Goal: Task Accomplishment & Management: Use online tool/utility

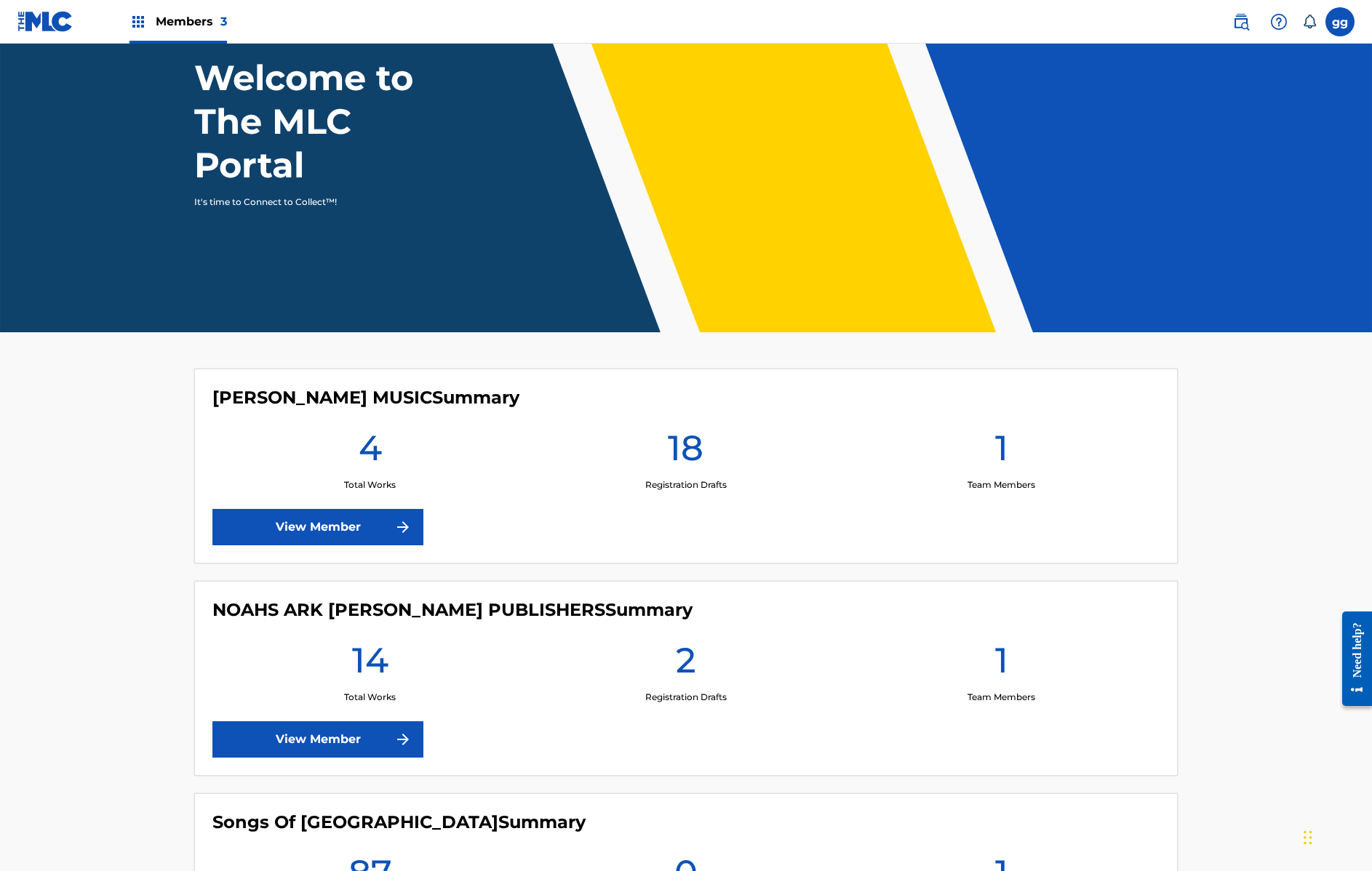
scroll to position [194, 0]
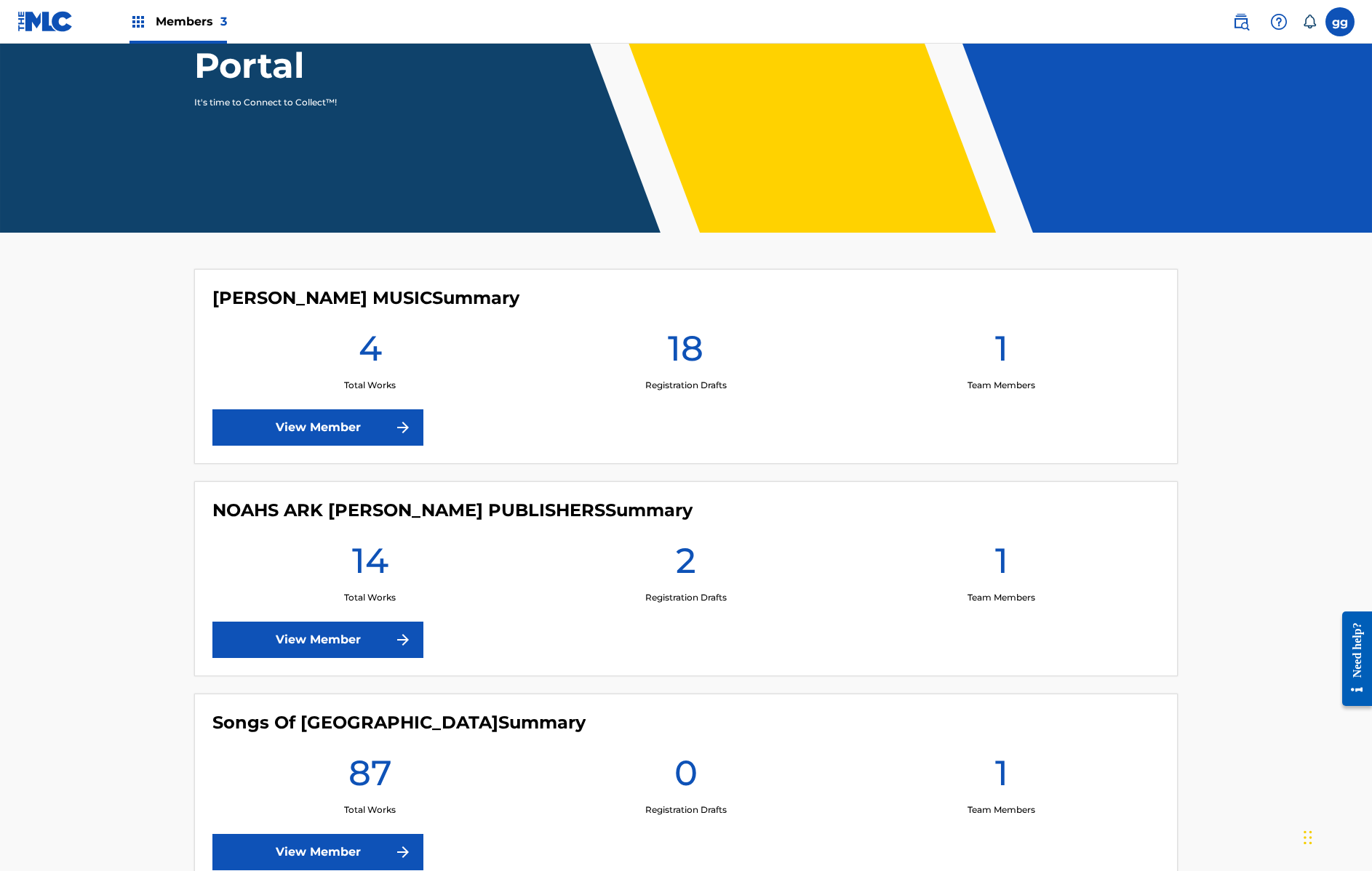
click at [689, 333] on h1 "18" at bounding box center [686, 353] width 36 height 52
click at [312, 622] on link "View Member" at bounding box center [317, 640] width 211 height 37
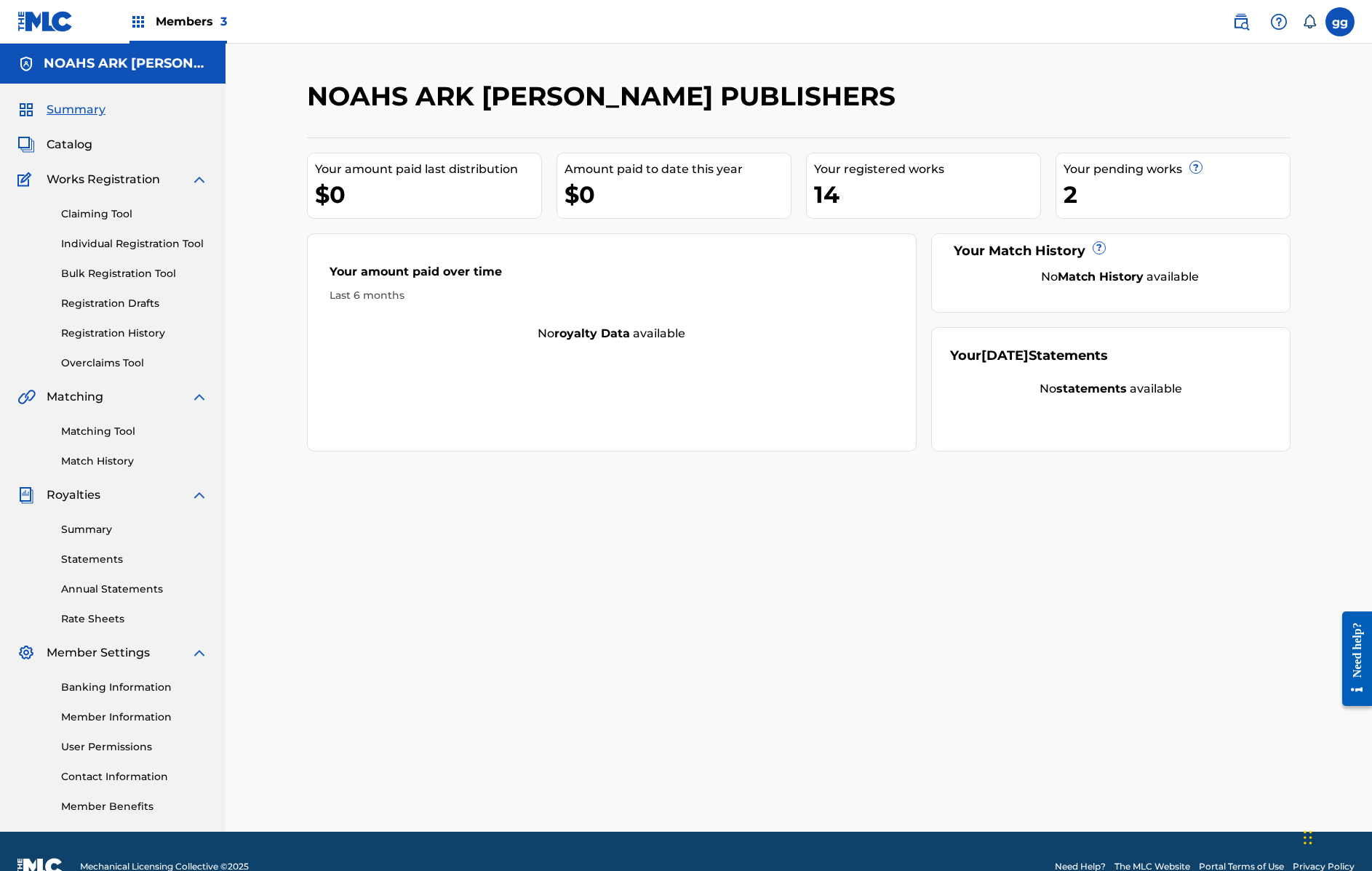
click at [135, 302] on link "Registration Drafts" at bounding box center [134, 303] width 147 height 15
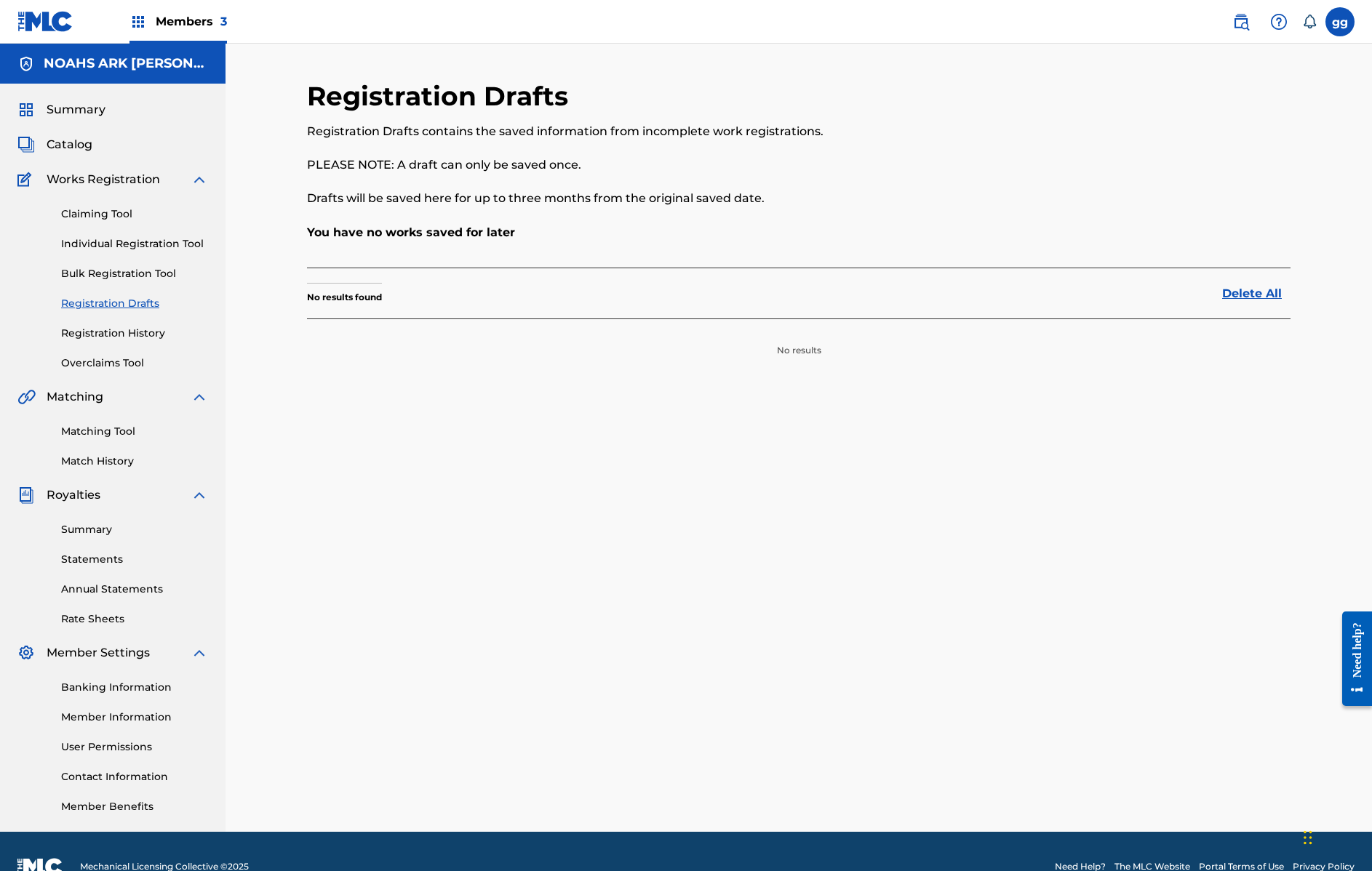
click at [77, 141] on span "Catalog" at bounding box center [69, 144] width 46 height 17
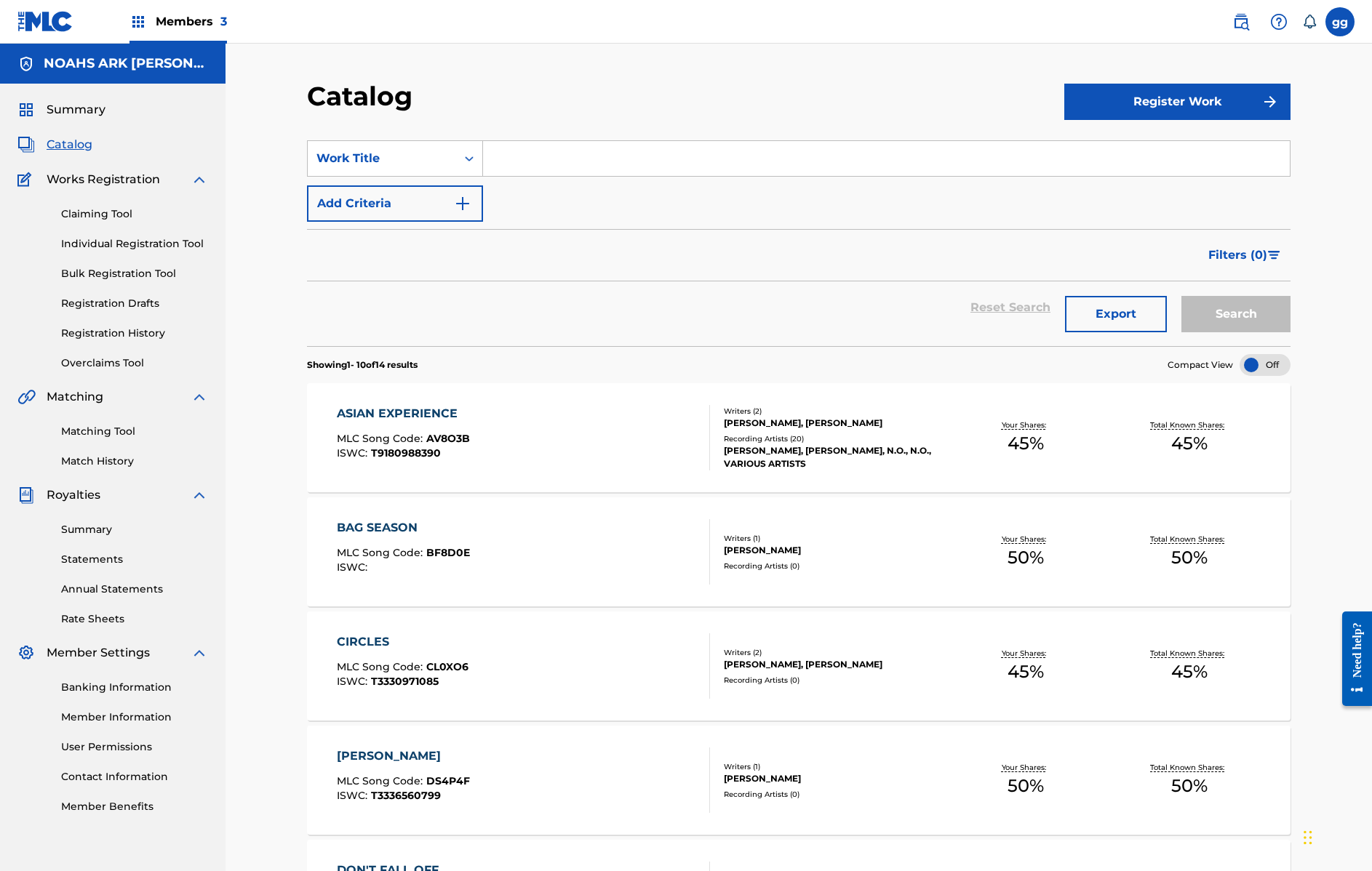
click at [142, 354] on div "Claiming Tool Individual Registration Tool Bulk Registration Tool Registration …" at bounding box center [112, 280] width 190 height 182
click at [136, 358] on link "Overclaims Tool" at bounding box center [134, 363] width 147 height 15
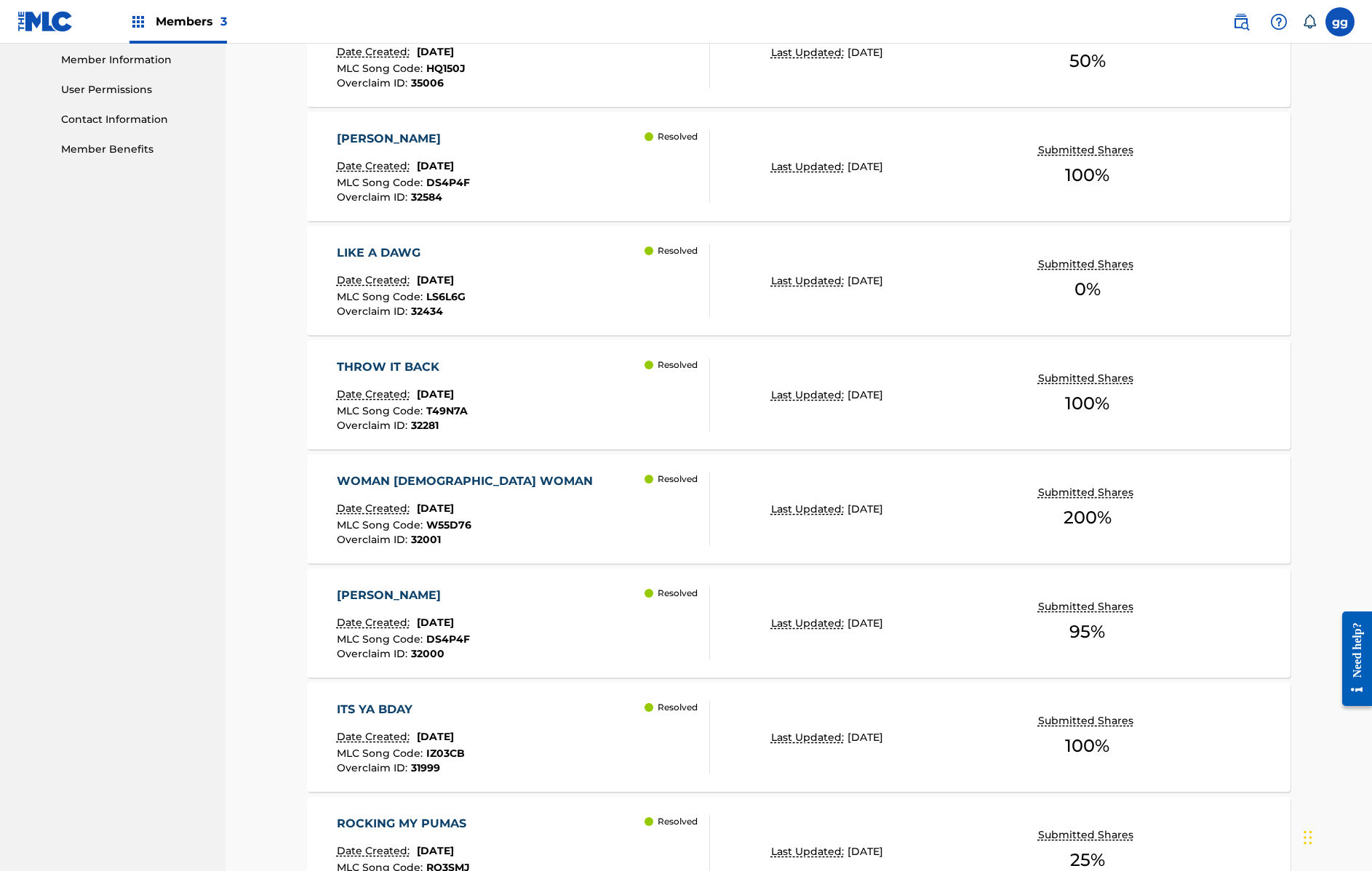
scroll to position [952, 0]
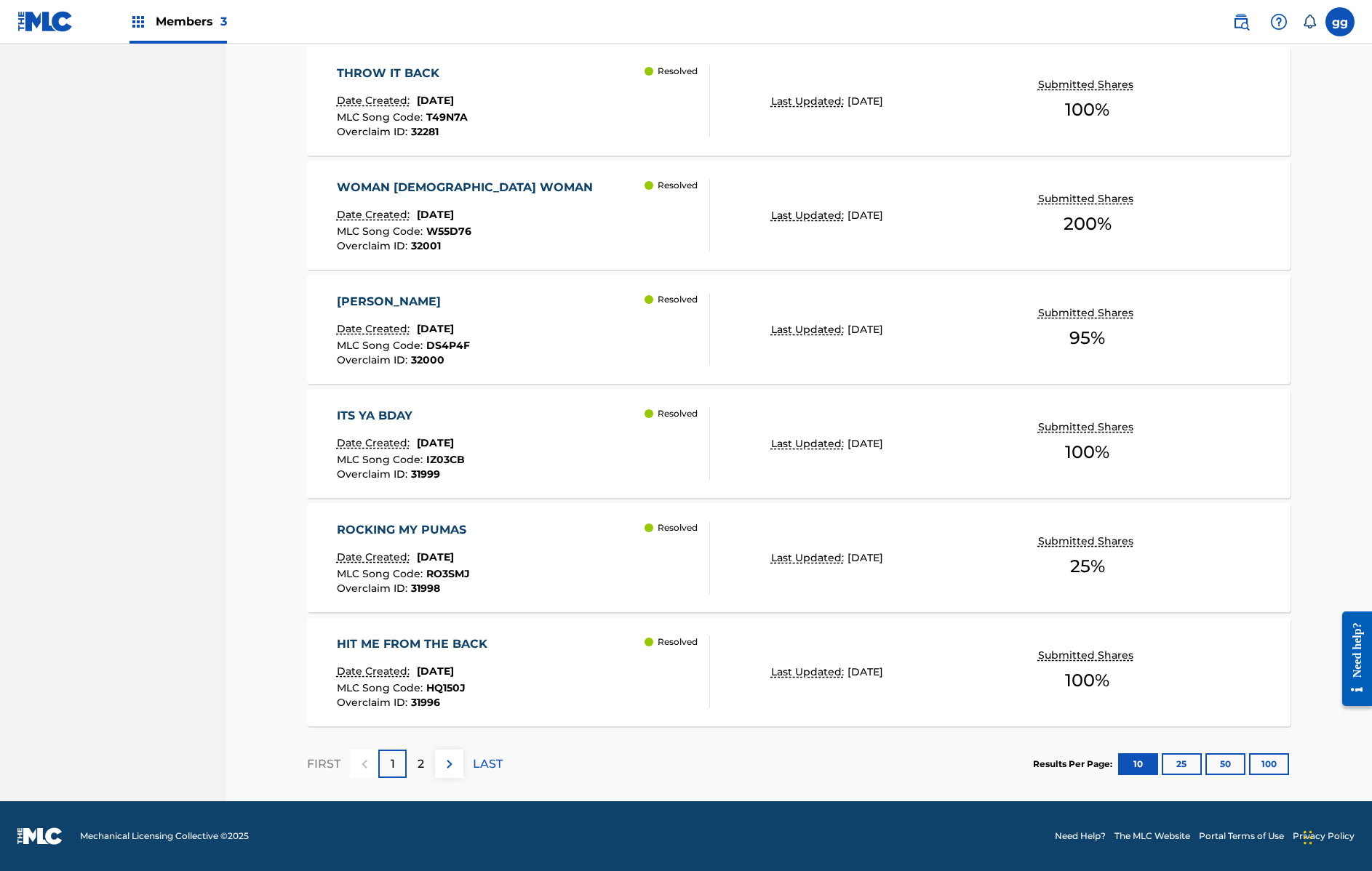
click at [432, 760] on div "2" at bounding box center [420, 764] width 28 height 28
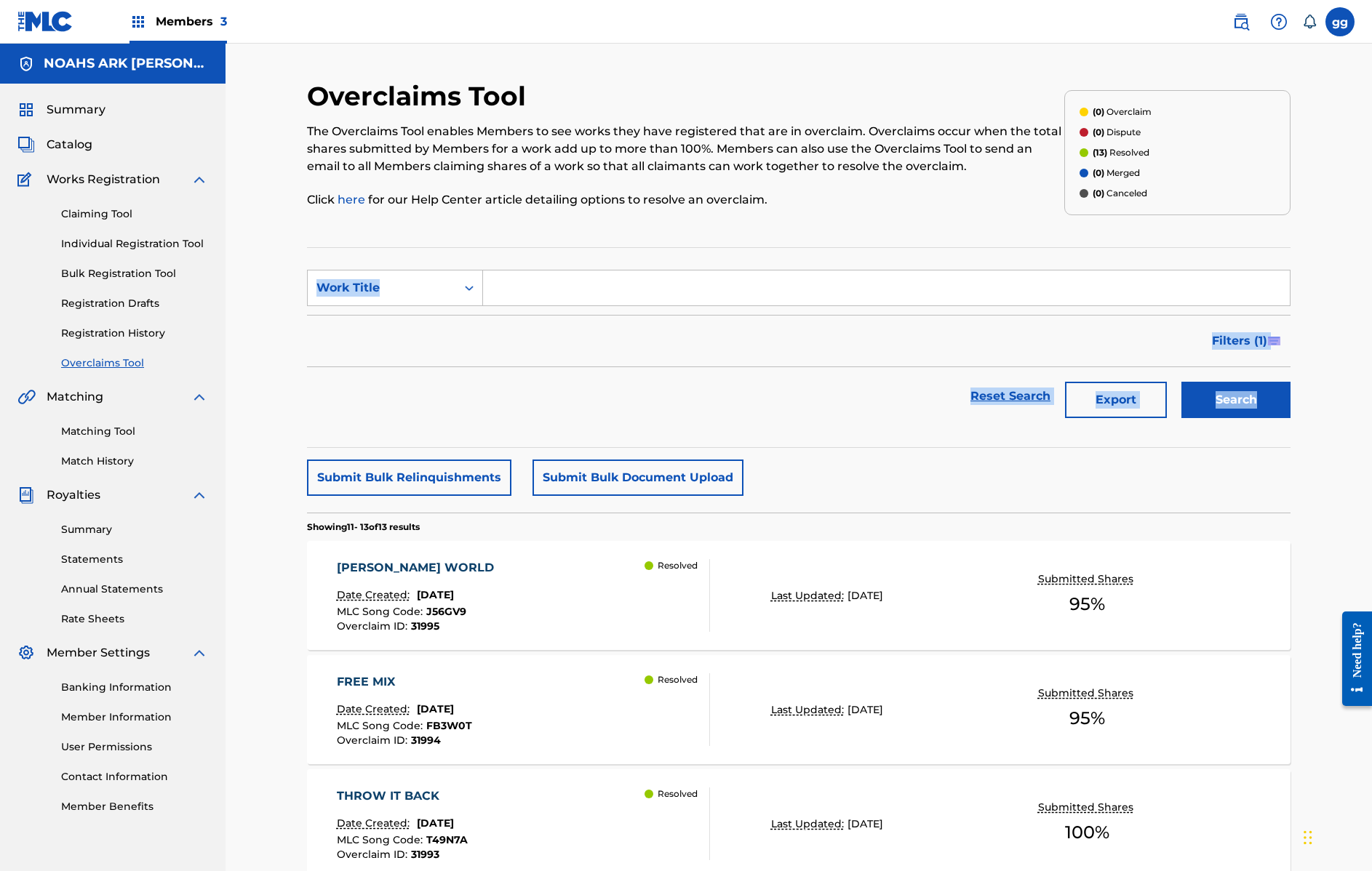
scroll to position [3, 0]
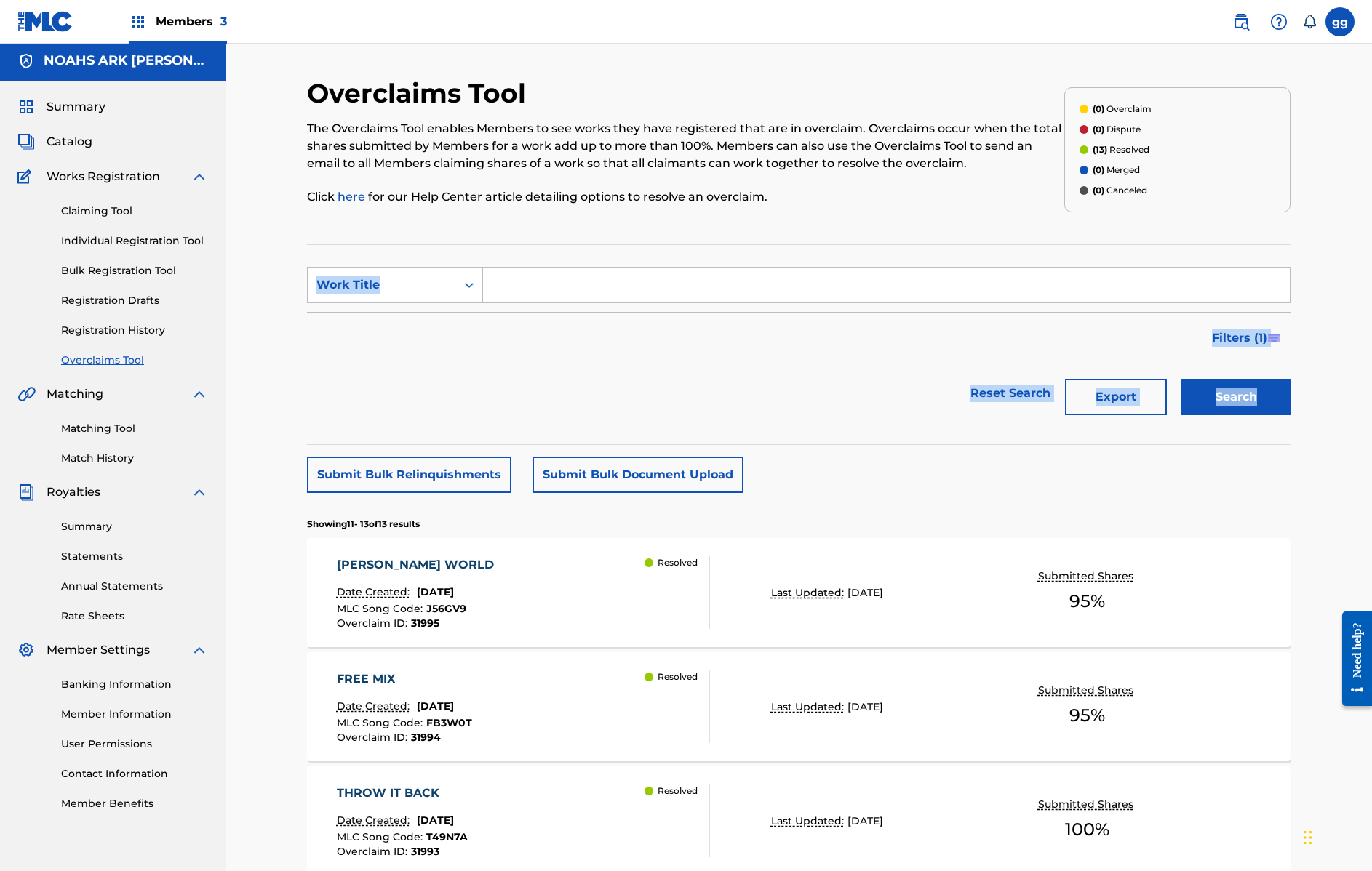
click at [99, 364] on link "Overclaims Tool" at bounding box center [134, 360] width 147 height 15
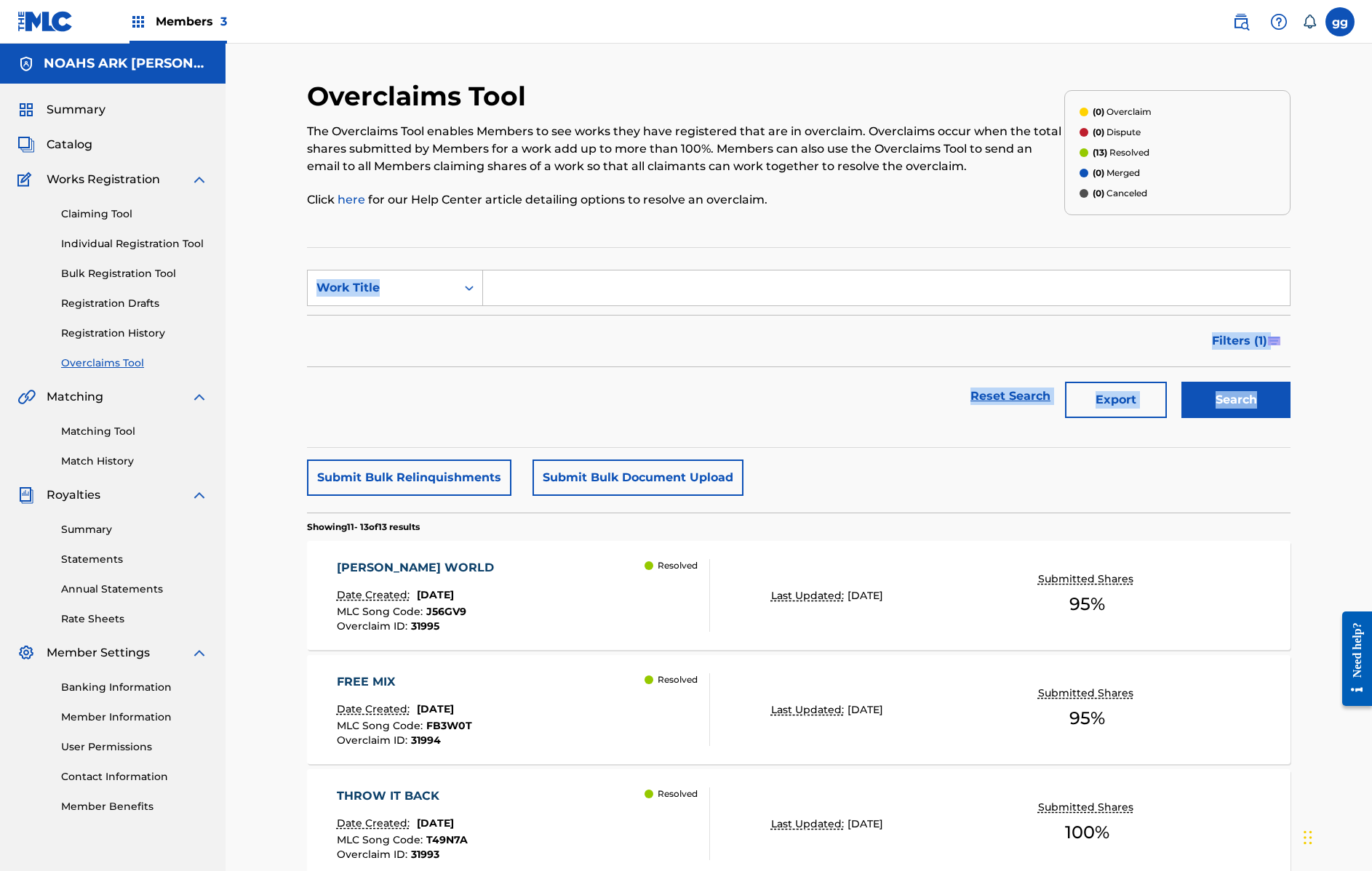
click at [99, 364] on link "Overclaims Tool" at bounding box center [134, 363] width 147 height 15
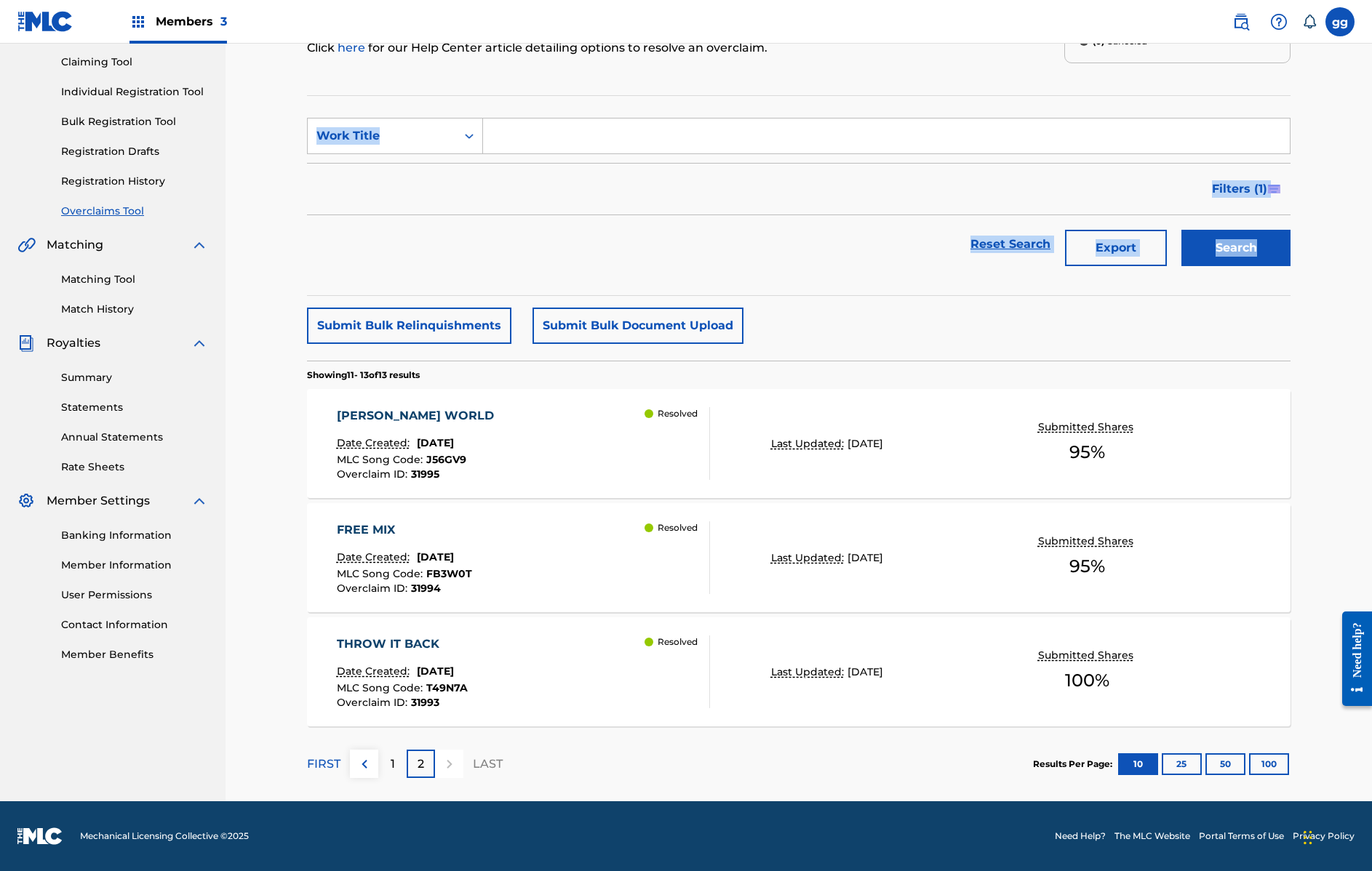
click at [392, 766] on p "1" at bounding box center [392, 764] width 4 height 17
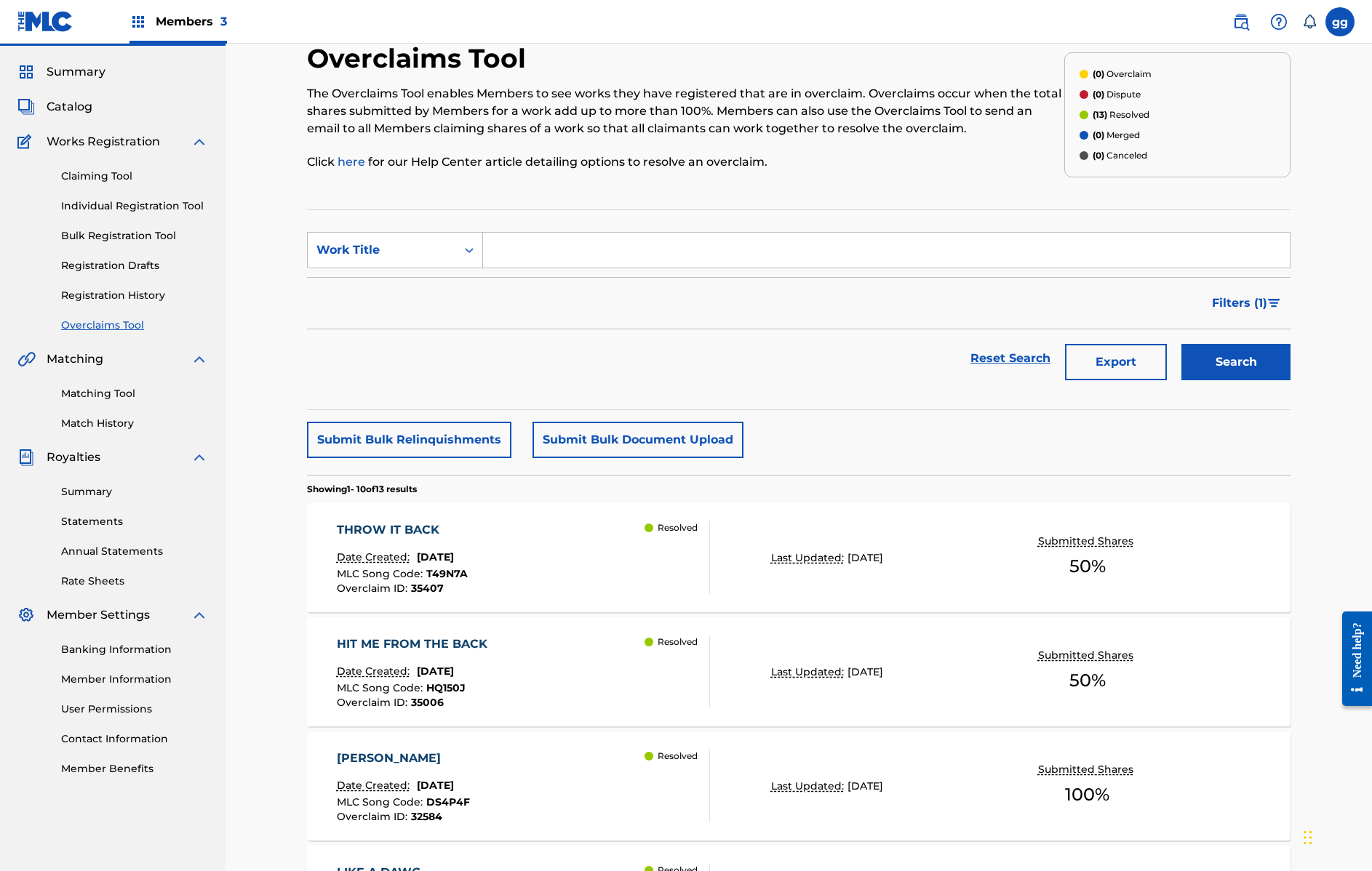
scroll to position [0, 0]
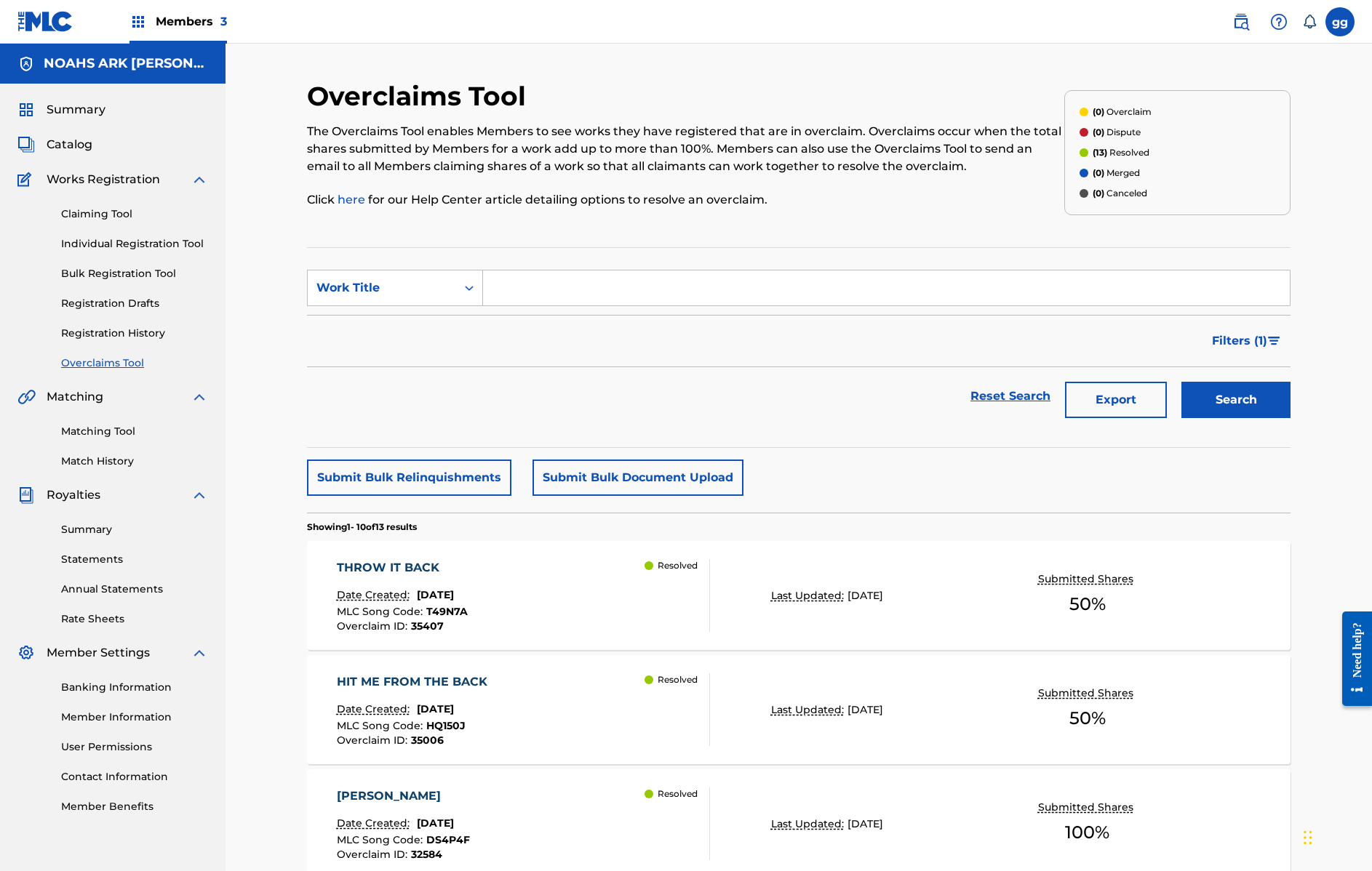
click at [177, 20] on span "Members 3" at bounding box center [191, 21] width 72 height 17
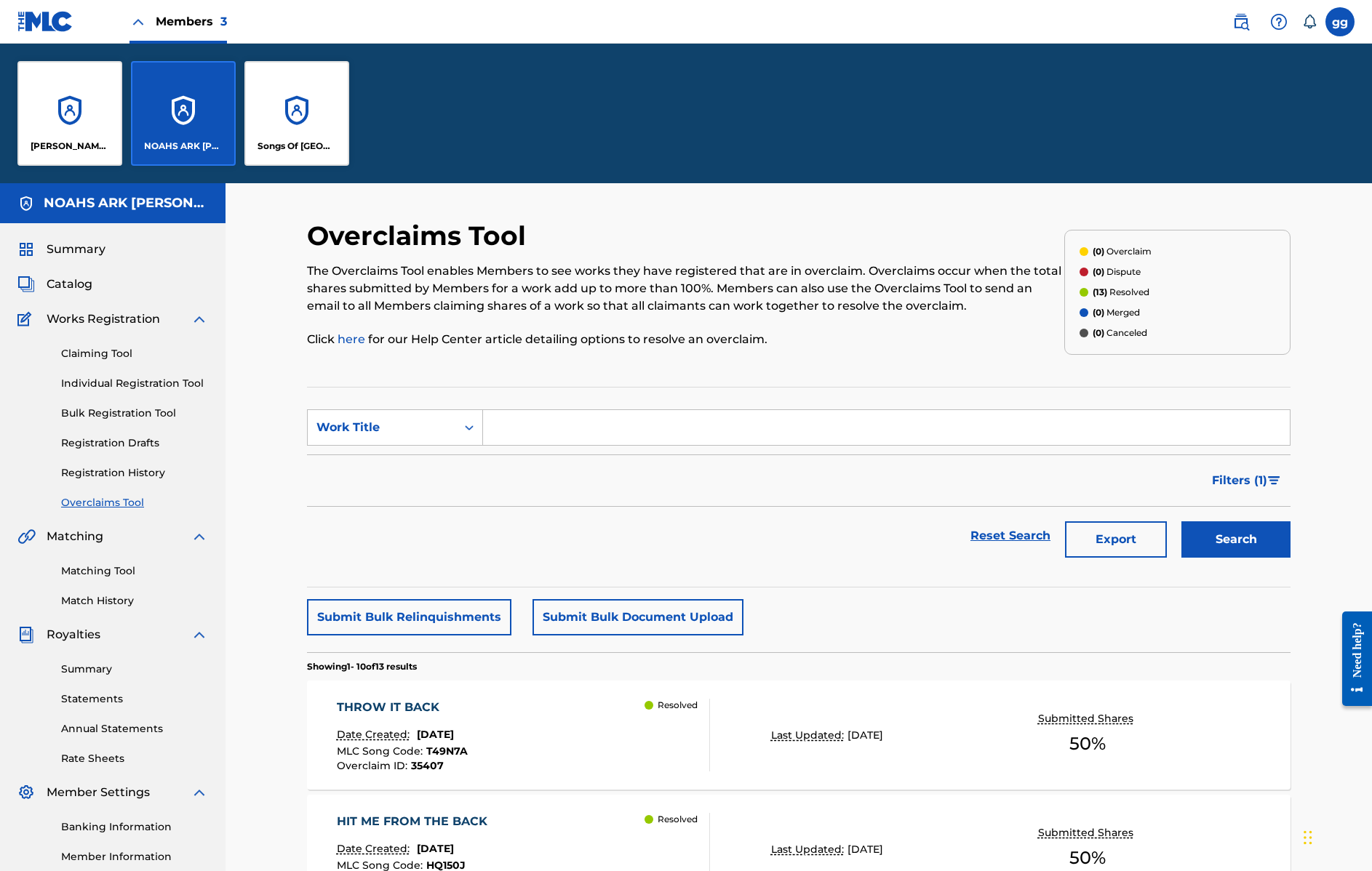
click at [72, 134] on div "GLENDA GREEN MUSIC" at bounding box center [69, 113] width 105 height 105
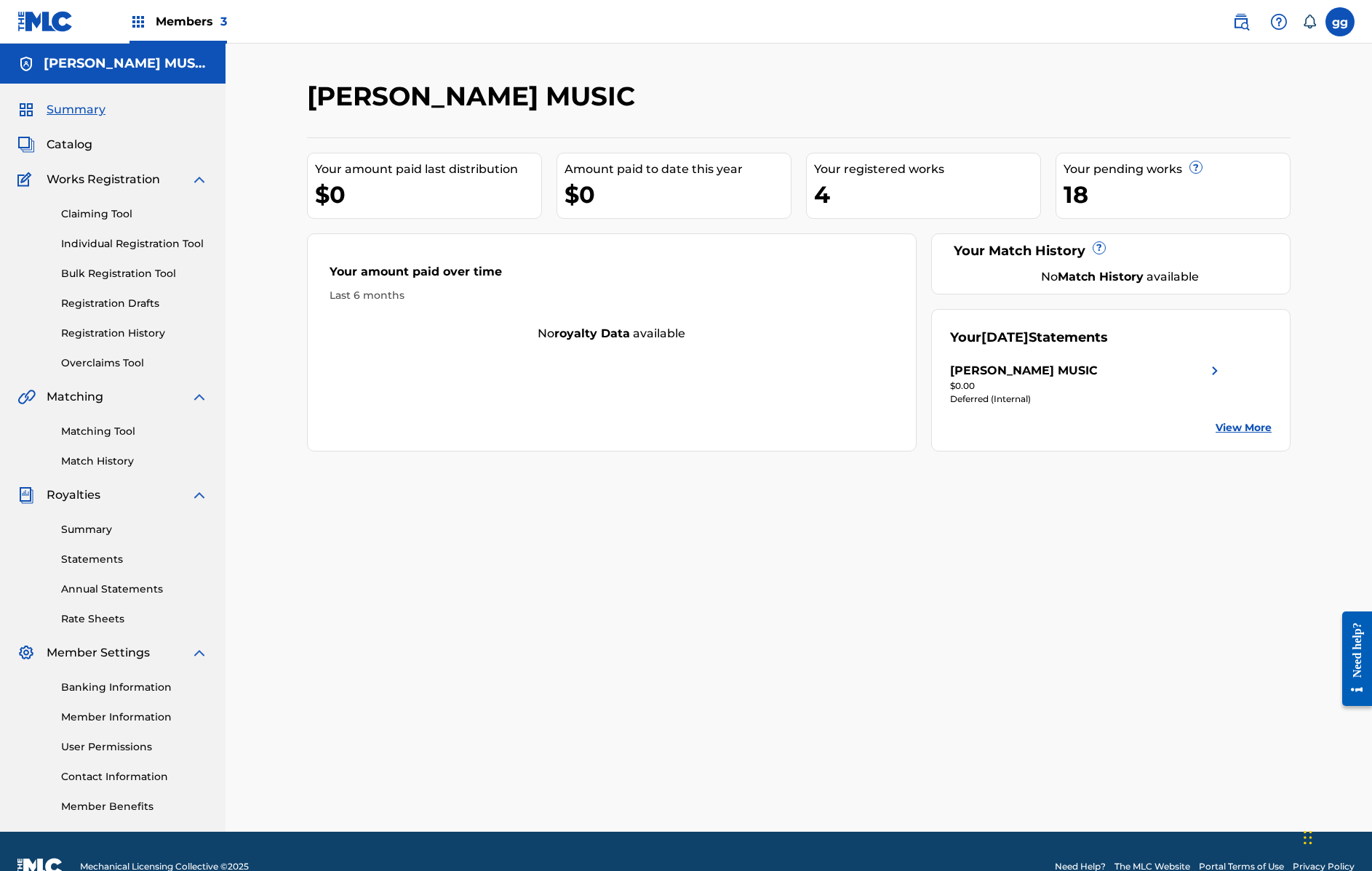
click at [79, 142] on span "Catalog" at bounding box center [69, 144] width 46 height 17
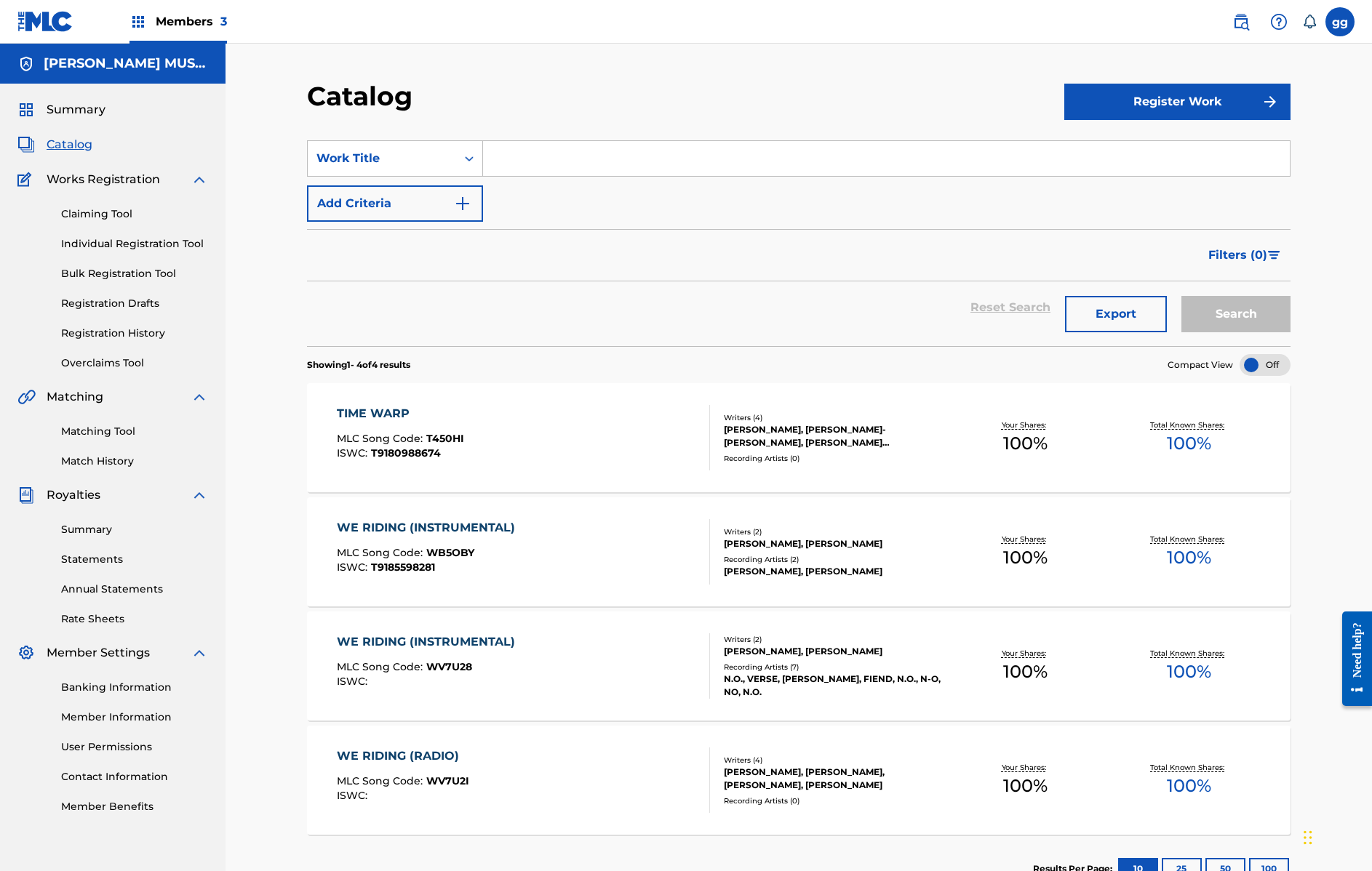
click at [107, 211] on link "Claiming Tool" at bounding box center [134, 214] width 147 height 15
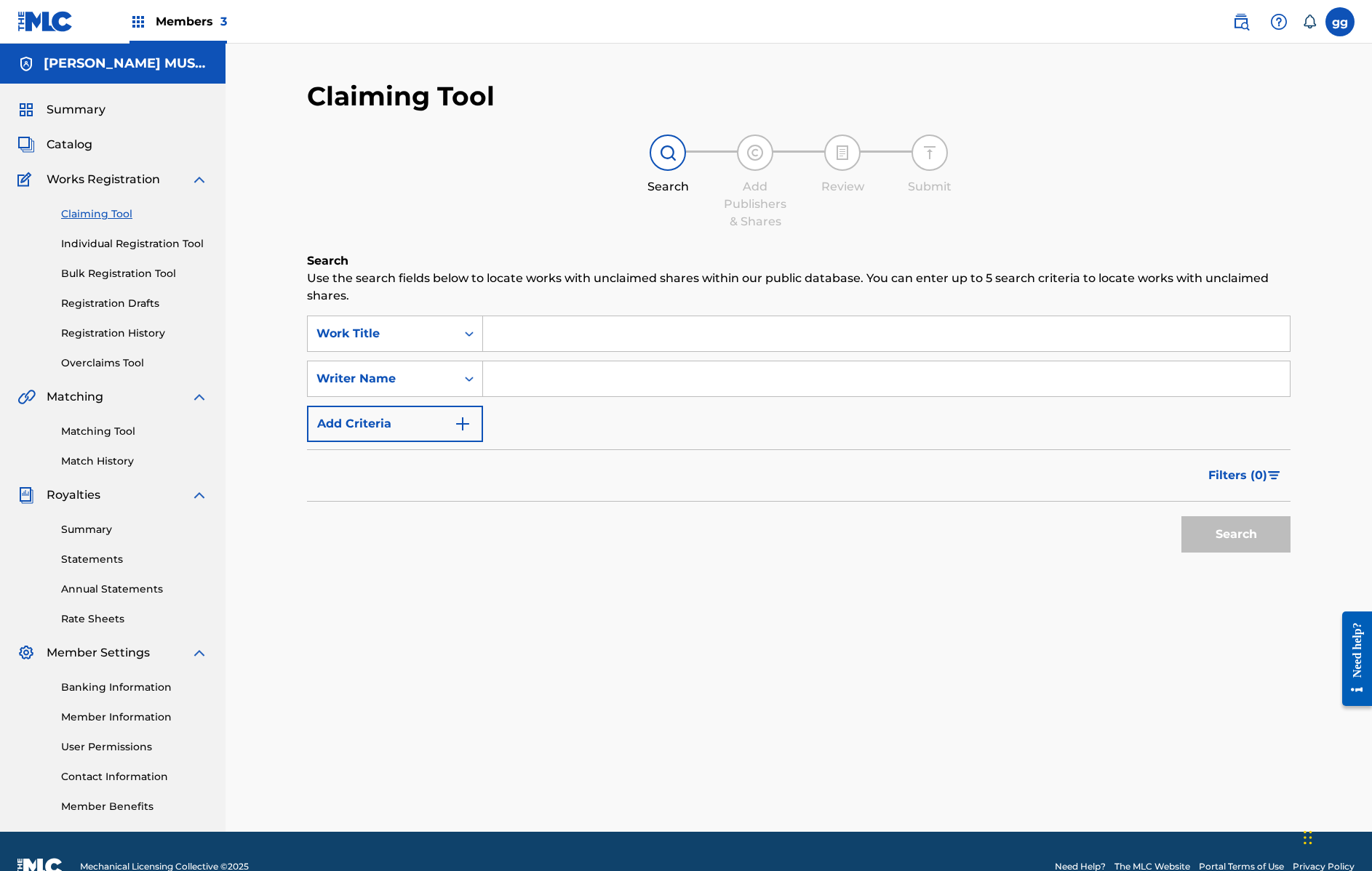
click at [148, 334] on link "Registration History" at bounding box center [134, 333] width 147 height 15
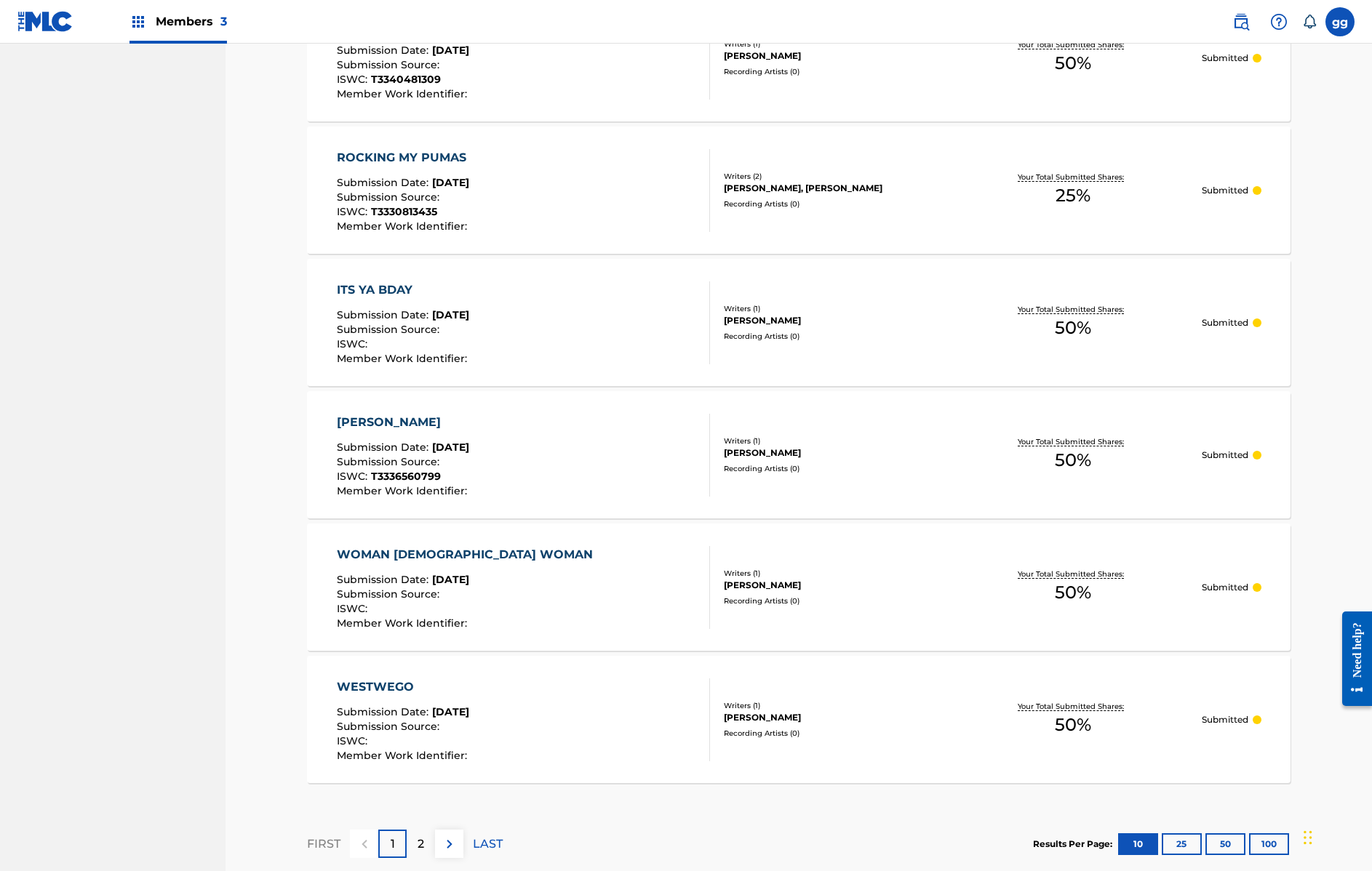
scroll to position [1066, 0]
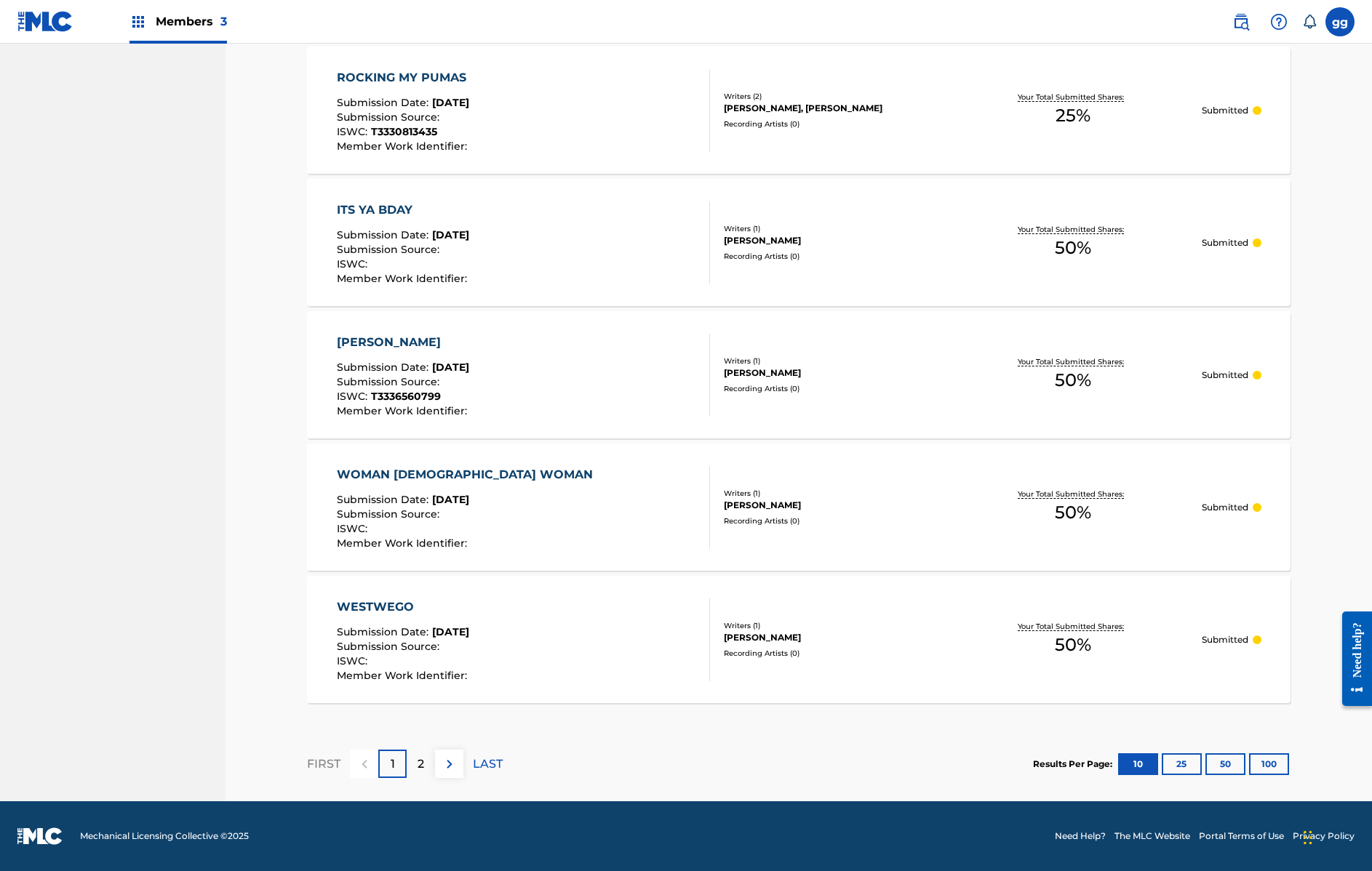
click at [424, 763] on p "2" at bounding box center [420, 764] width 7 height 17
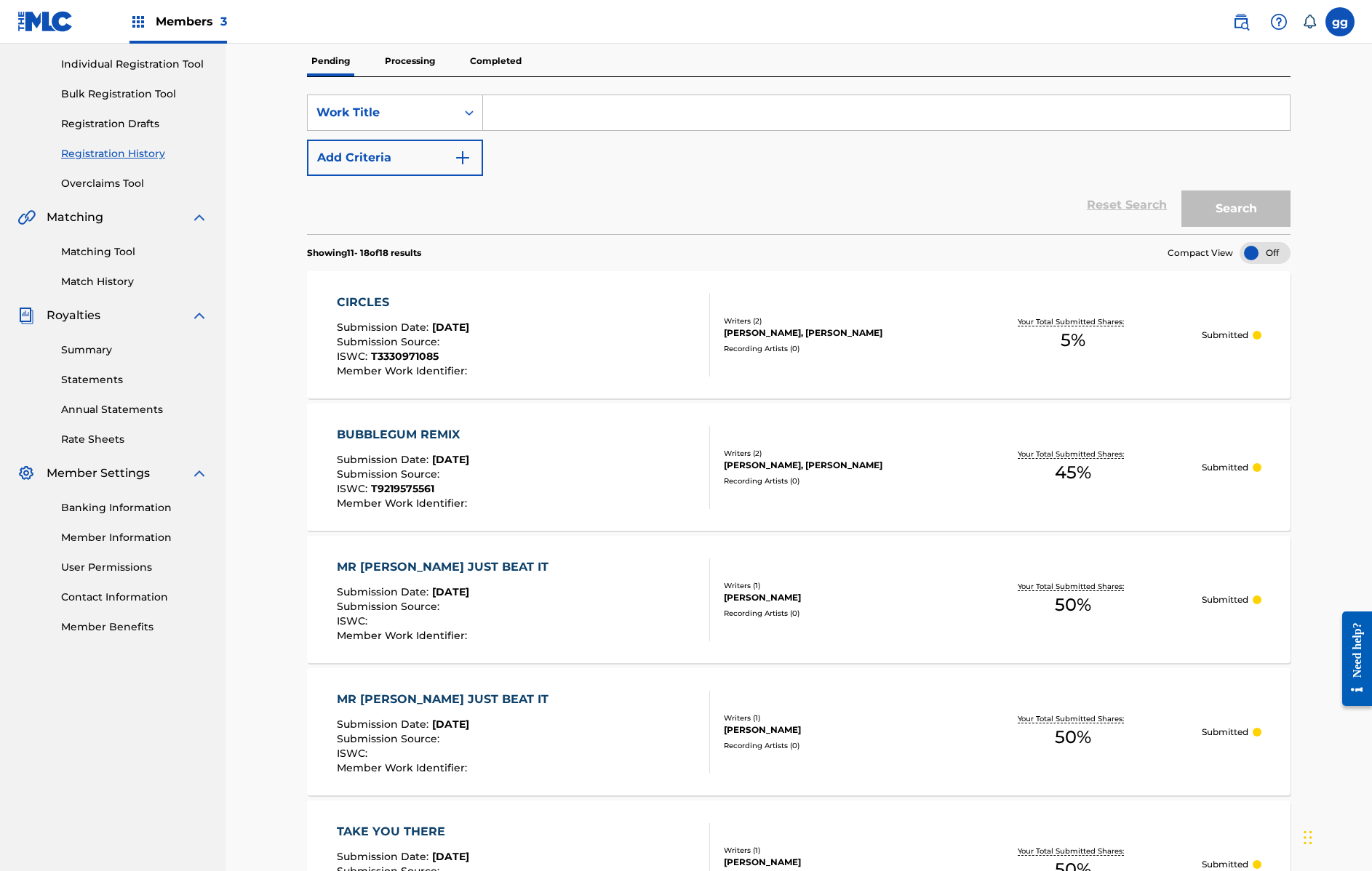
scroll to position [0, 0]
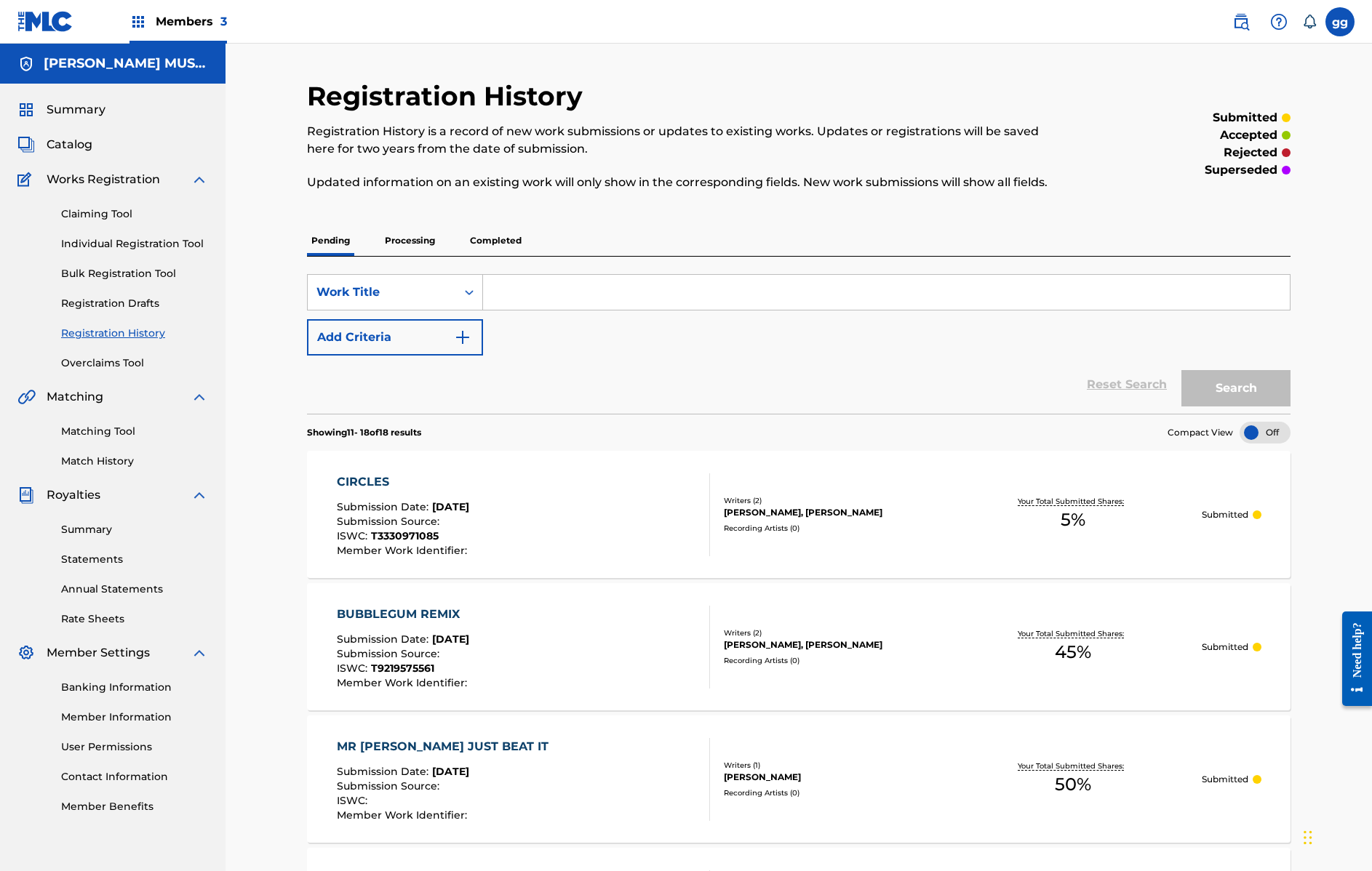
click at [410, 241] on p "Processing" at bounding box center [410, 241] width 59 height 31
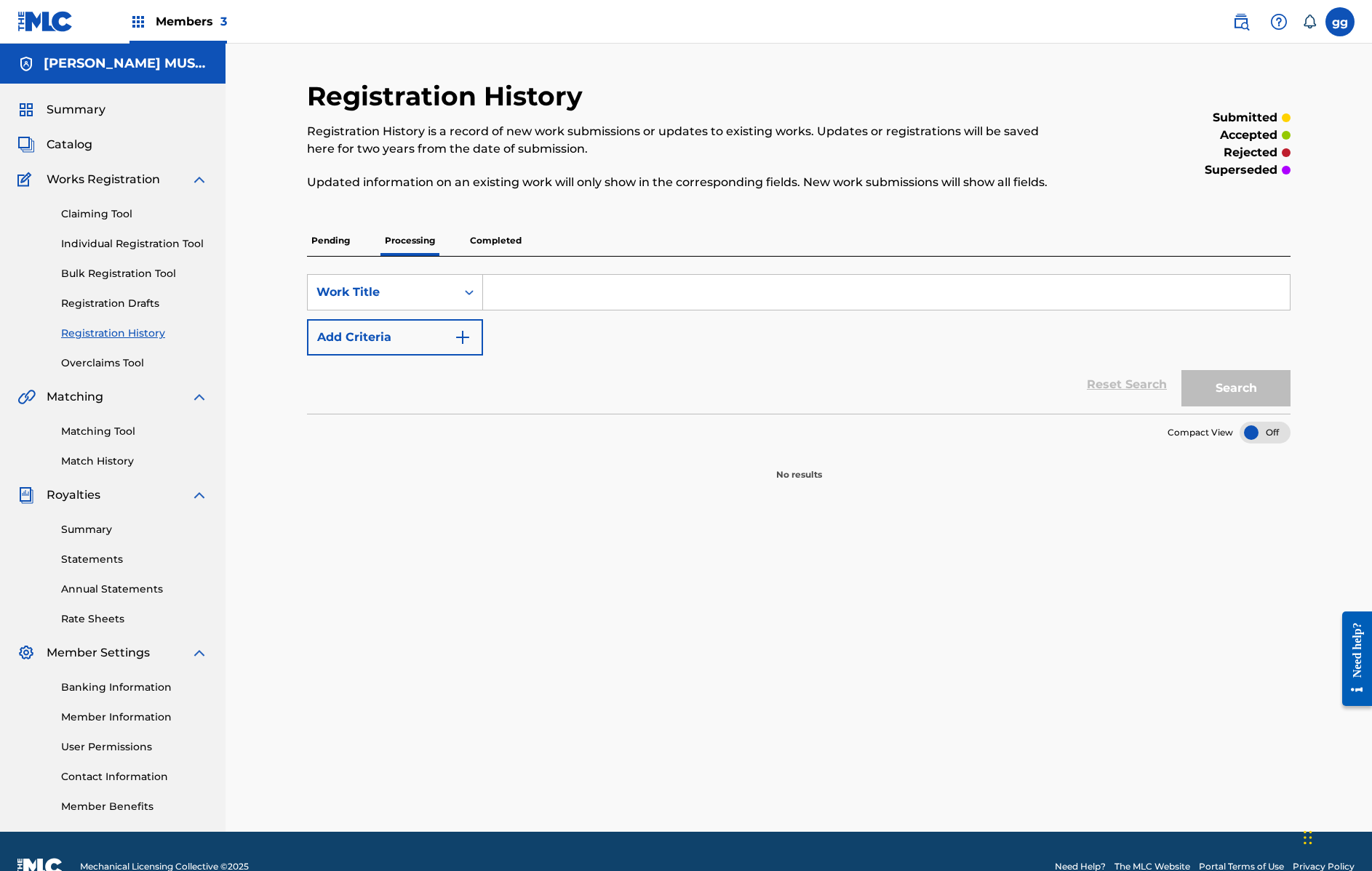
click at [496, 242] on p "Completed" at bounding box center [495, 241] width 60 height 31
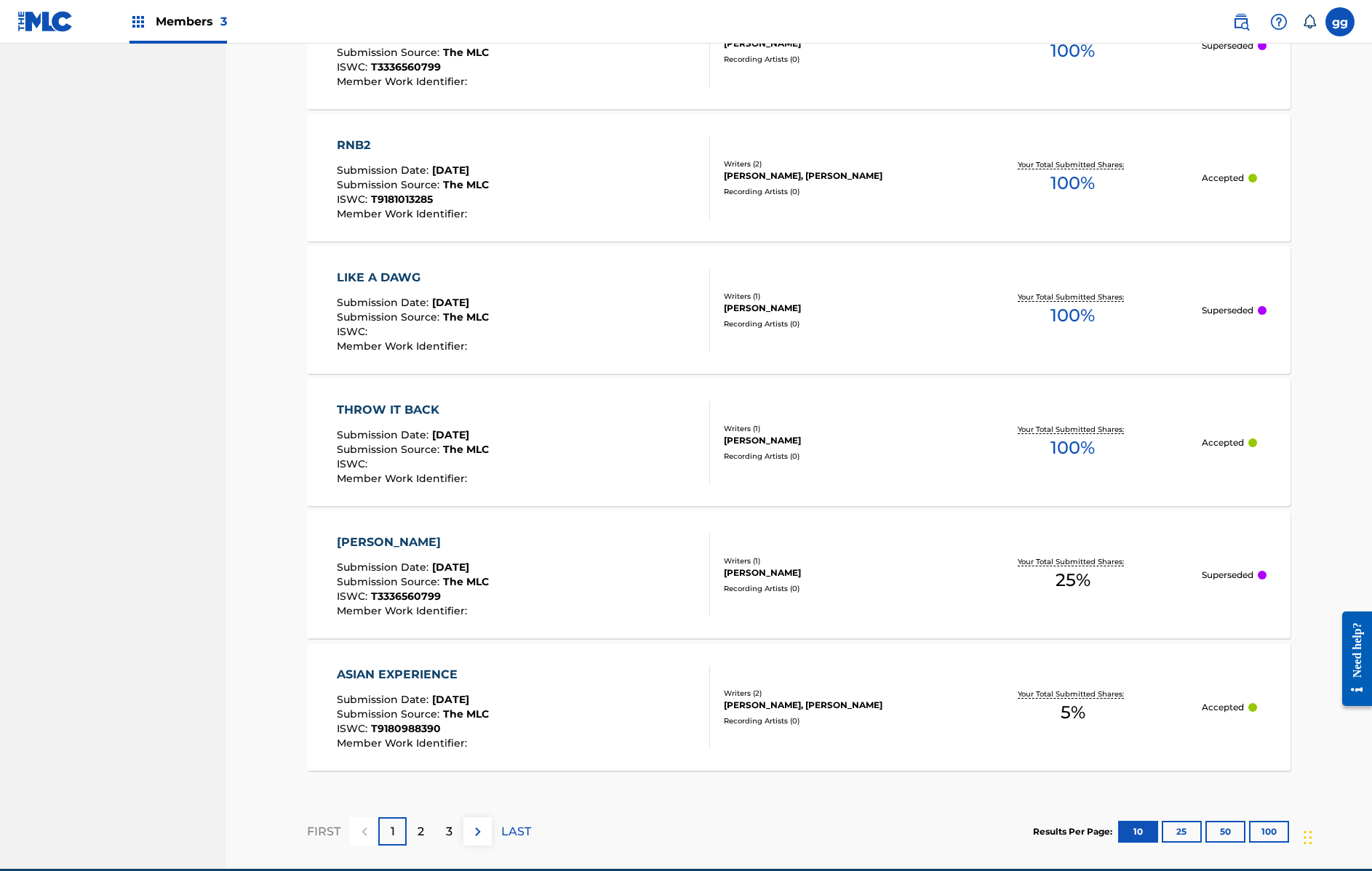
scroll to position [1126, 0]
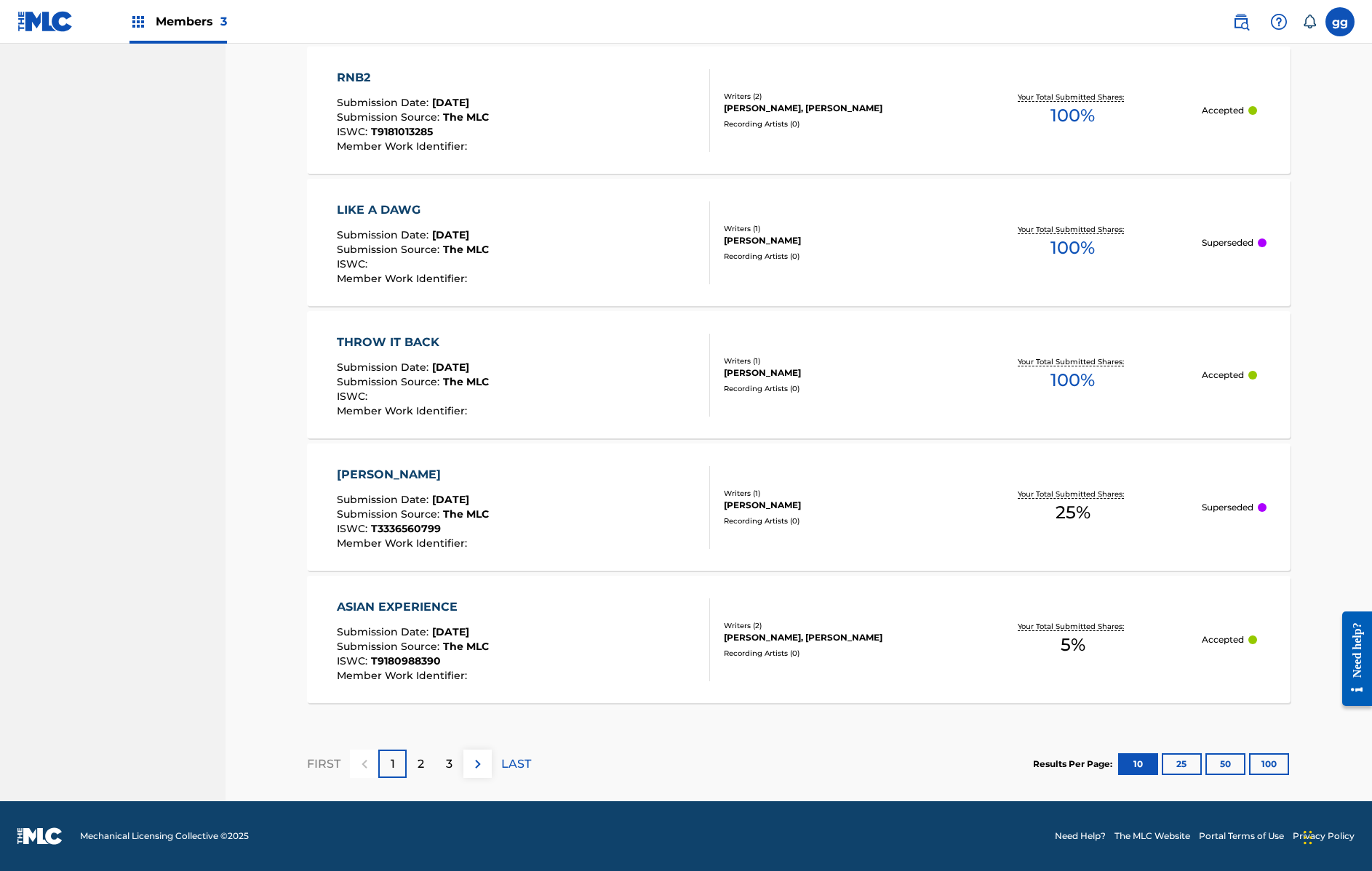
click at [378, 210] on div "LIKE A DAWG" at bounding box center [412, 210] width 152 height 17
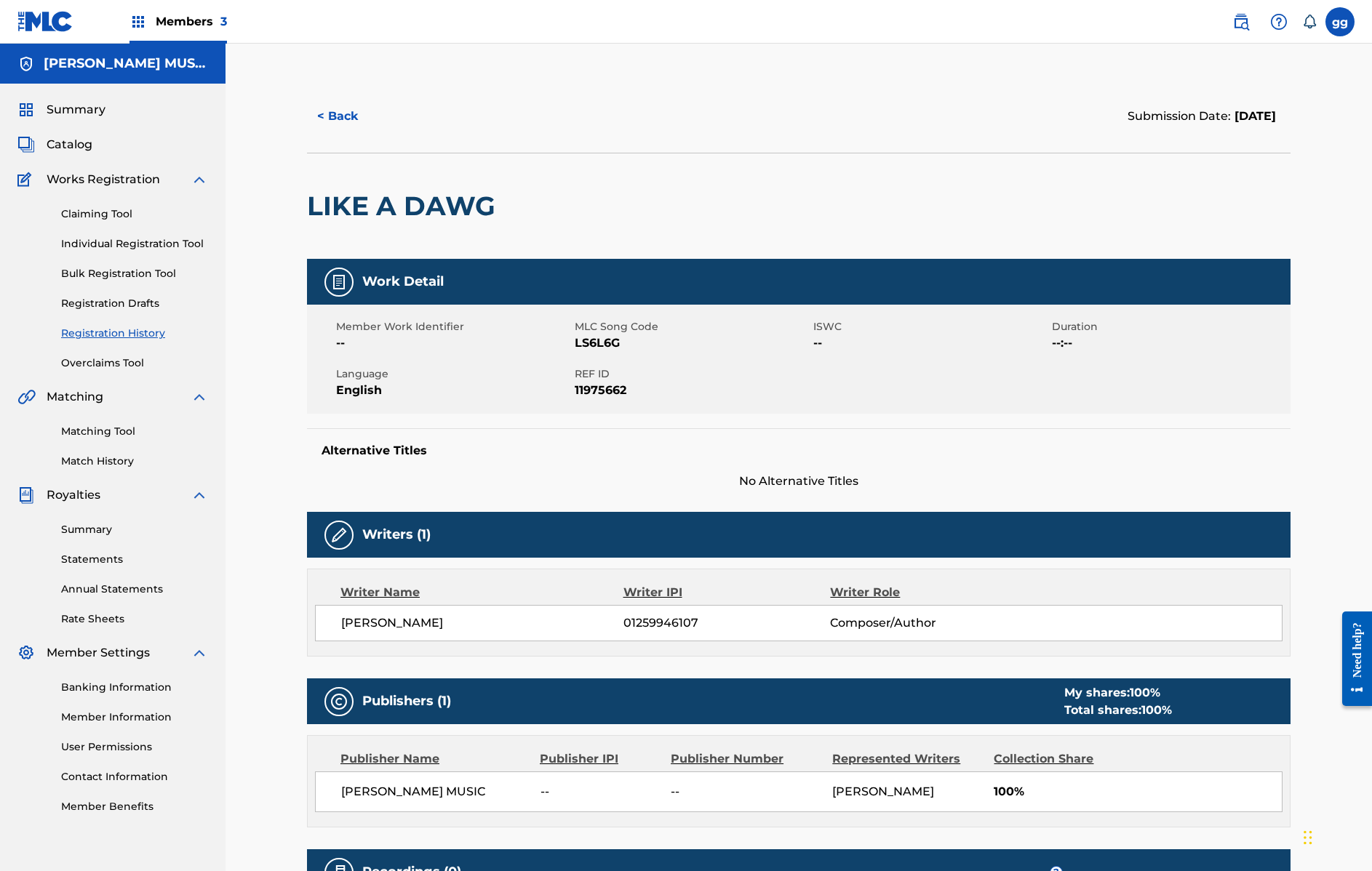
scroll to position [3, 0]
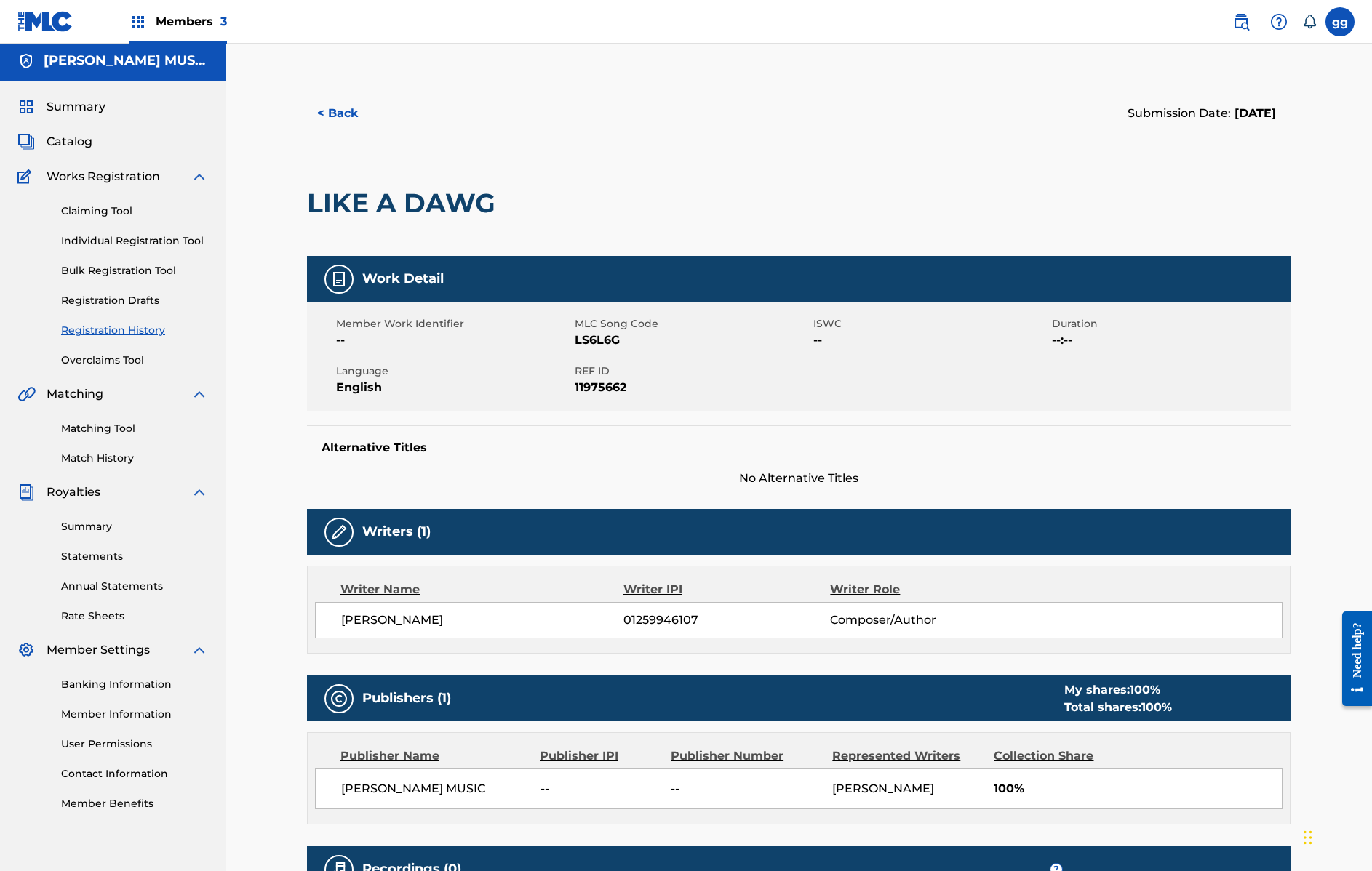
click at [120, 363] on link "Overclaims Tool" at bounding box center [134, 360] width 147 height 15
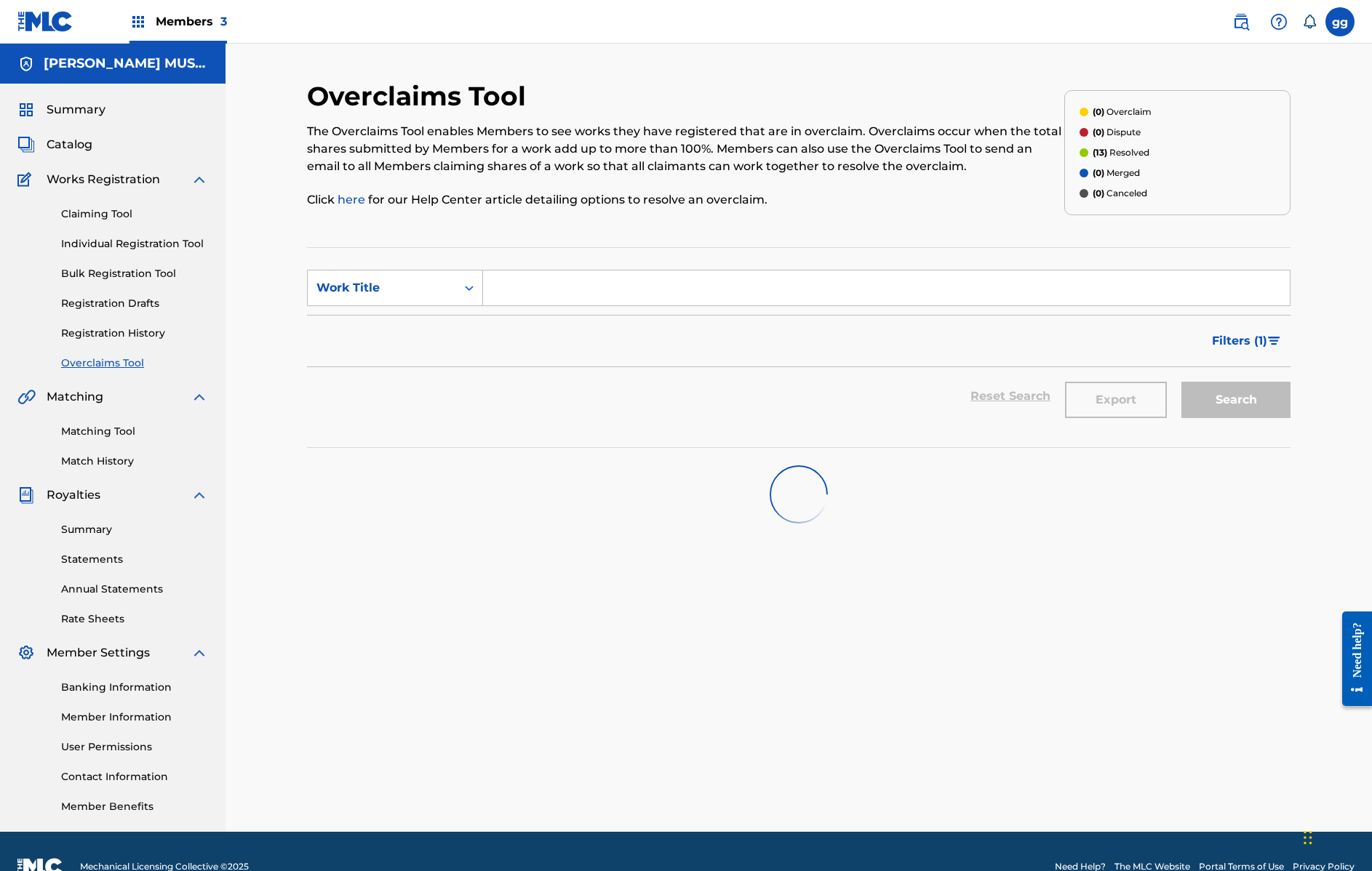
click at [556, 294] on input "Search Form" at bounding box center [886, 288] width 807 height 35
type input "like a dawg"
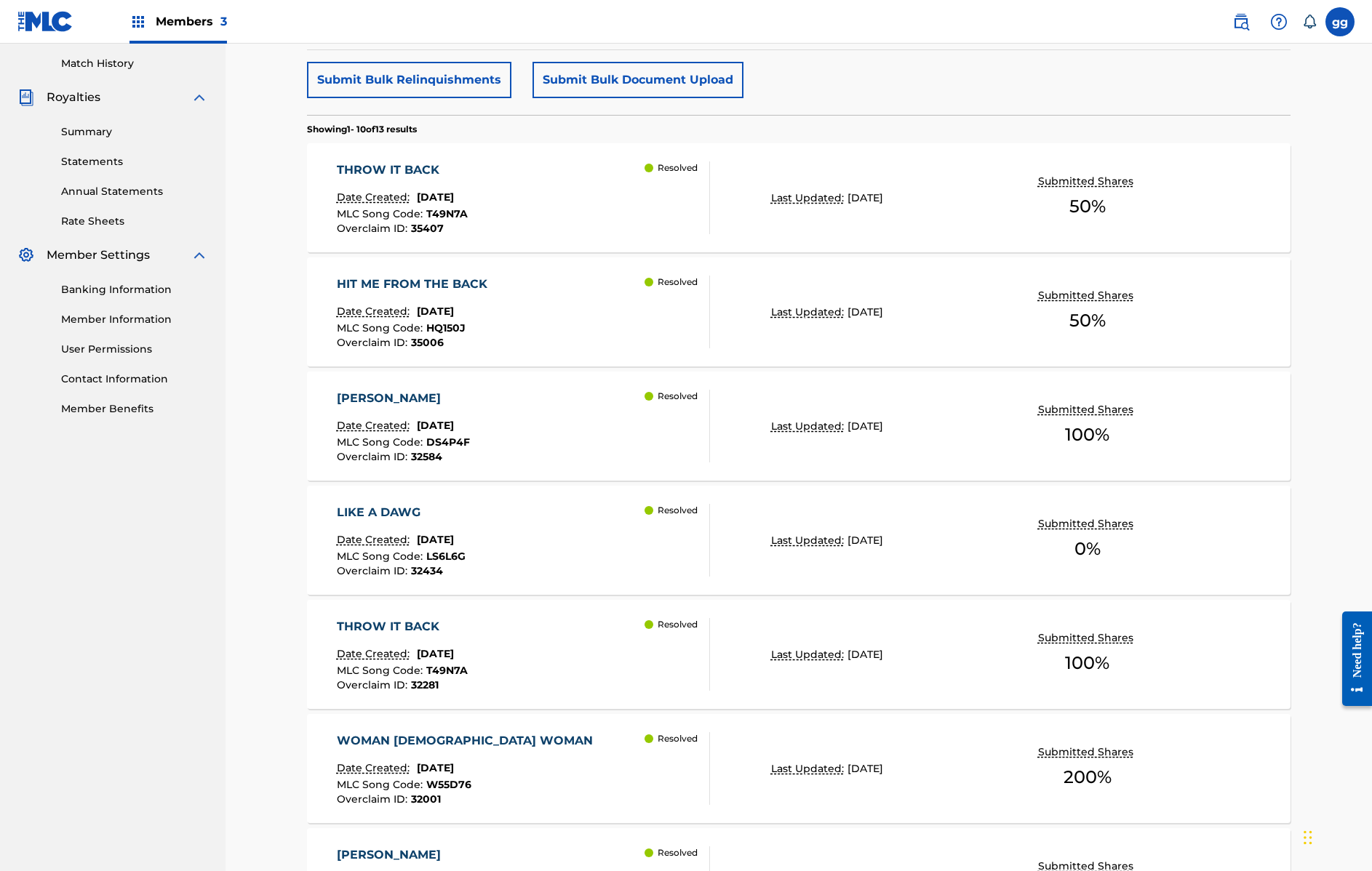
scroll to position [669, 0]
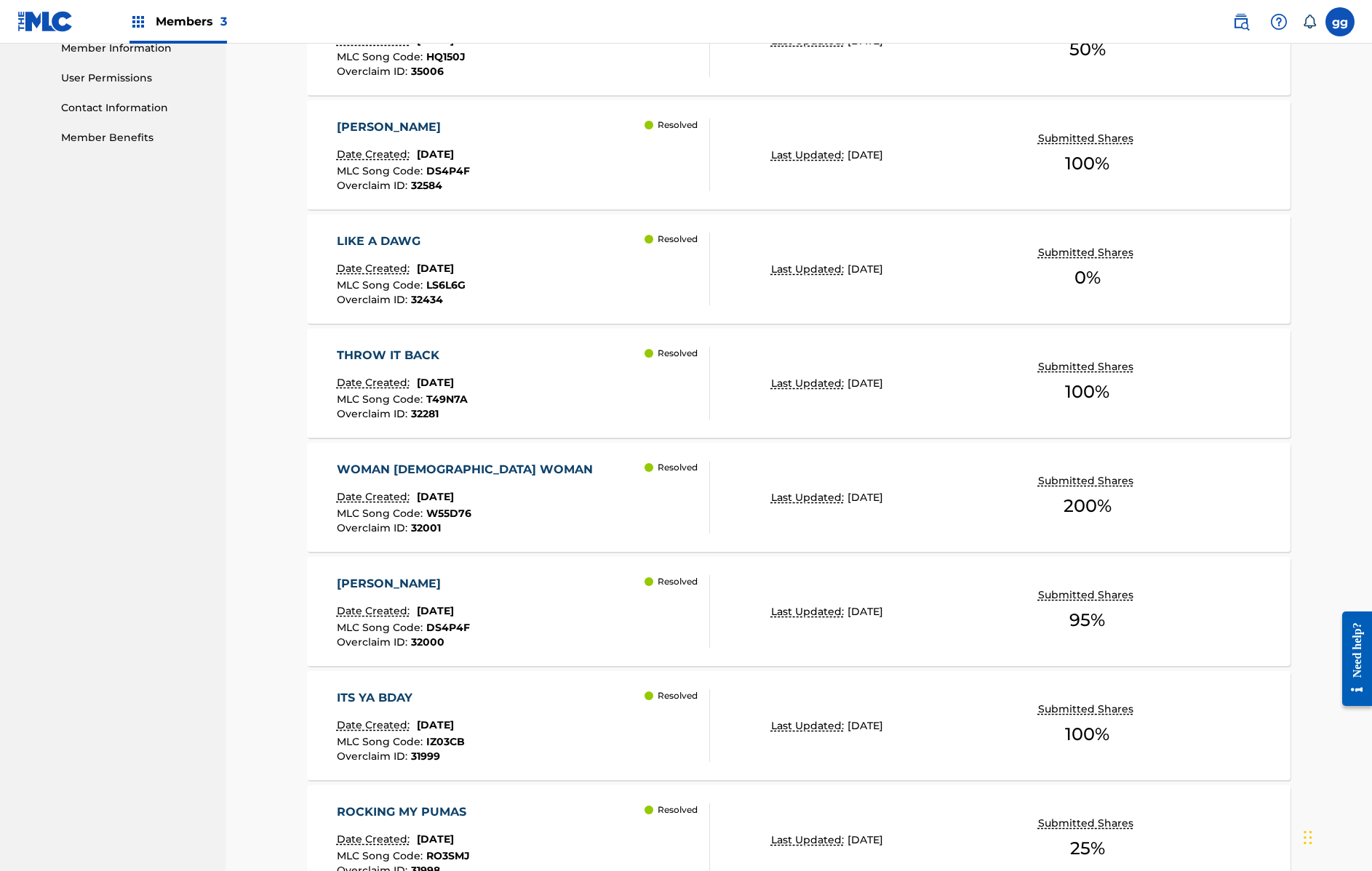
click at [399, 242] on div "LIKE A DAWG" at bounding box center [401, 241] width 128 height 17
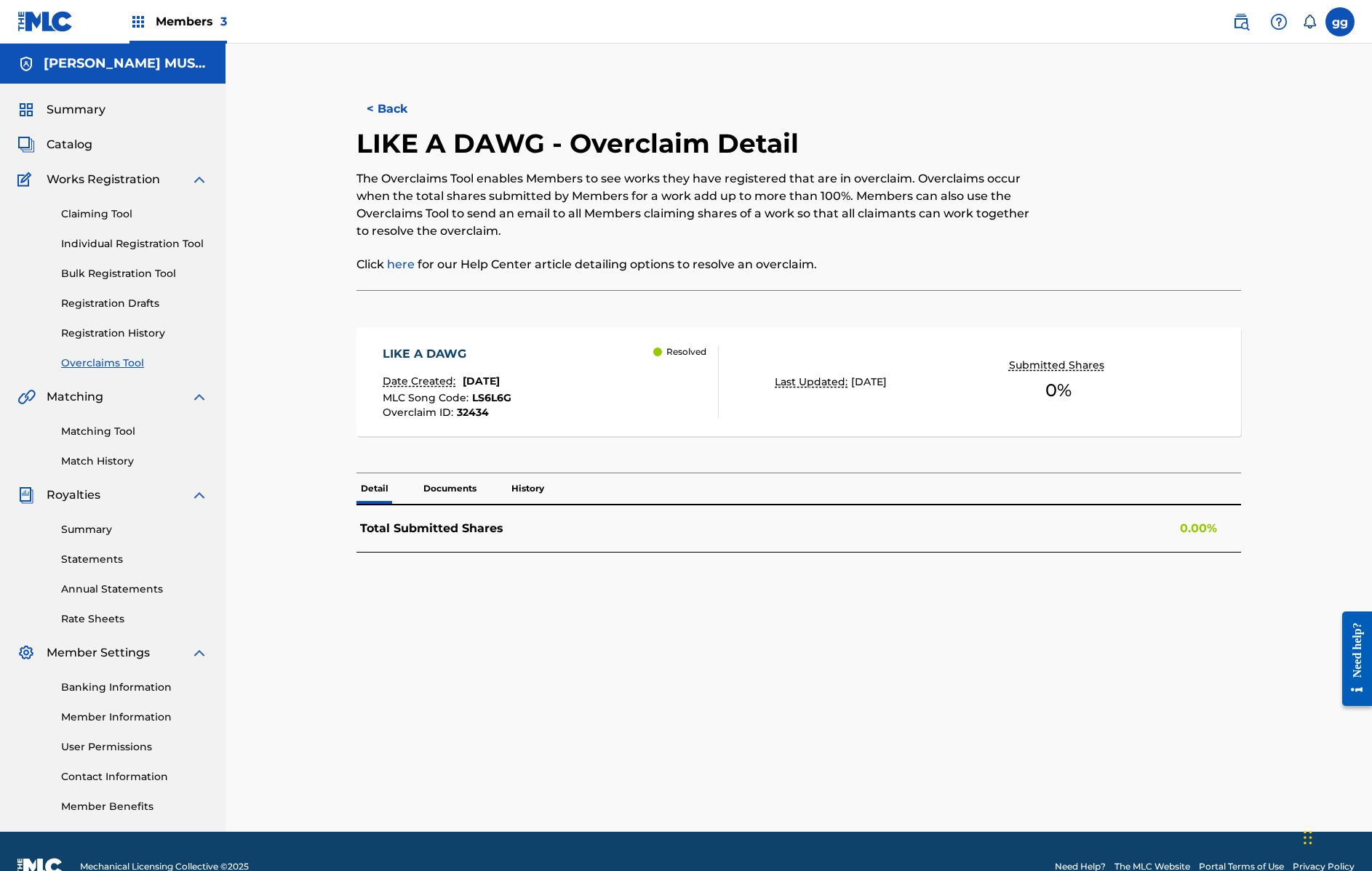
click at [199, 21] on span "Members 3" at bounding box center [191, 21] width 72 height 17
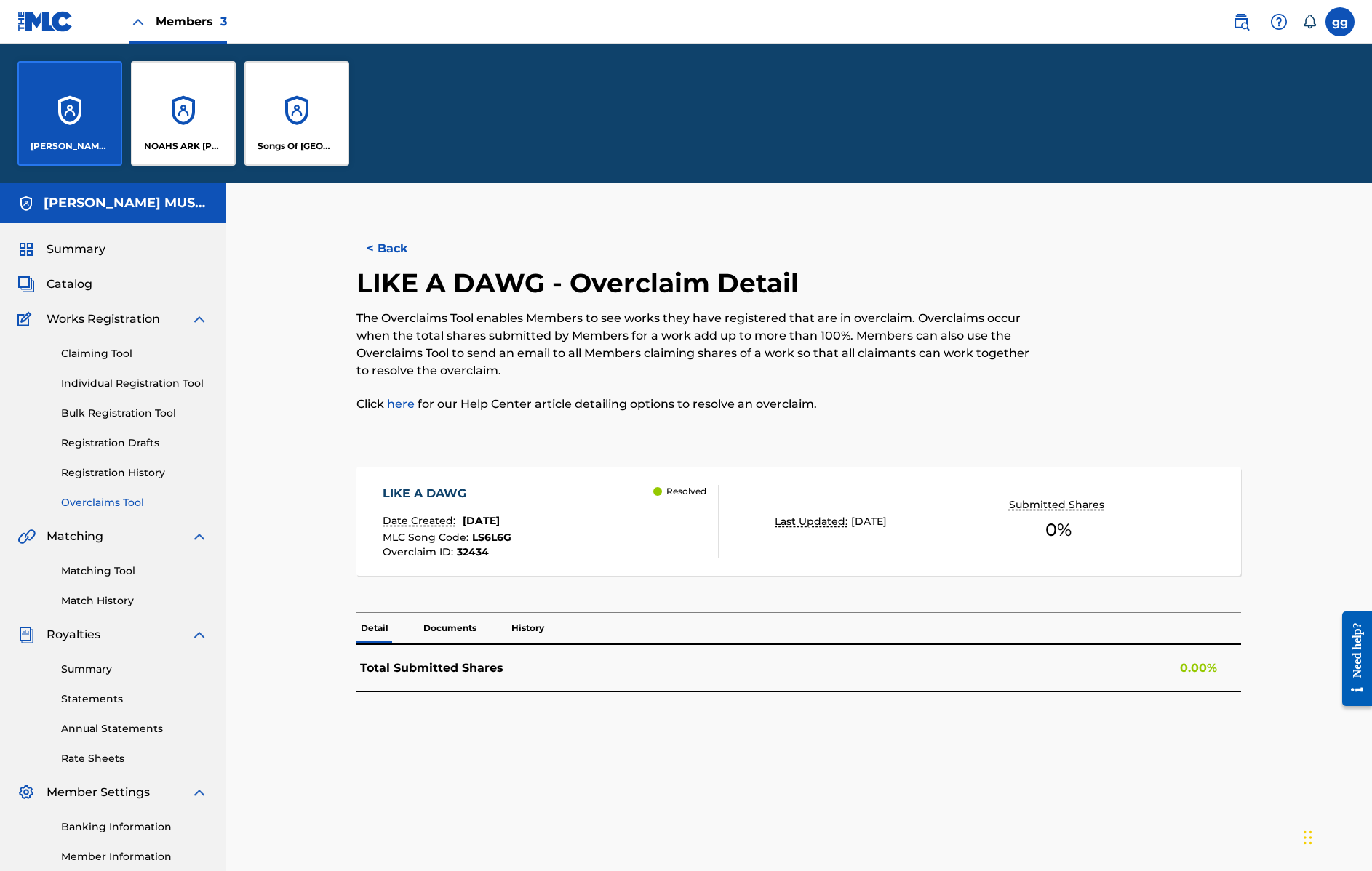
click at [200, 135] on div "NOAHS ARK [PERSON_NAME] PUBLISHERS" at bounding box center [183, 113] width 105 height 105
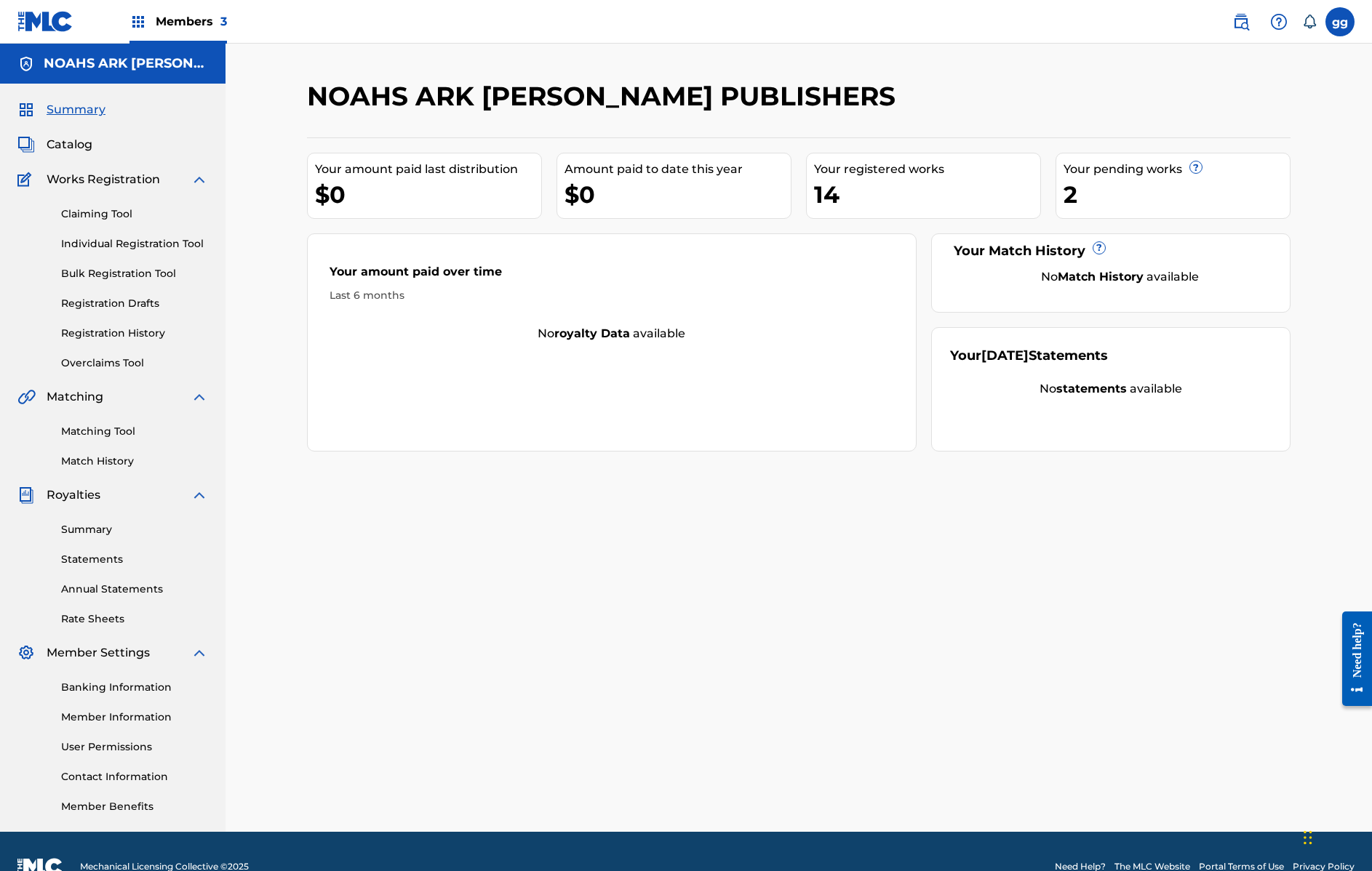
click at [85, 144] on span "Catalog" at bounding box center [69, 144] width 46 height 17
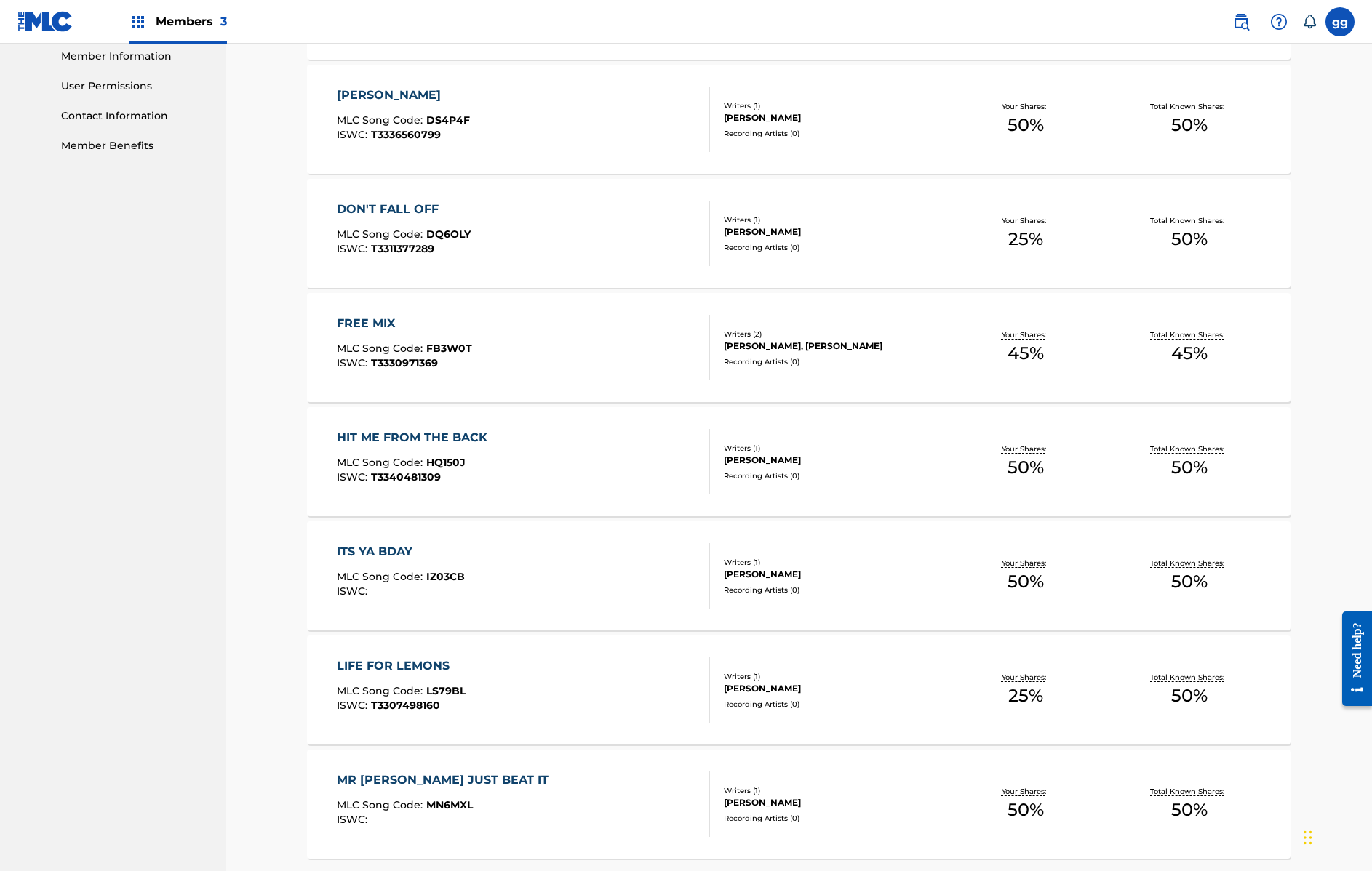
scroll to position [794, 0]
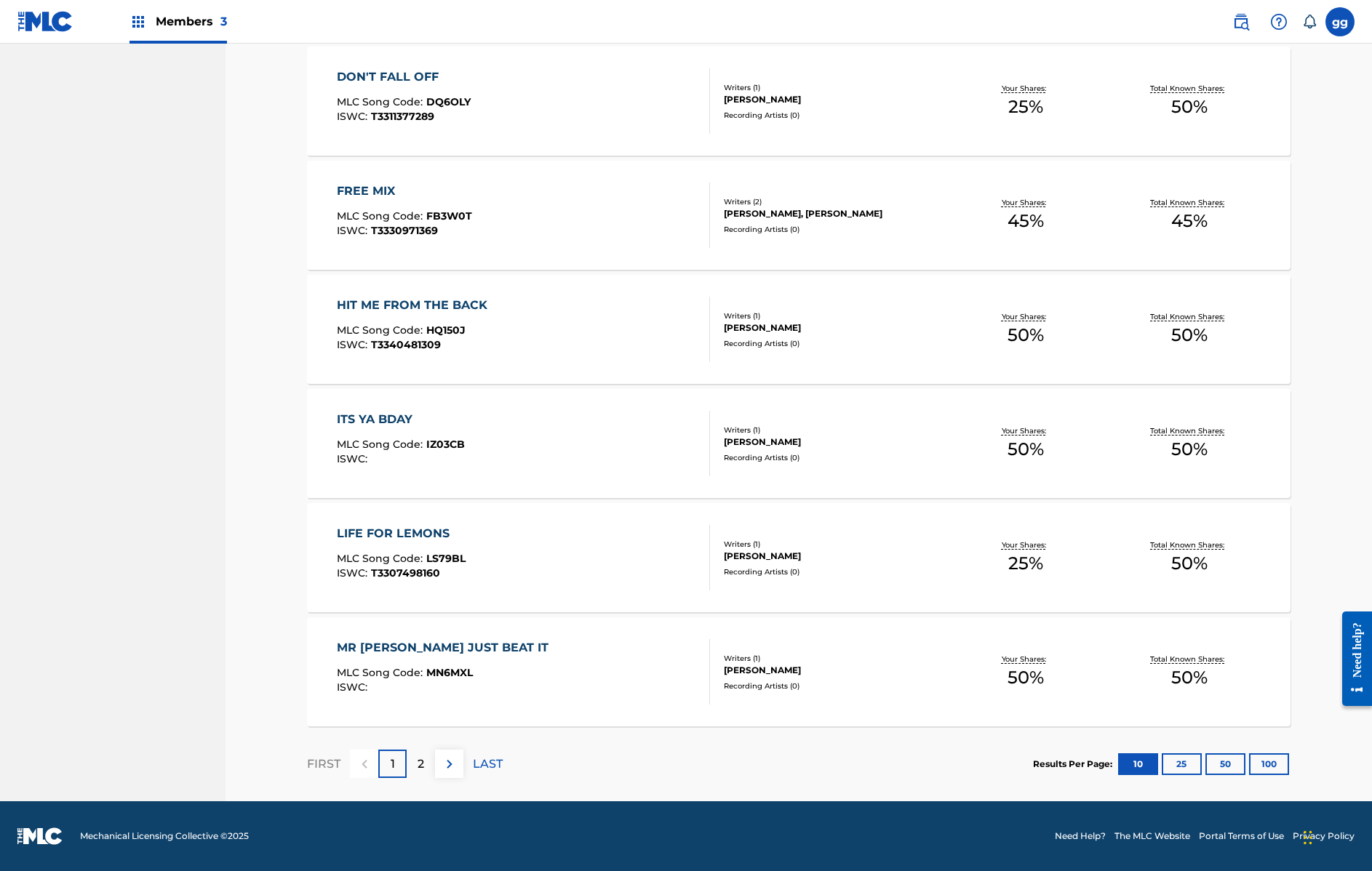
click at [426, 757] on div "2" at bounding box center [420, 764] width 28 height 28
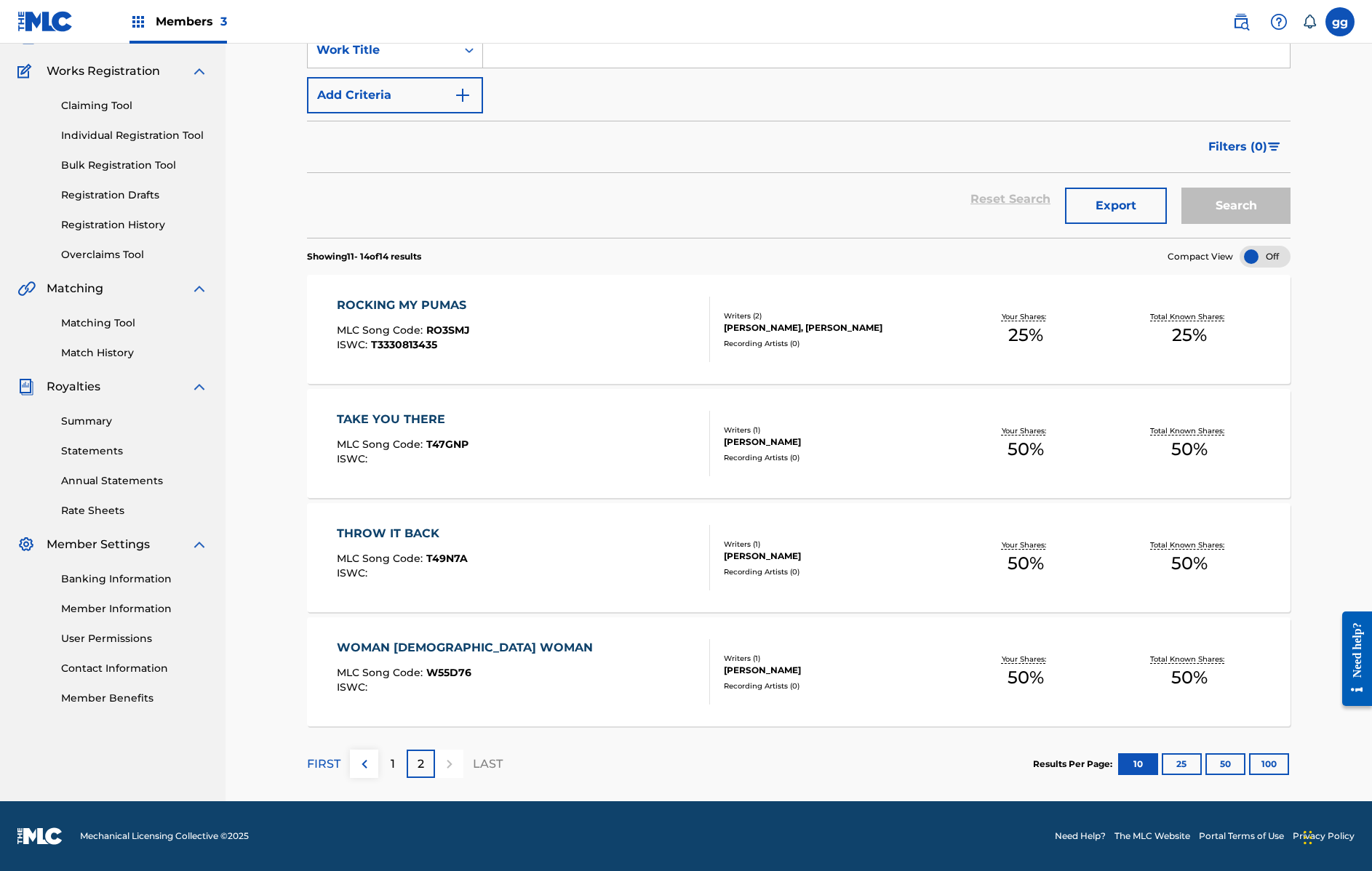
scroll to position [0, 0]
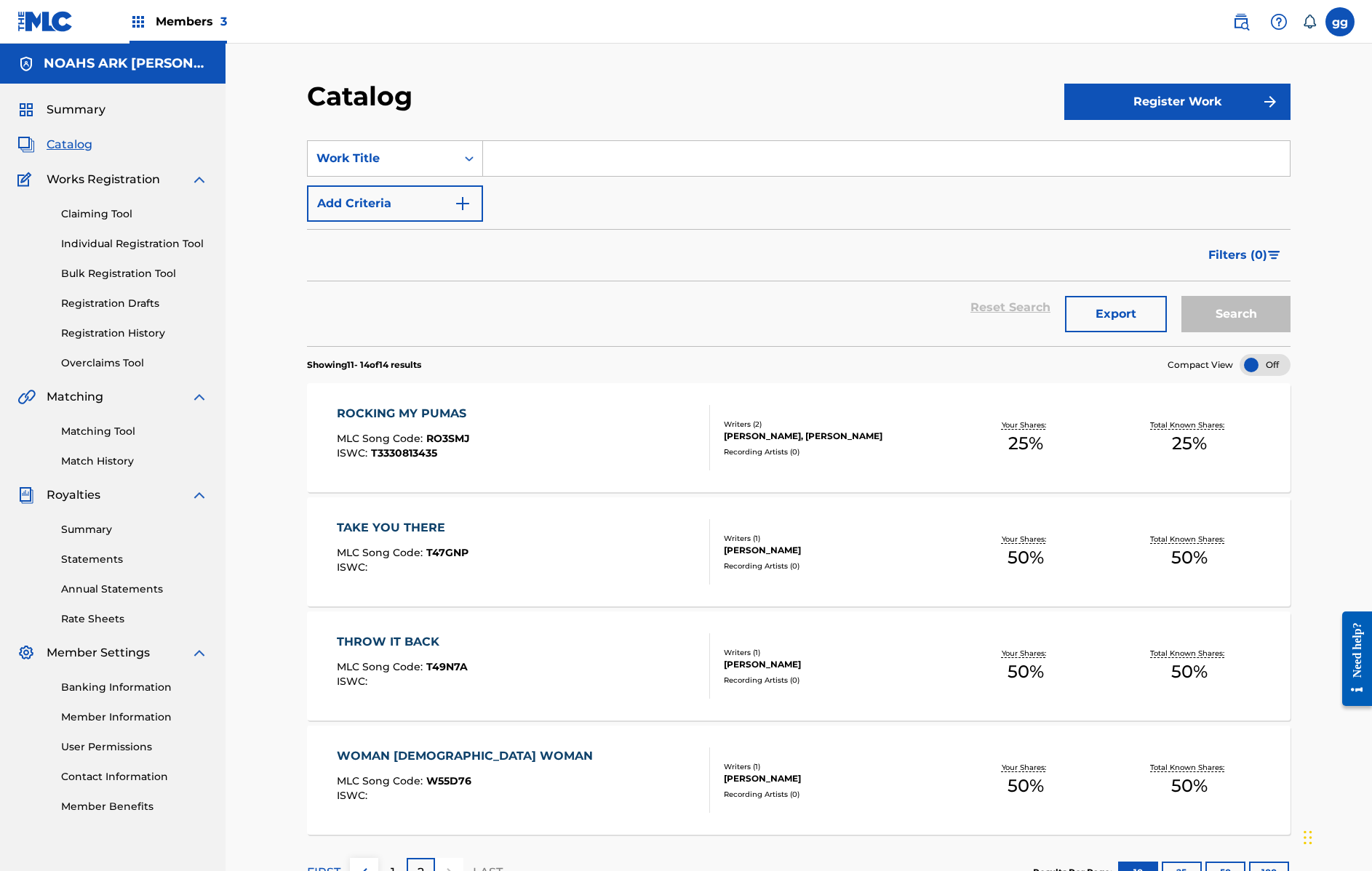
click at [131, 181] on span "Works Registration" at bounding box center [103, 179] width 114 height 17
click at [124, 212] on link "Claiming Tool" at bounding box center [134, 214] width 147 height 15
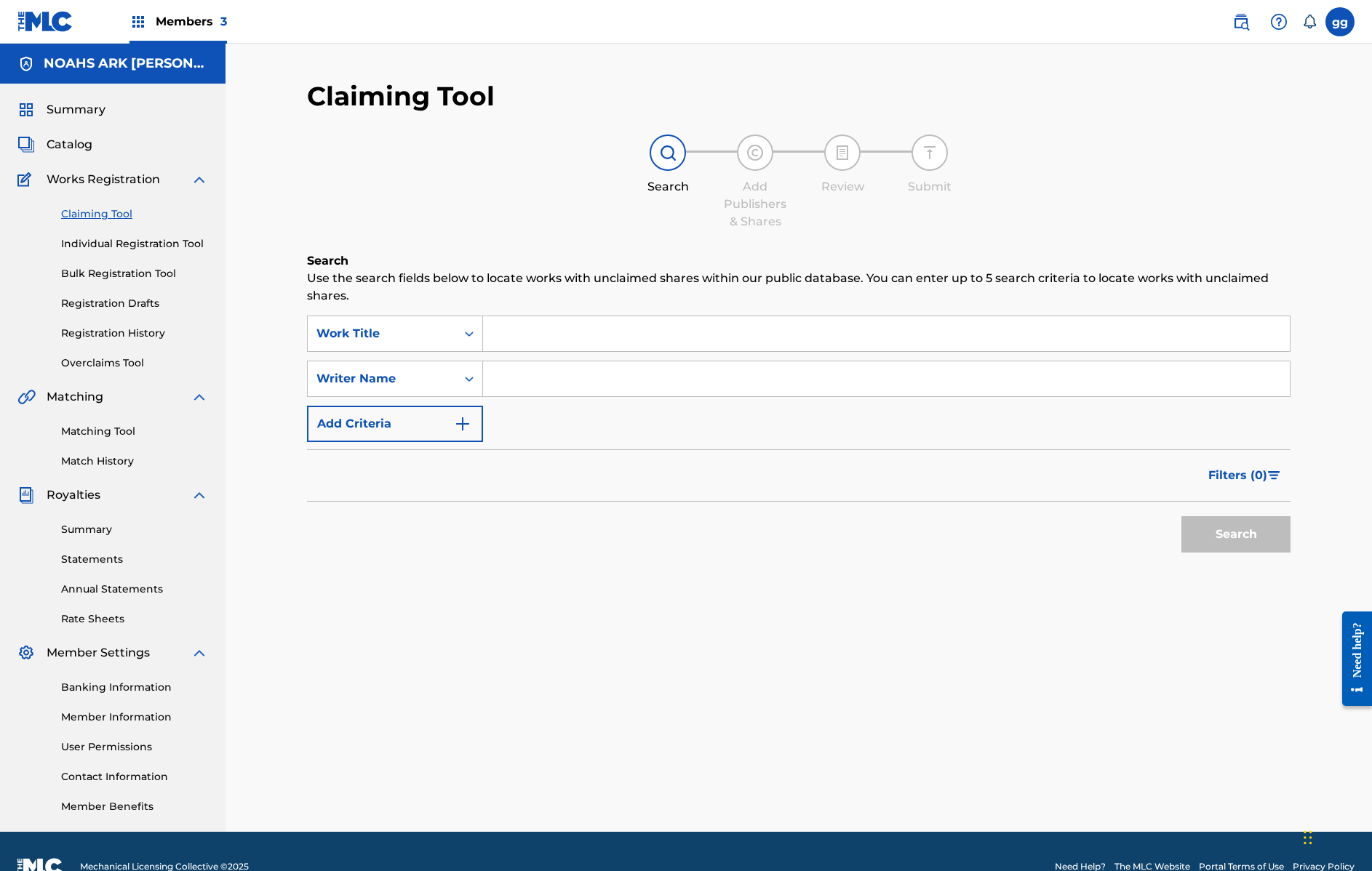
click at [124, 246] on link "Individual Registration Tool" at bounding box center [134, 244] width 147 height 15
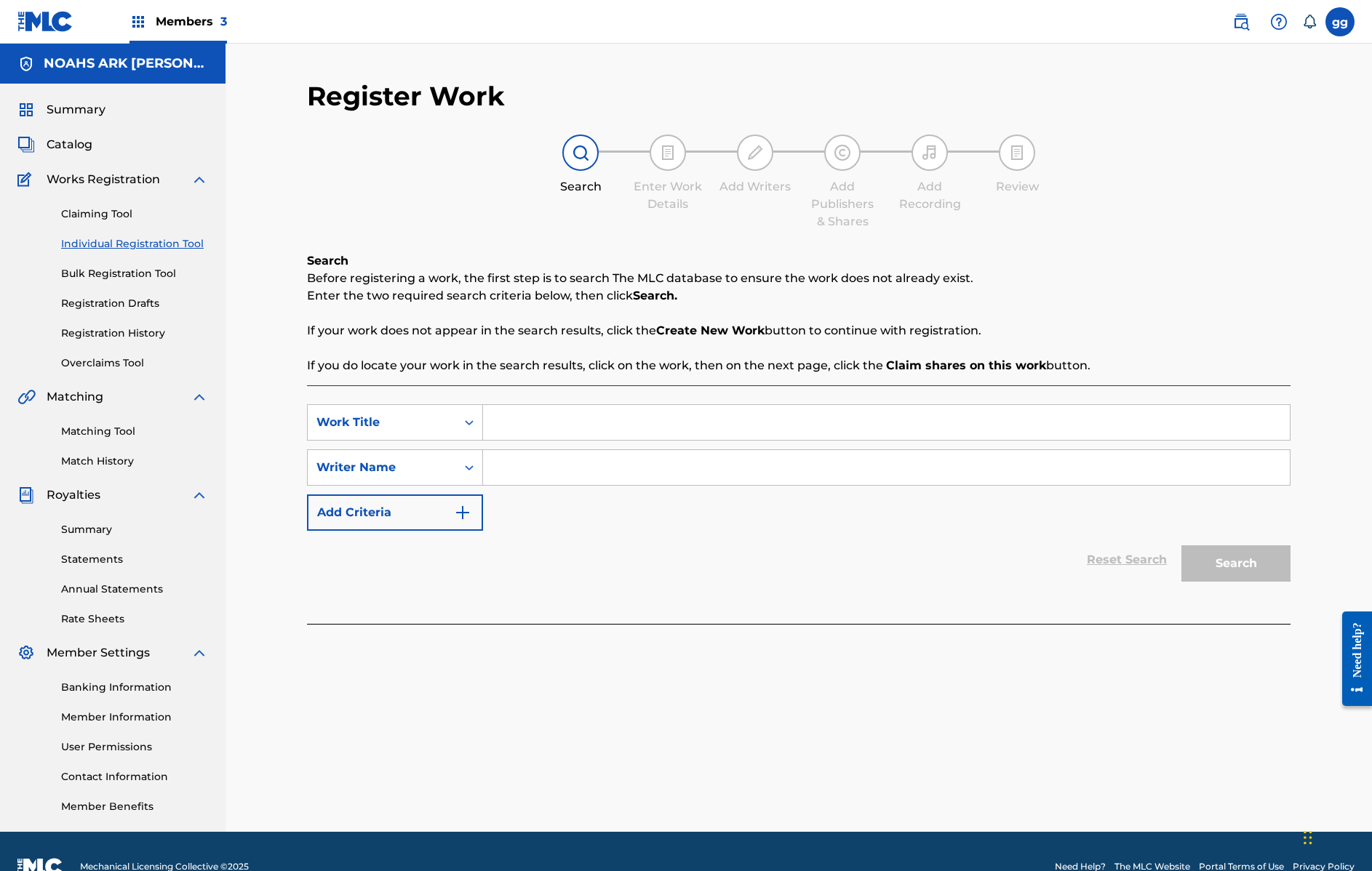
click at [149, 338] on link "Registration History" at bounding box center [134, 333] width 147 height 15
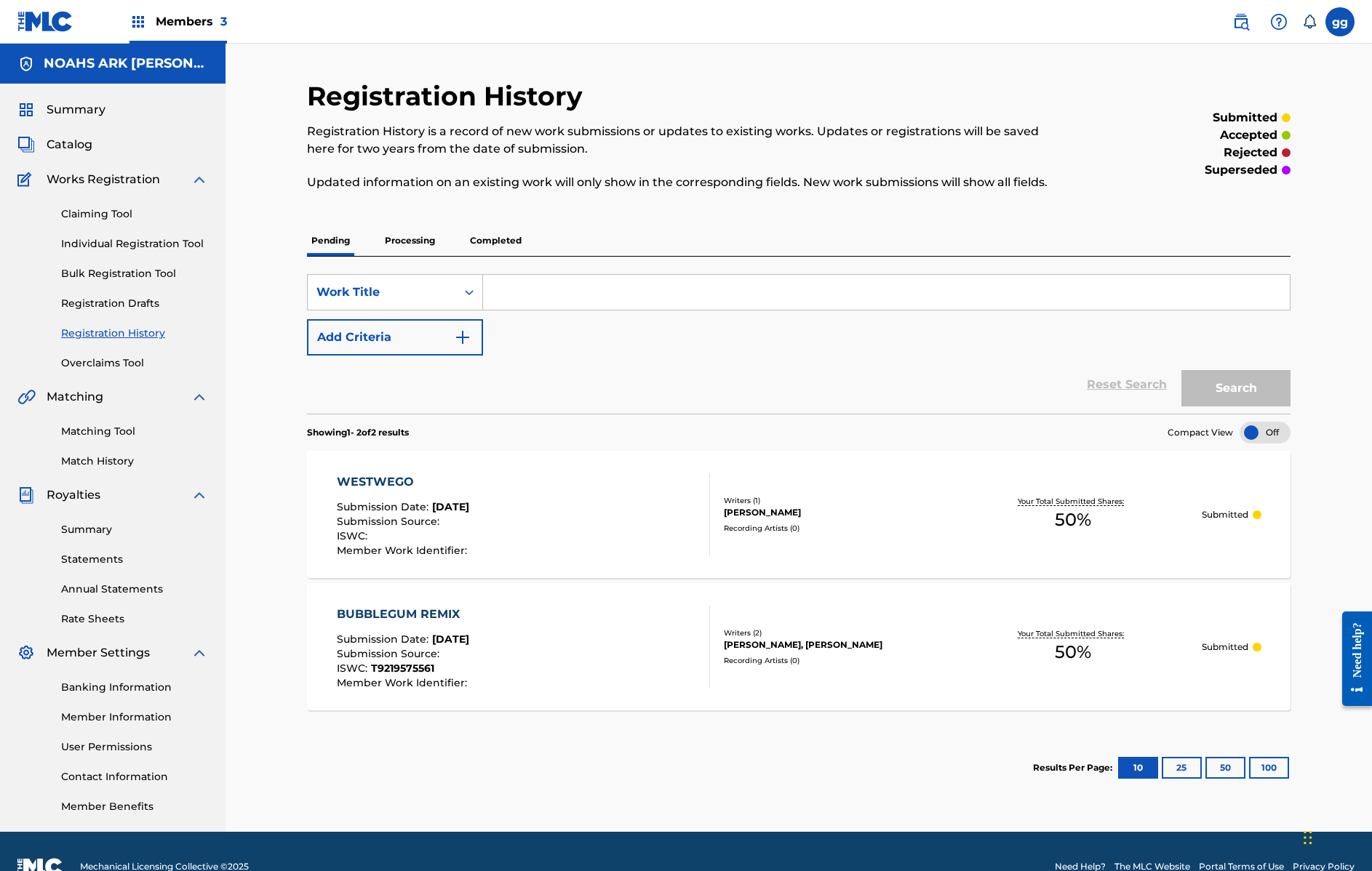
click at [406, 242] on p "Processing" at bounding box center [410, 241] width 59 height 31
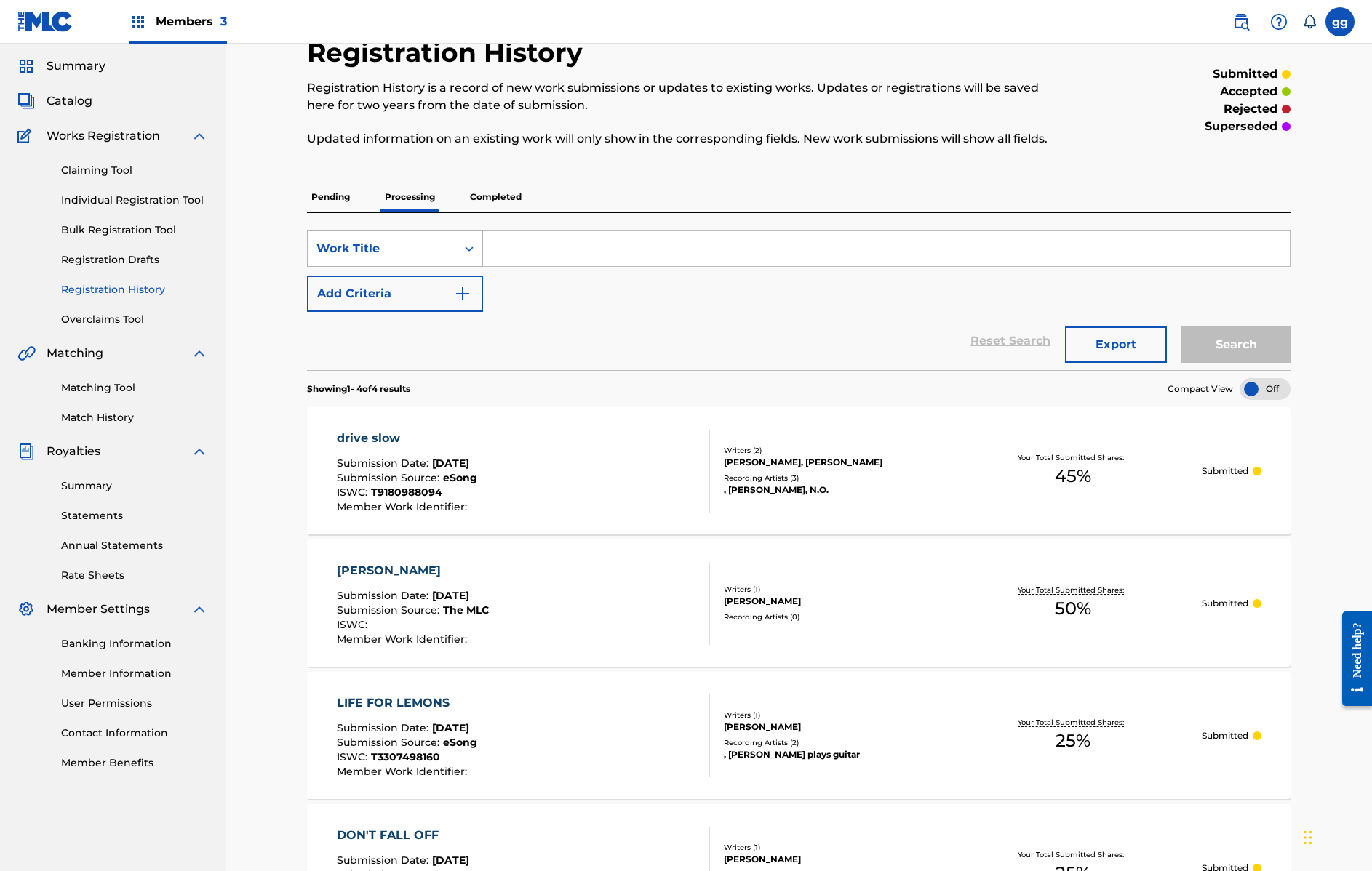
scroll to position [41, 0]
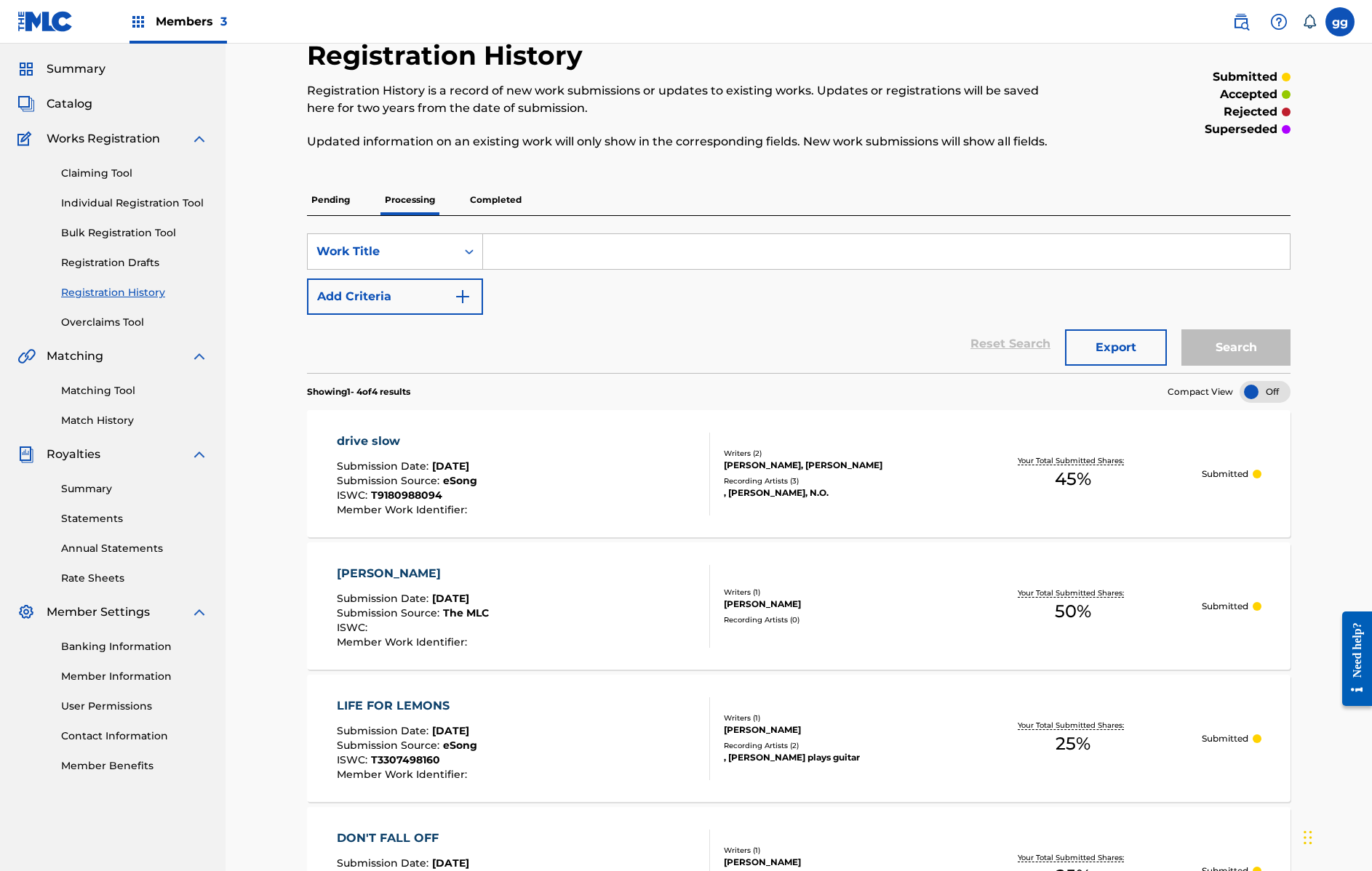
click at [495, 202] on p "Completed" at bounding box center [495, 200] width 60 height 31
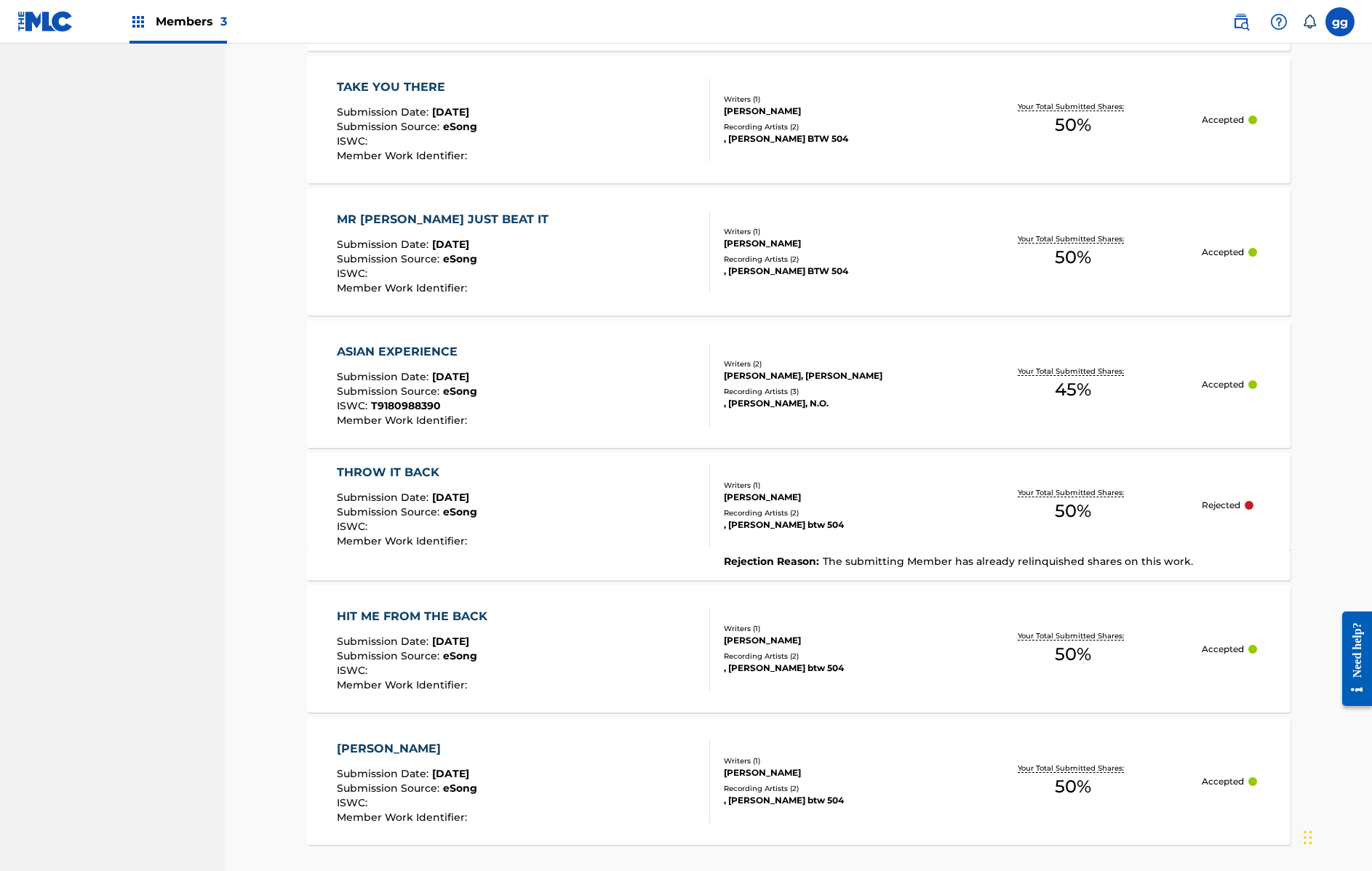
scroll to position [1126, 0]
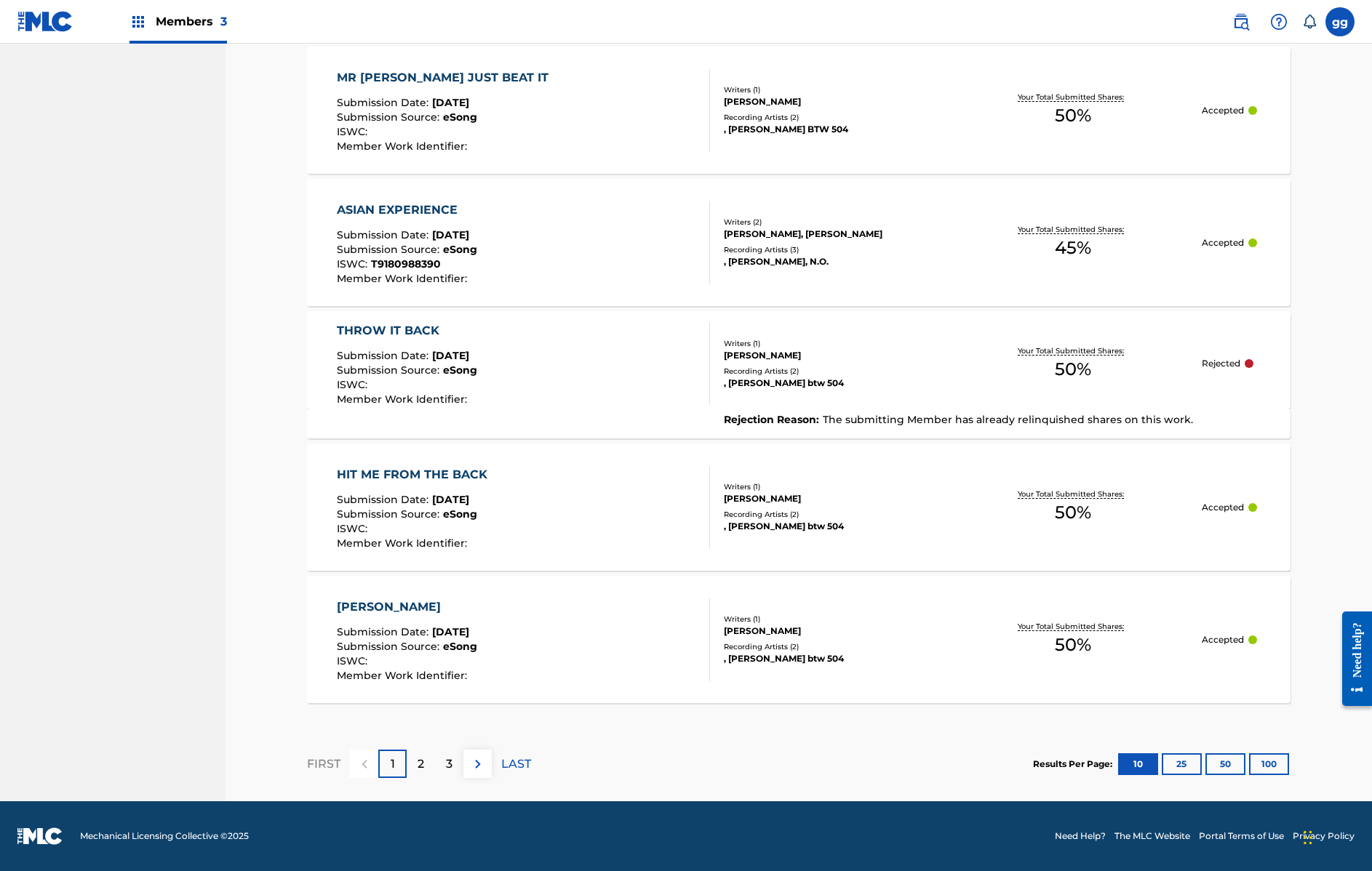
click at [417, 769] on p "2" at bounding box center [420, 764] width 7 height 17
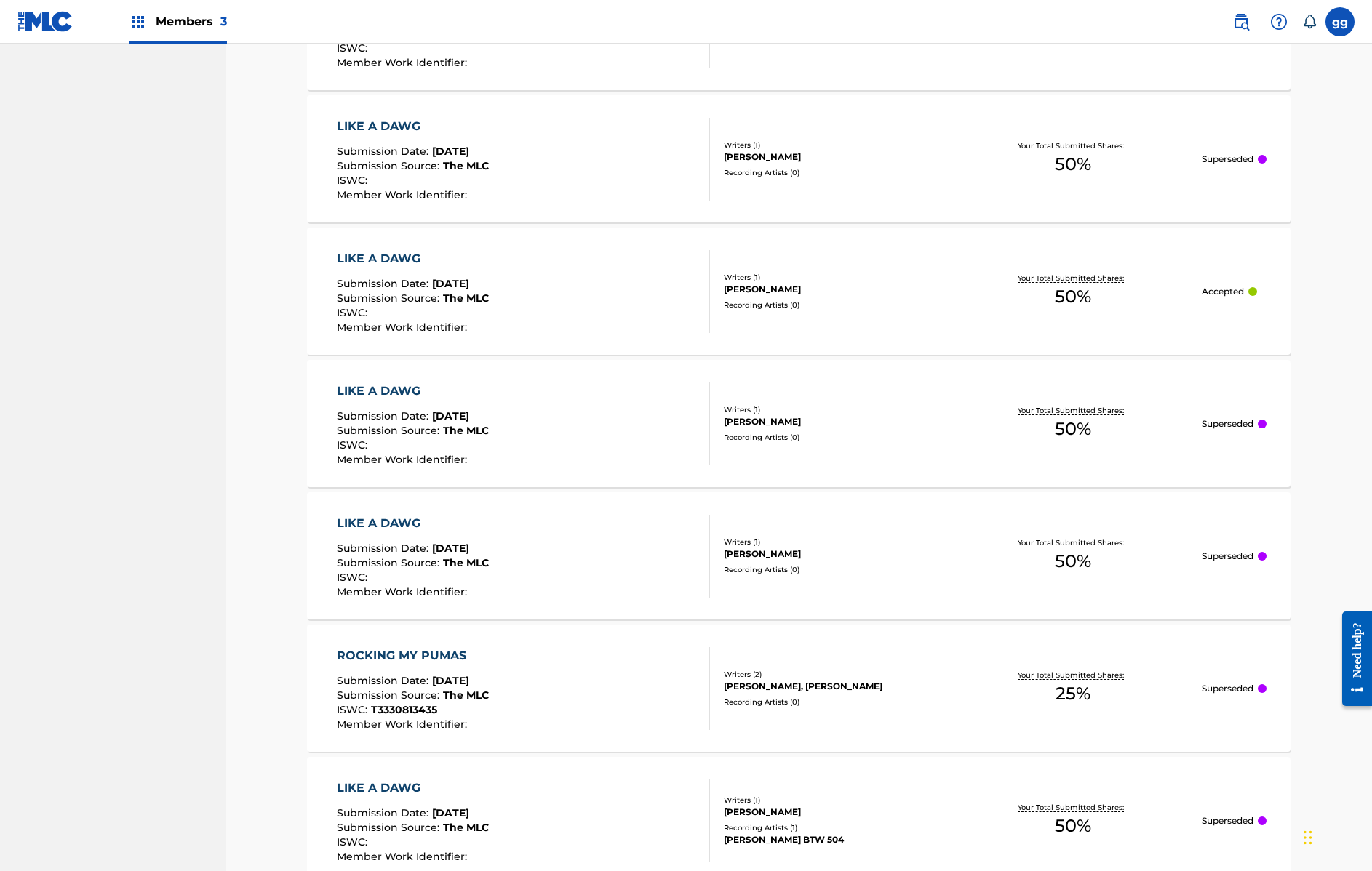
scroll to position [942, 0]
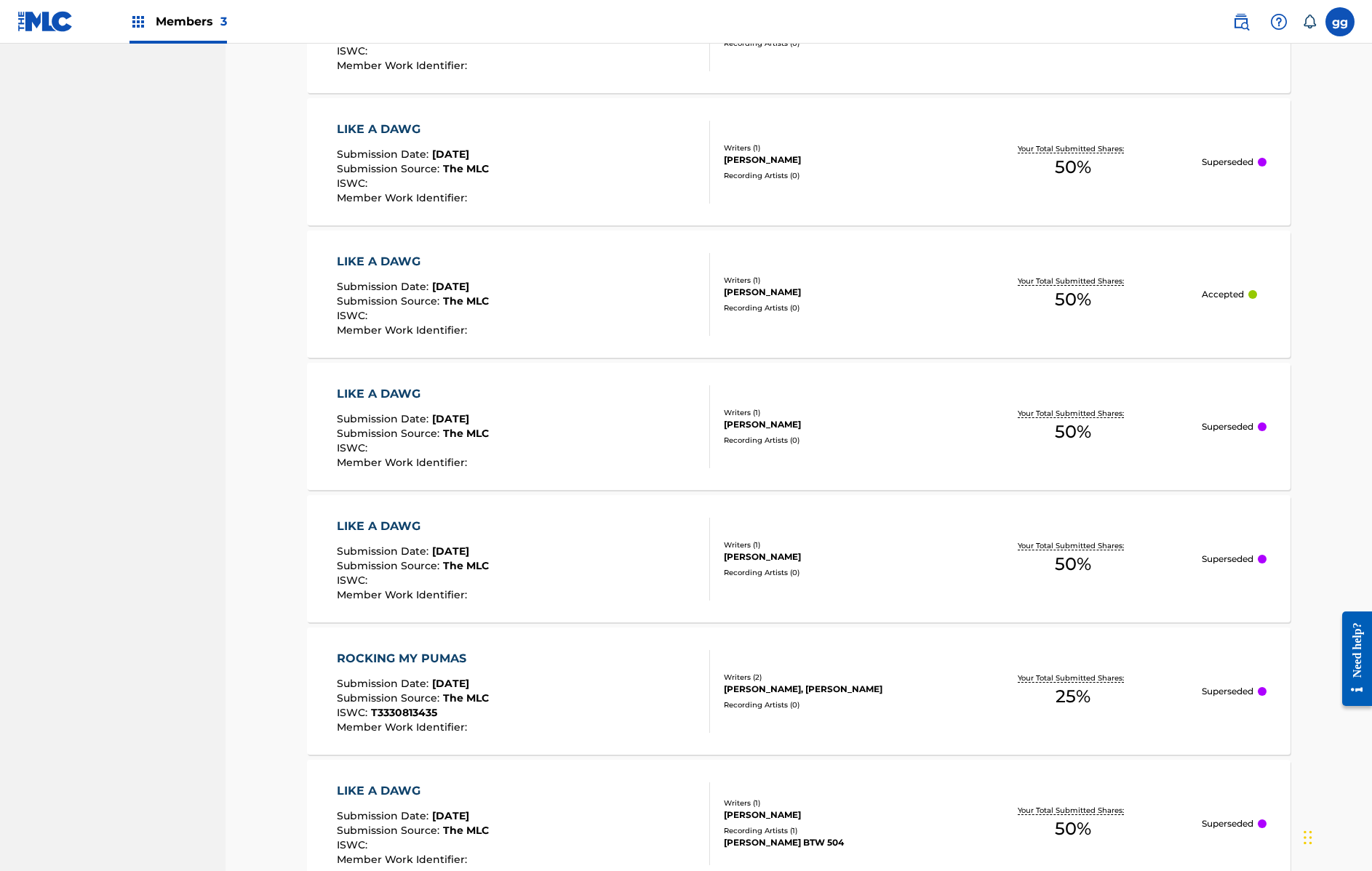
click at [381, 394] on div "LIKE A DAWG" at bounding box center [412, 394] width 152 height 17
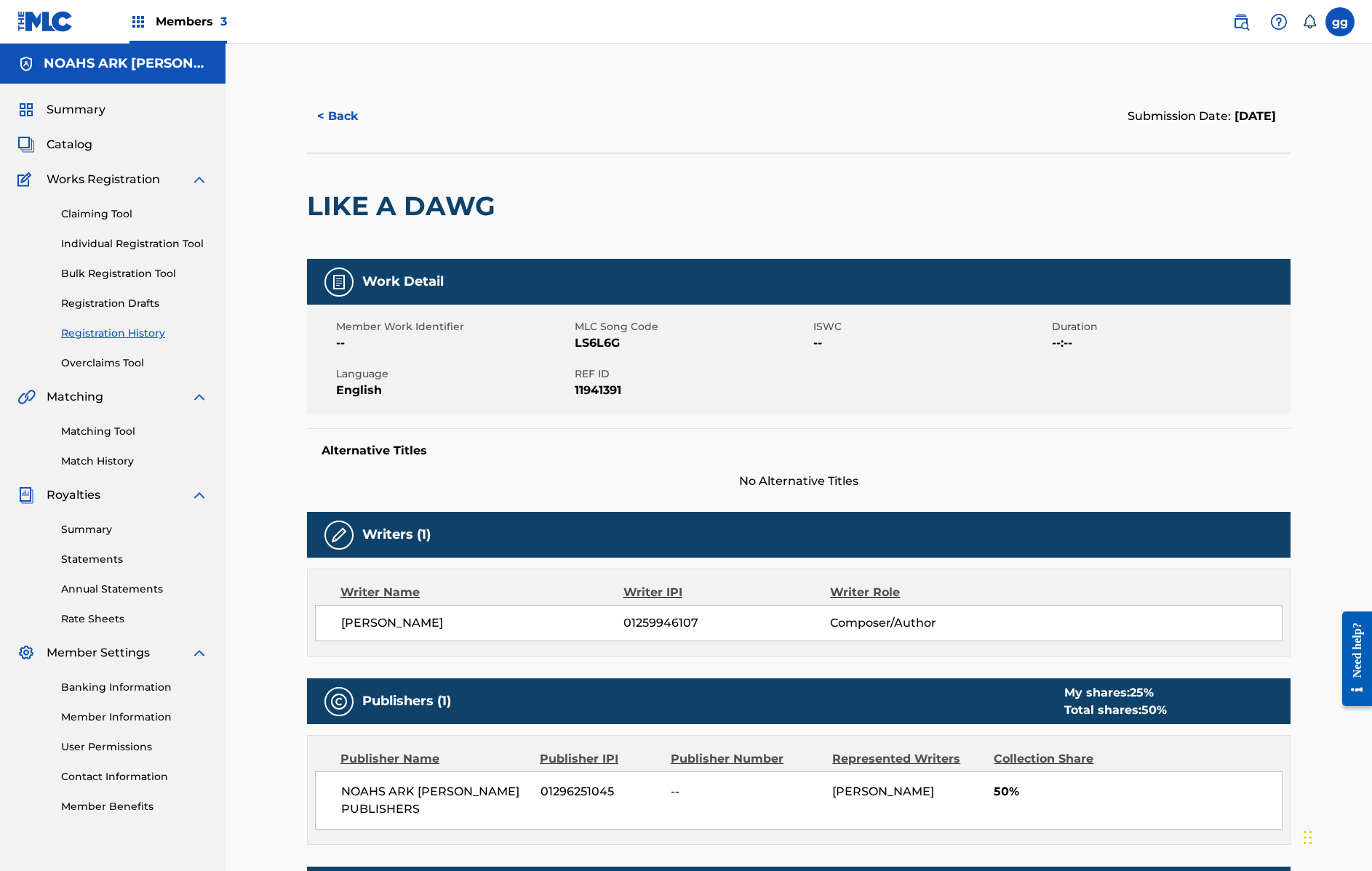
click at [341, 120] on button "< Back" at bounding box center [350, 116] width 87 height 37
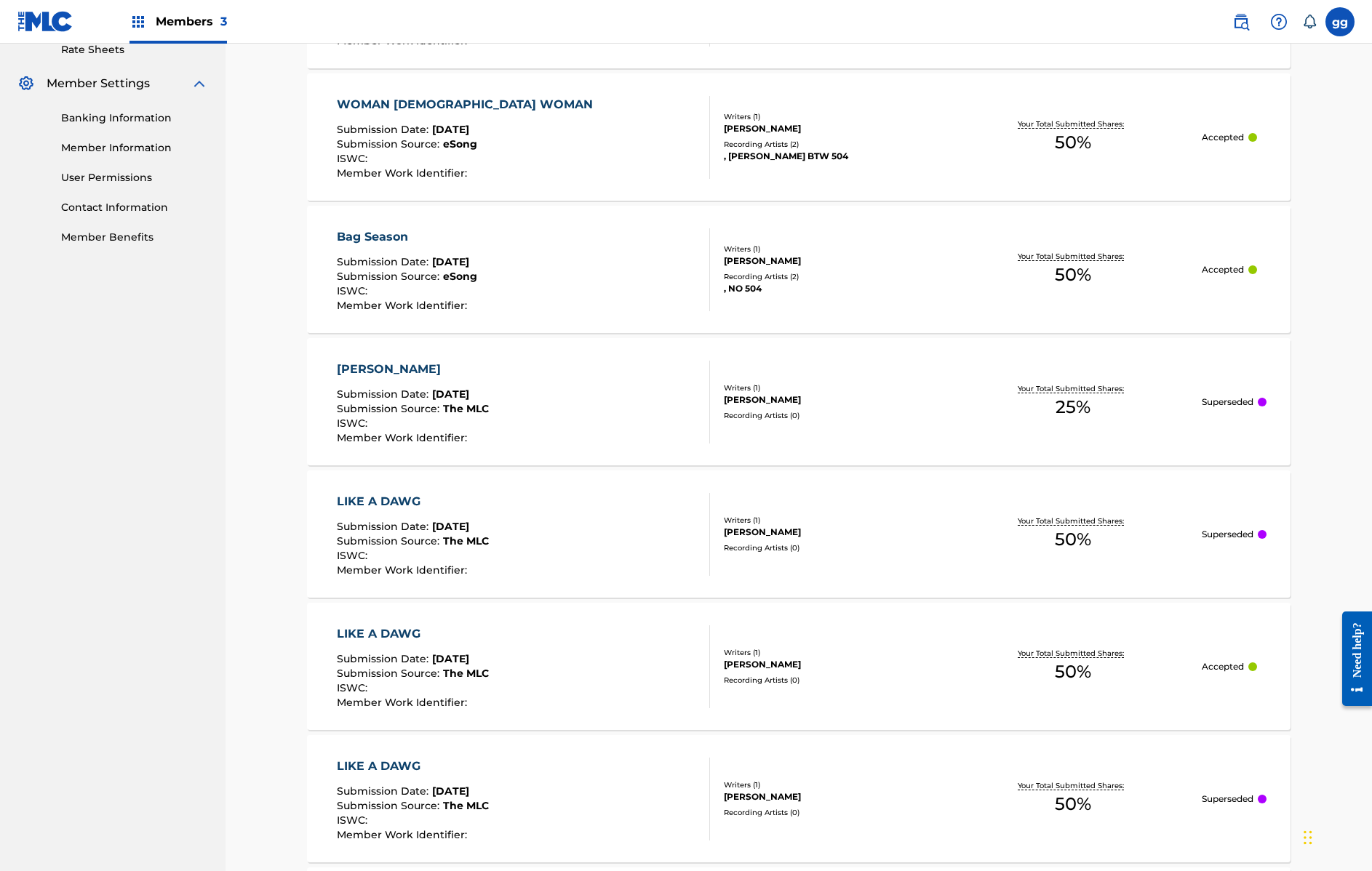
scroll to position [699, 0]
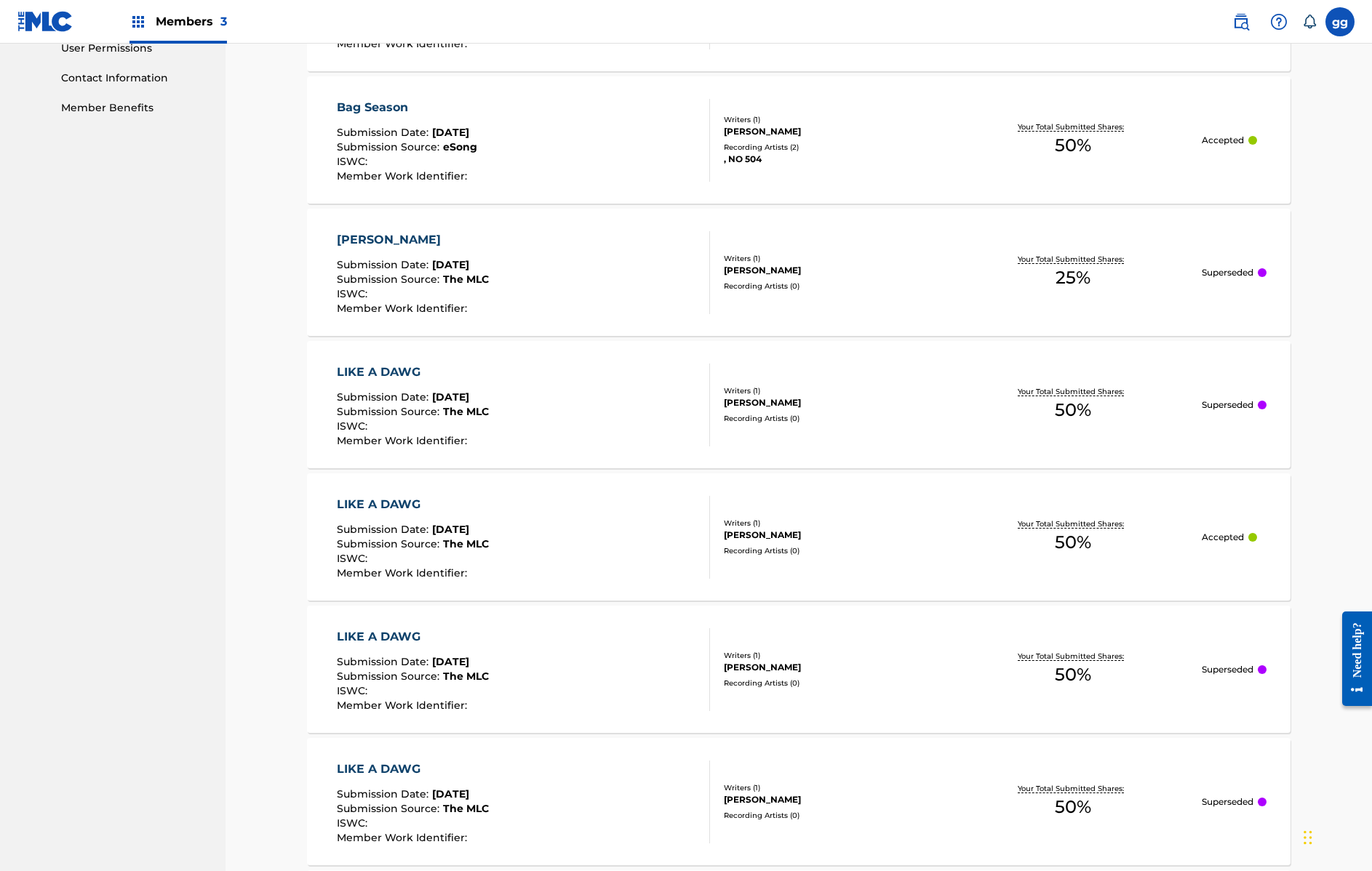
click at [402, 639] on div "LIKE A DAWG" at bounding box center [412, 637] width 152 height 17
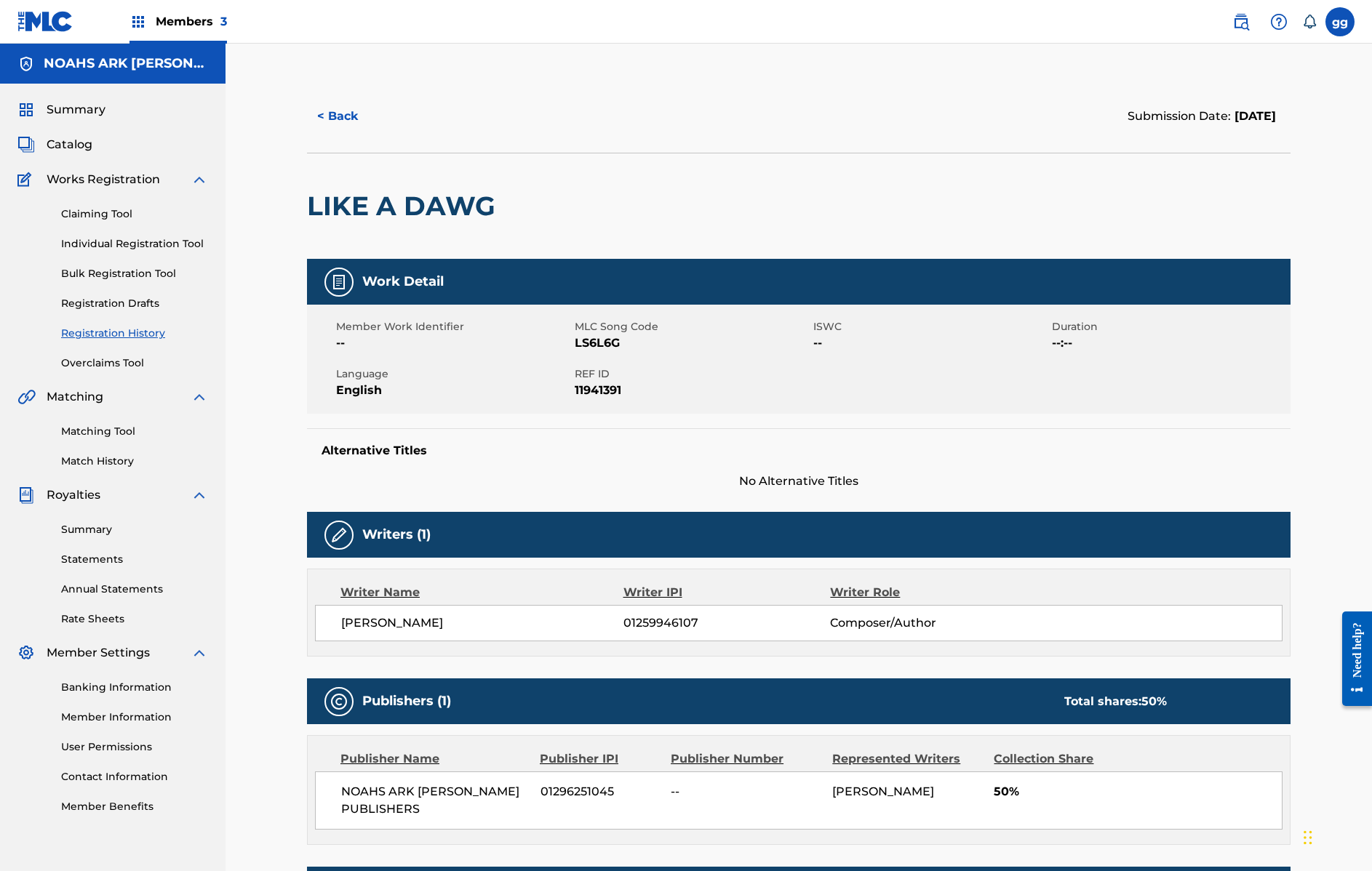
click at [94, 216] on link "Claiming Tool" at bounding box center [134, 214] width 147 height 15
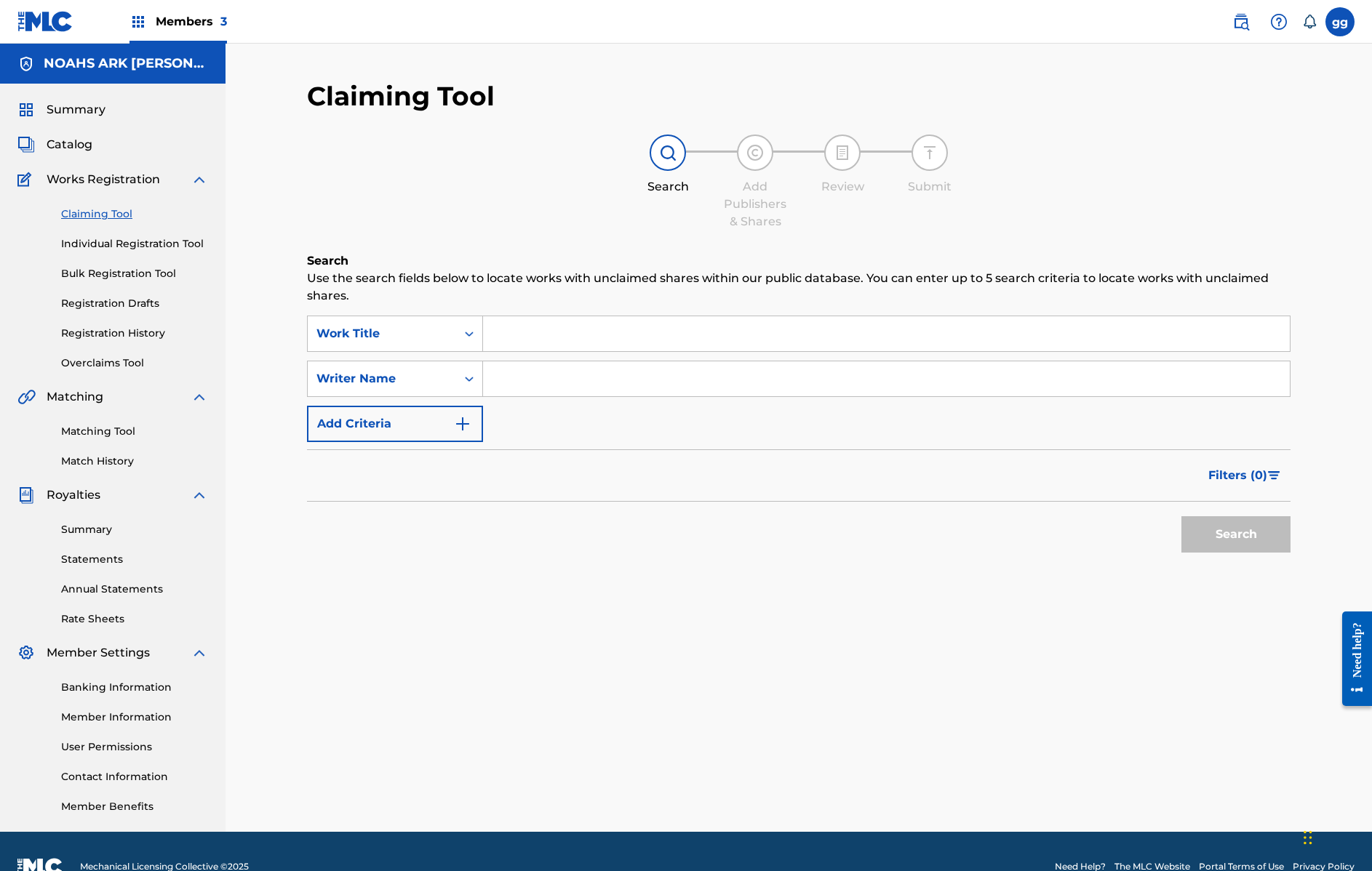
click at [538, 378] on input "Search Form" at bounding box center [886, 378] width 807 height 35
type input "glenda robert"
click at [1235, 534] on button "Search" at bounding box center [1235, 534] width 109 height 37
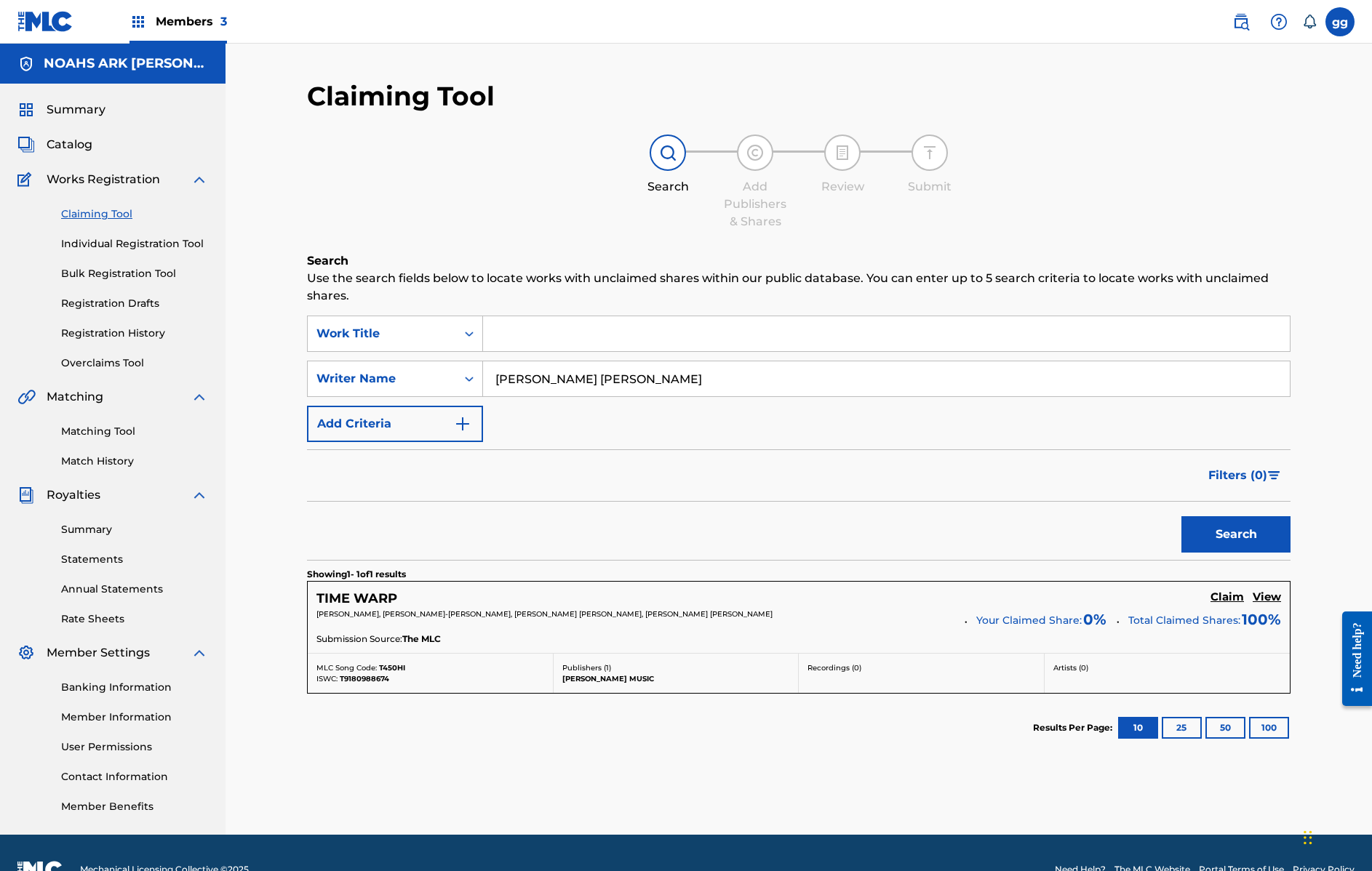
click at [177, 18] on span "Members 3" at bounding box center [191, 21] width 72 height 17
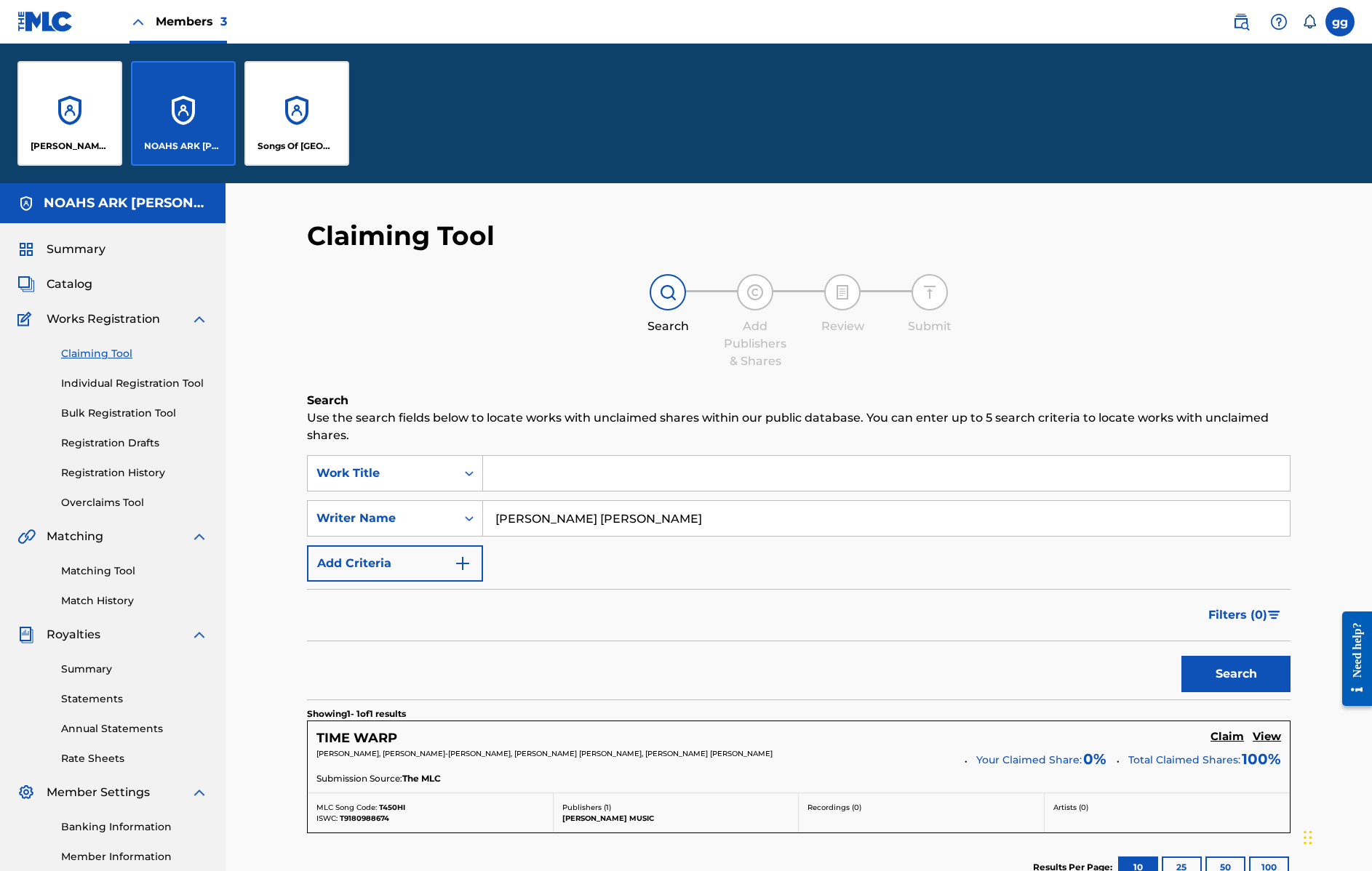
click at [76, 113] on div "GLENDA GREEN MUSIC" at bounding box center [69, 113] width 105 height 105
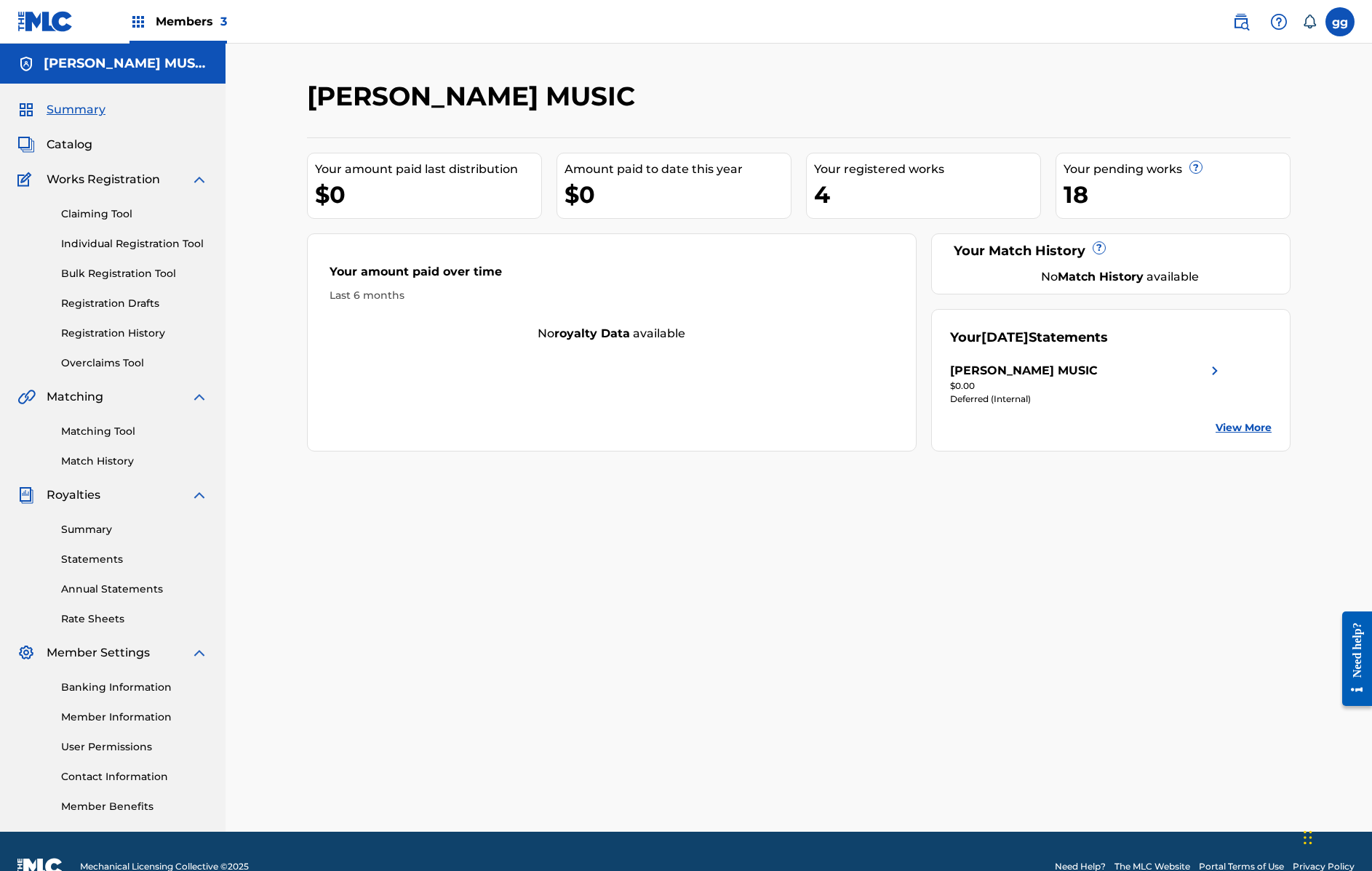
click at [75, 143] on span "Catalog" at bounding box center [69, 144] width 46 height 17
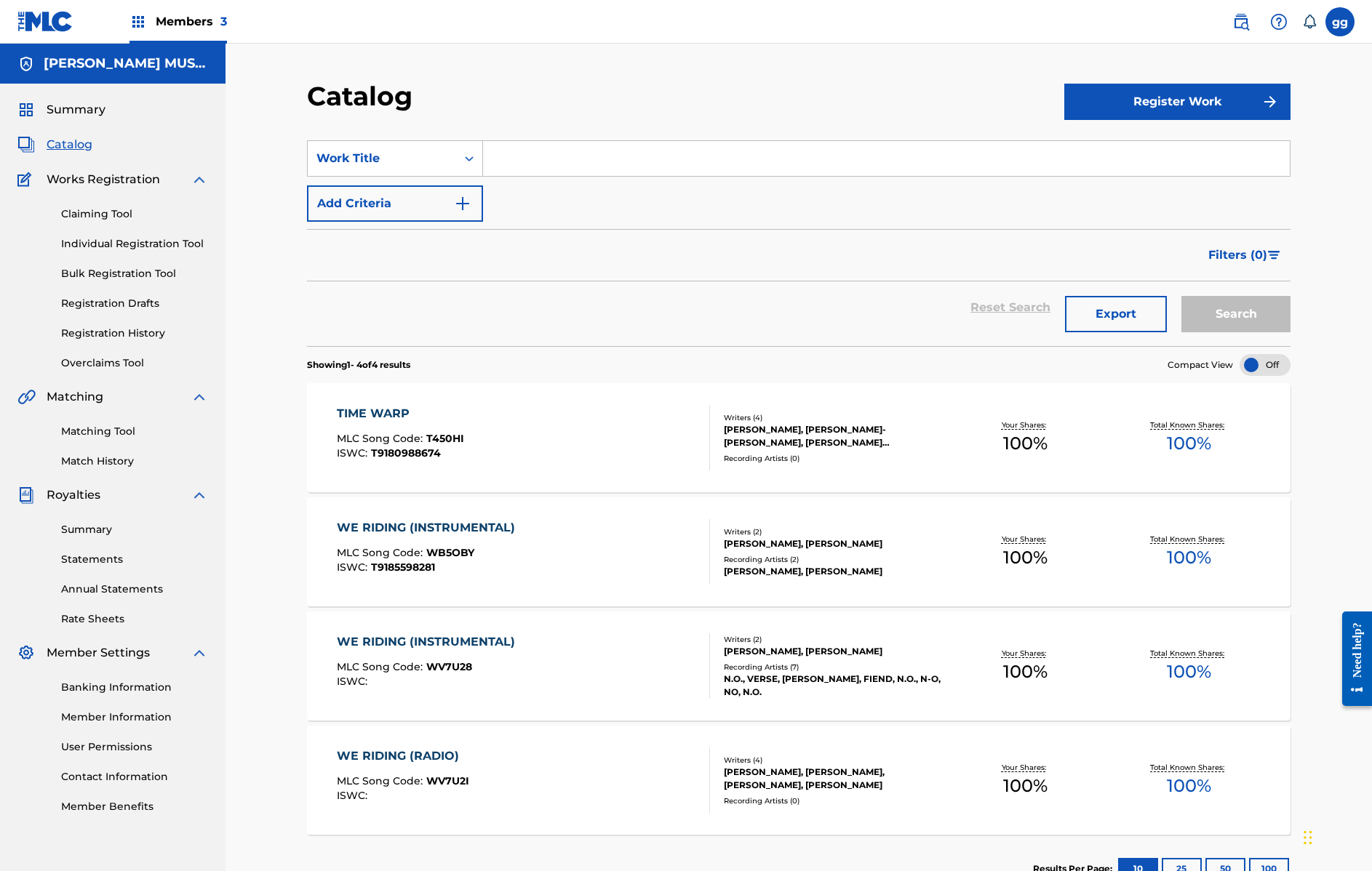
click at [397, 416] on div "TIME WARP" at bounding box center [400, 413] width 128 height 17
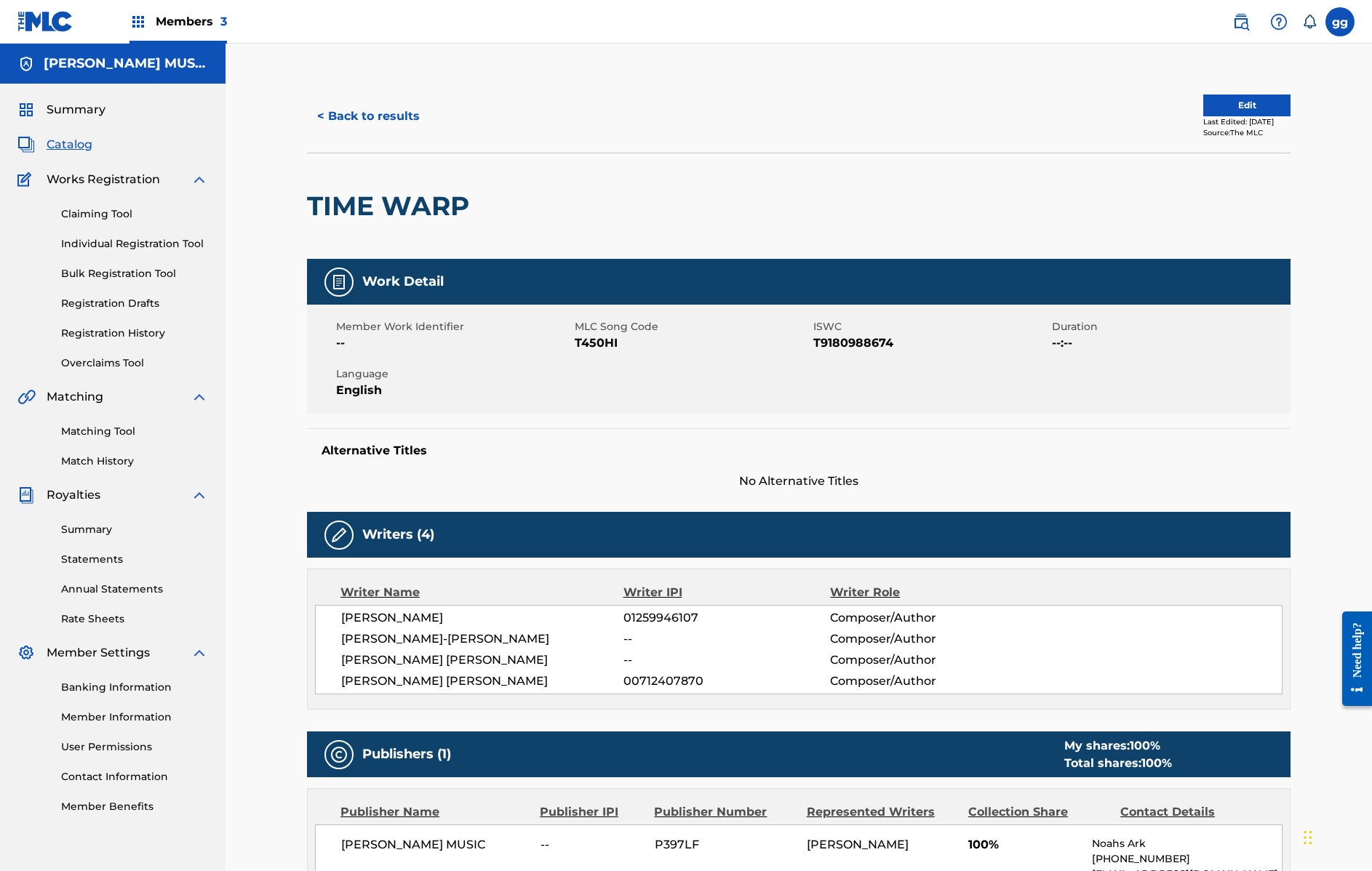
click at [186, 20] on span "Members 3" at bounding box center [191, 21] width 72 height 17
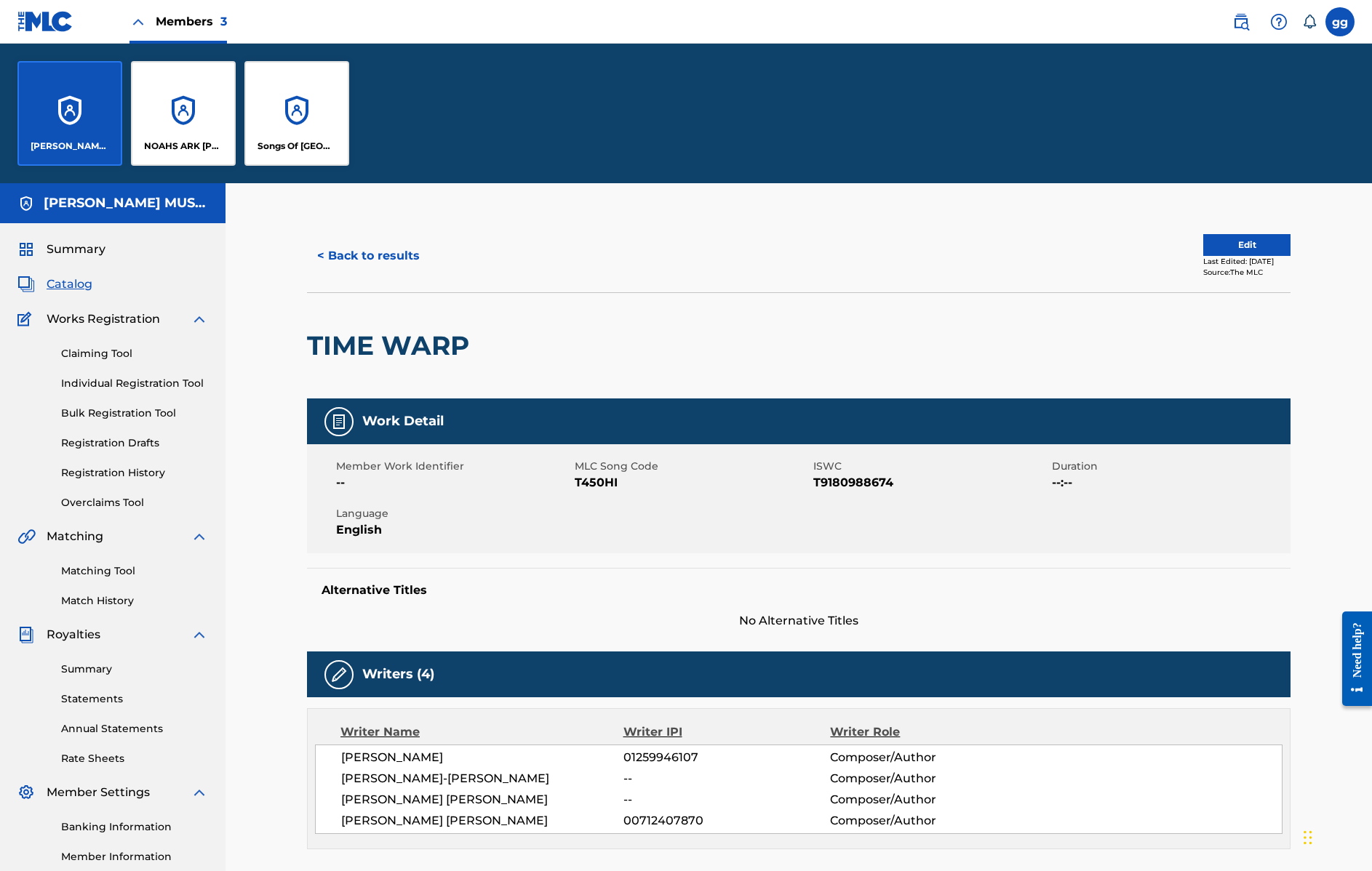
click at [192, 125] on div "NOAHS ARK [PERSON_NAME] PUBLISHERS" at bounding box center [183, 113] width 105 height 105
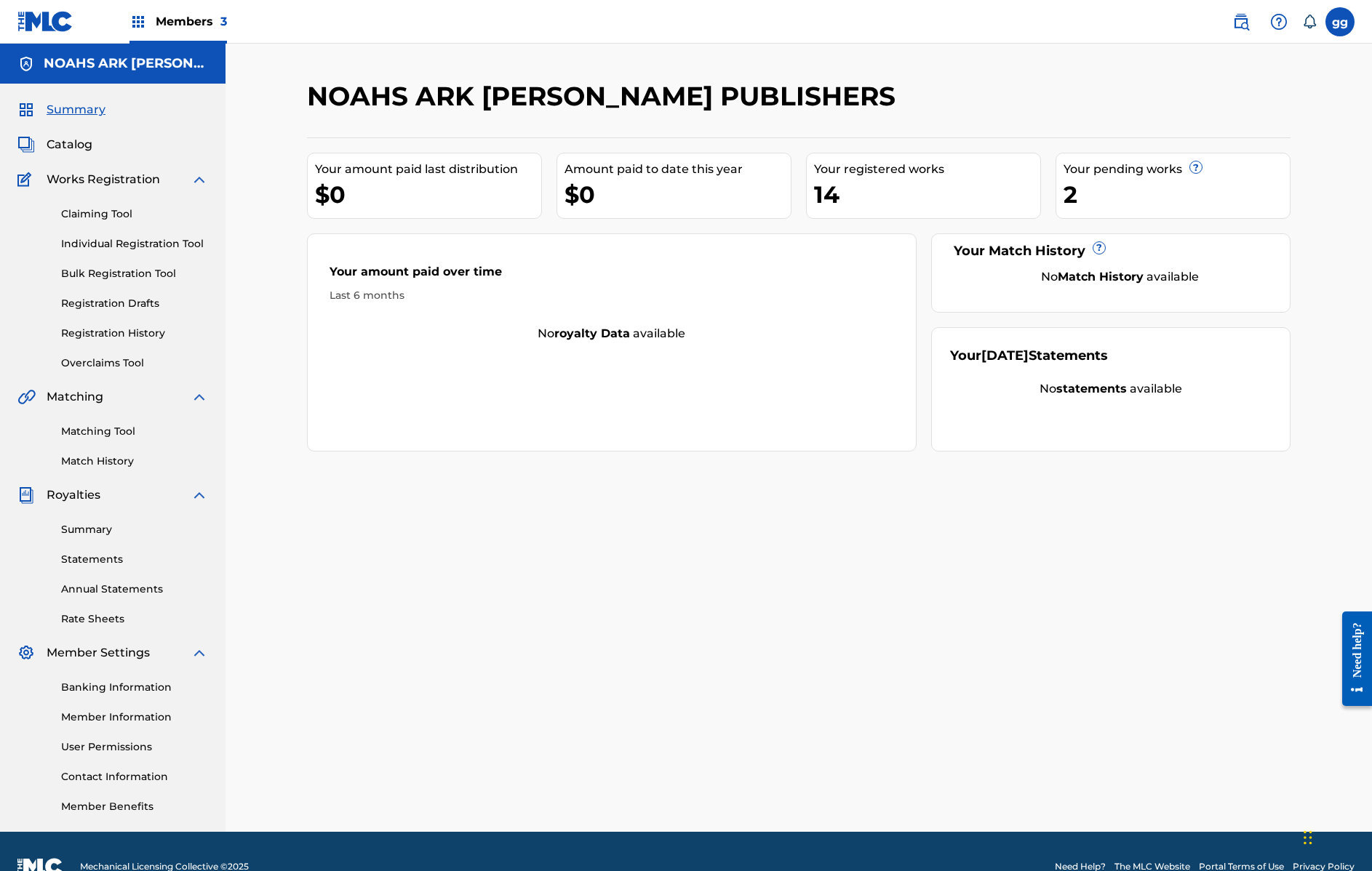
click at [133, 364] on link "Overclaims Tool" at bounding box center [134, 363] width 147 height 15
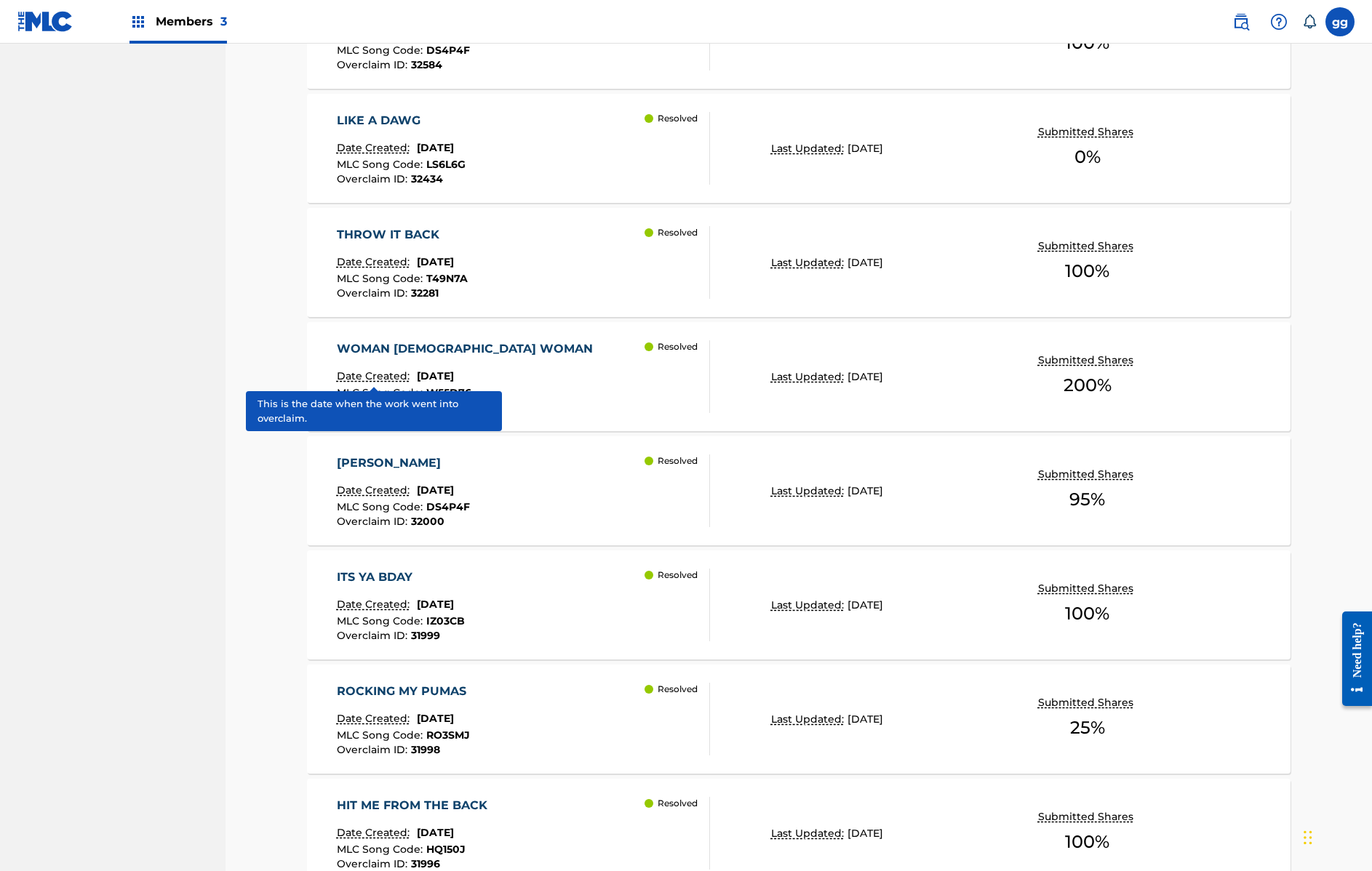
scroll to position [952, 0]
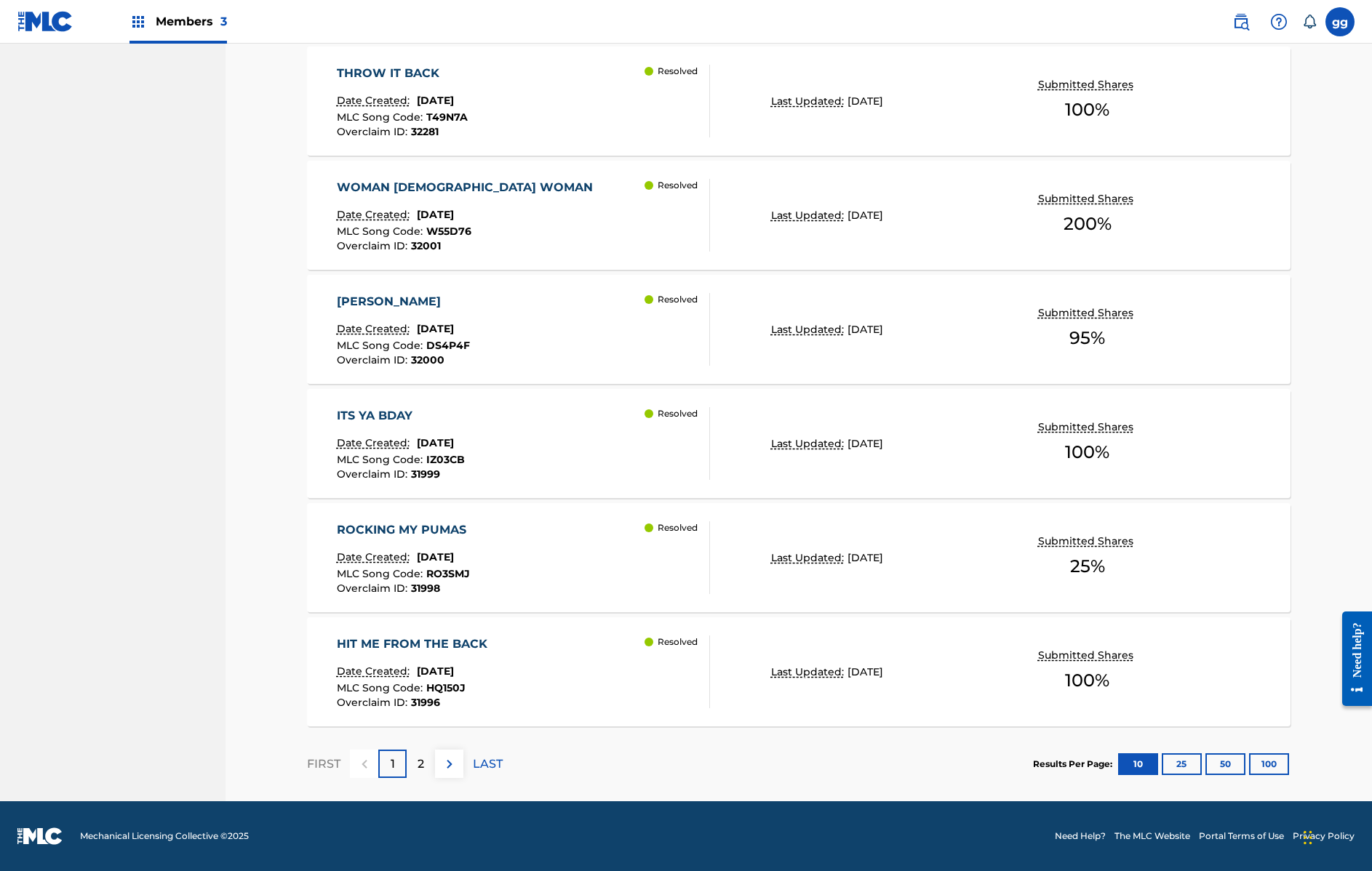
click at [423, 762] on p "2" at bounding box center [420, 764] width 7 height 17
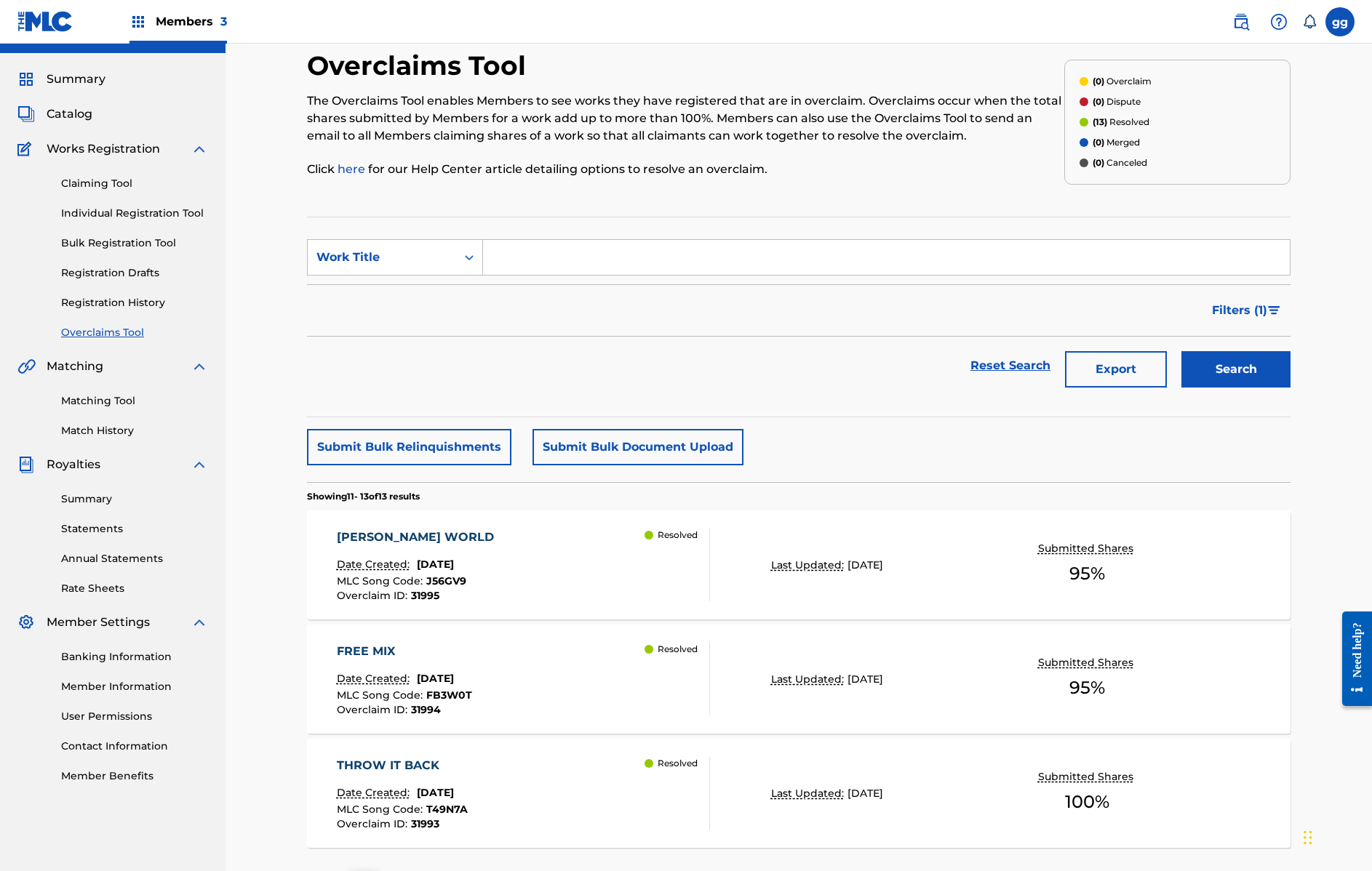
scroll to position [0, 0]
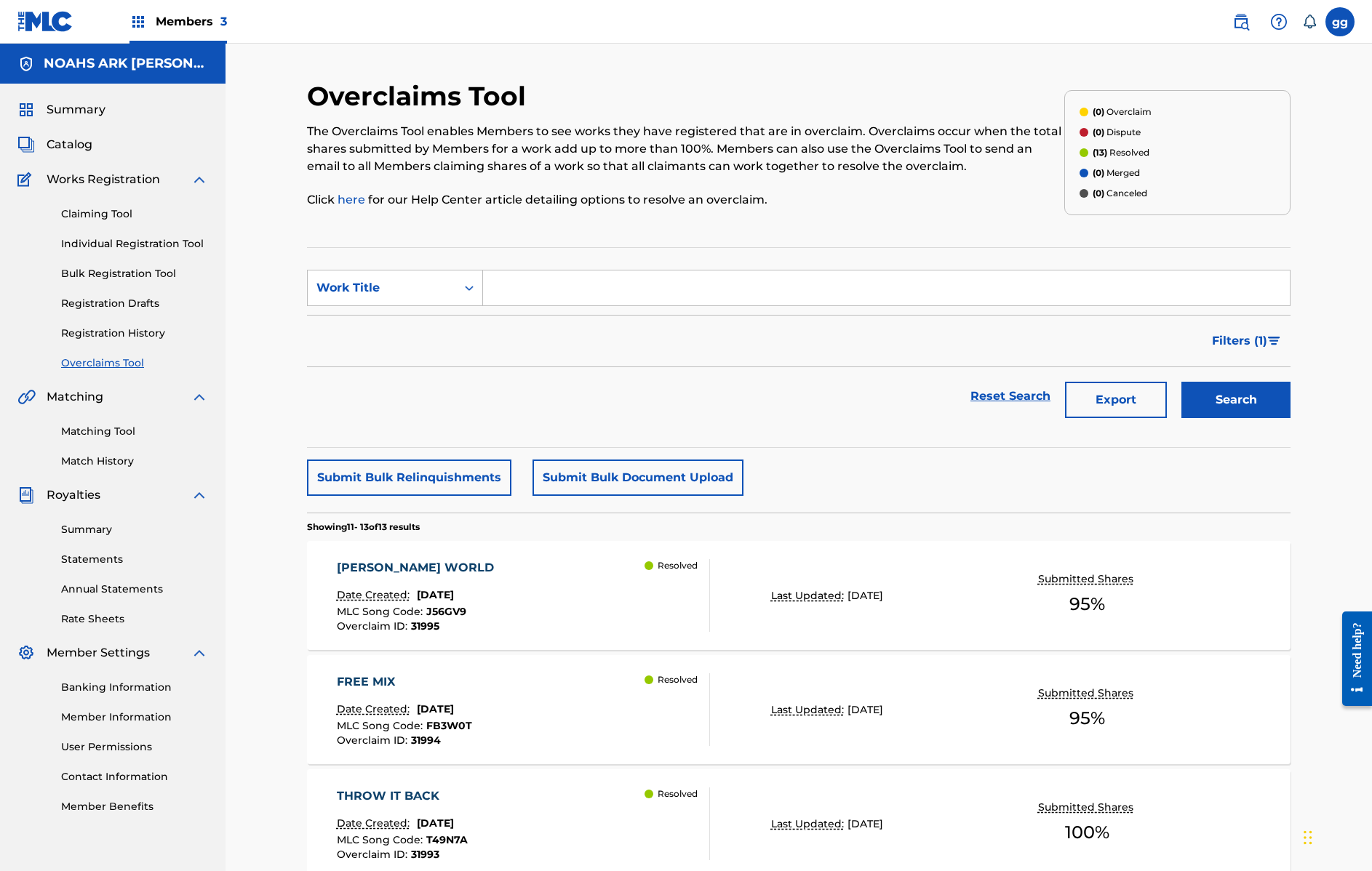
click at [103, 212] on link "Claiming Tool" at bounding box center [134, 214] width 147 height 15
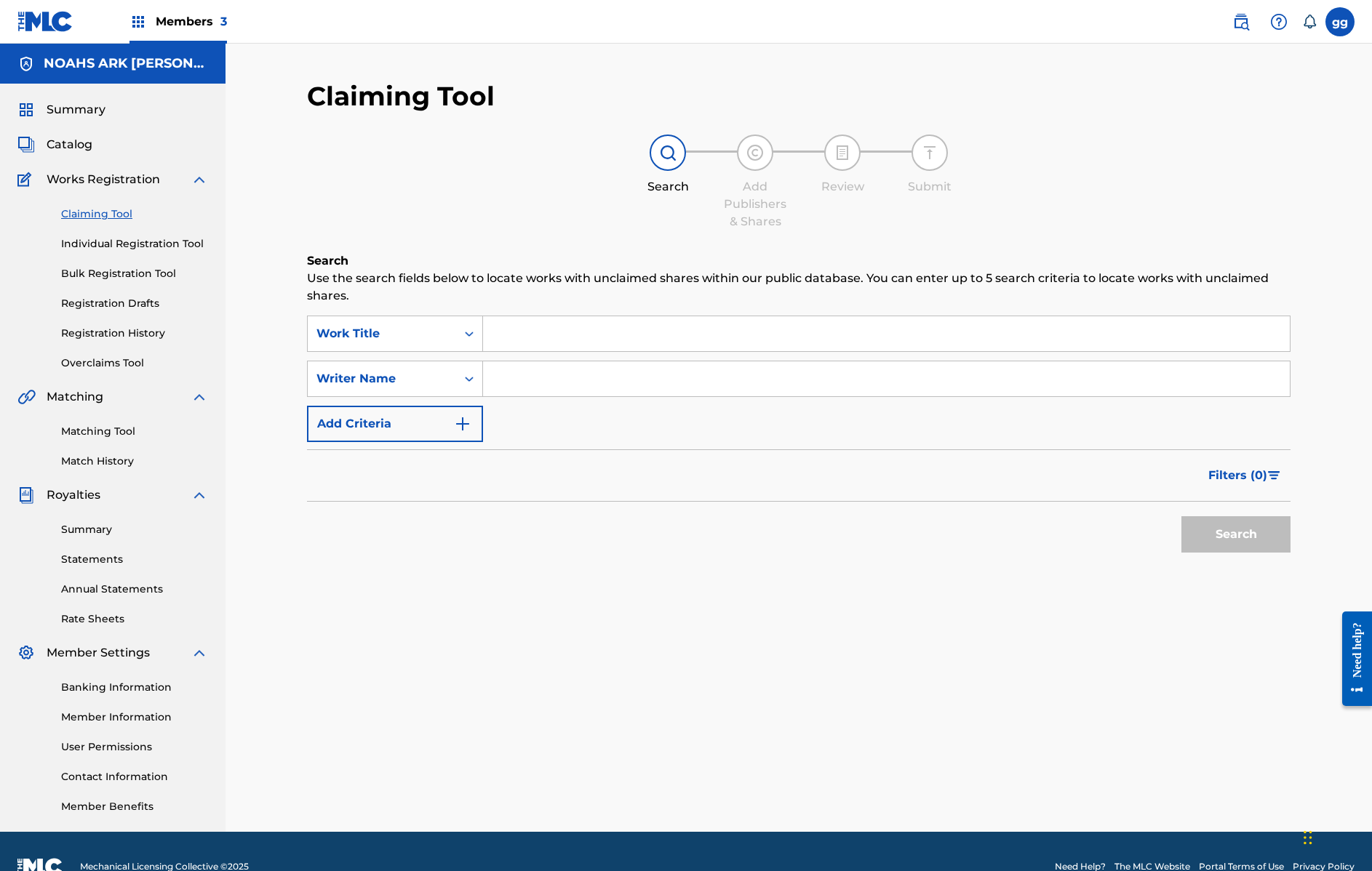
click at [561, 336] on input "Search Form" at bounding box center [886, 333] width 807 height 35
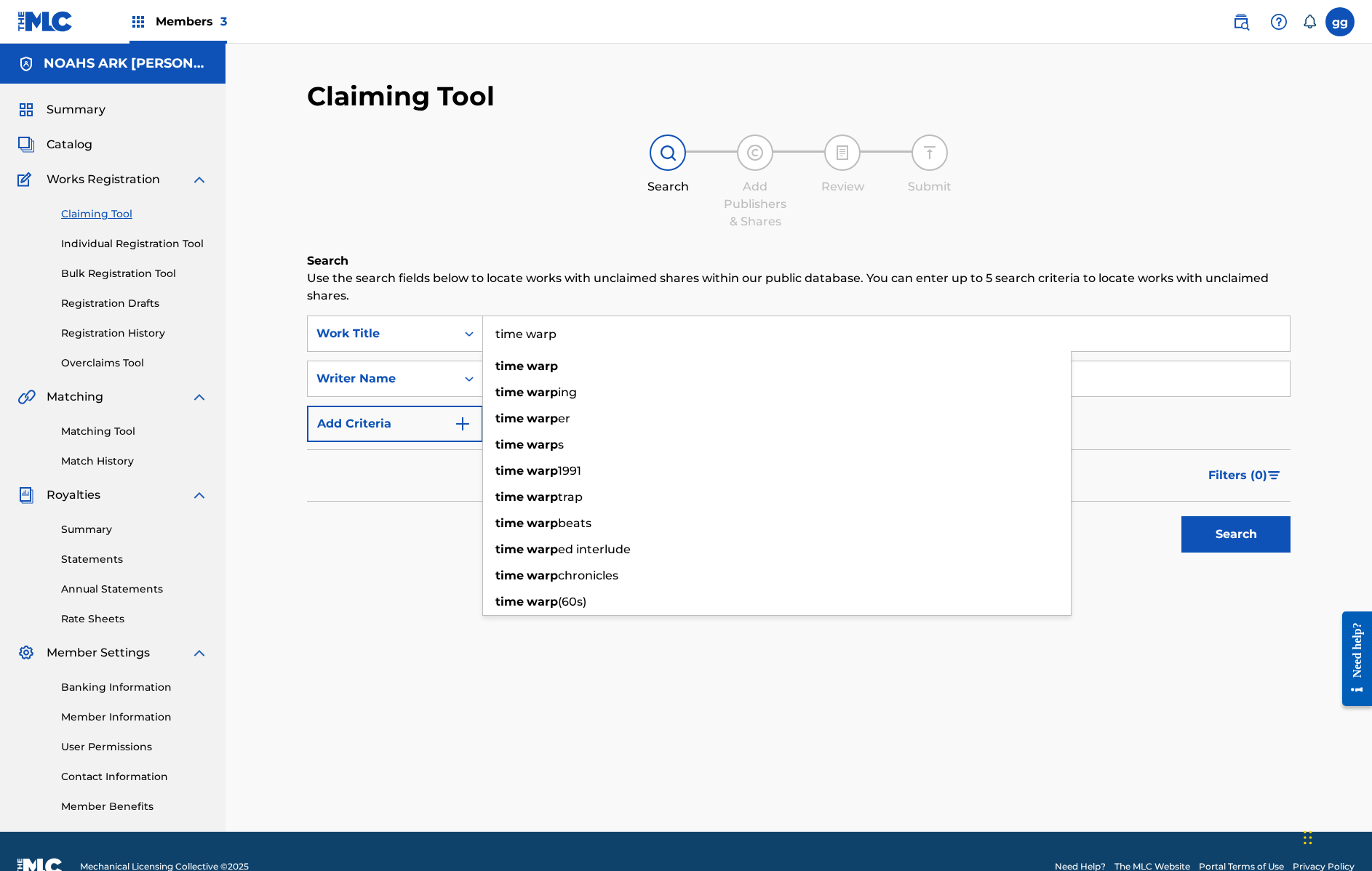
type input "time warp"
click at [1235, 534] on button "Search" at bounding box center [1235, 534] width 109 height 37
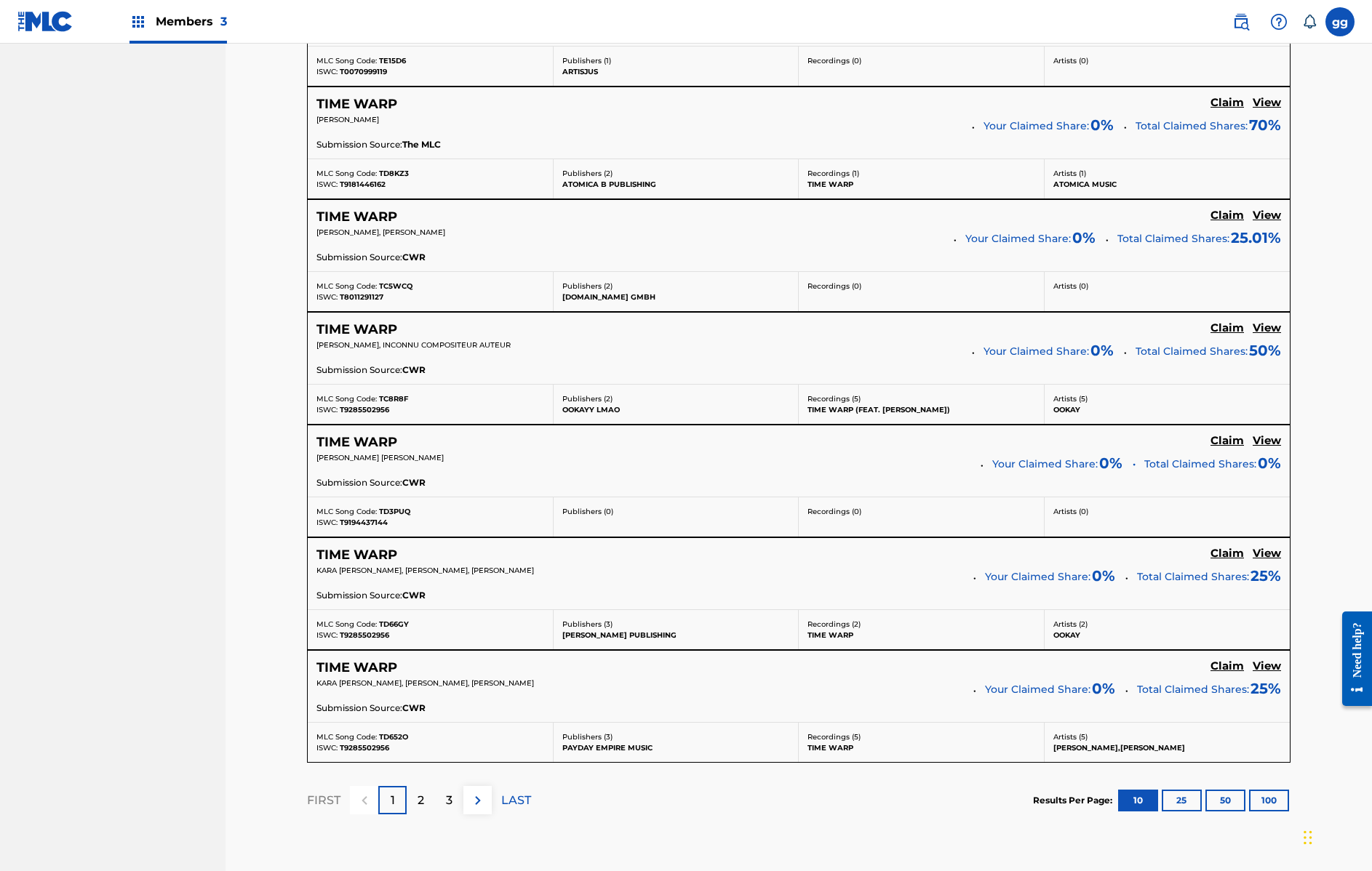
scroll to position [1051, 0]
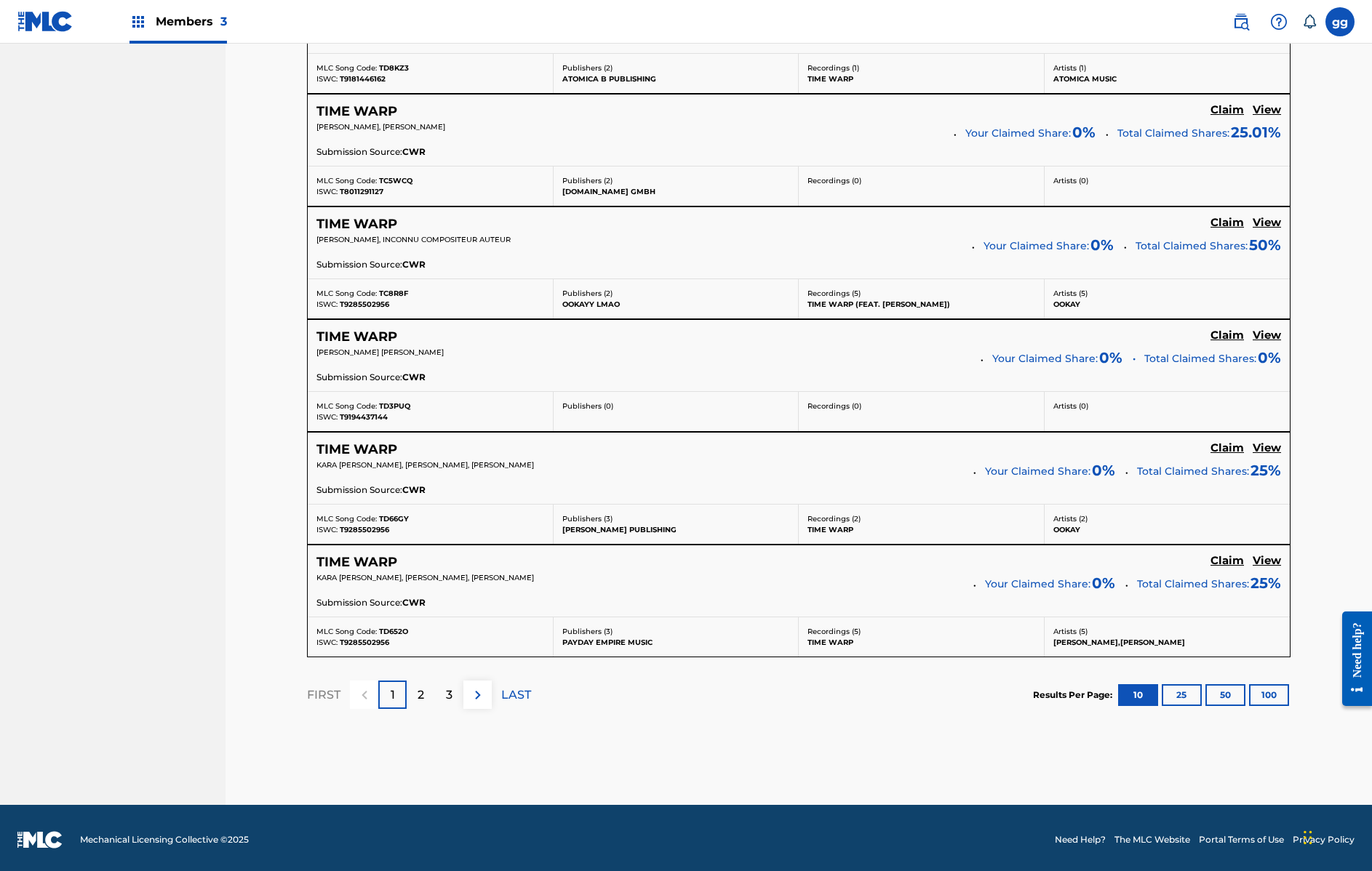
click at [420, 691] on p "2" at bounding box center [420, 695] width 7 height 17
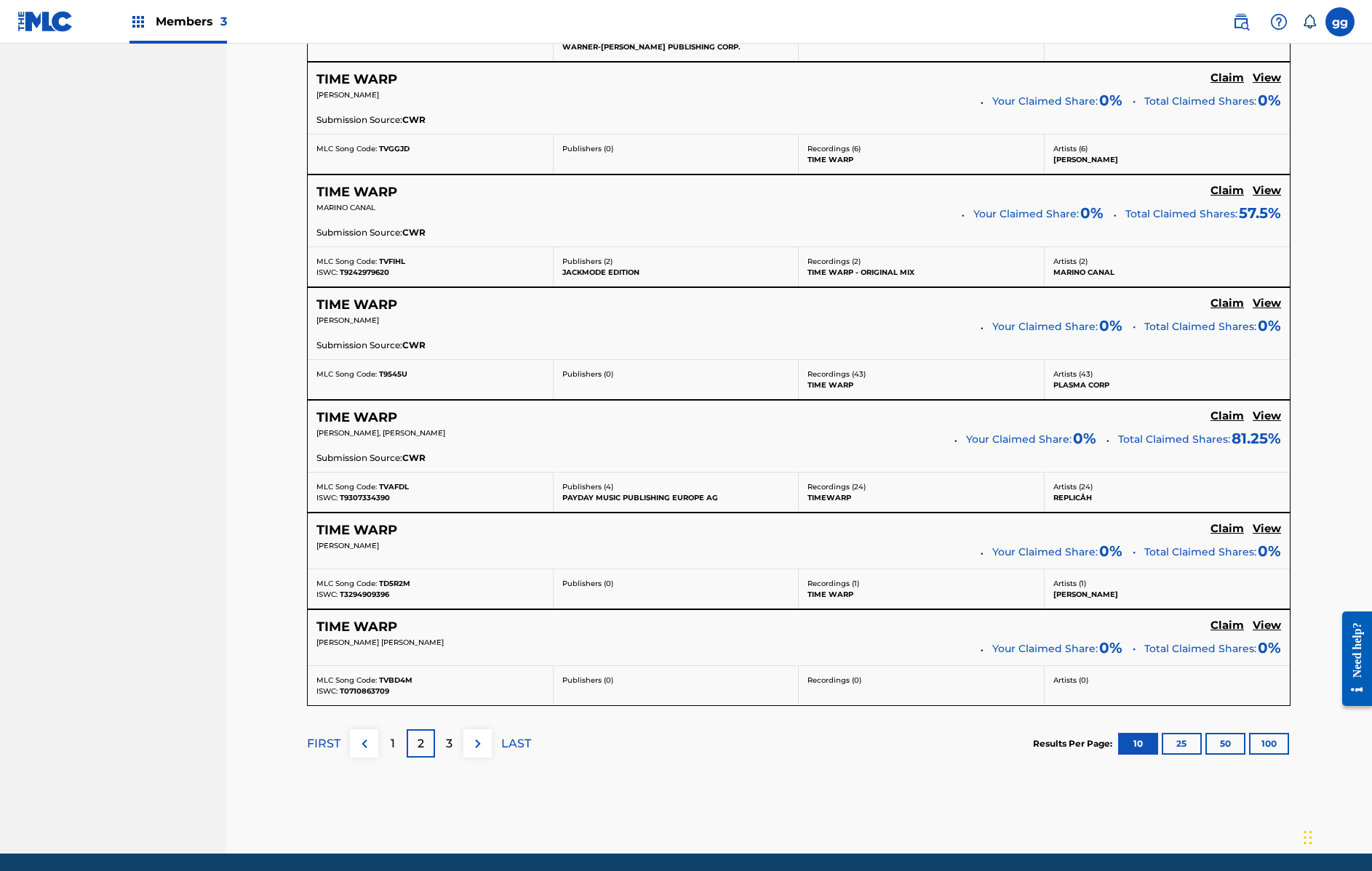
scroll to position [1003, 0]
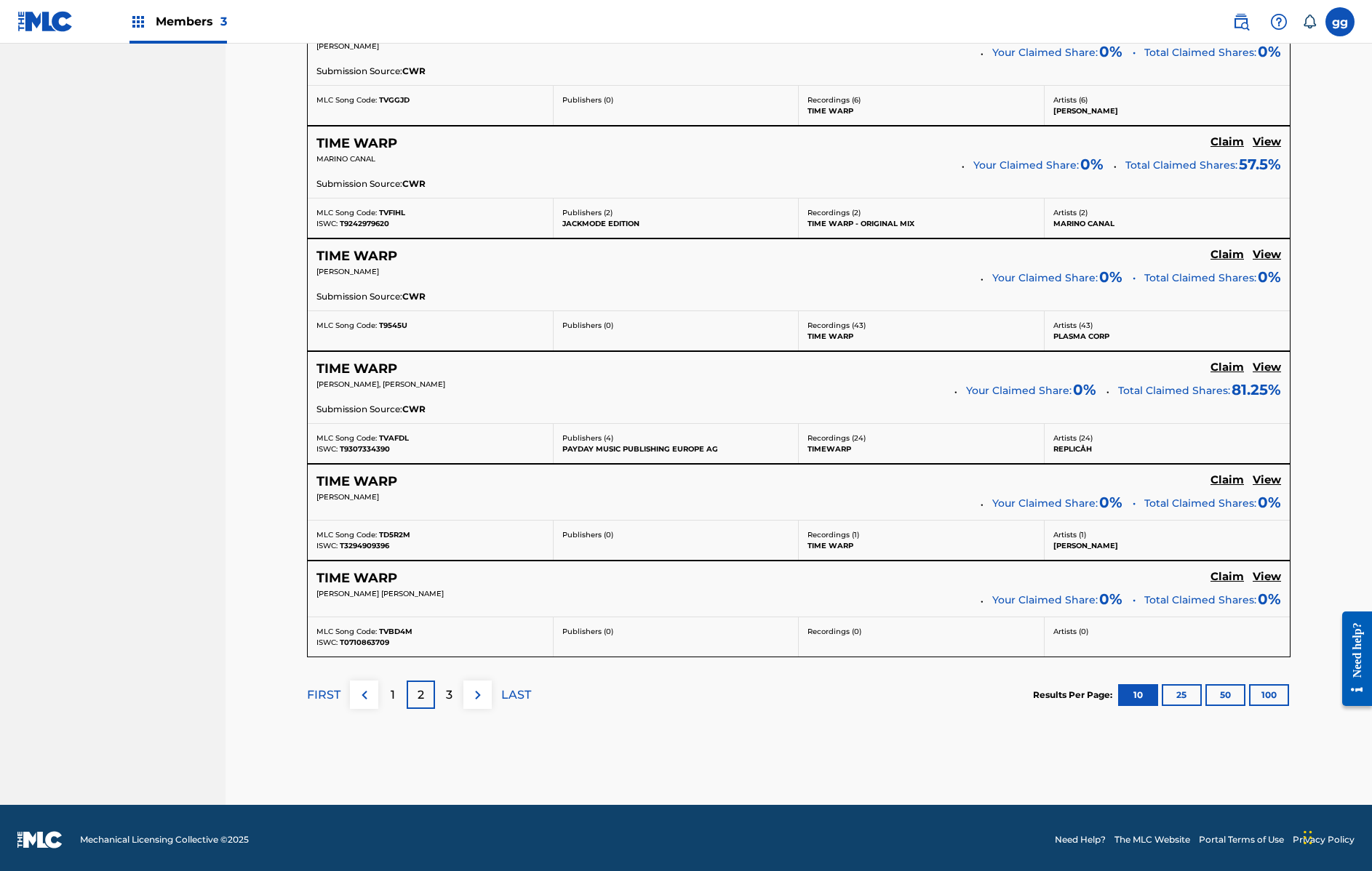
click at [454, 694] on div "3" at bounding box center [449, 695] width 28 height 28
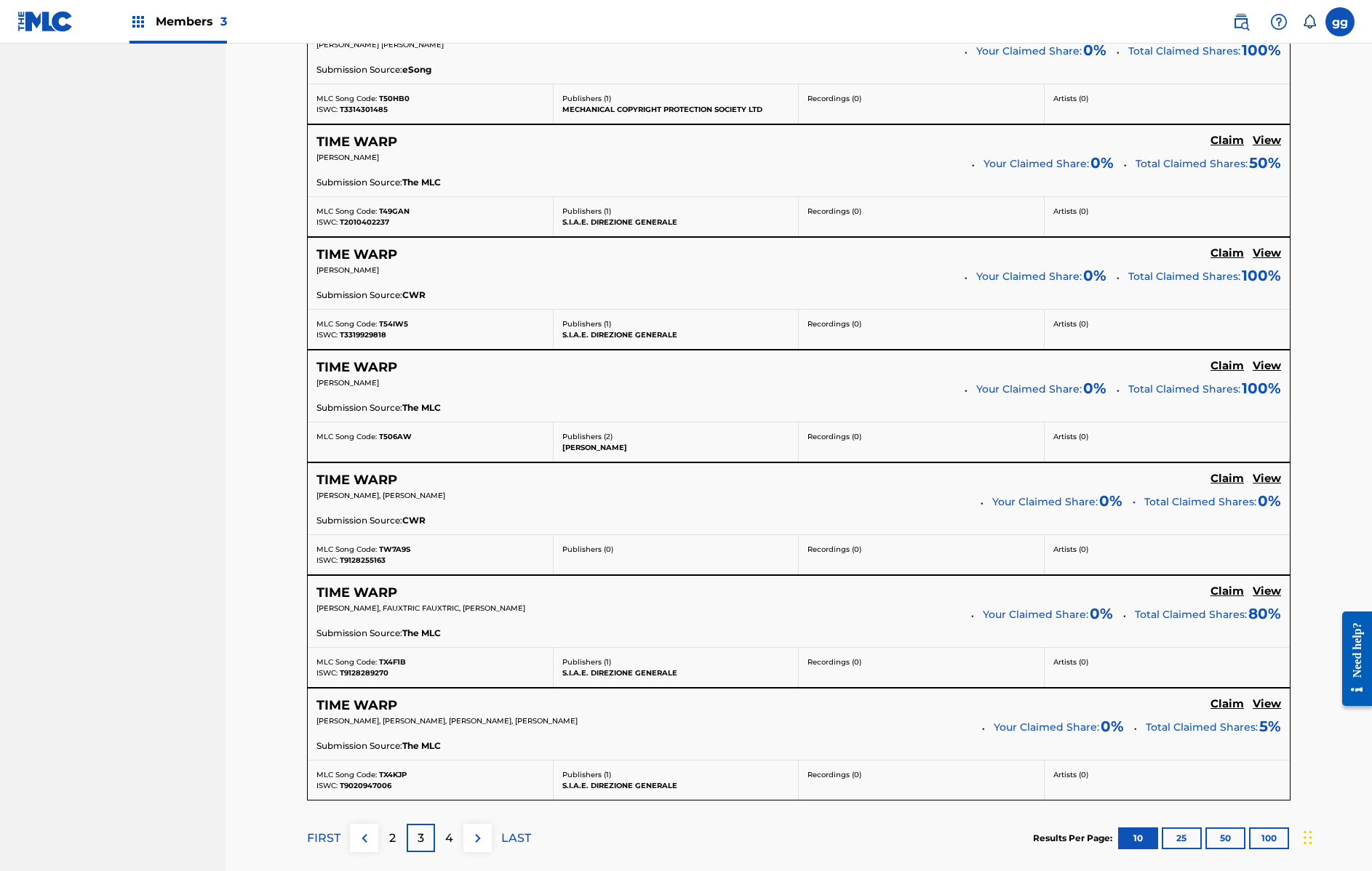
scroll to position [1051, 0]
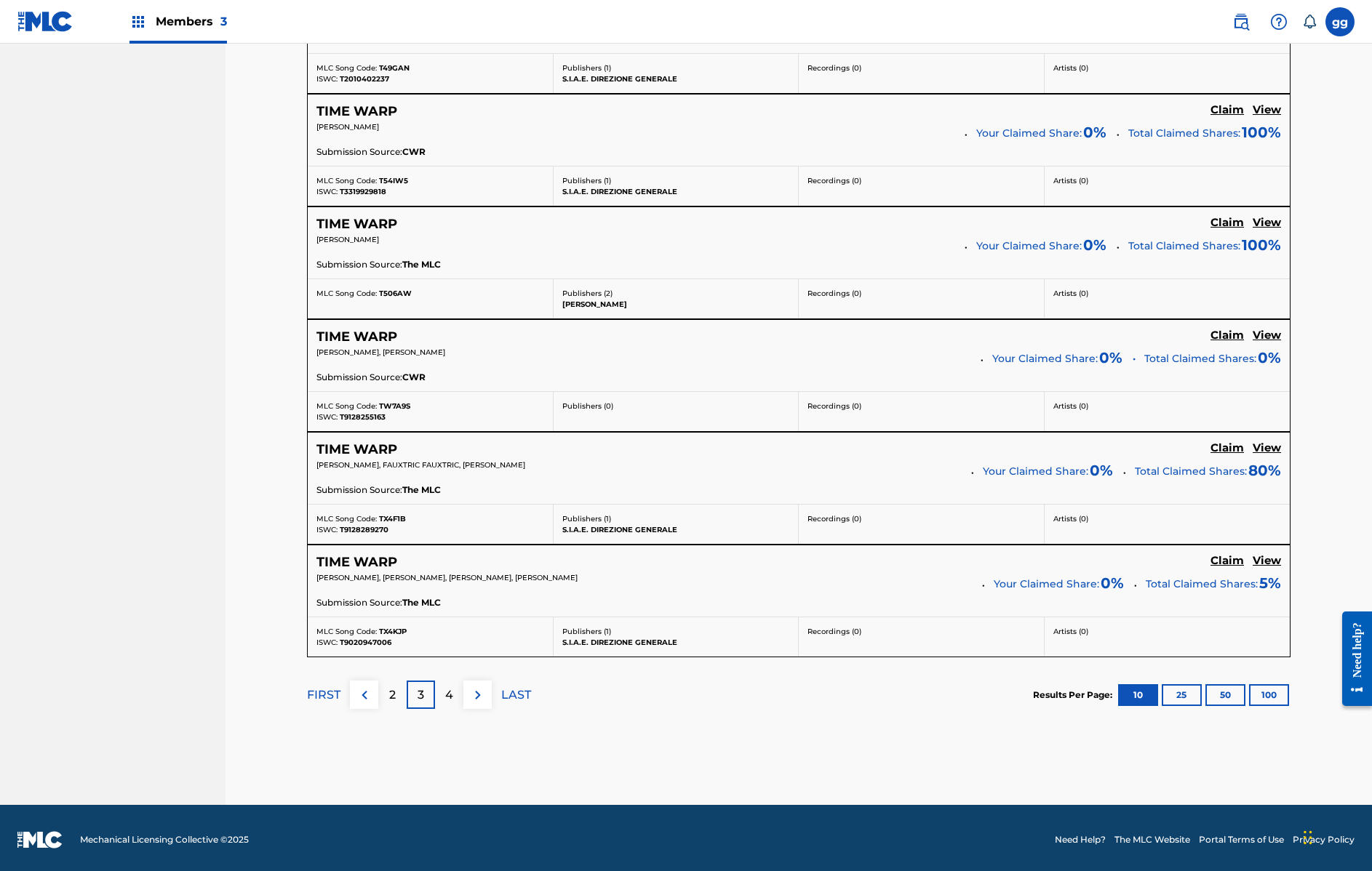
click at [450, 690] on p "4" at bounding box center [449, 695] width 8 height 17
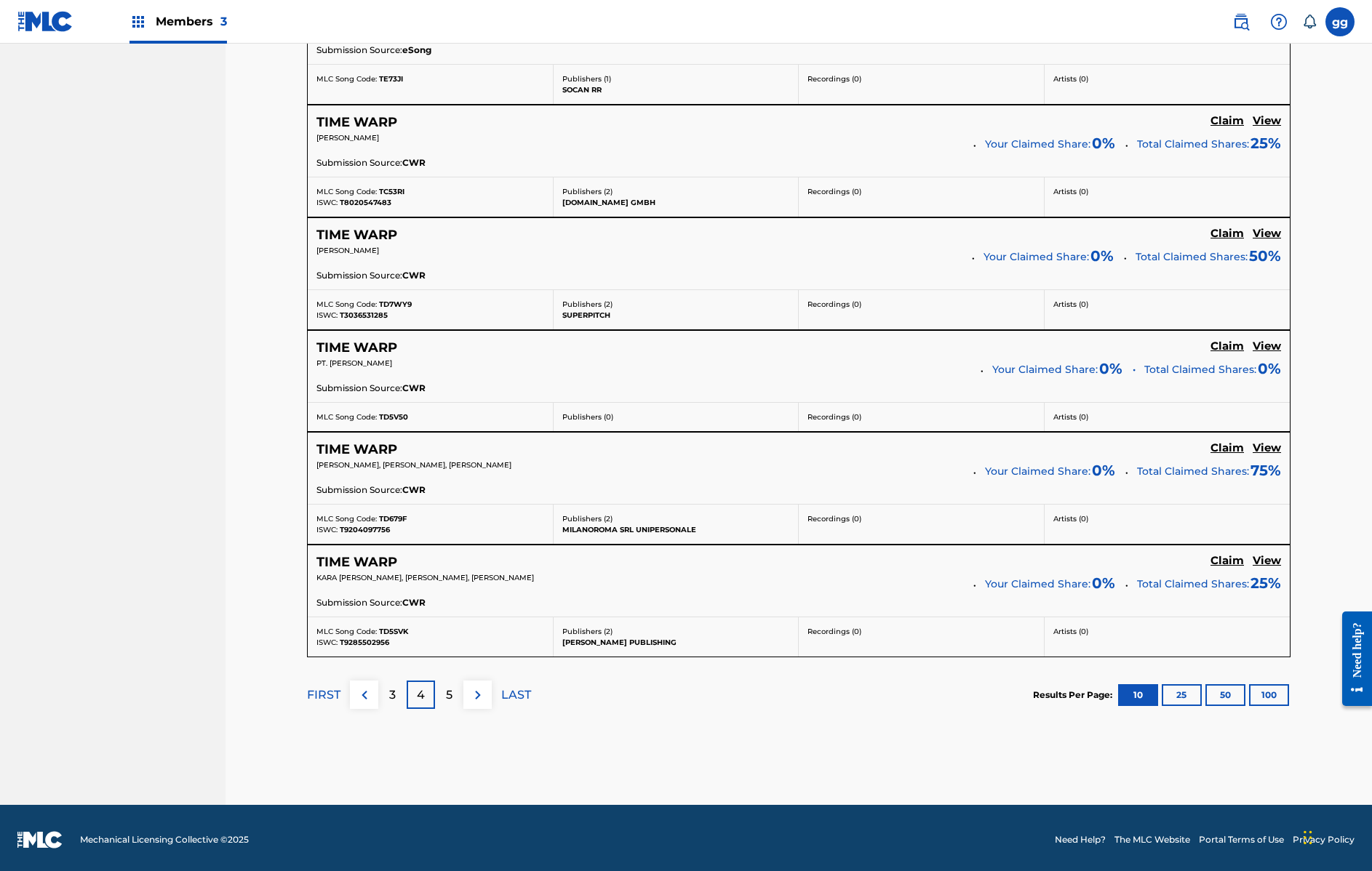
scroll to position [1037, 0]
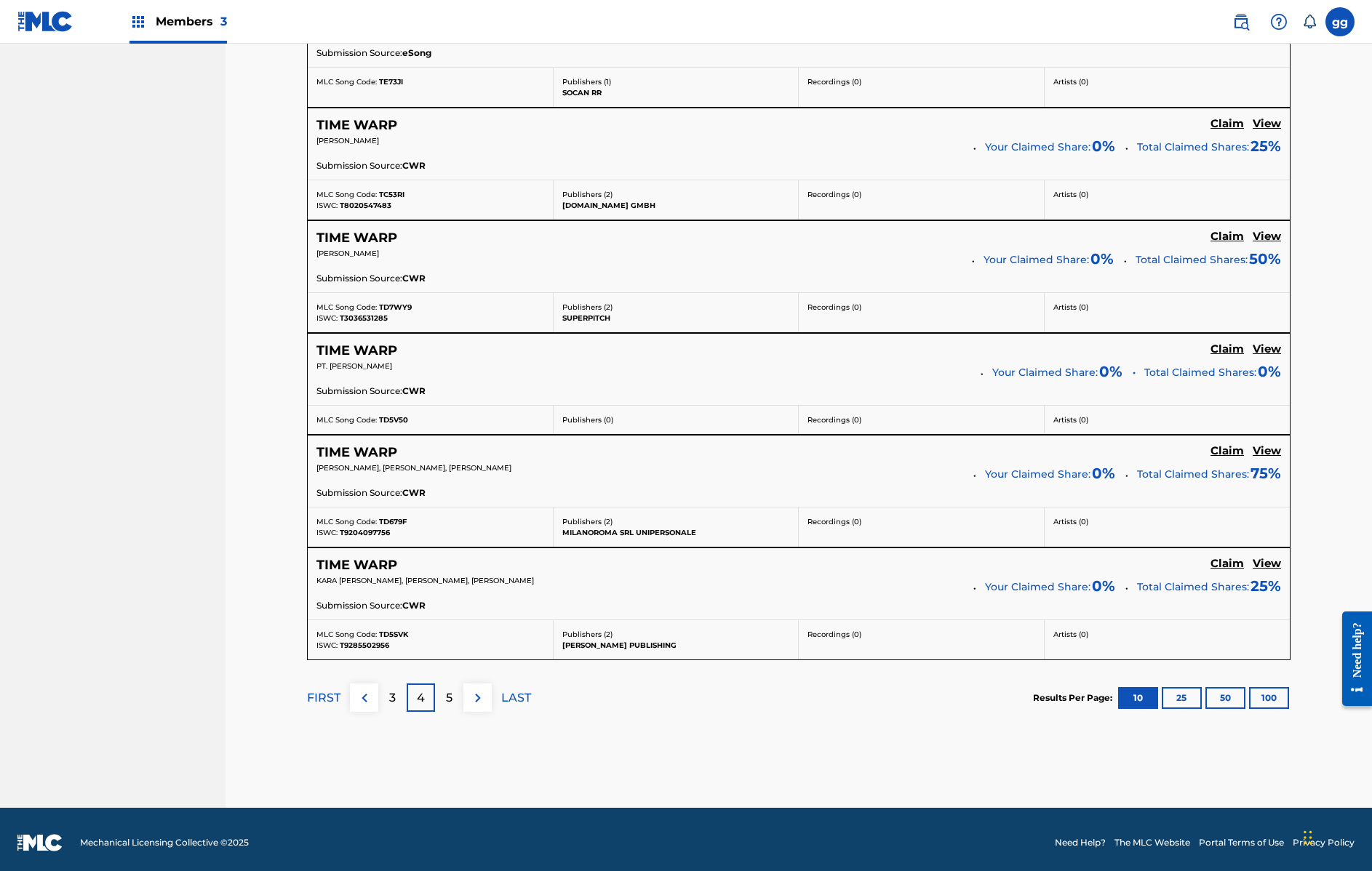
click at [446, 696] on p "5" at bounding box center [449, 698] width 7 height 17
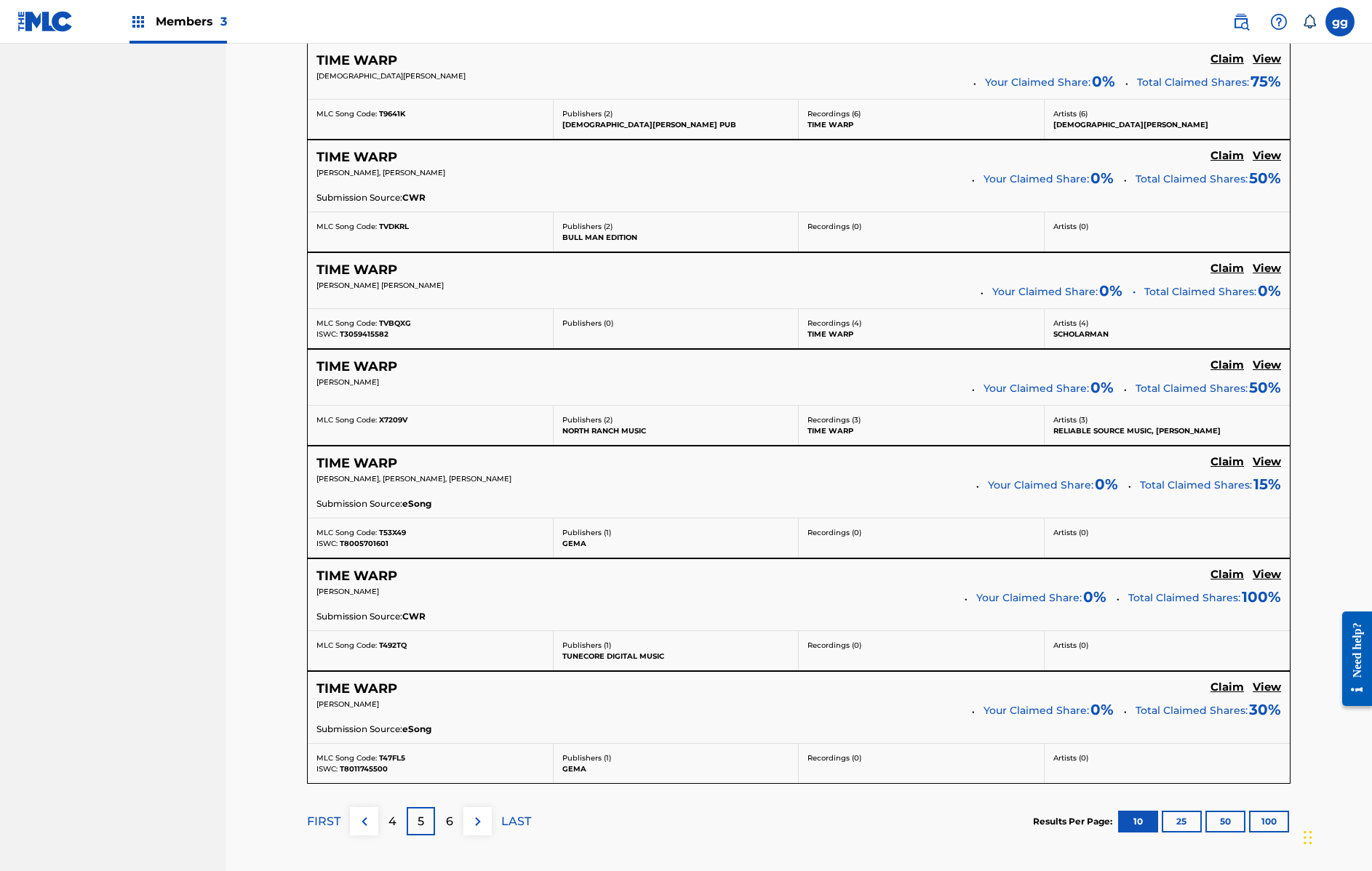
scroll to position [960, 0]
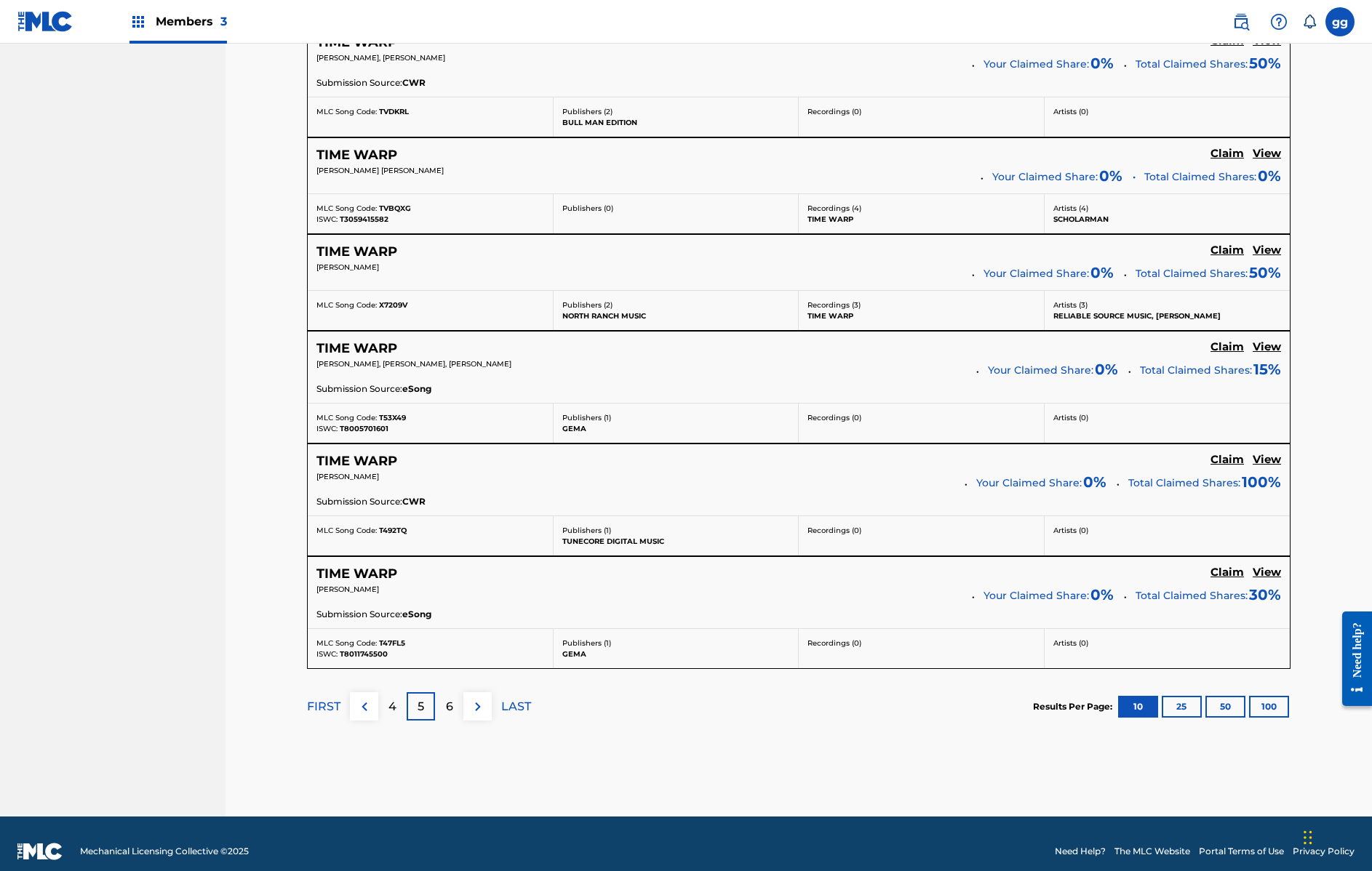
click at [451, 704] on p "6" at bounding box center [449, 707] width 7 height 17
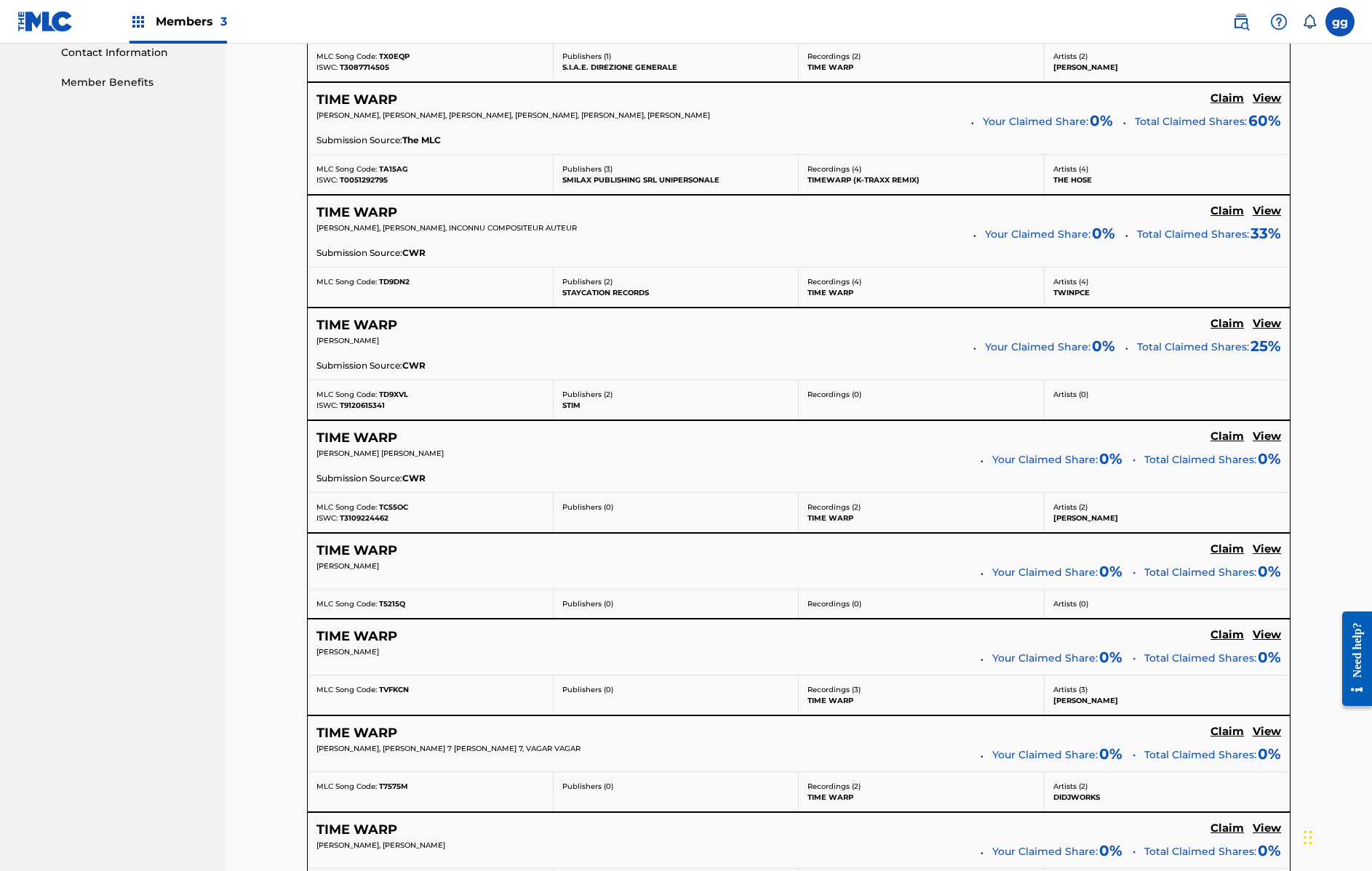
scroll to position [965, 0]
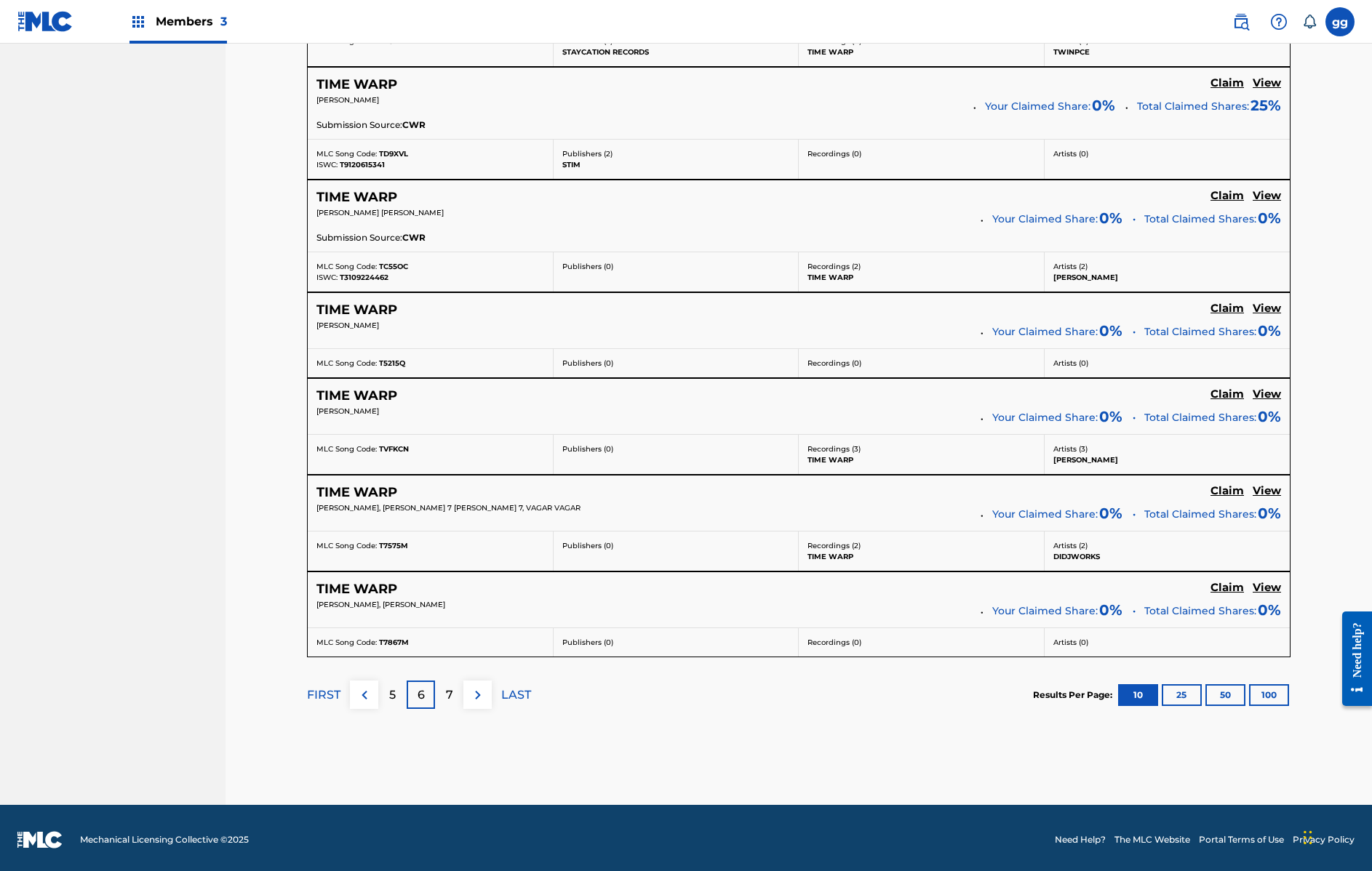
click at [446, 691] on p "7" at bounding box center [449, 695] width 7 height 17
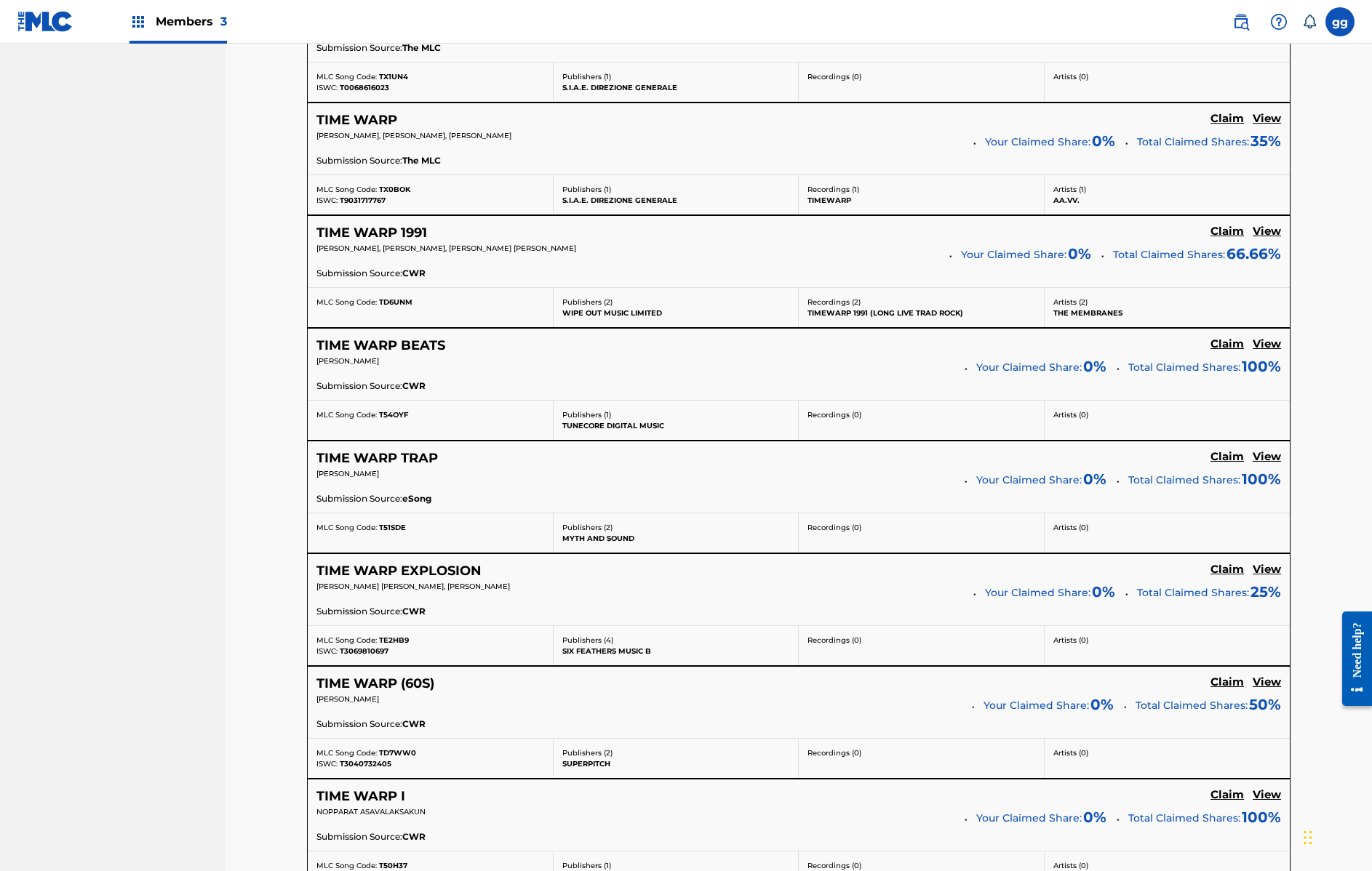
scroll to position [1051, 0]
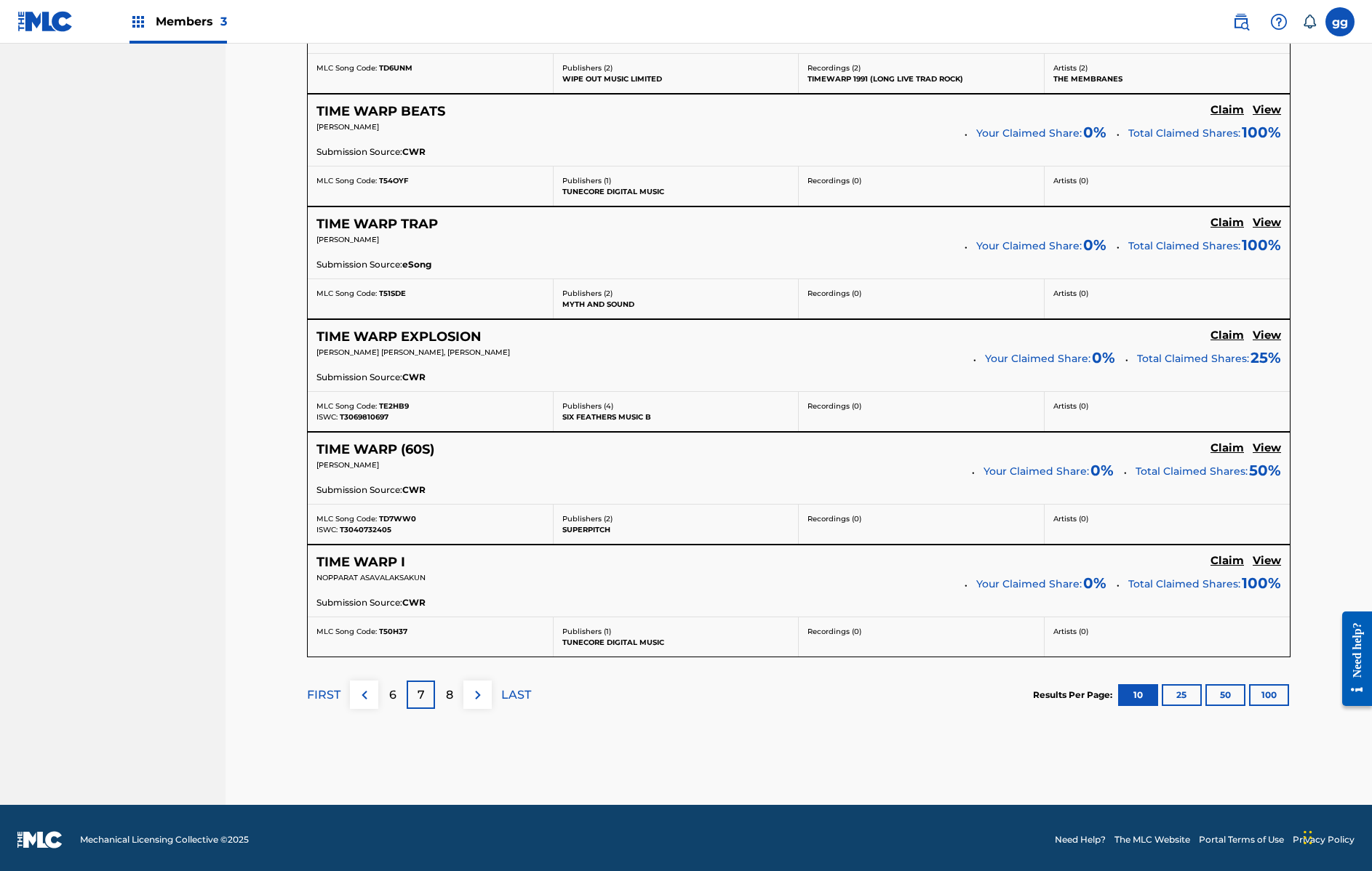
click at [451, 691] on p "8" at bounding box center [449, 695] width 7 height 17
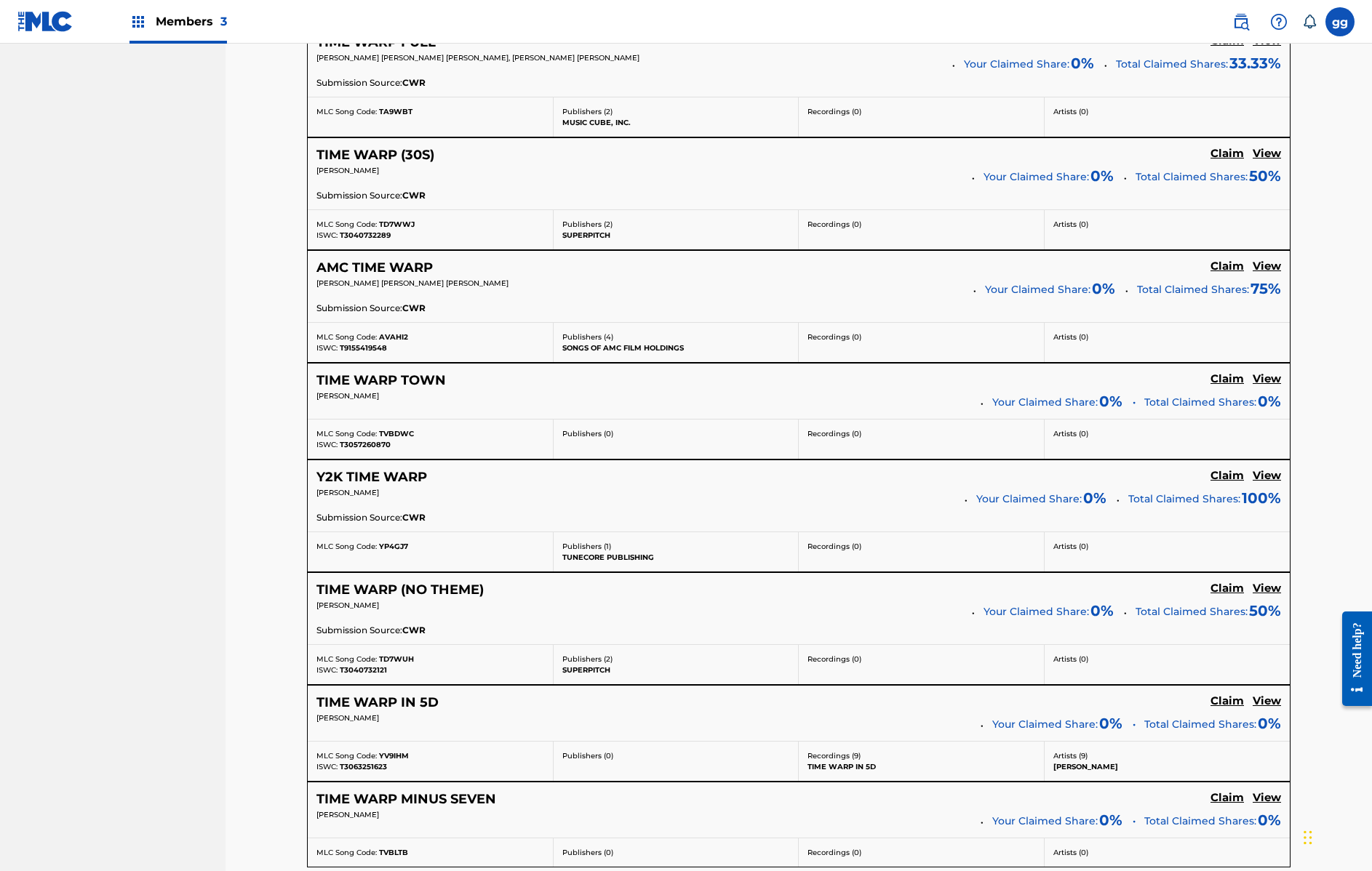
scroll to position [992, 0]
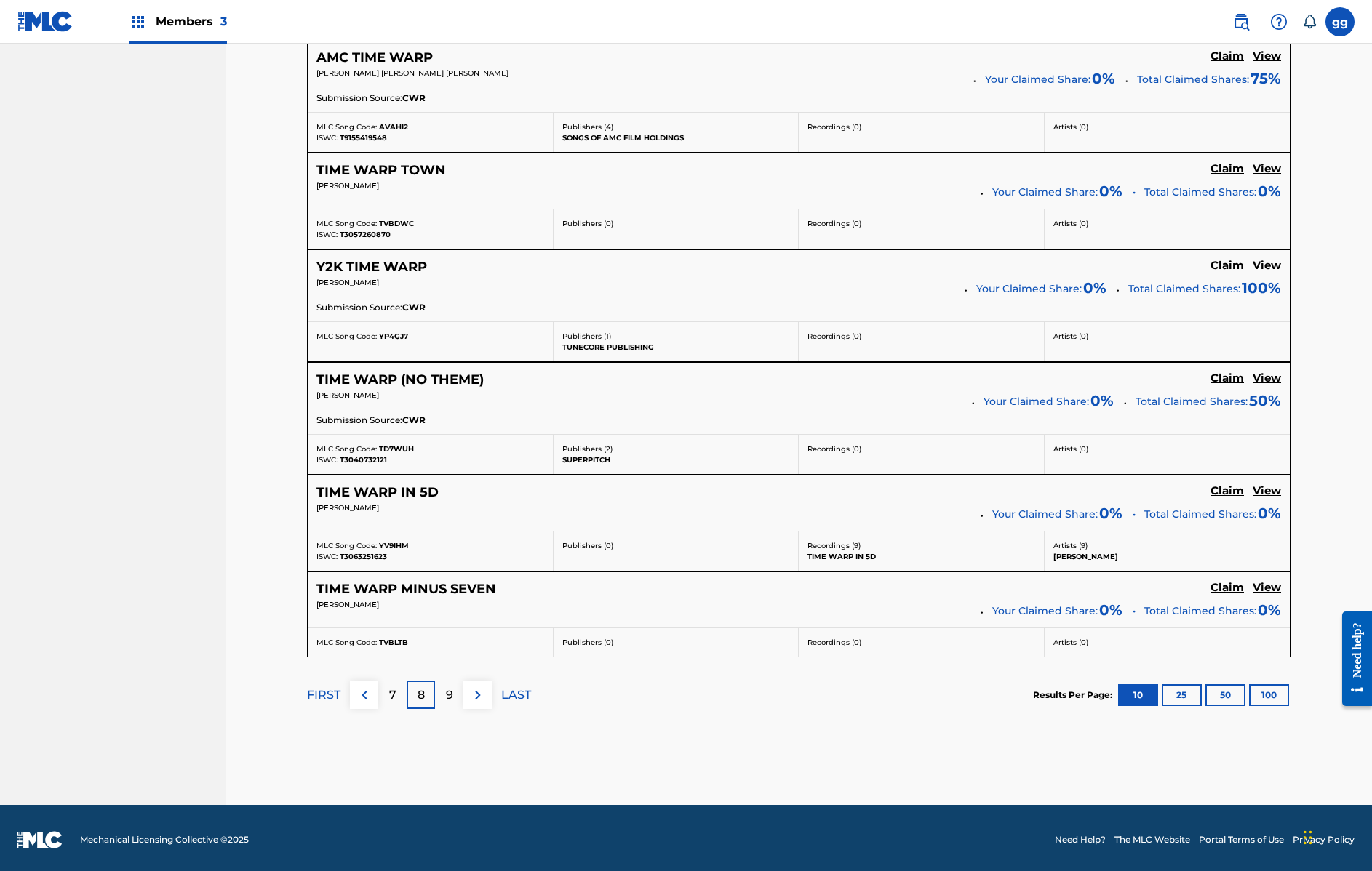
click at [451, 692] on p "9" at bounding box center [449, 695] width 7 height 17
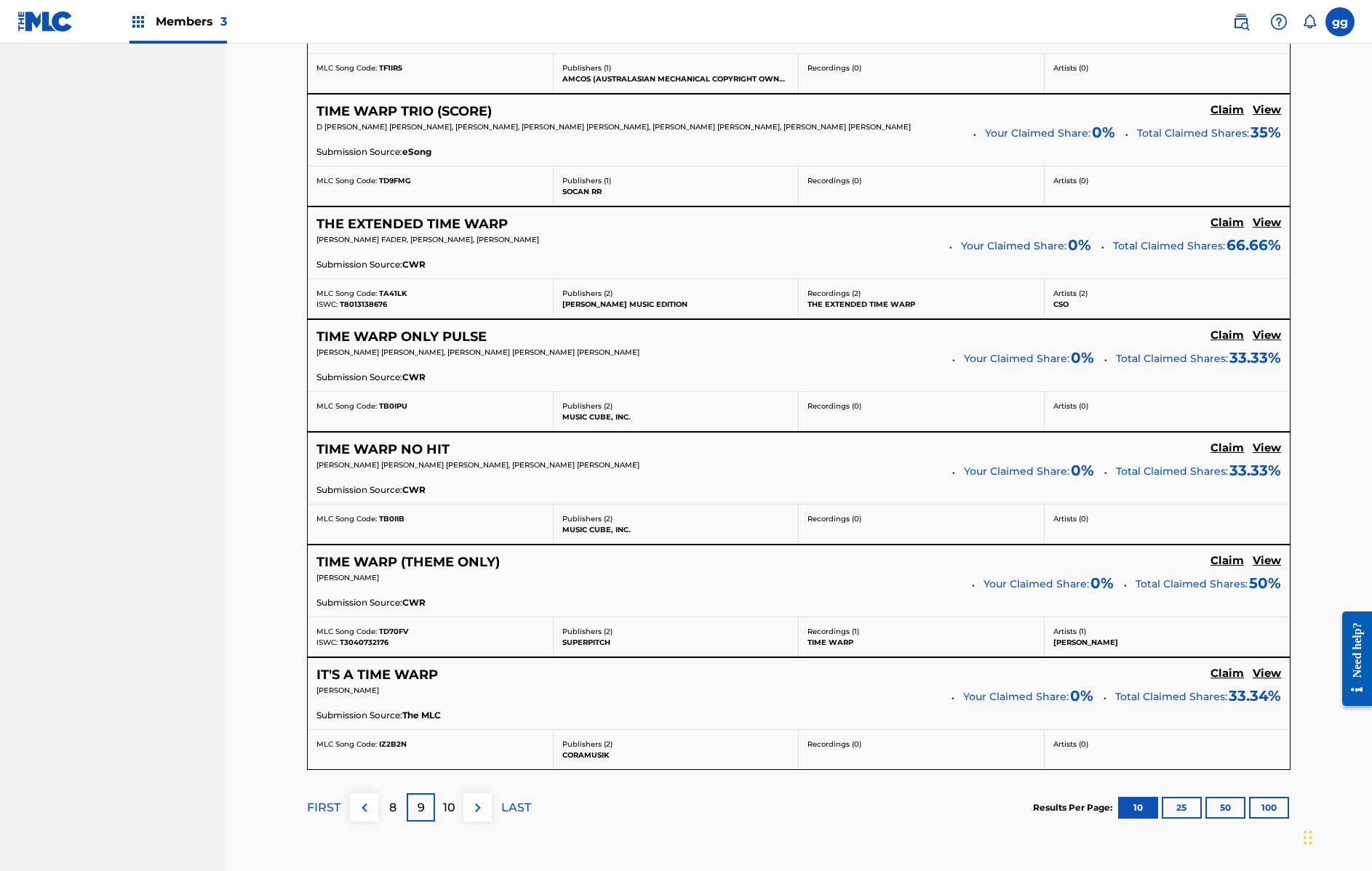
scroll to position [1036, 0]
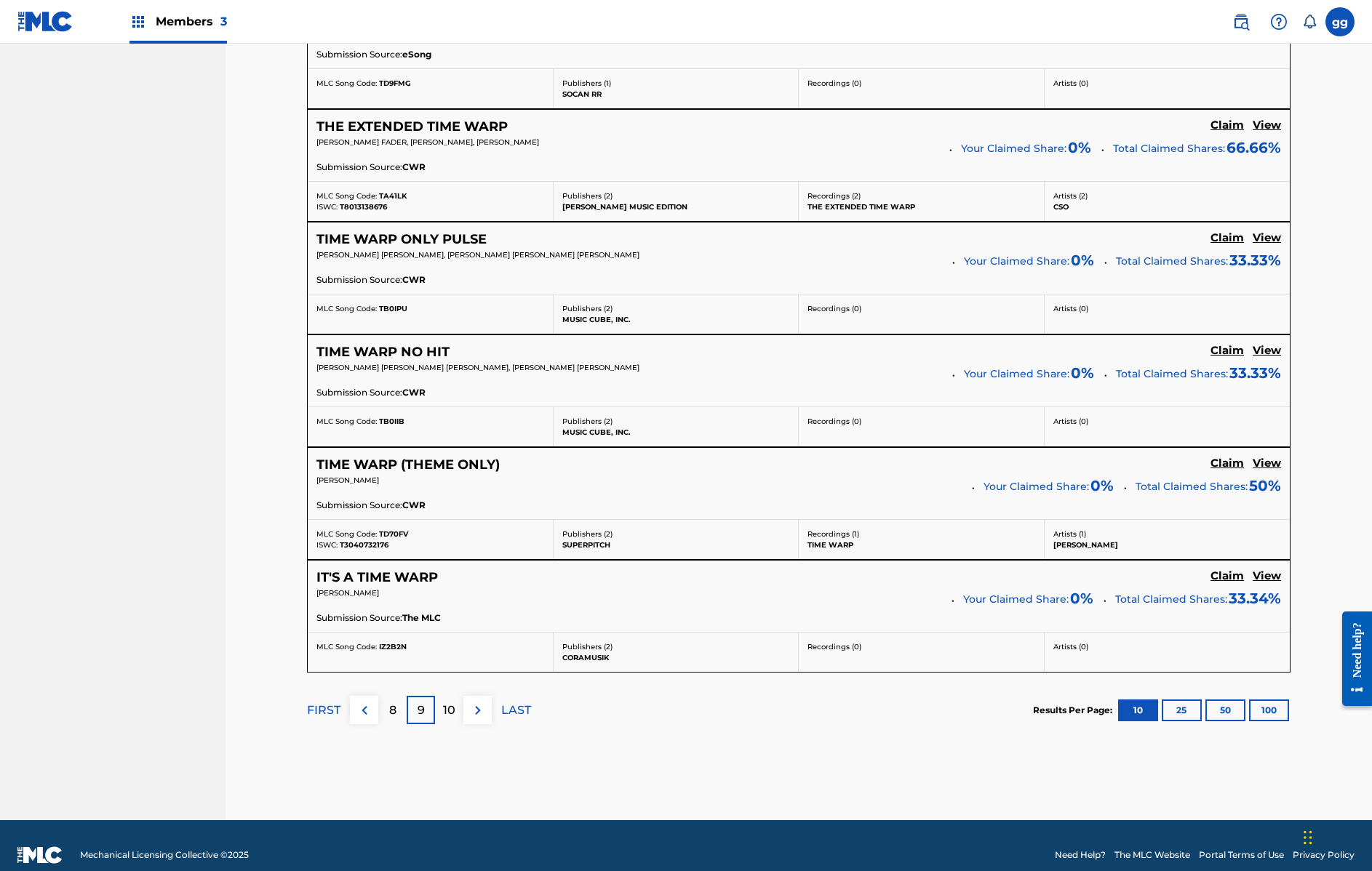
click at [452, 712] on p "10" at bounding box center [449, 710] width 12 height 17
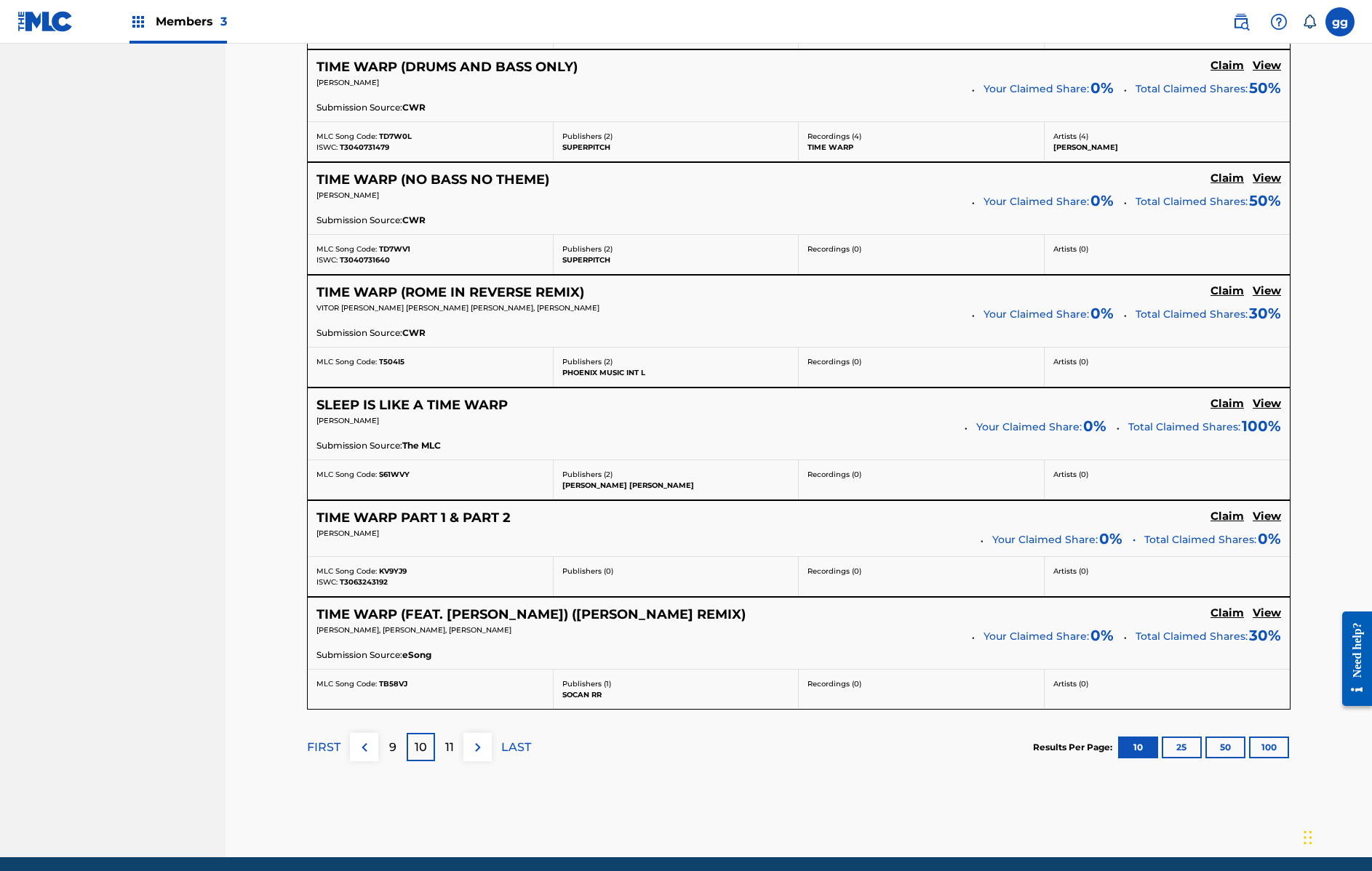
scroll to position [1035, 0]
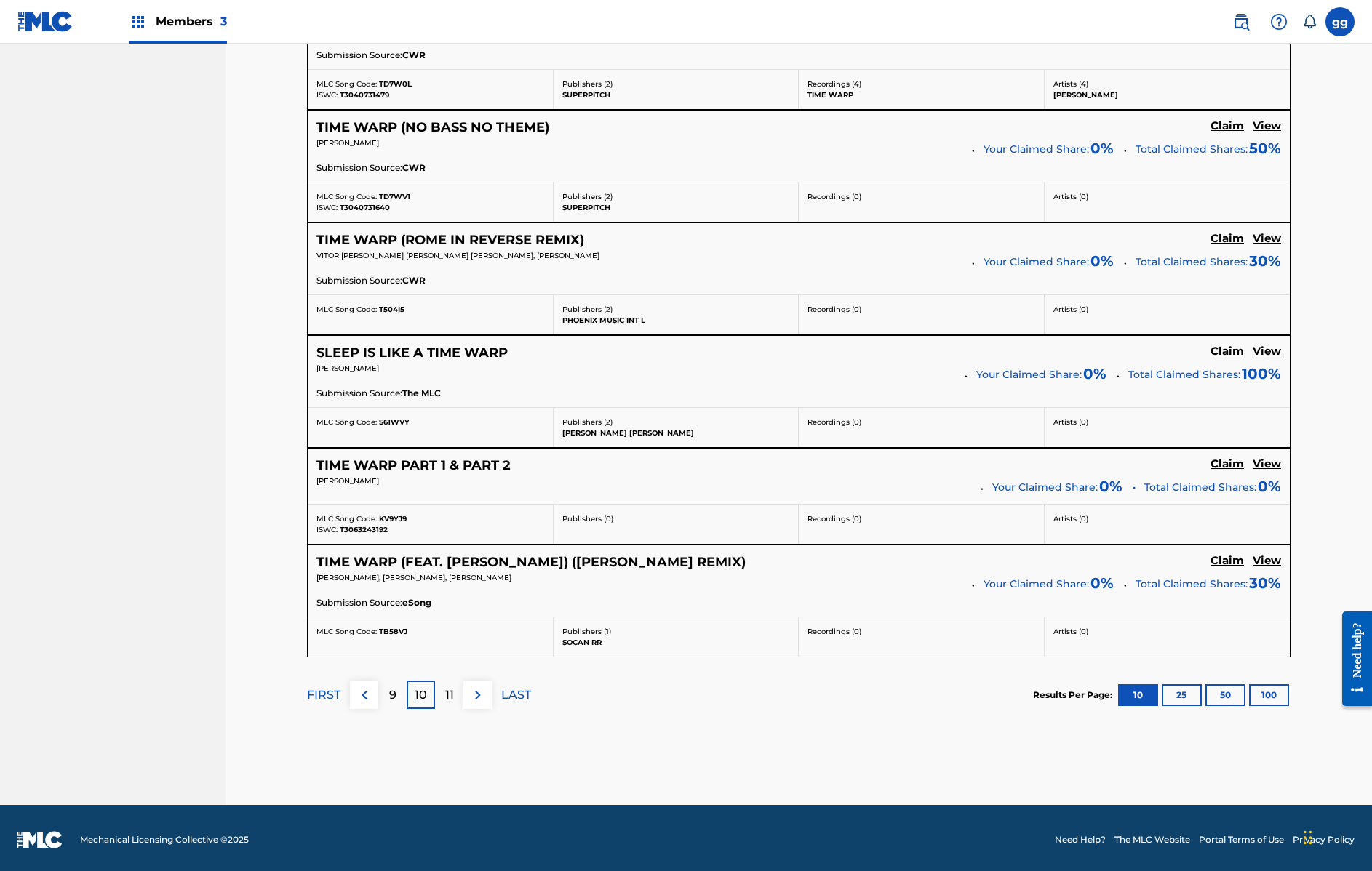
click at [449, 695] on p "11" at bounding box center [449, 695] width 9 height 17
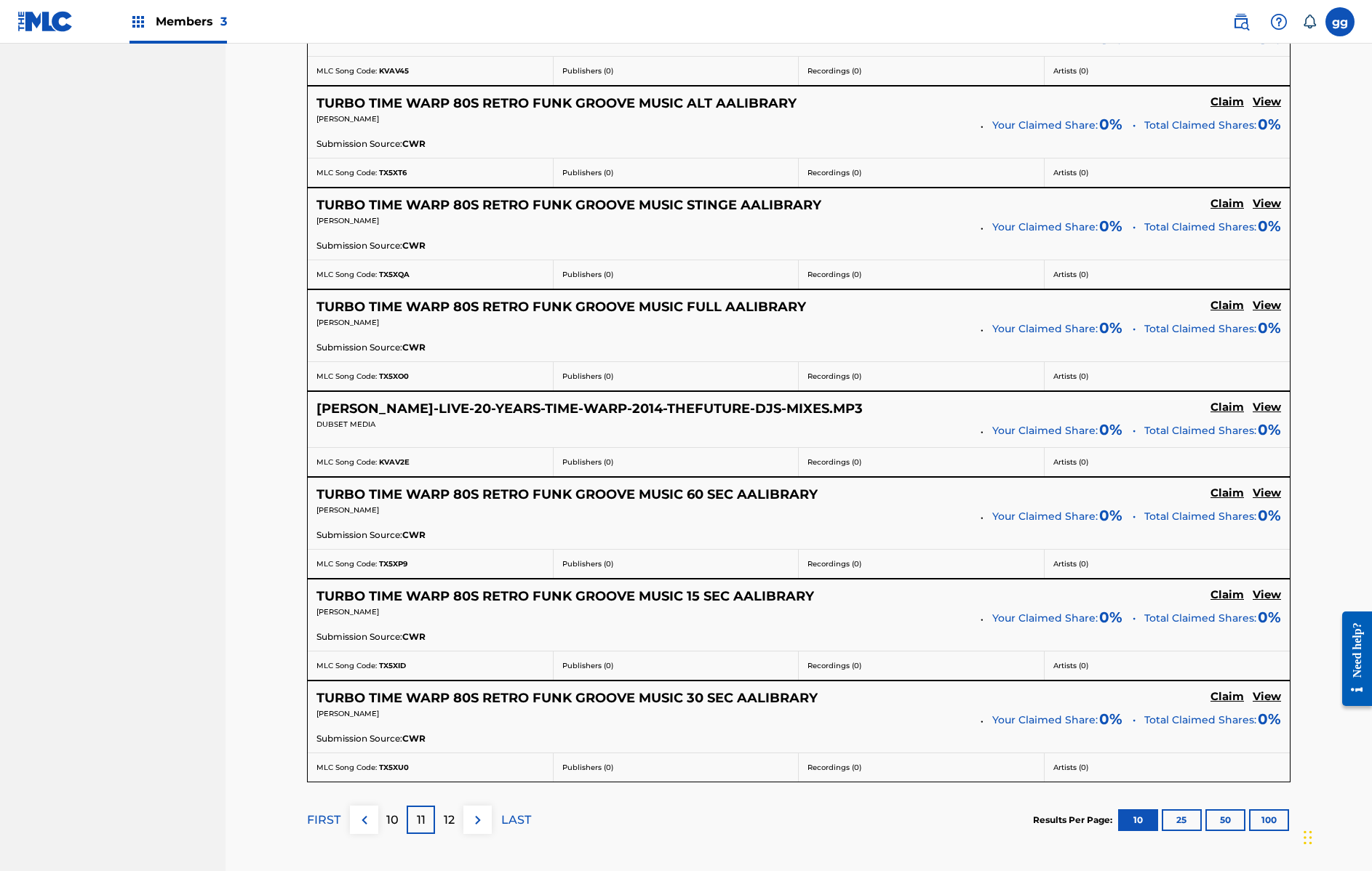
scroll to position [892, 0]
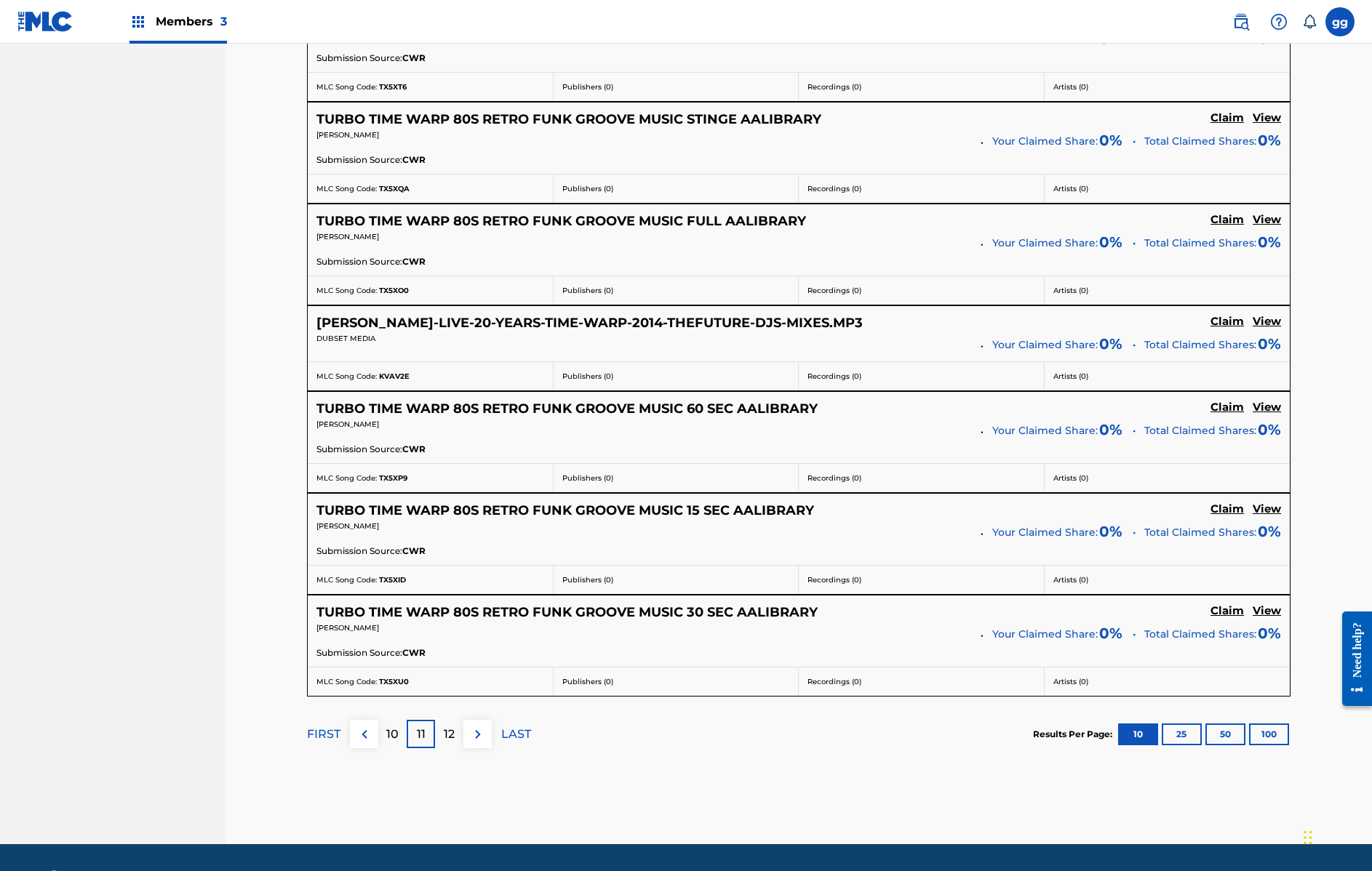
click at [451, 734] on p "12" at bounding box center [449, 734] width 11 height 17
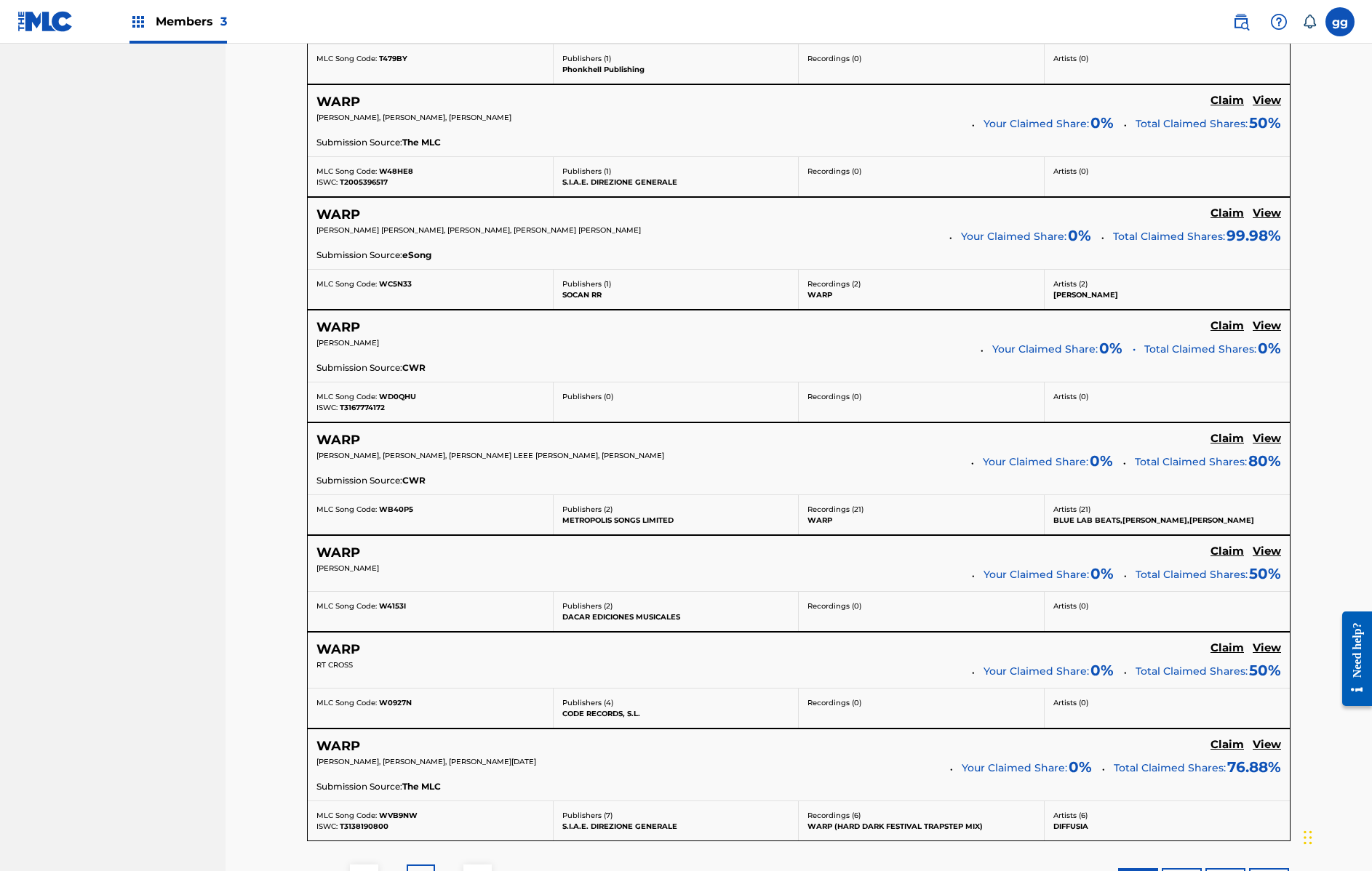
scroll to position [1019, 0]
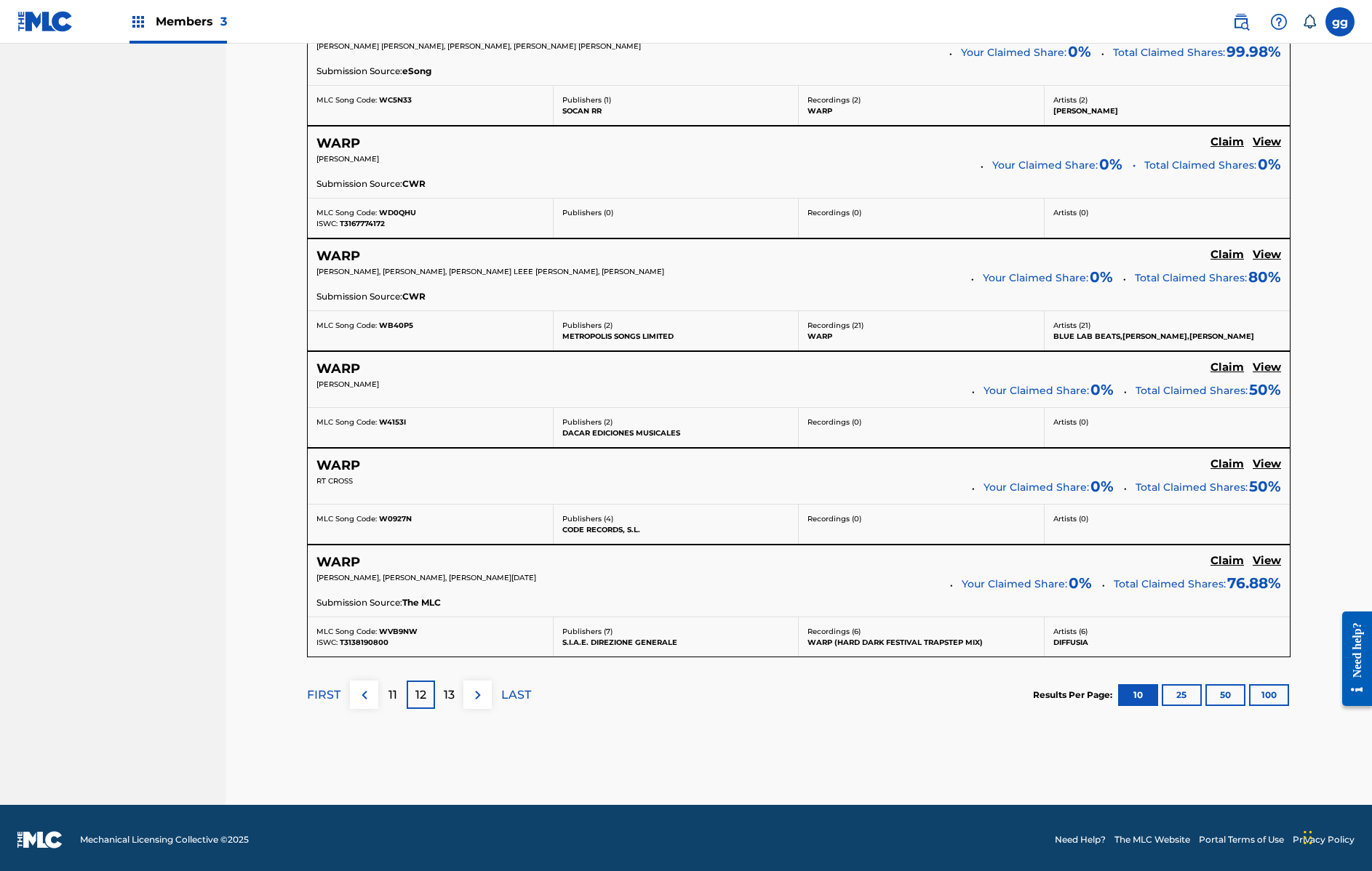
click at [451, 691] on p "13" at bounding box center [449, 695] width 11 height 17
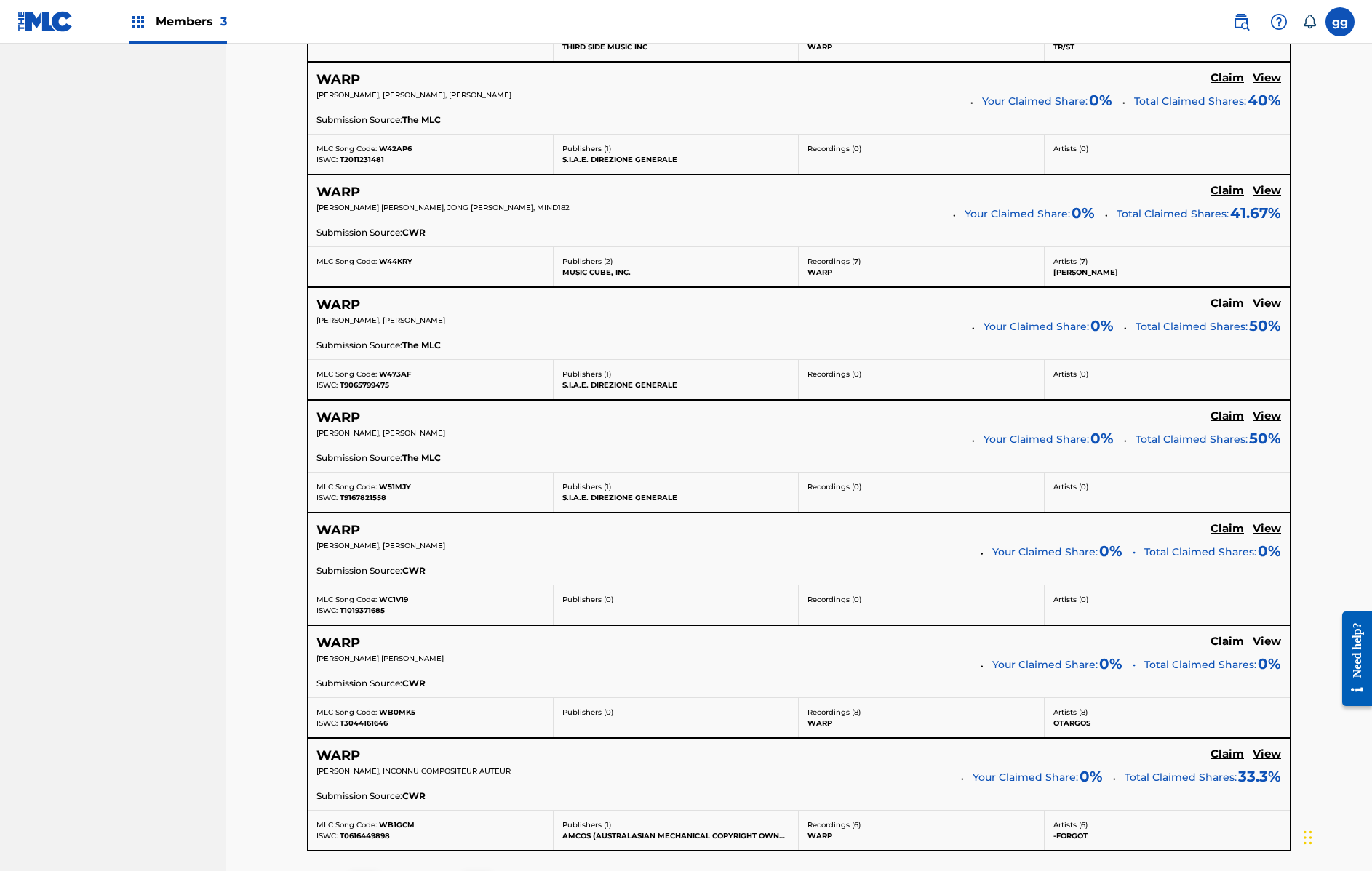
scroll to position [1051, 0]
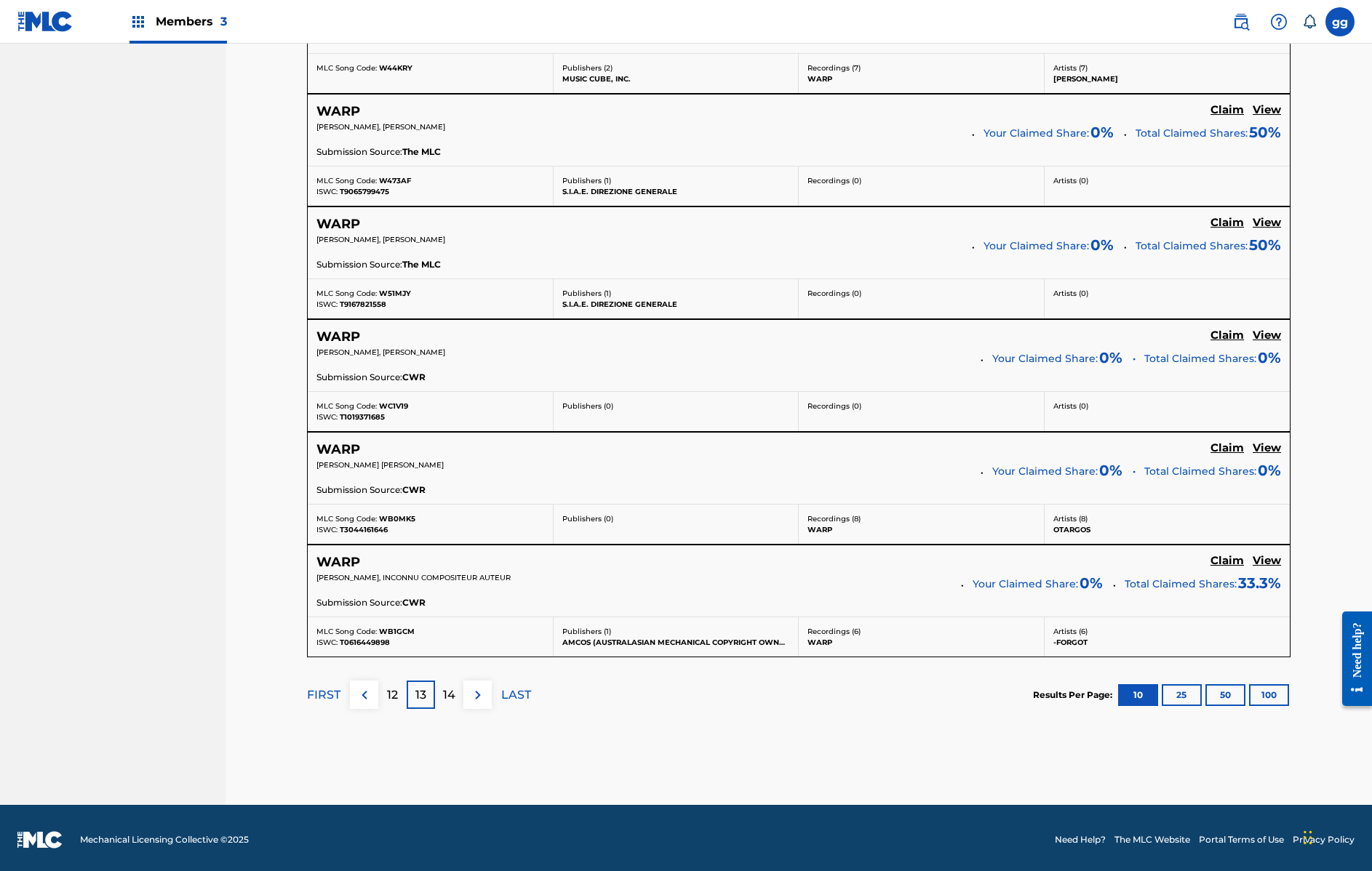
click at [451, 695] on p "14" at bounding box center [449, 695] width 12 height 17
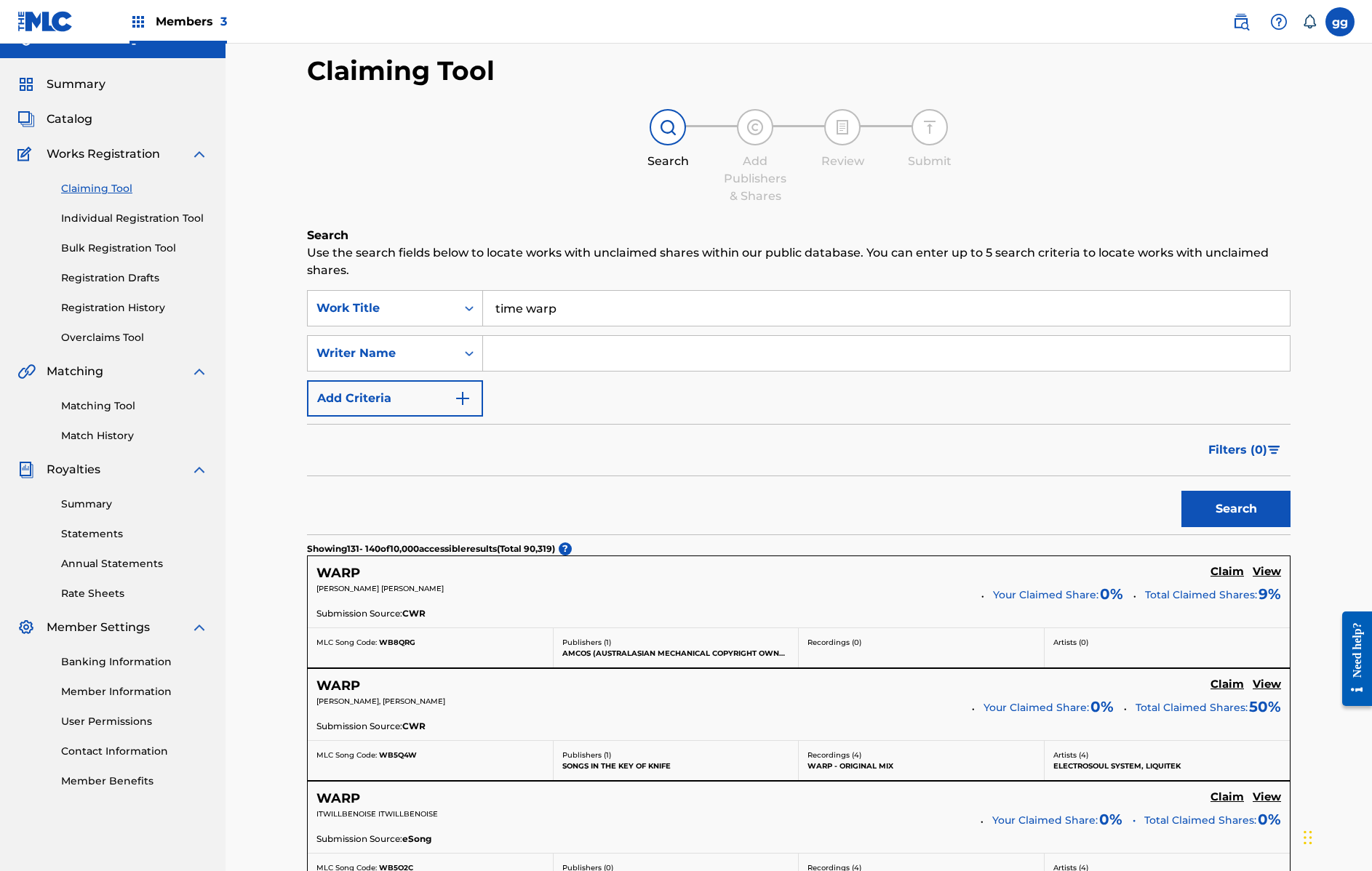
scroll to position [82, 0]
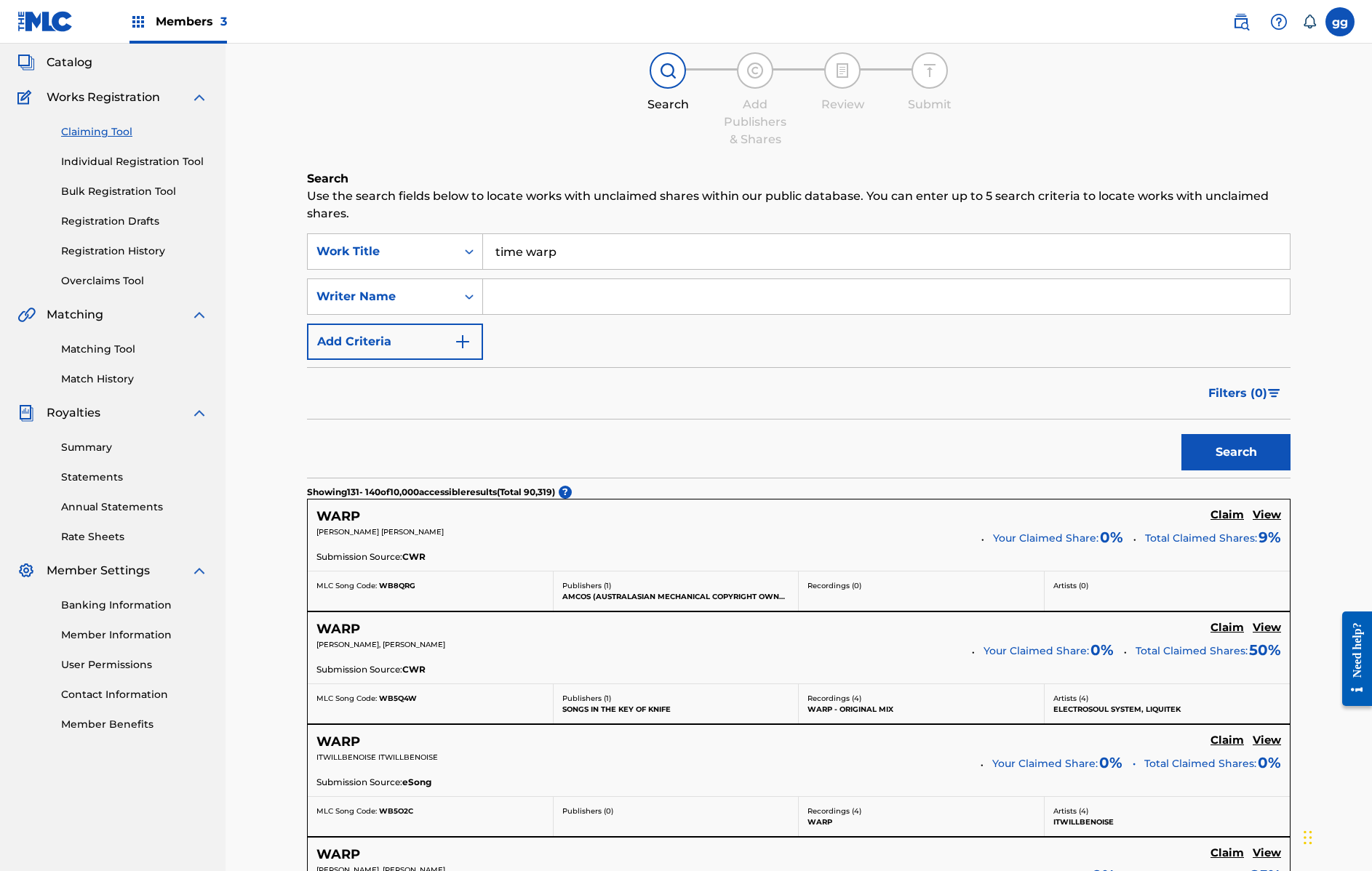
click at [540, 303] on input "Search Form" at bounding box center [886, 296] width 807 height 35
type input "glenda robert"
click at [1235, 452] on button "Search" at bounding box center [1235, 452] width 109 height 37
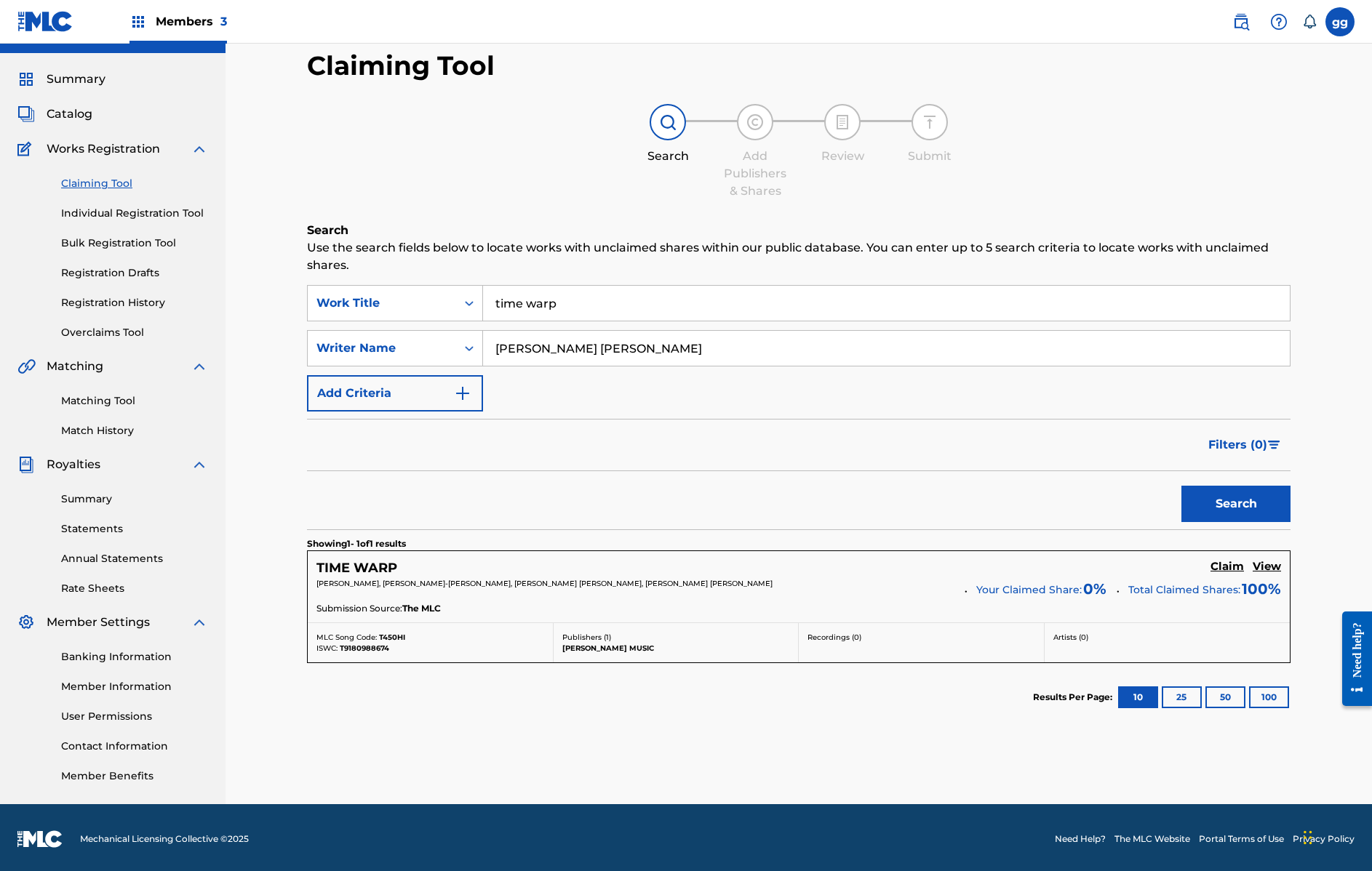
click at [1224, 568] on h5 "Claim" at bounding box center [1226, 567] width 33 height 14
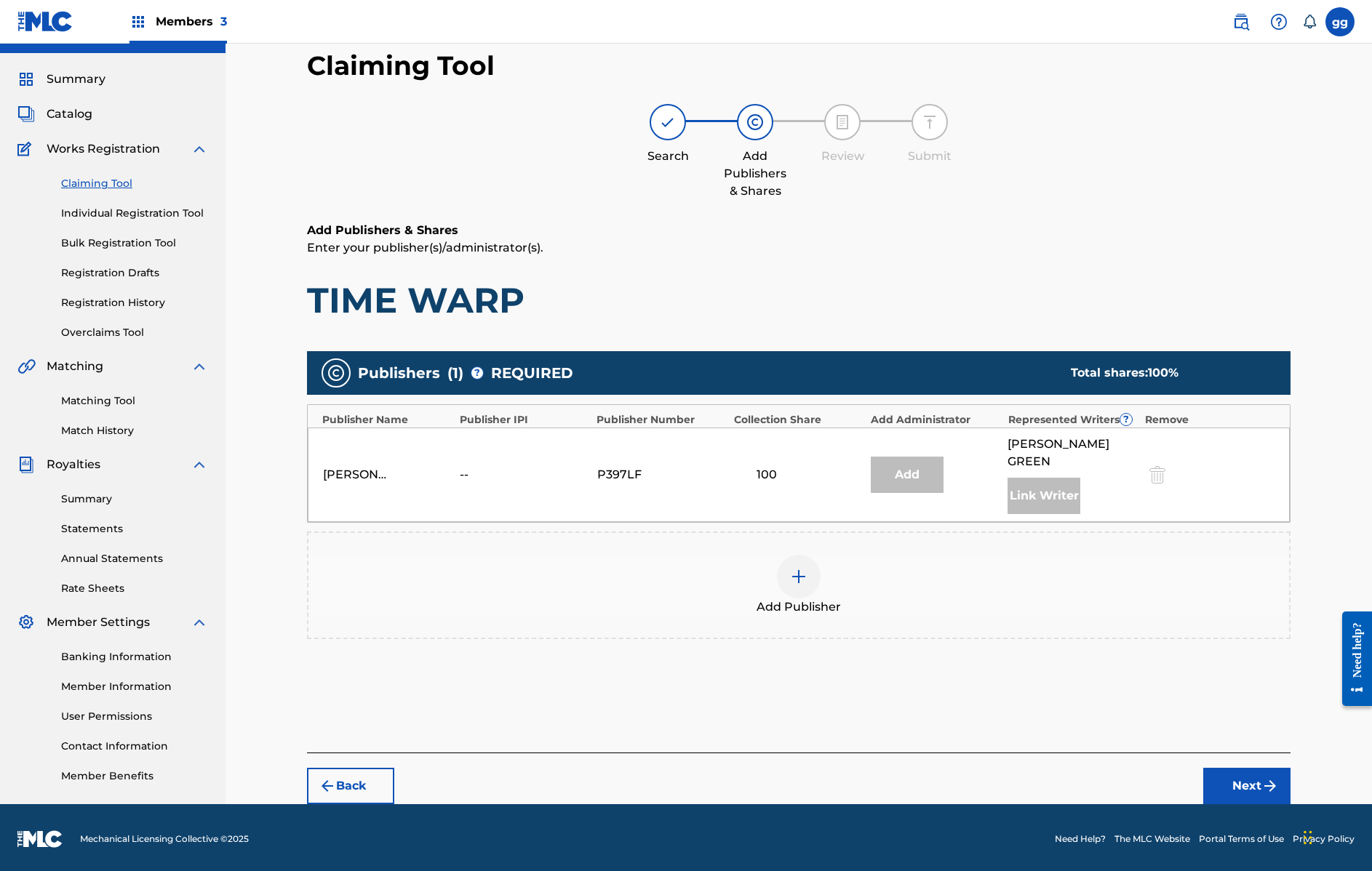
scroll to position [0, 0]
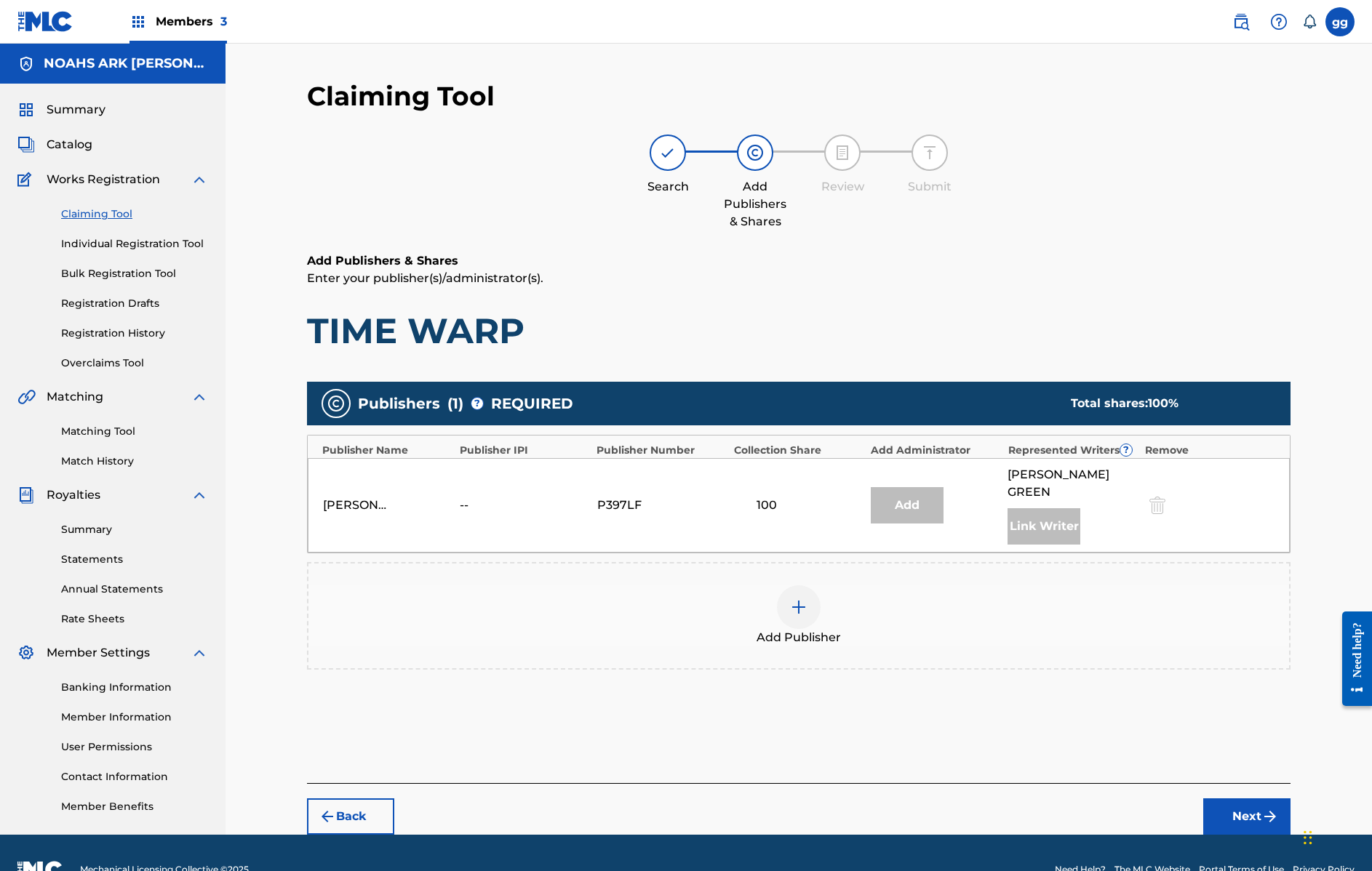
click at [801, 599] on img at bounding box center [798, 607] width 17 height 17
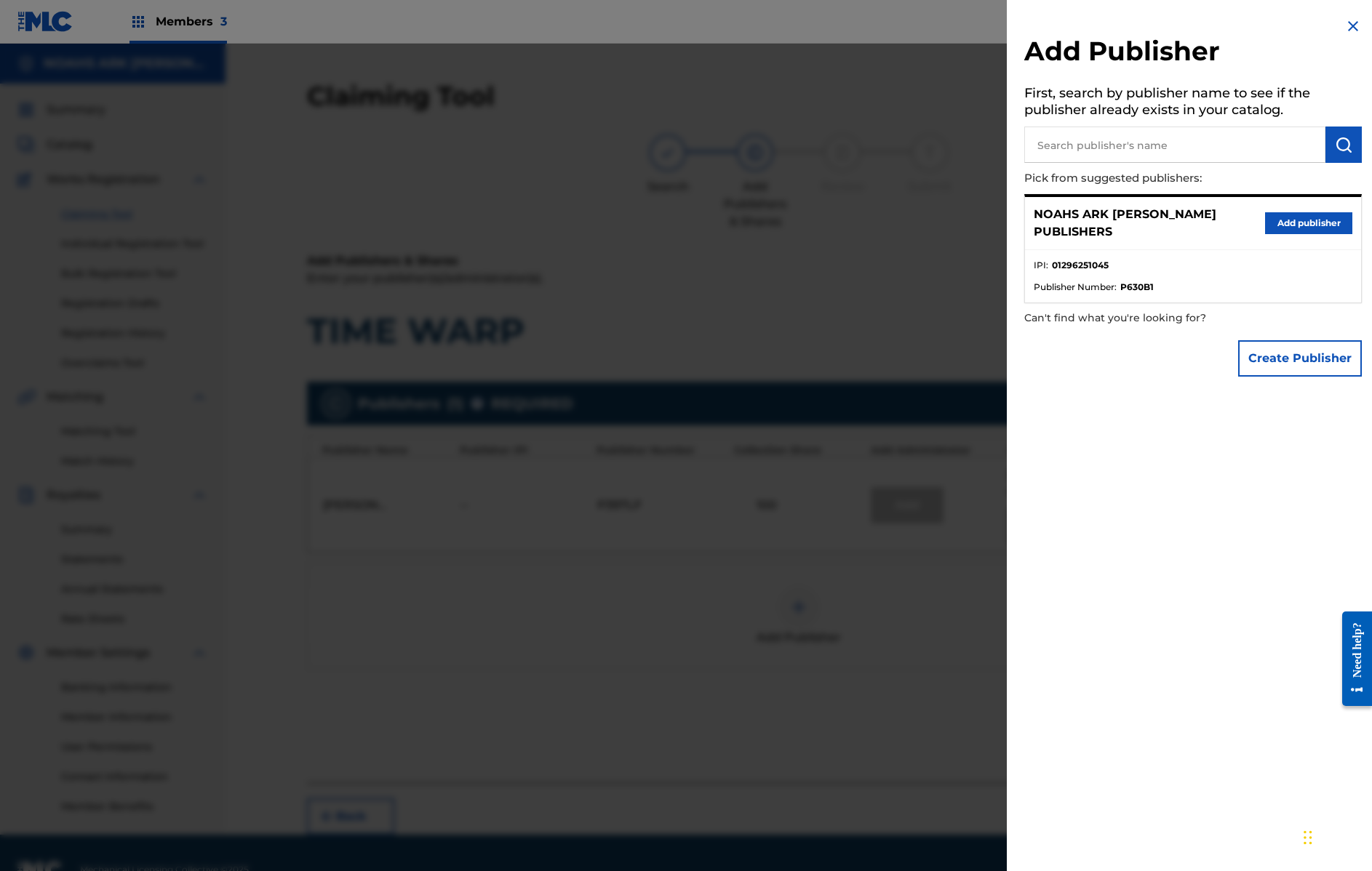
click at [1275, 213] on button "Add publisher" at bounding box center [1308, 223] width 87 height 22
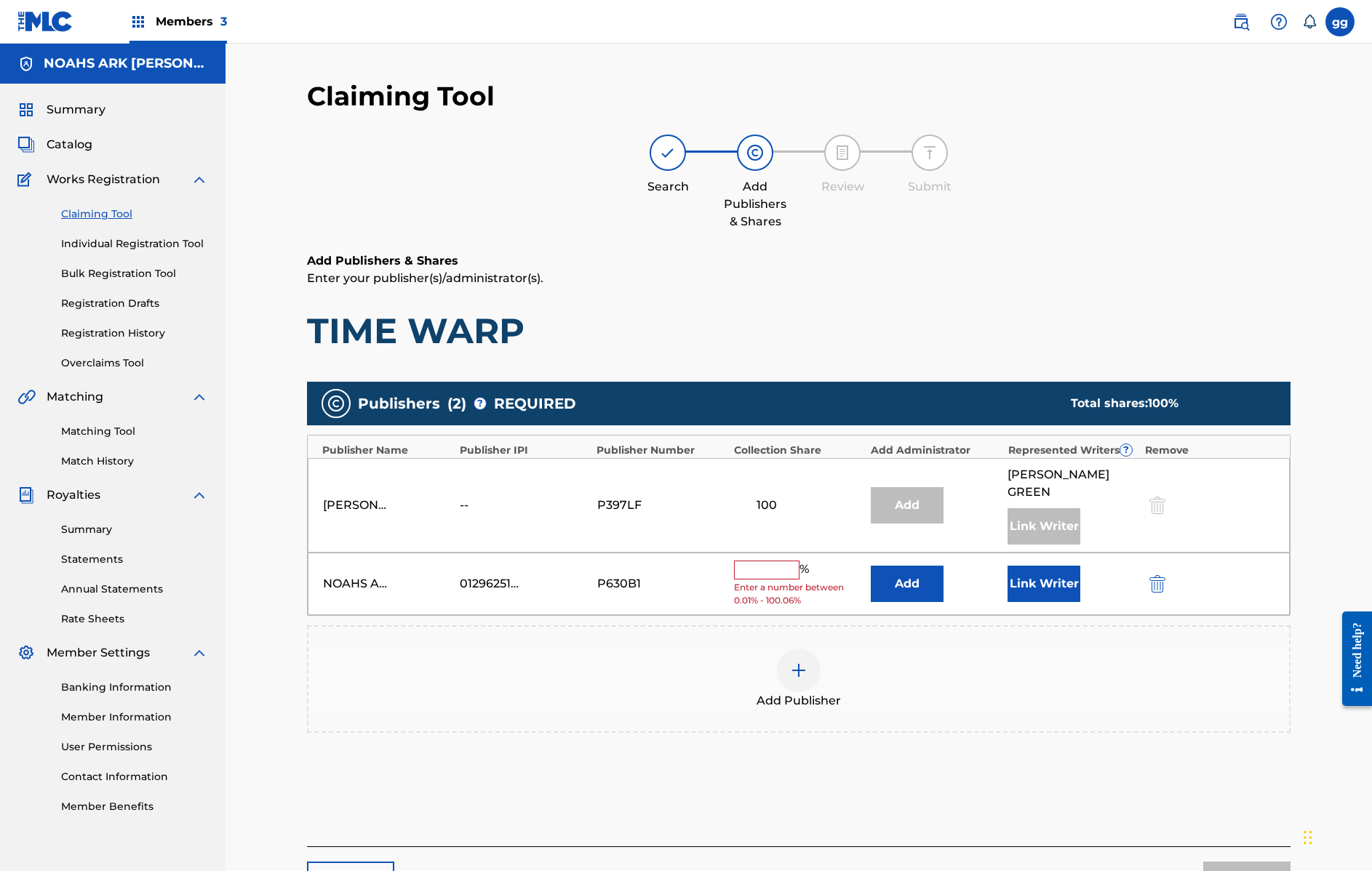
click at [1160, 575] on img "submit" at bounding box center [1157, 583] width 16 height 17
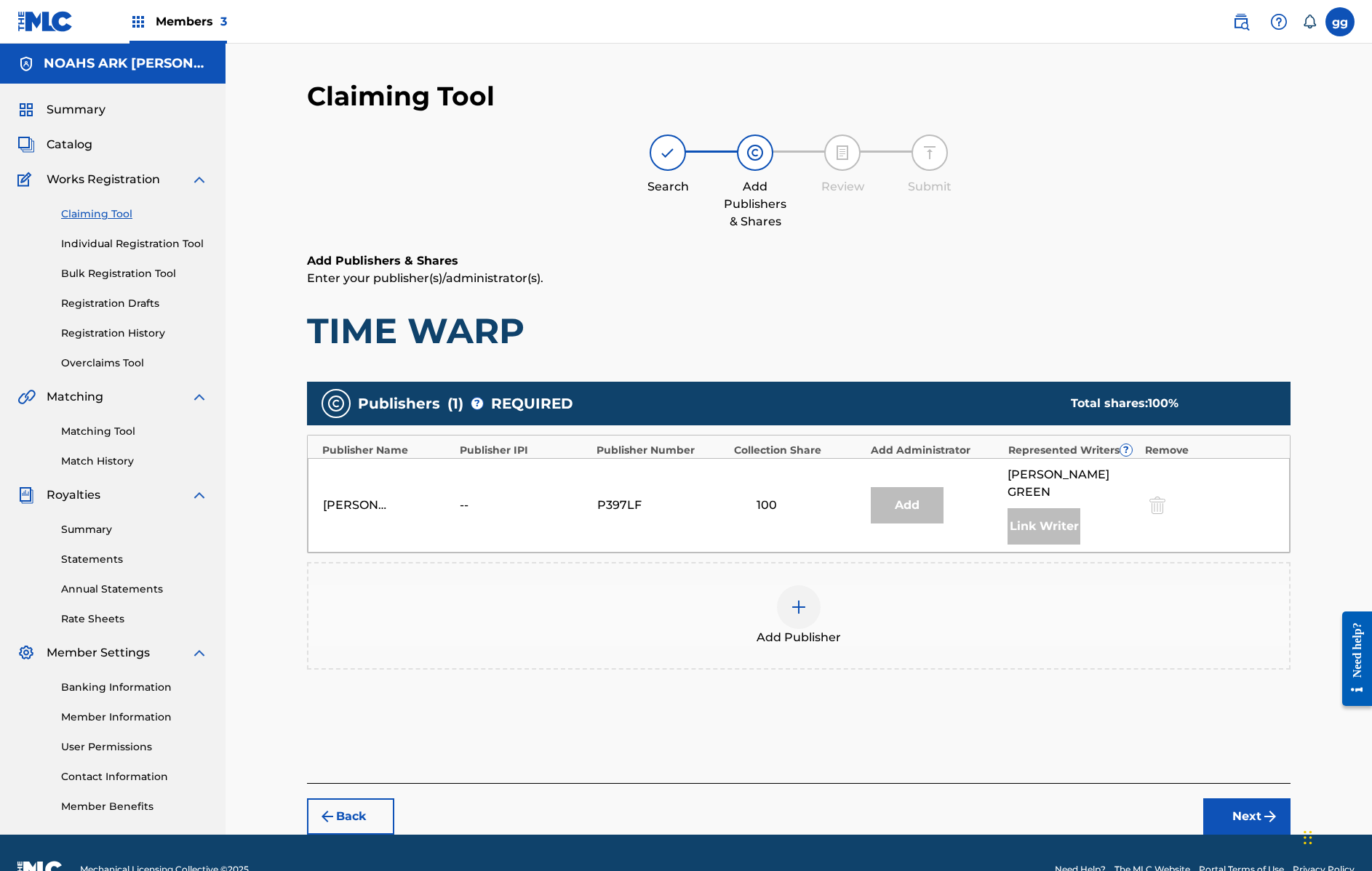
click at [93, 211] on link "Claiming Tool" at bounding box center [134, 214] width 147 height 15
click at [91, 216] on link "Claiming Tool" at bounding box center [134, 214] width 147 height 15
click at [346, 799] on button "Back" at bounding box center [350, 817] width 87 height 37
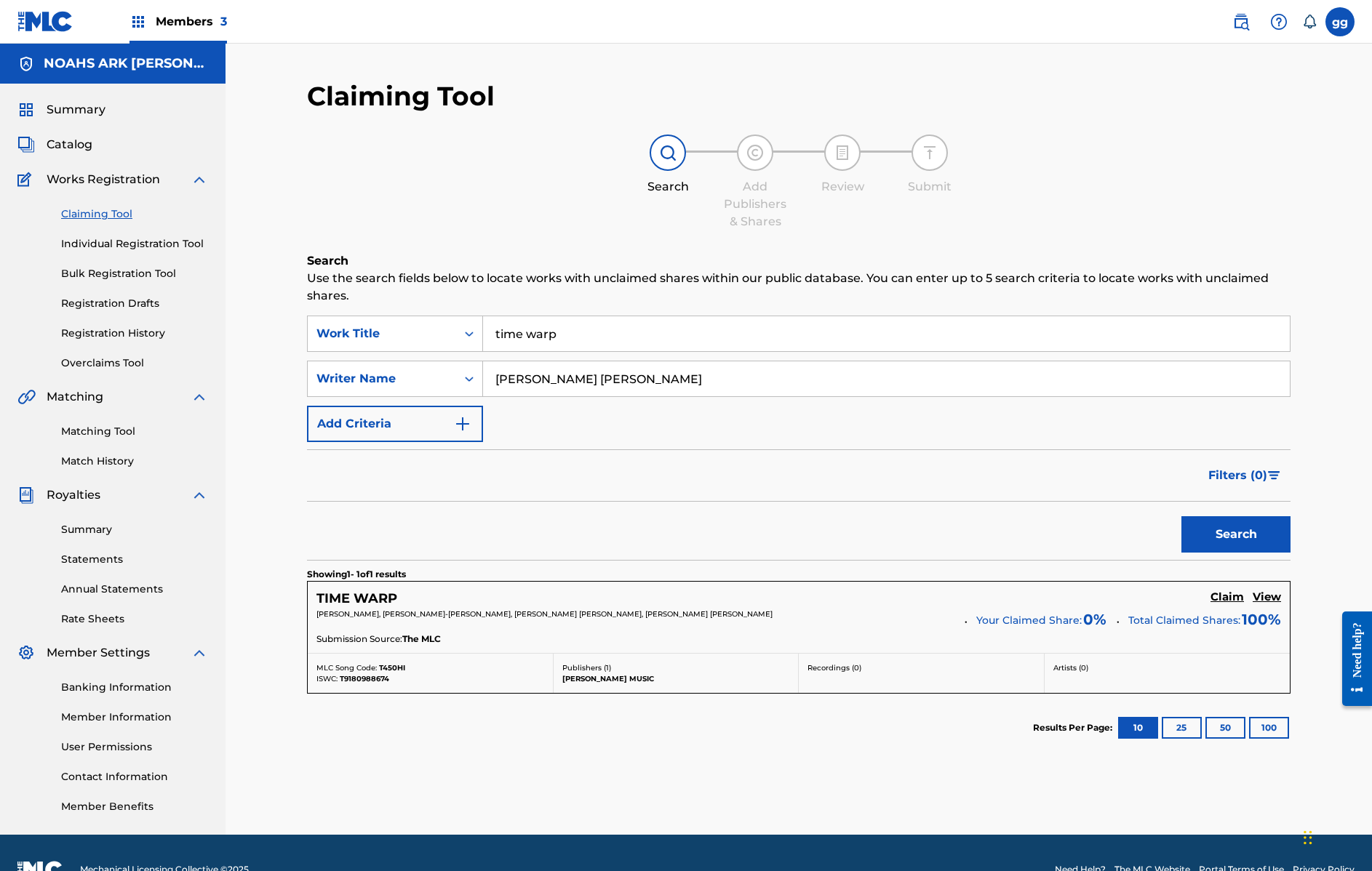
click at [514, 333] on input "time warp" at bounding box center [886, 333] width 807 height 35
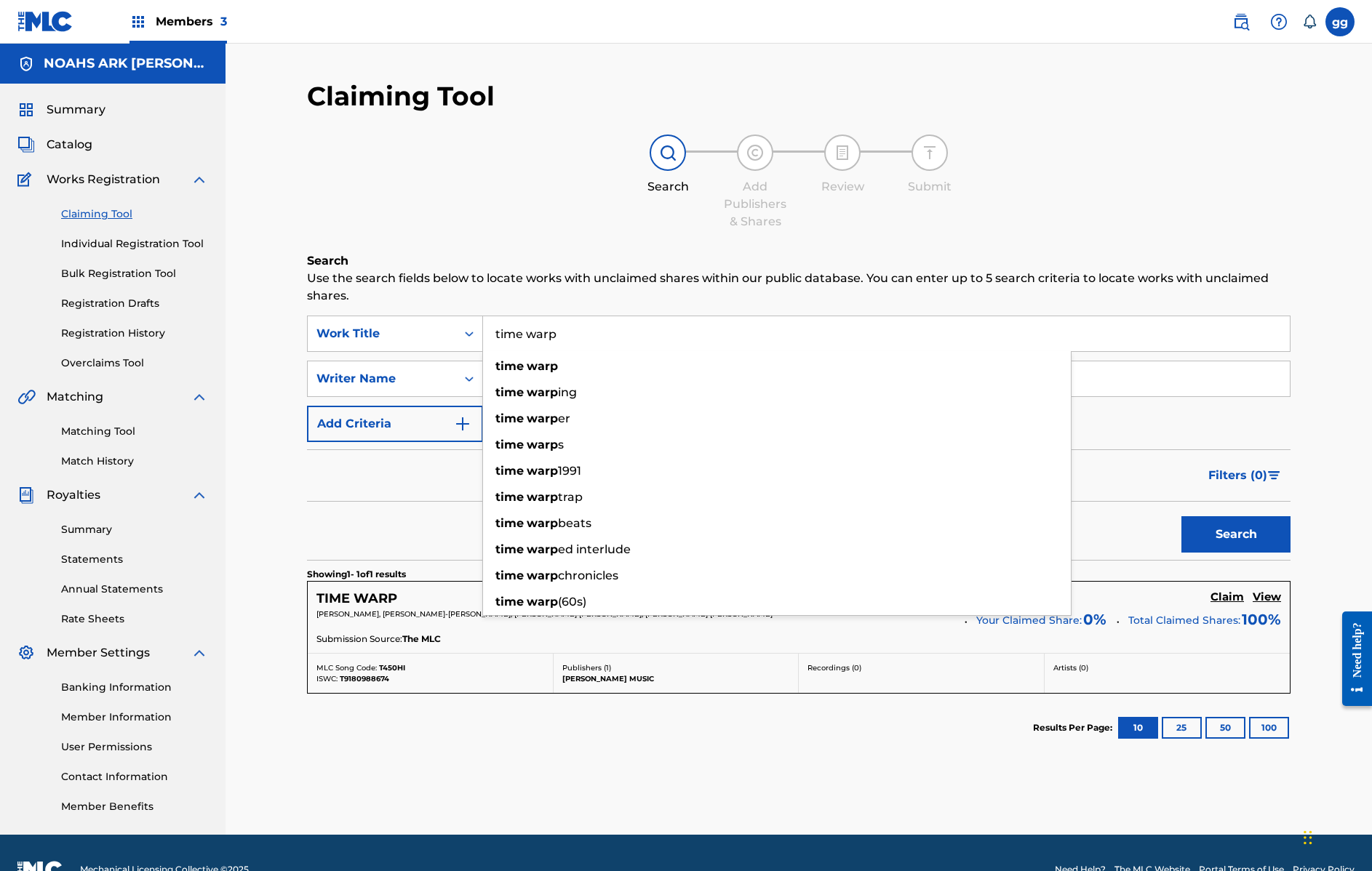
click at [514, 333] on input "time warp" at bounding box center [886, 333] width 807 height 35
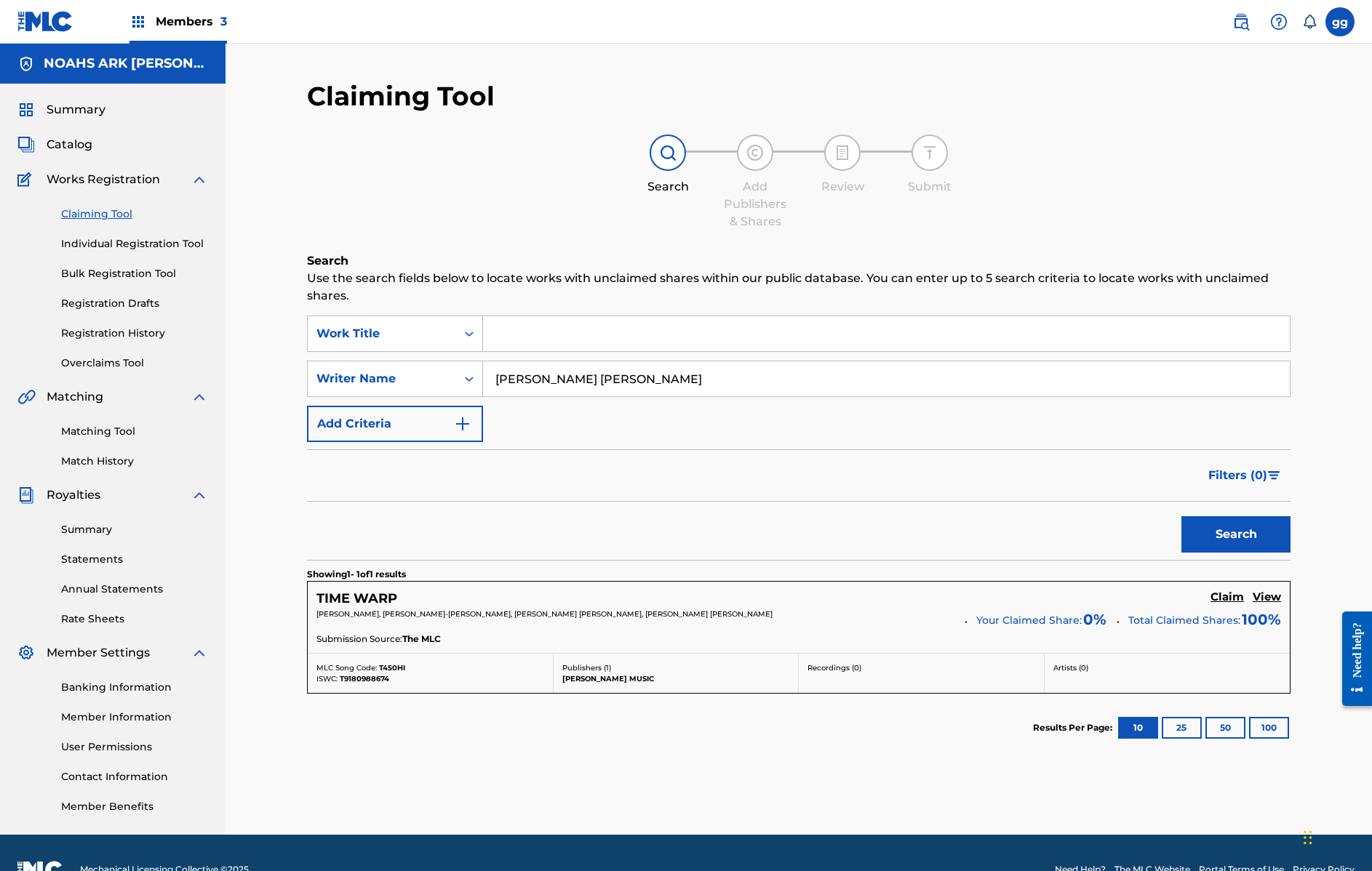
click at [1209, 532] on button "Search" at bounding box center [1235, 534] width 109 height 37
drag, startPoint x: 536, startPoint y: 379, endPoint x: 486, endPoint y: 377, distance: 50.0
click at [486, 377] on input "glenda robert" at bounding box center [886, 378] width 807 height 35
type input "John robert"
drag, startPoint x: 544, startPoint y: 404, endPoint x: 856, endPoint y: 490, distance: 323.6
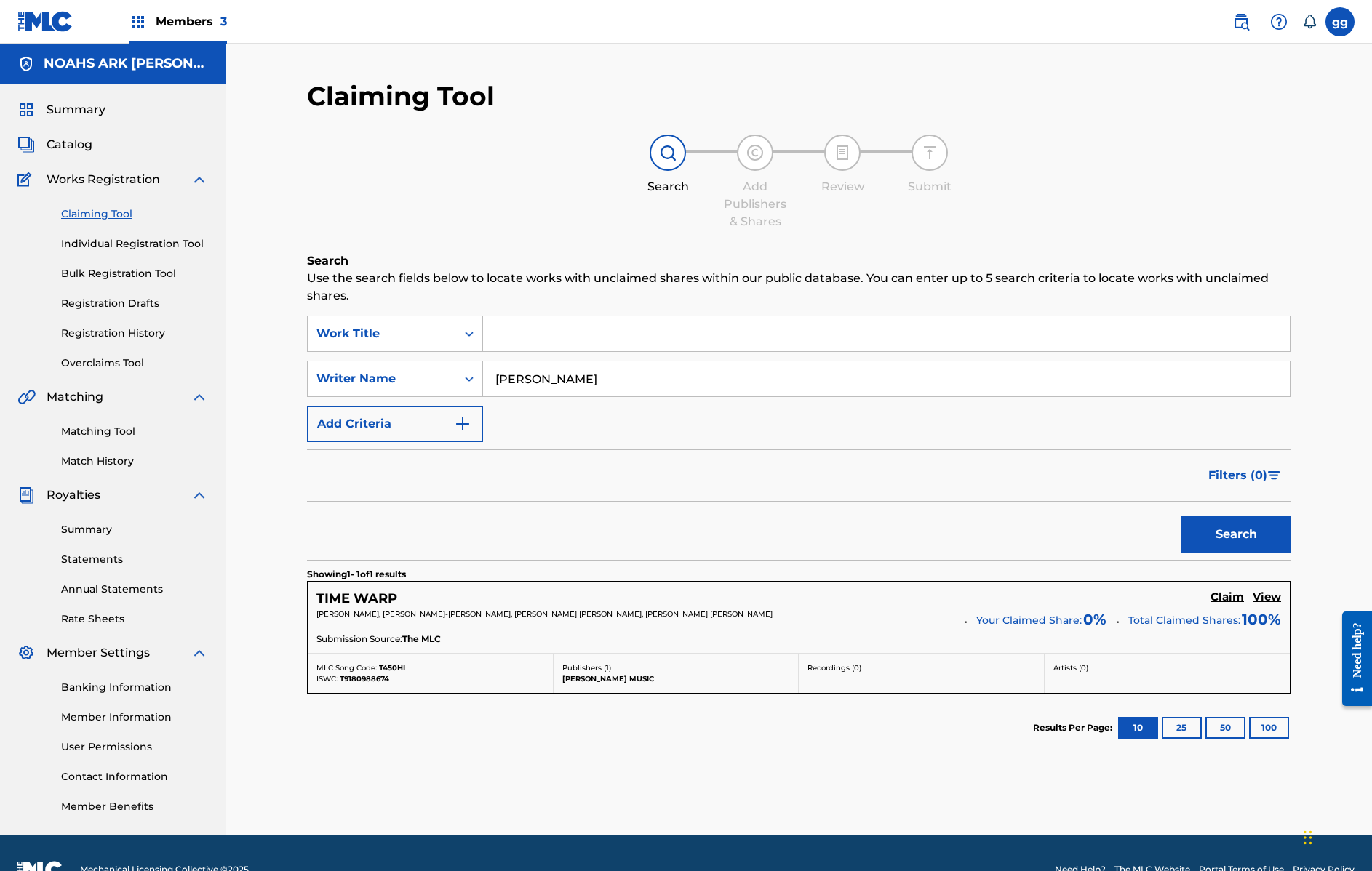
click at [855, 490] on div "Filters ( 0 )" at bounding box center [798, 476] width 983 height 52
click at [1250, 527] on button "Search" at bounding box center [1235, 534] width 109 height 37
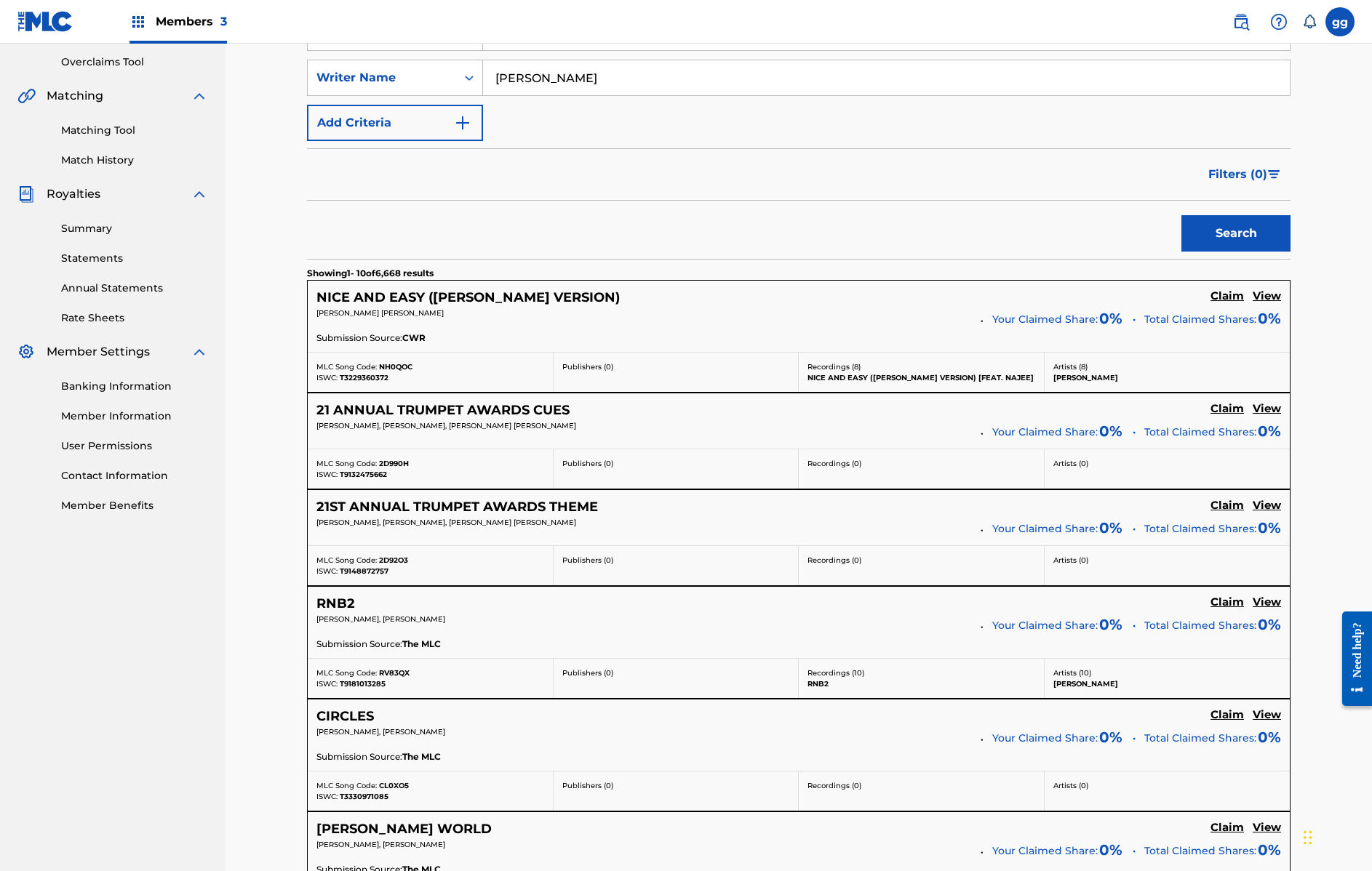
scroll to position [400, 0]
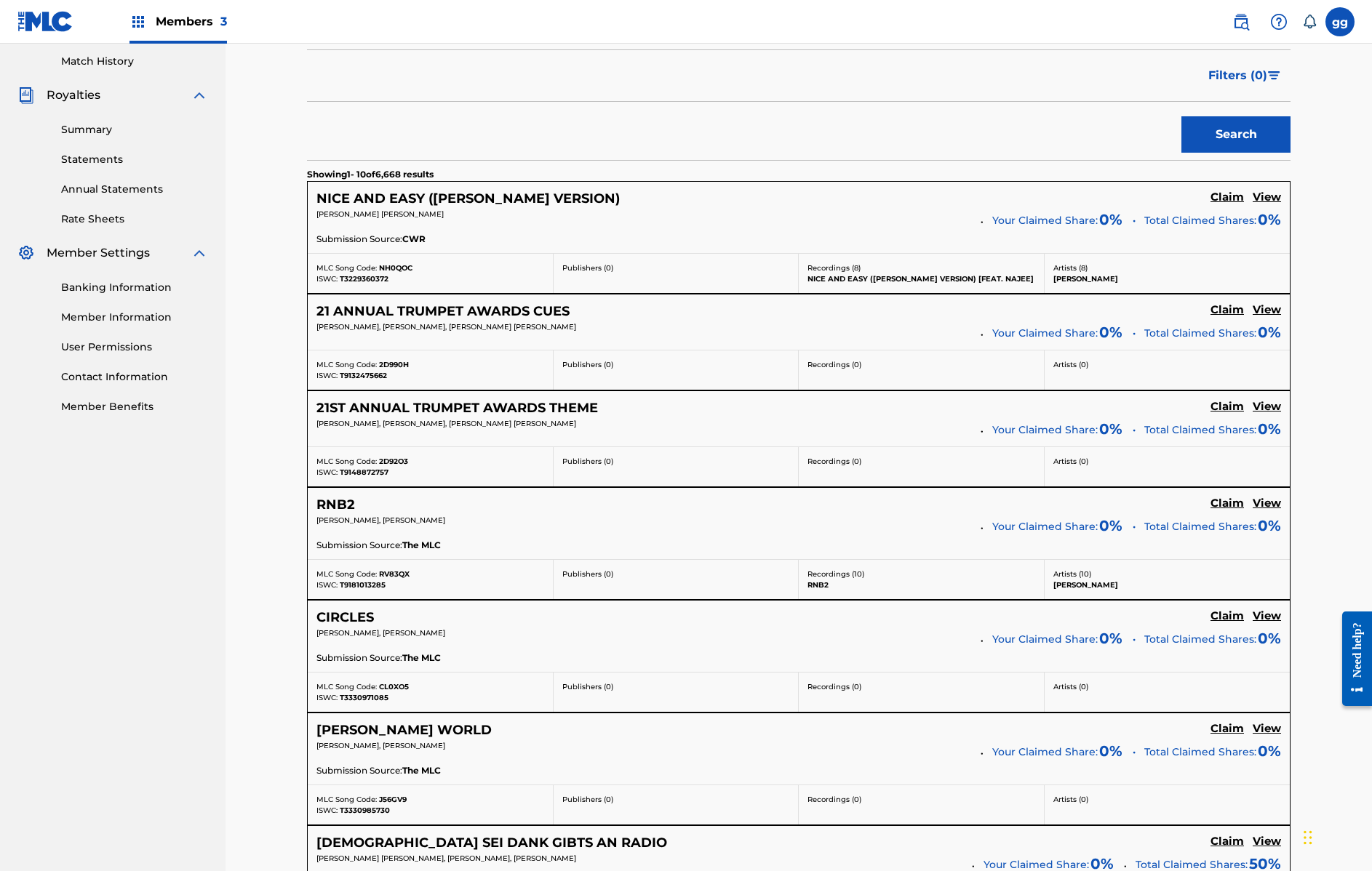
click at [1228, 614] on h5 "Claim" at bounding box center [1226, 616] width 33 height 14
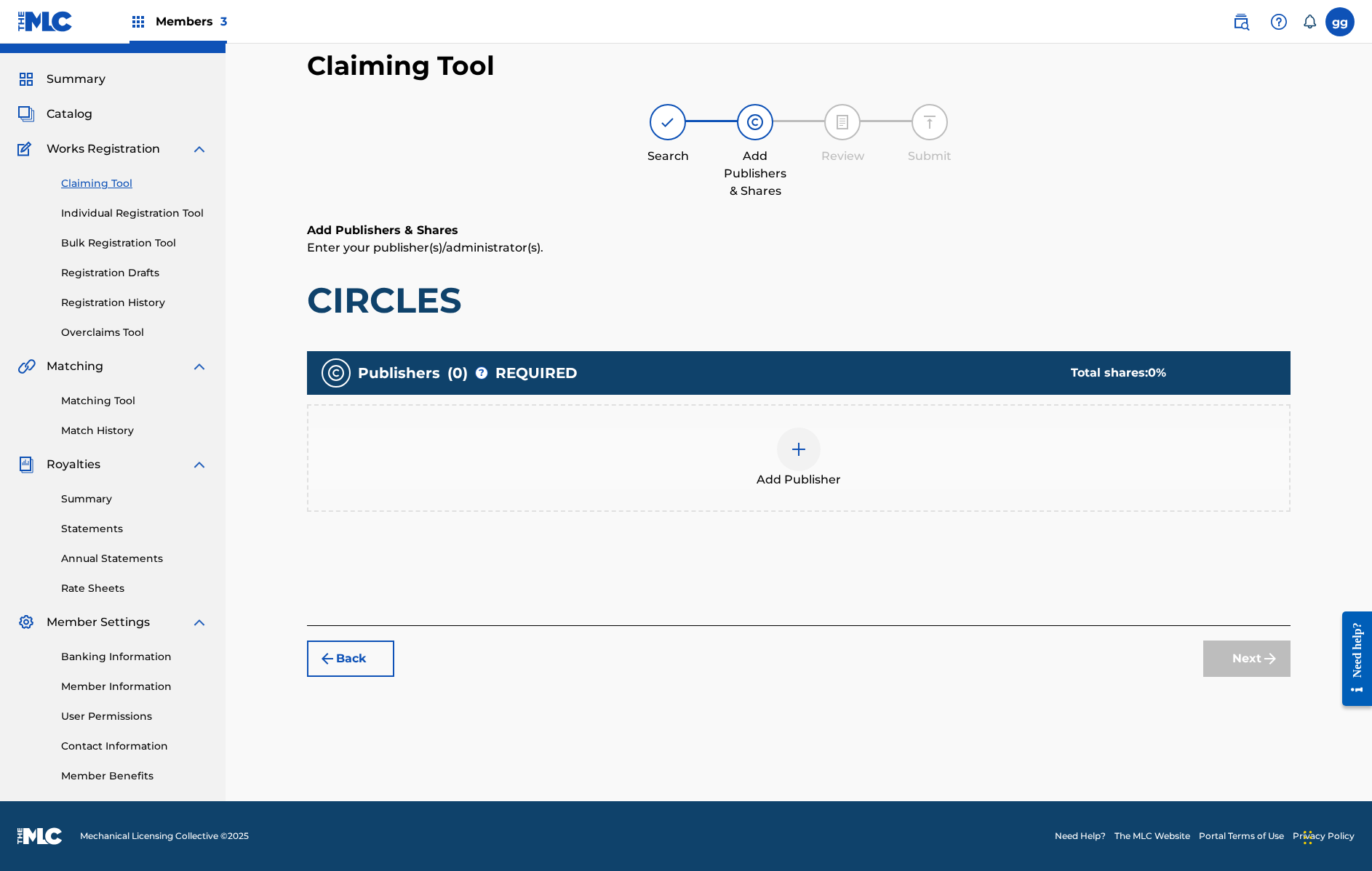
click at [371, 659] on button "Back" at bounding box center [350, 659] width 87 height 37
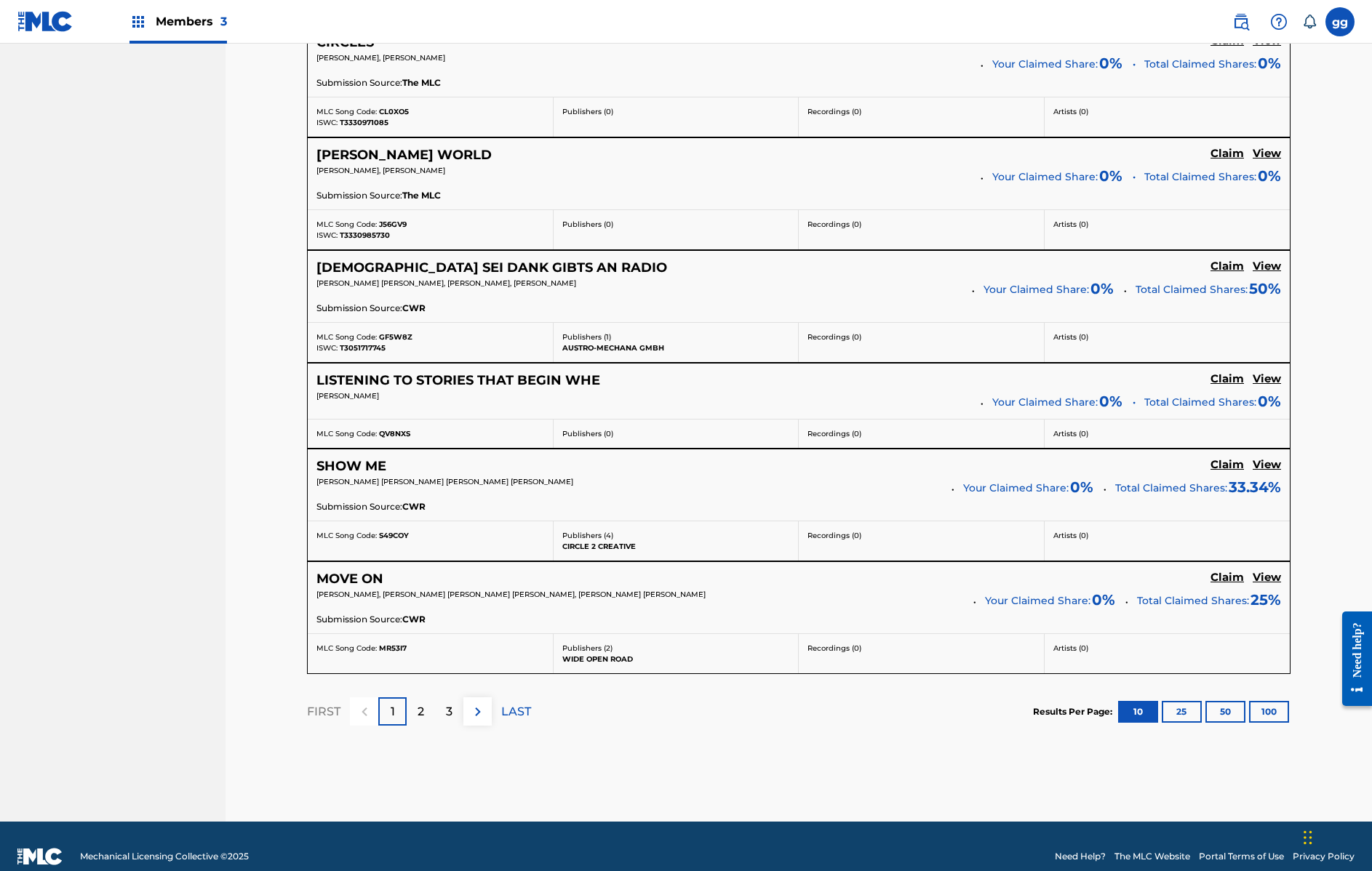
scroll to position [992, 0]
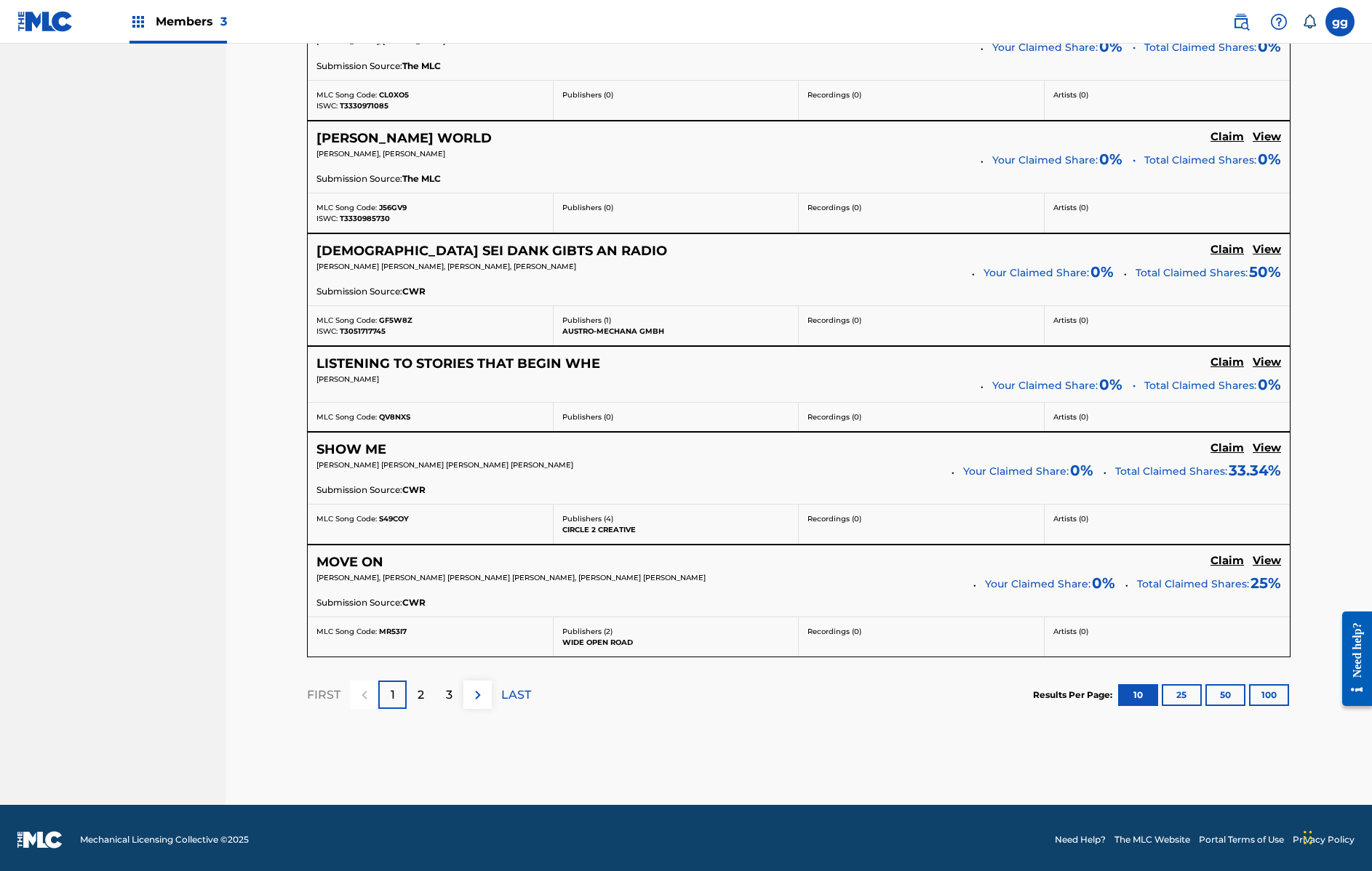
click at [418, 690] on p "2" at bounding box center [420, 695] width 7 height 17
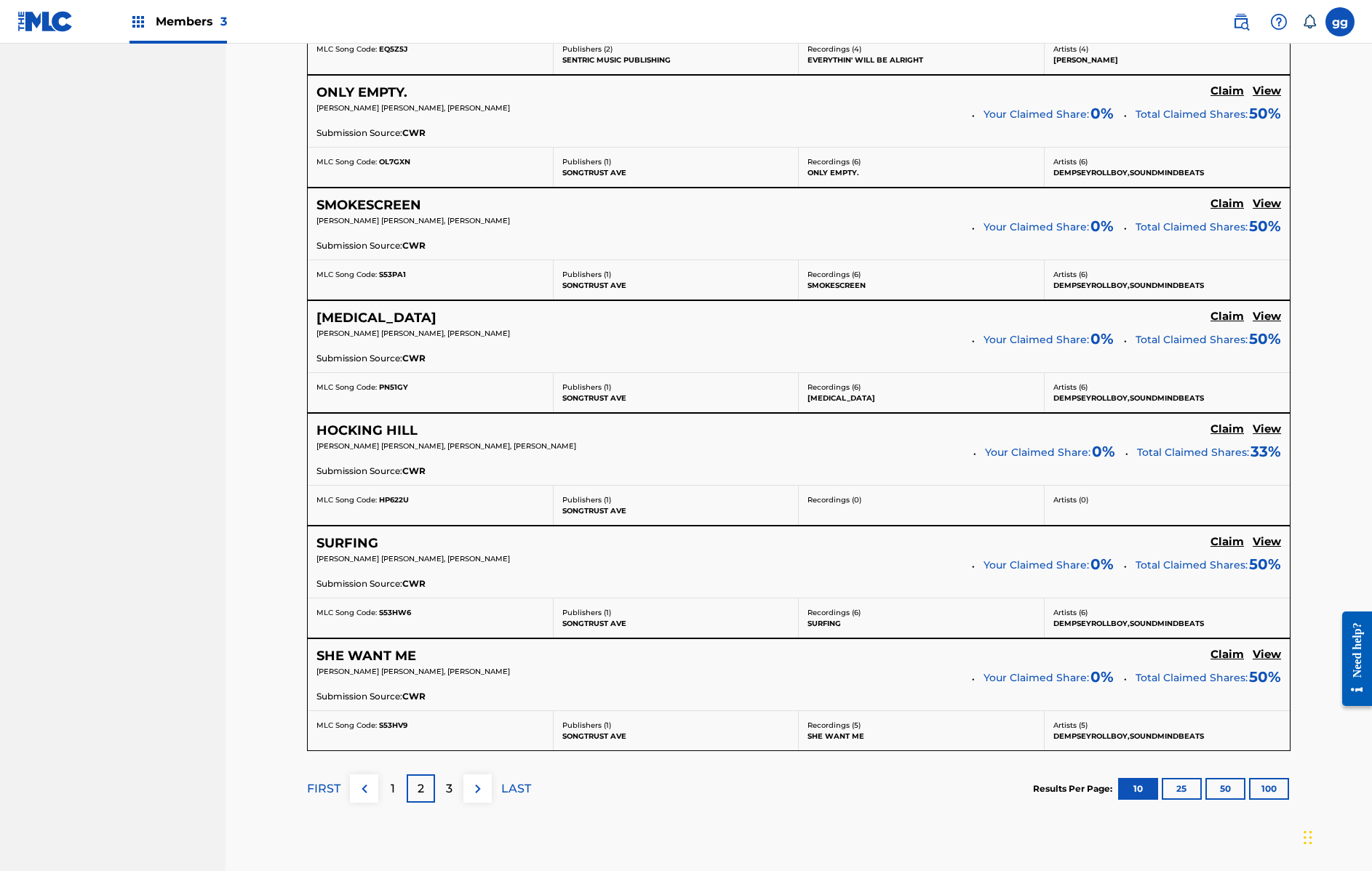
scroll to position [1051, 0]
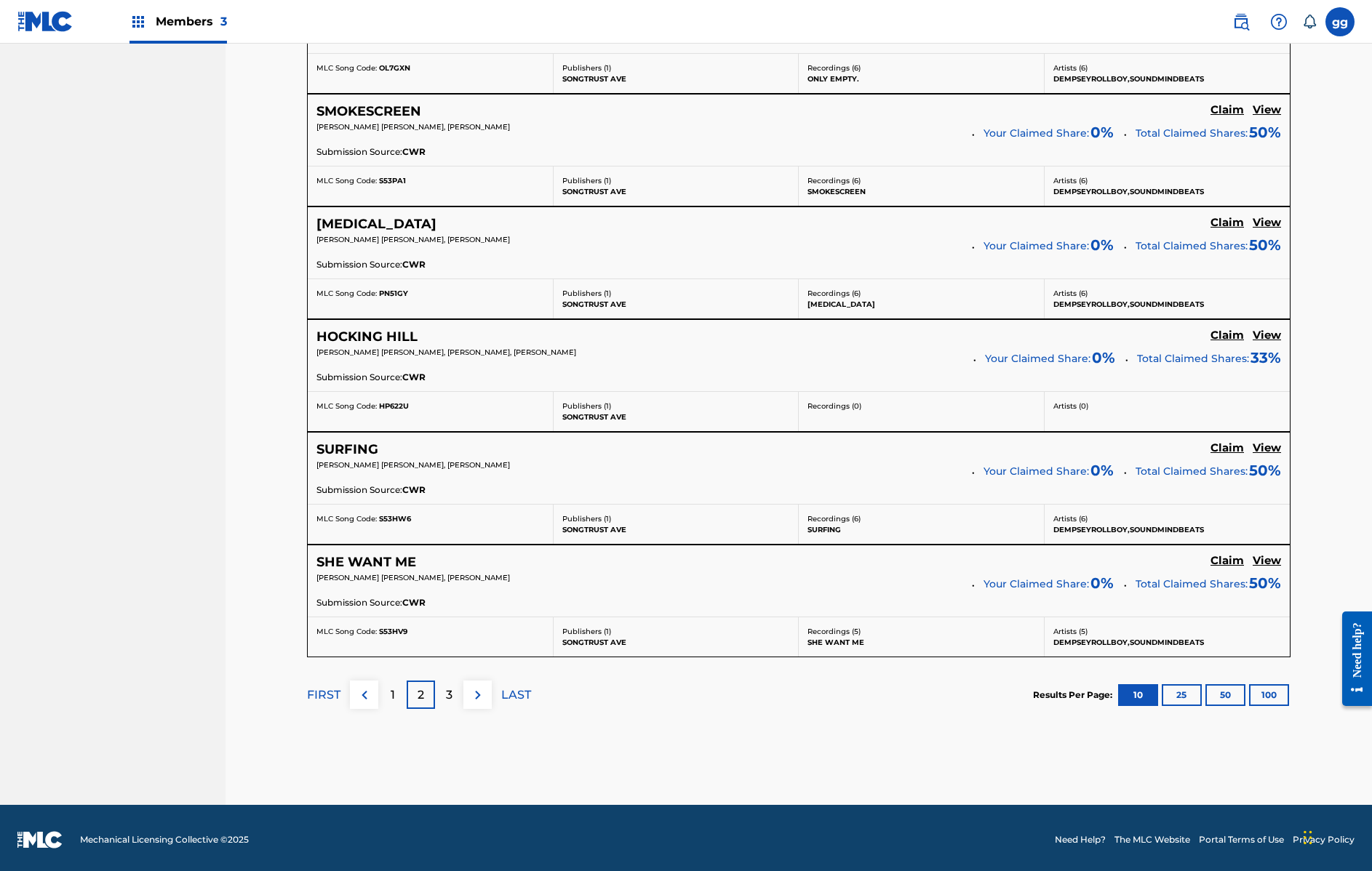
click at [453, 695] on div "3" at bounding box center [449, 695] width 28 height 28
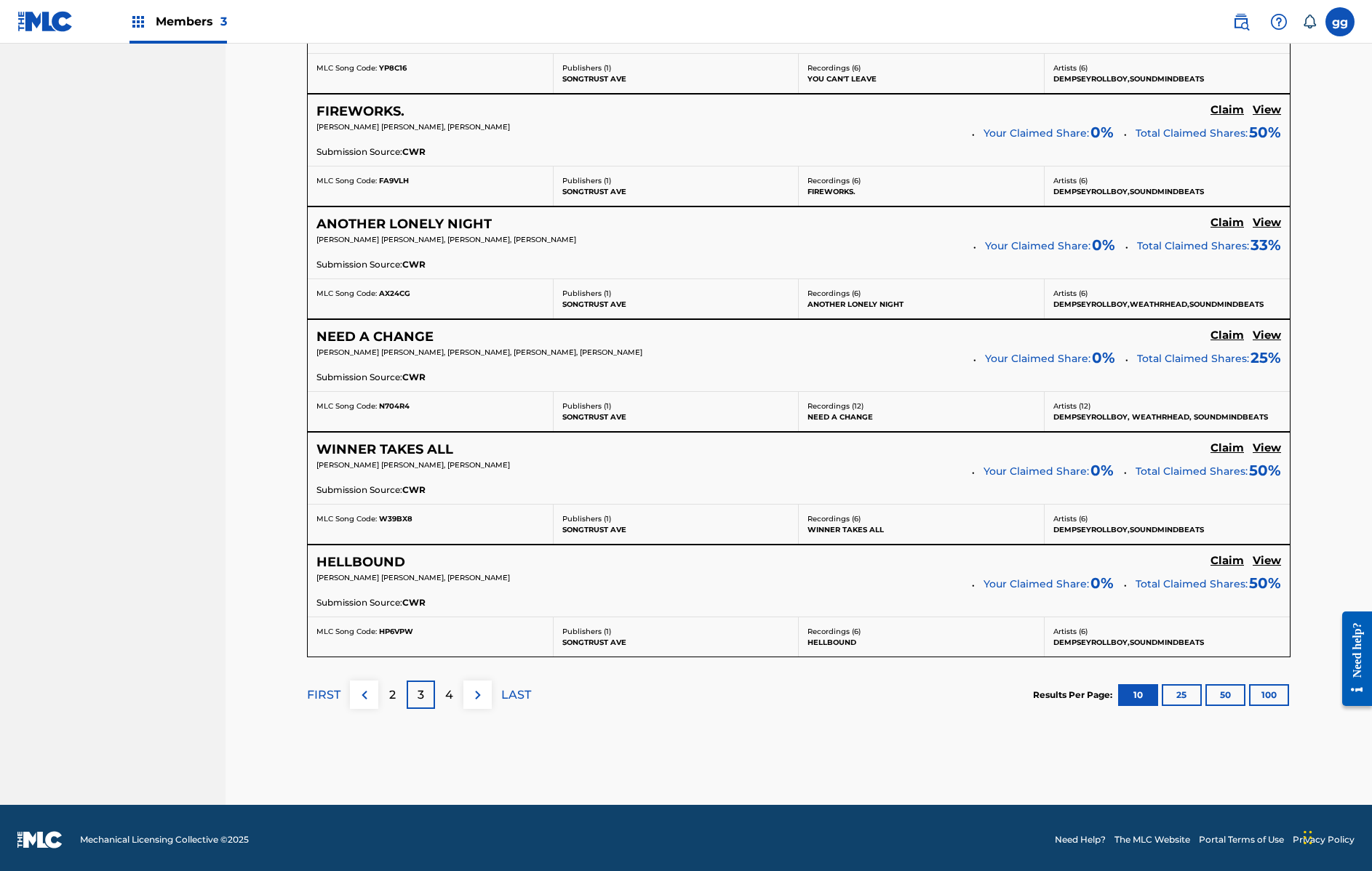
click at [451, 697] on p "4" at bounding box center [449, 695] width 8 height 17
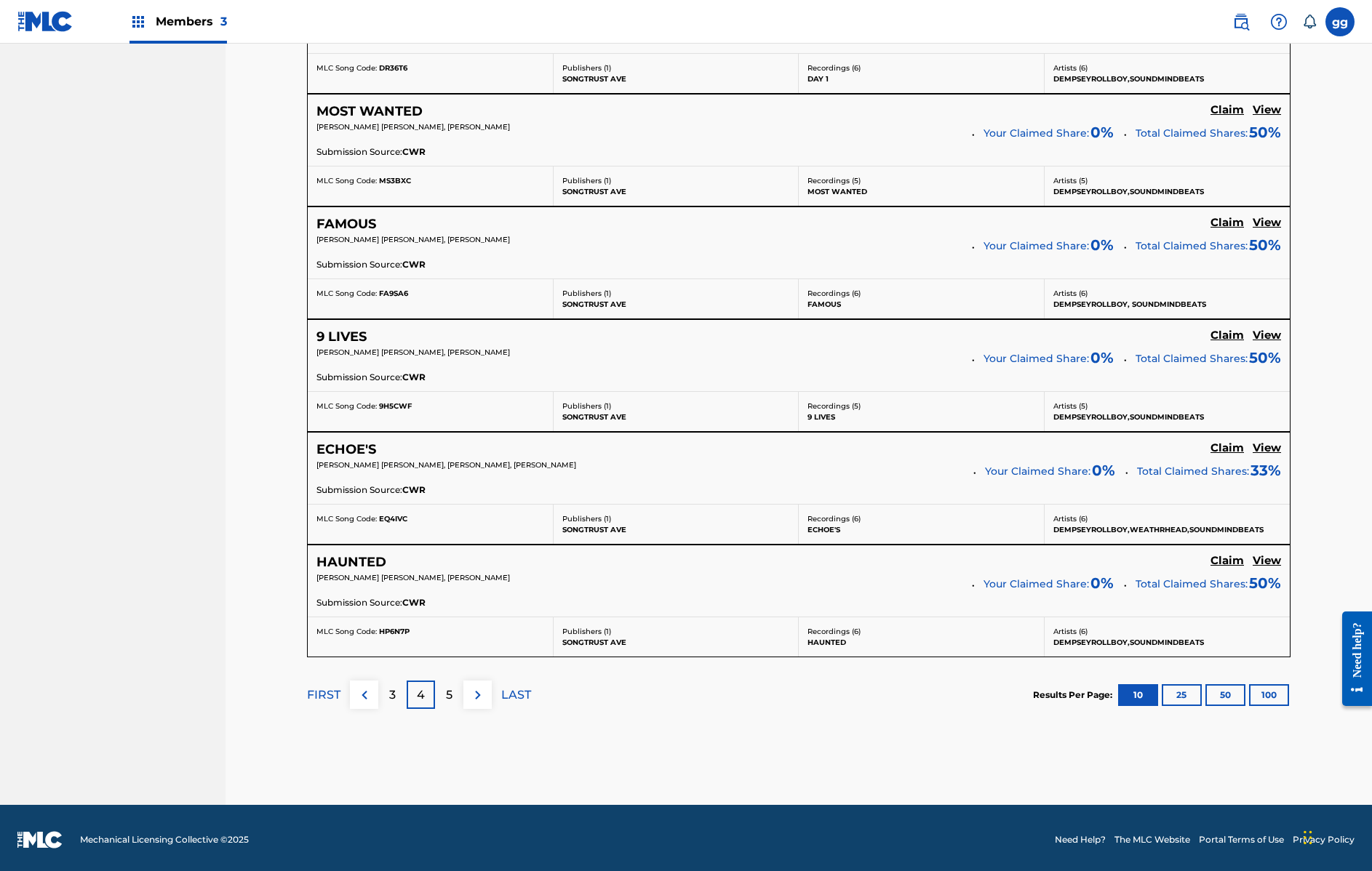
click at [397, 691] on div "3" at bounding box center [392, 695] width 28 height 28
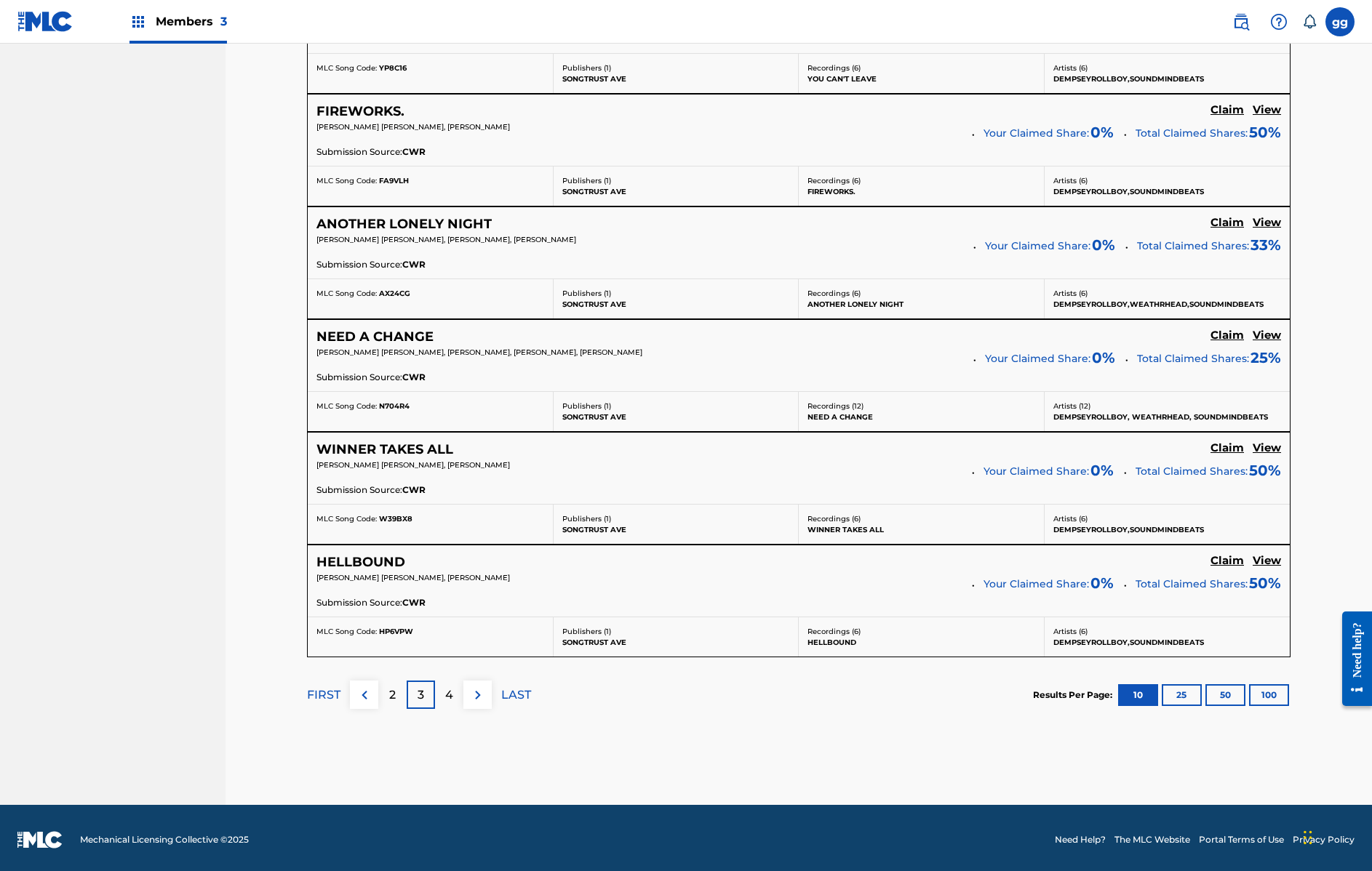
click at [451, 699] on p "4" at bounding box center [449, 695] width 8 height 17
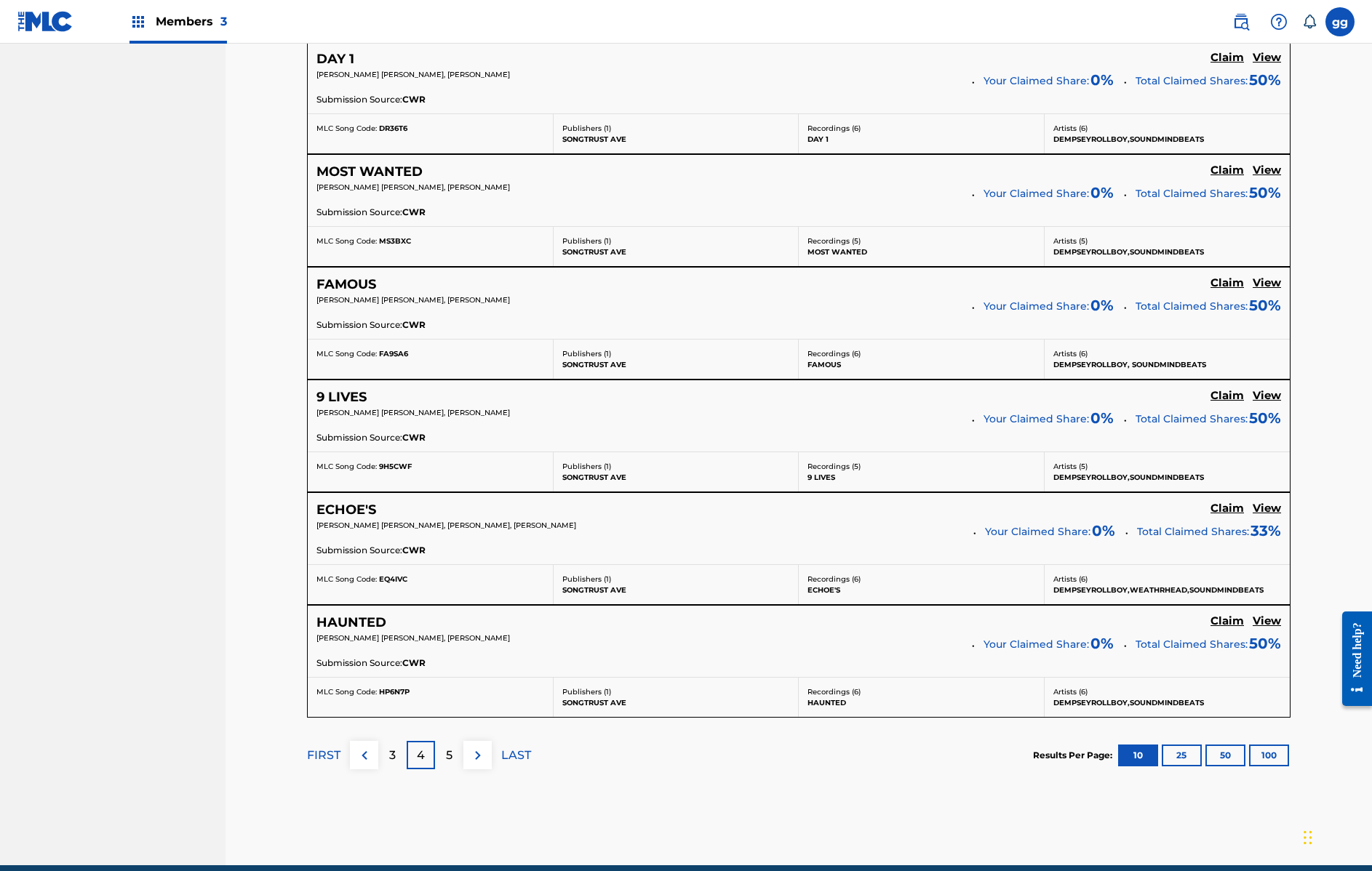
scroll to position [987, 0]
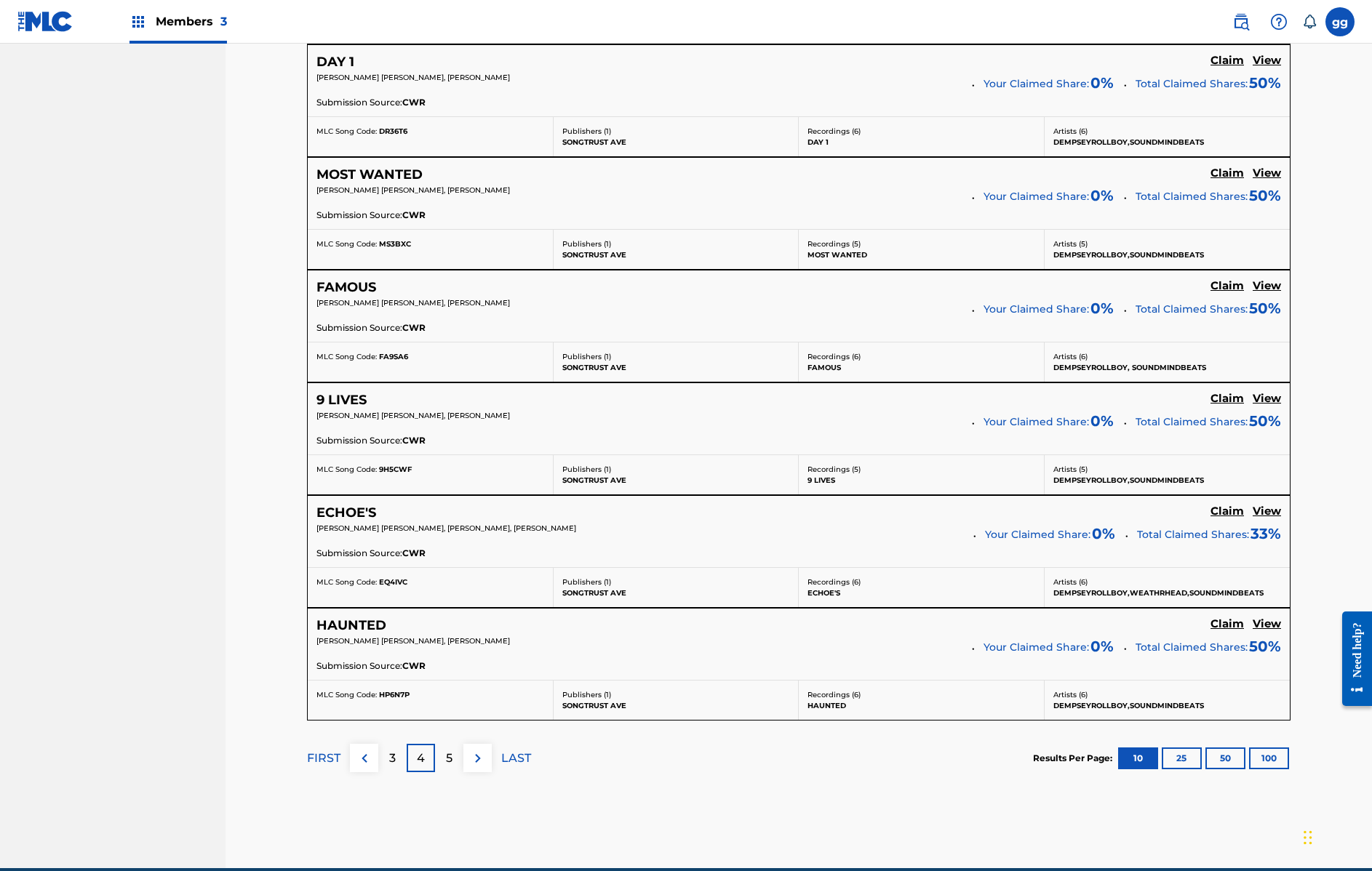
click at [457, 757] on div "5" at bounding box center [449, 758] width 28 height 28
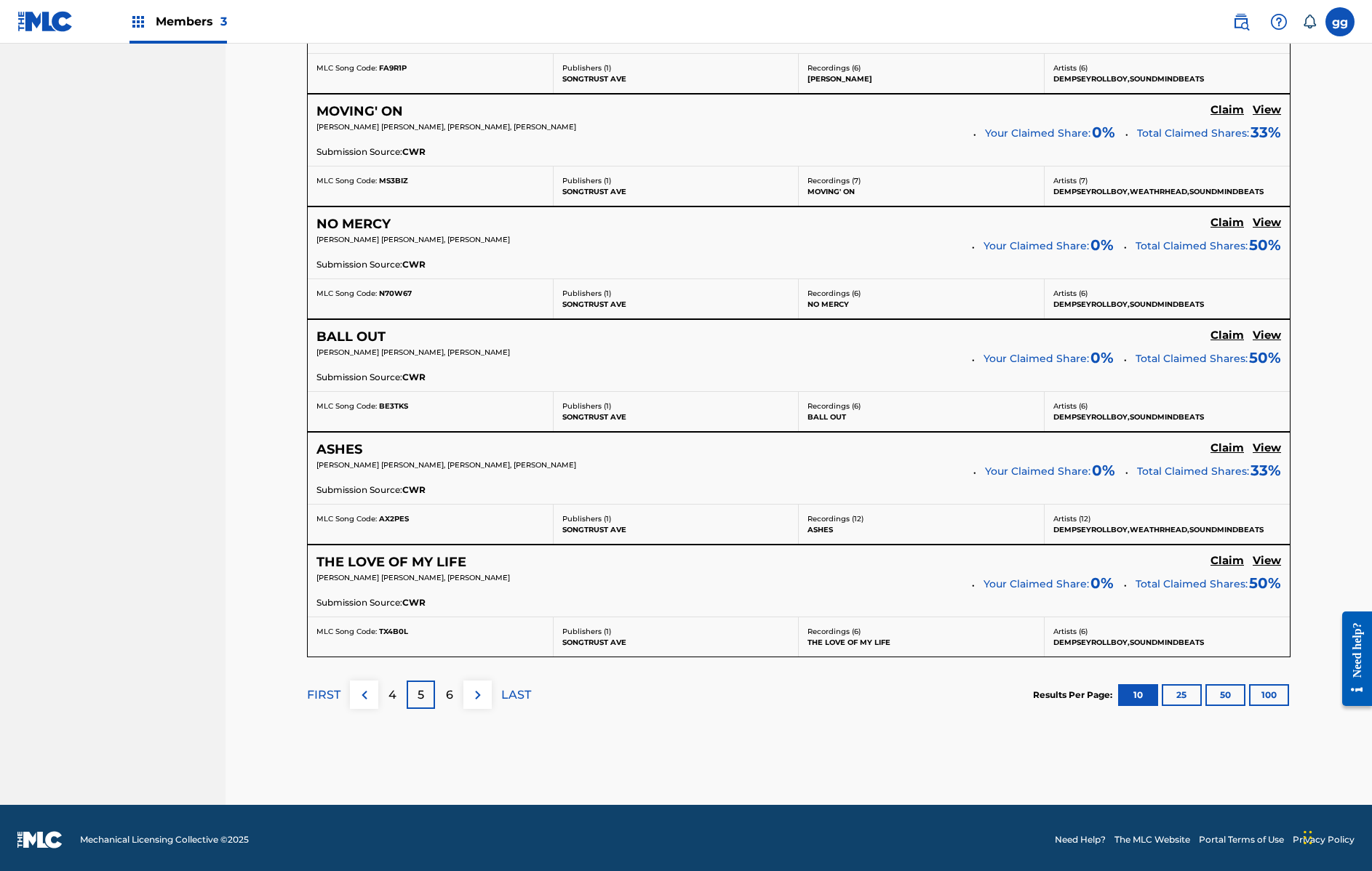
scroll to position [1048, 0]
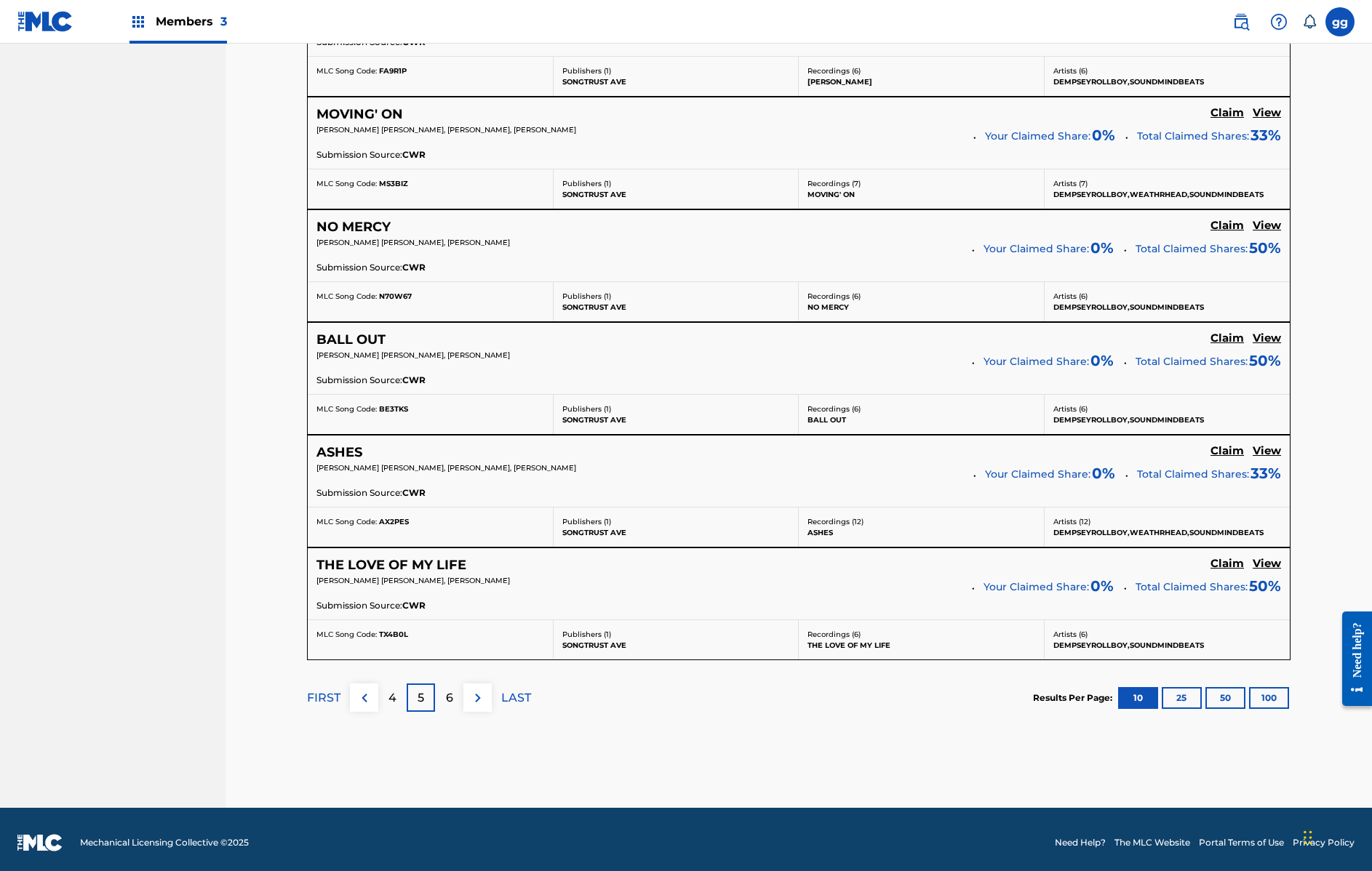
click at [451, 699] on p "6" at bounding box center [449, 698] width 7 height 17
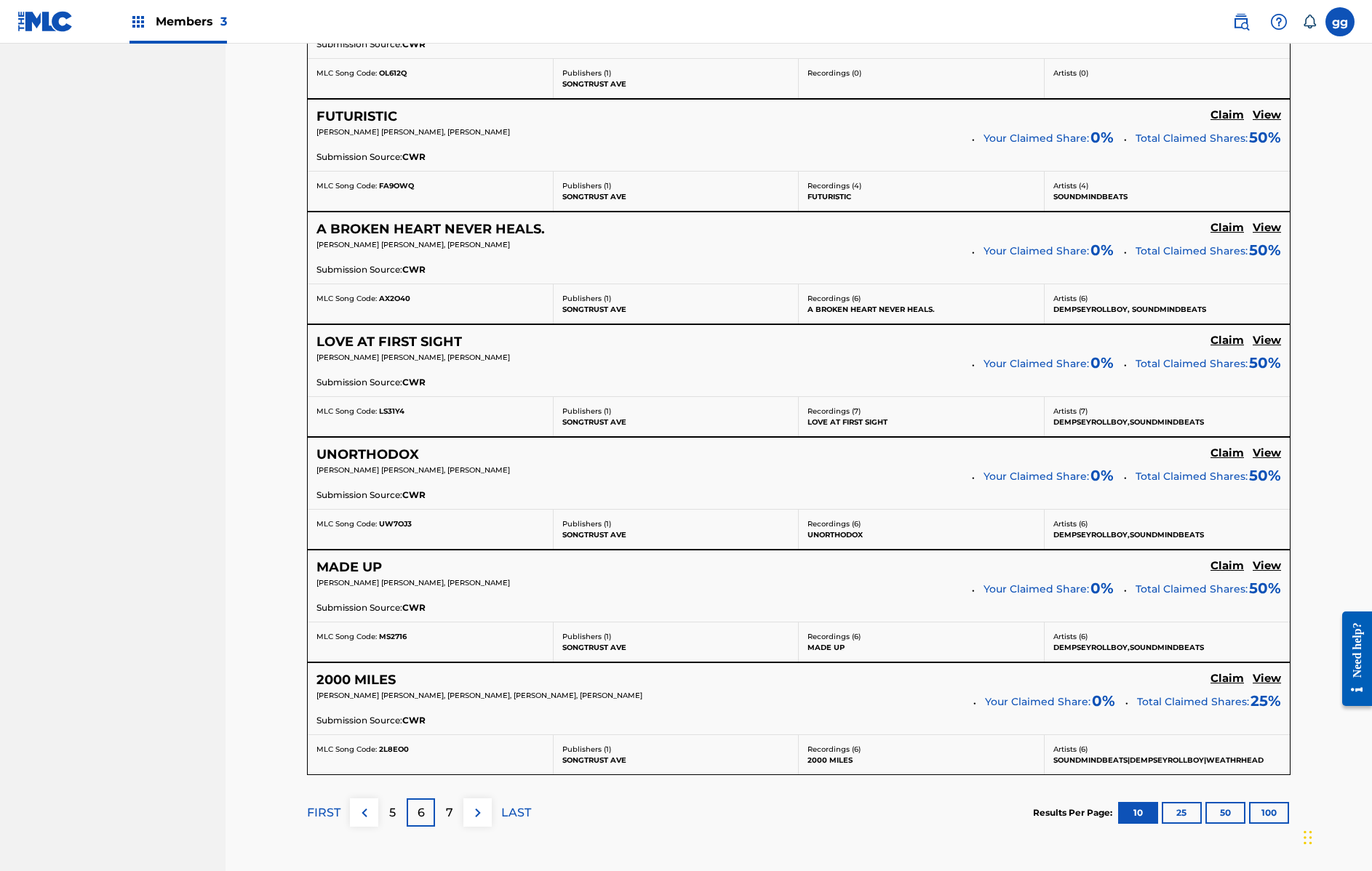
scroll to position [1022, 0]
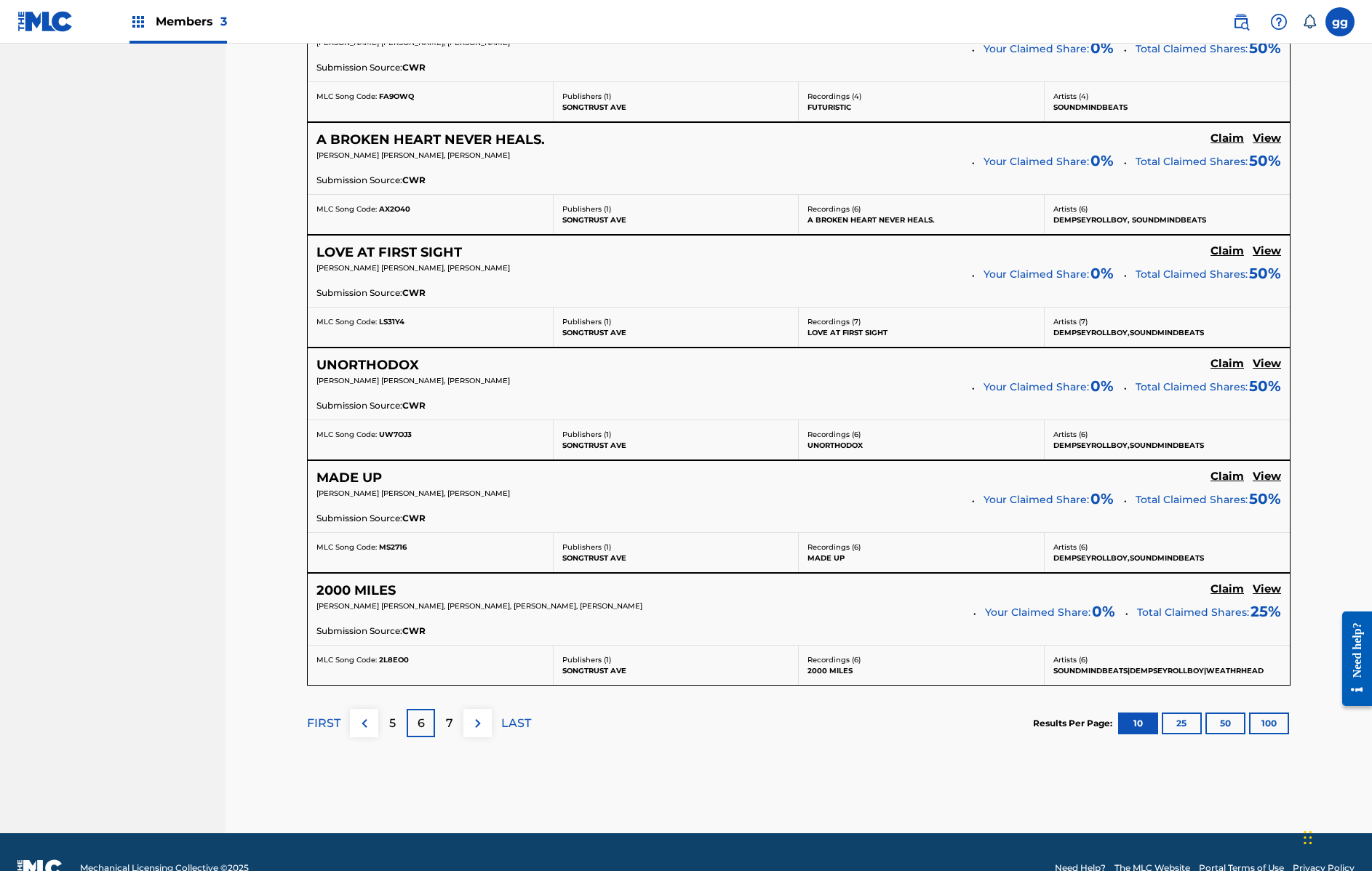
click at [453, 725] on div "7" at bounding box center [449, 723] width 28 height 28
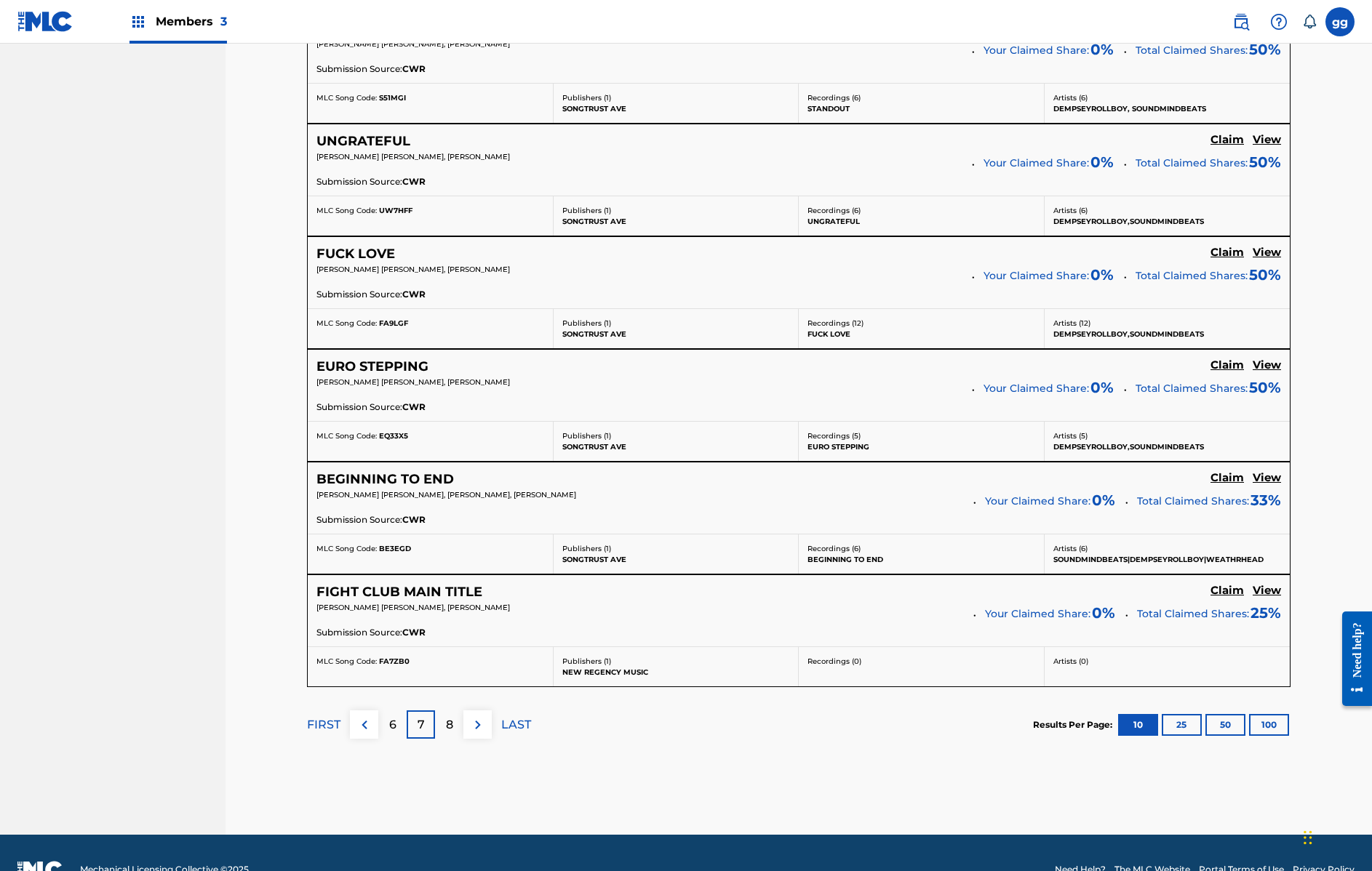
scroll to position [1051, 0]
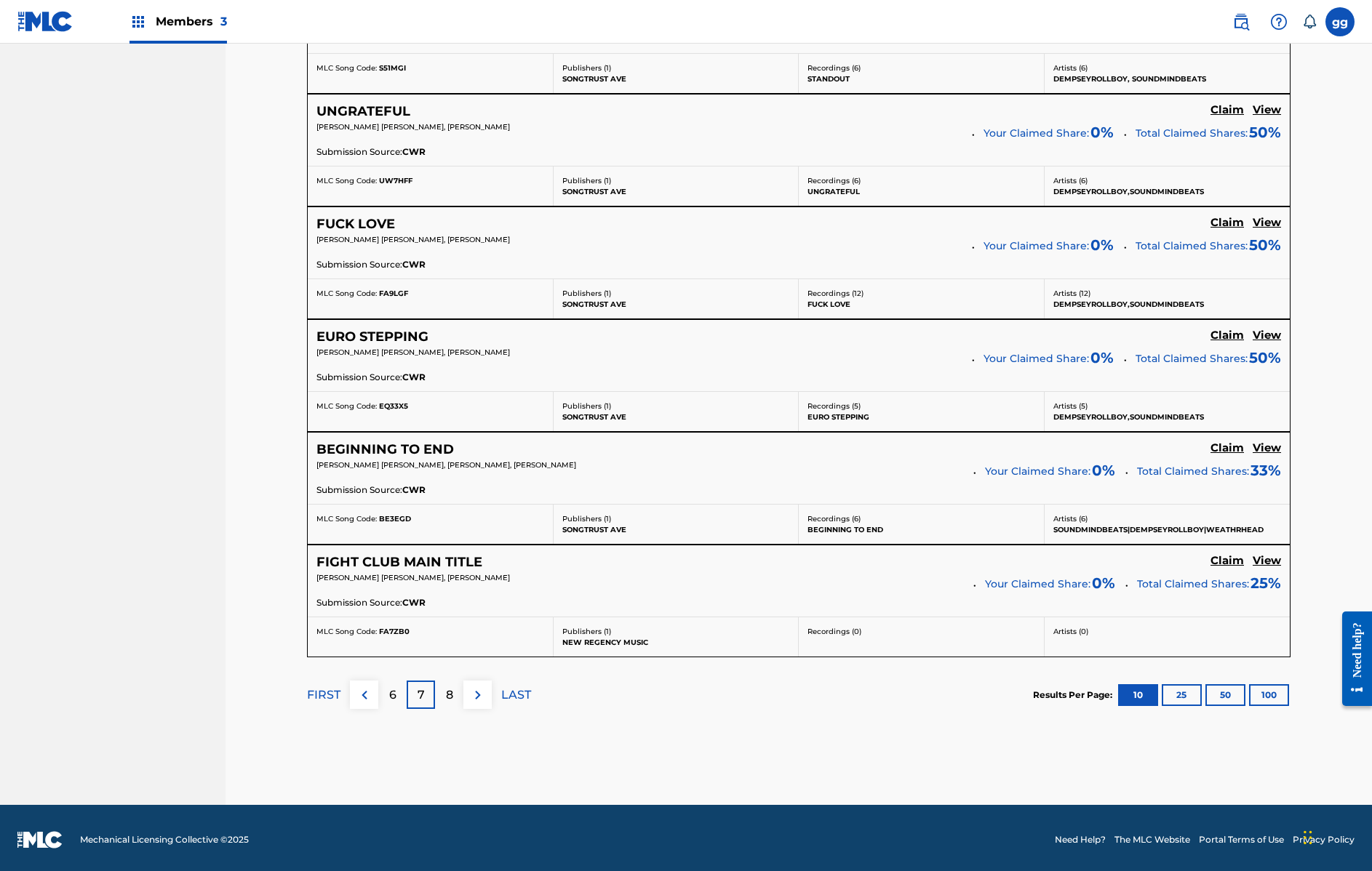
click at [452, 698] on p "8" at bounding box center [449, 695] width 7 height 17
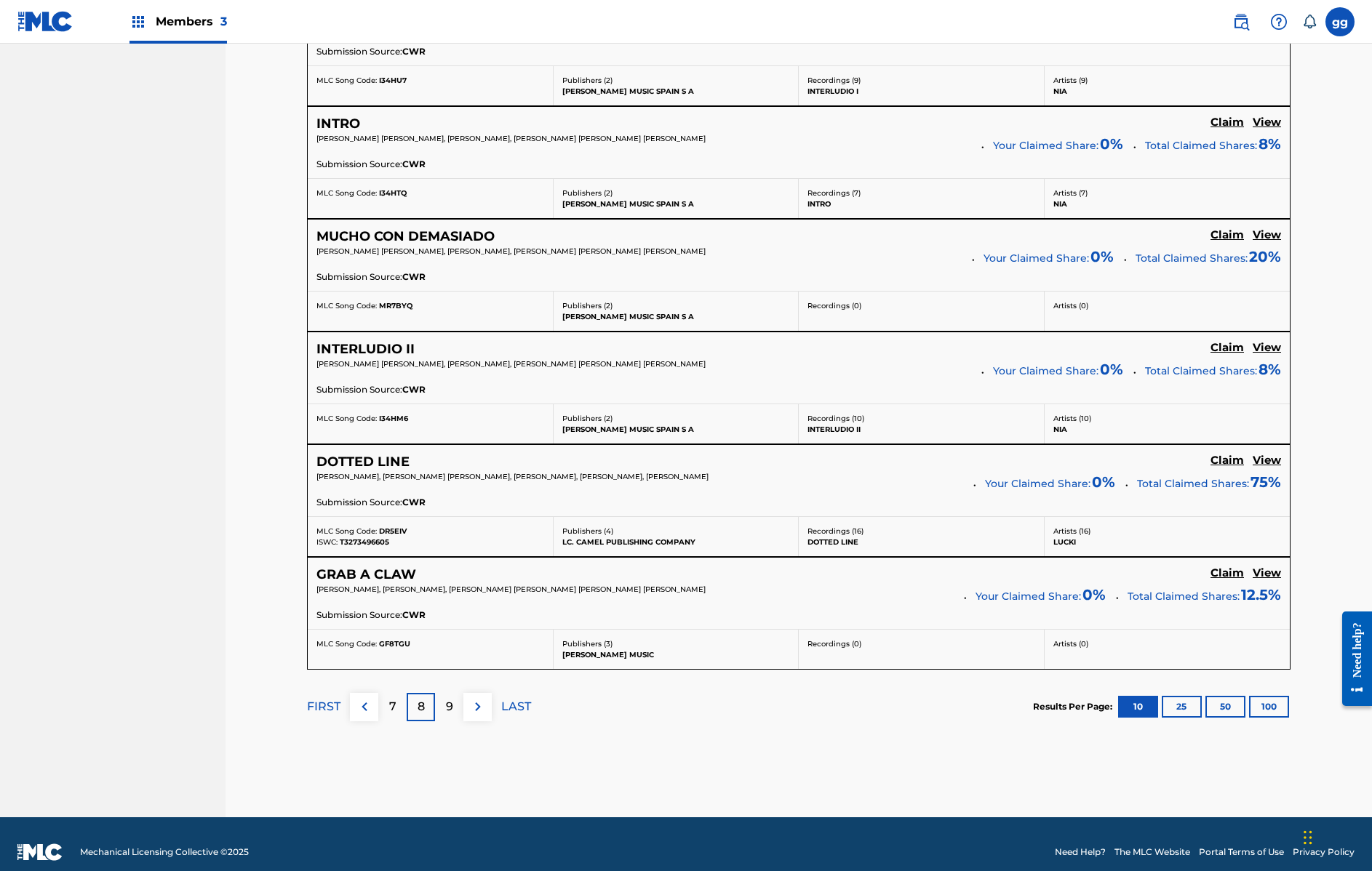
scroll to position [1053, 0]
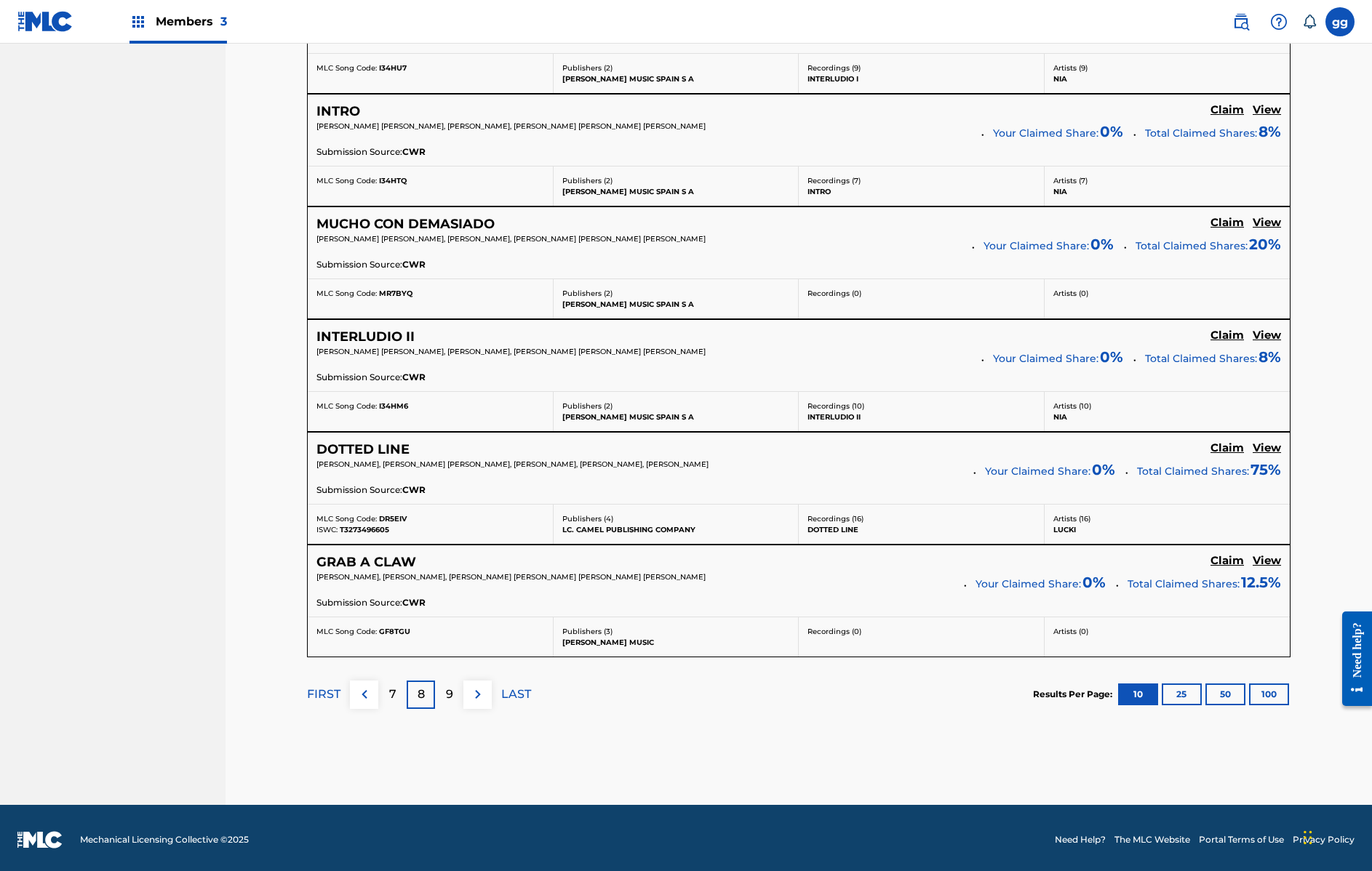
click at [449, 697] on p "9" at bounding box center [449, 694] width 7 height 17
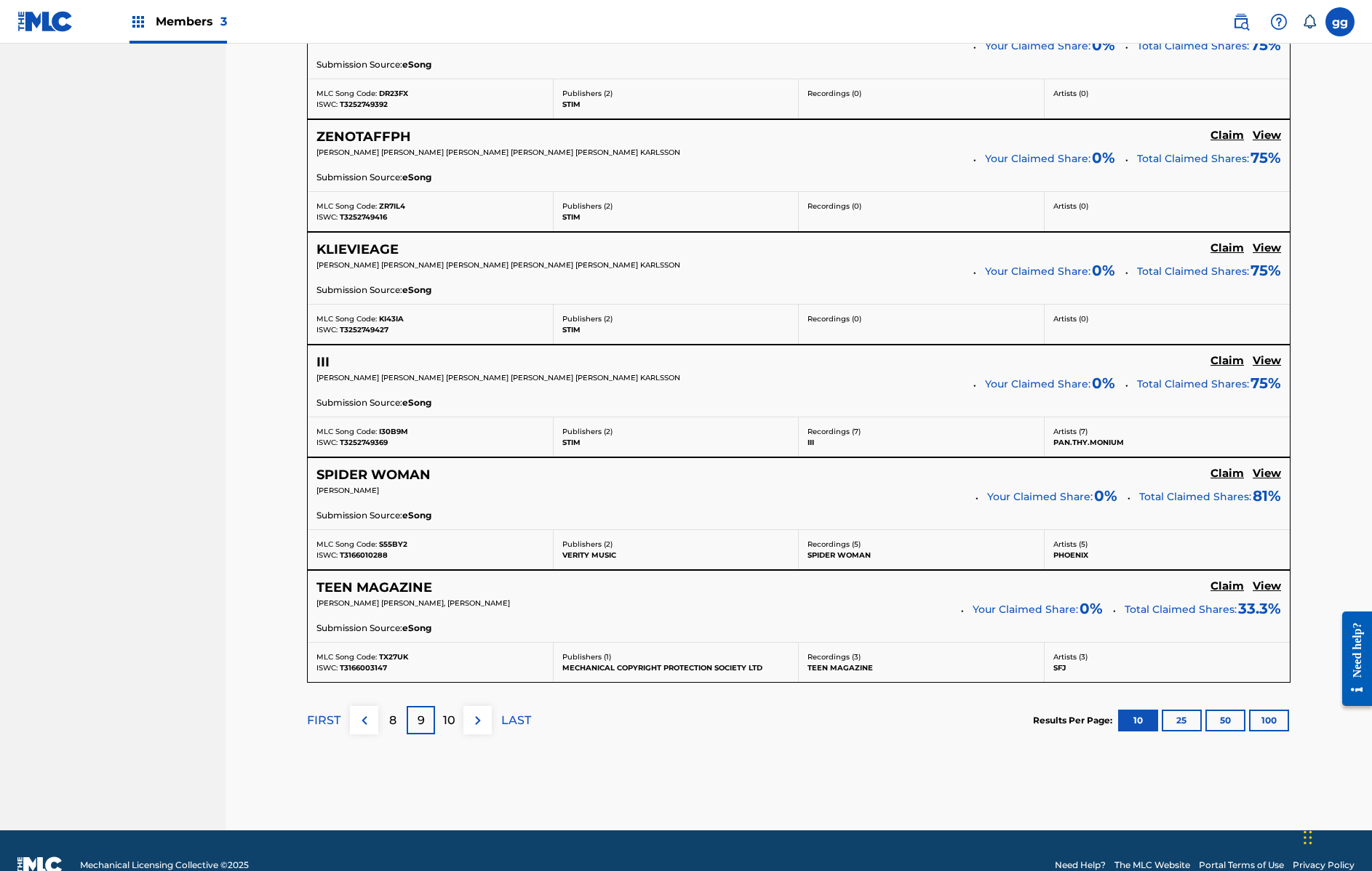
scroll to position [1051, 0]
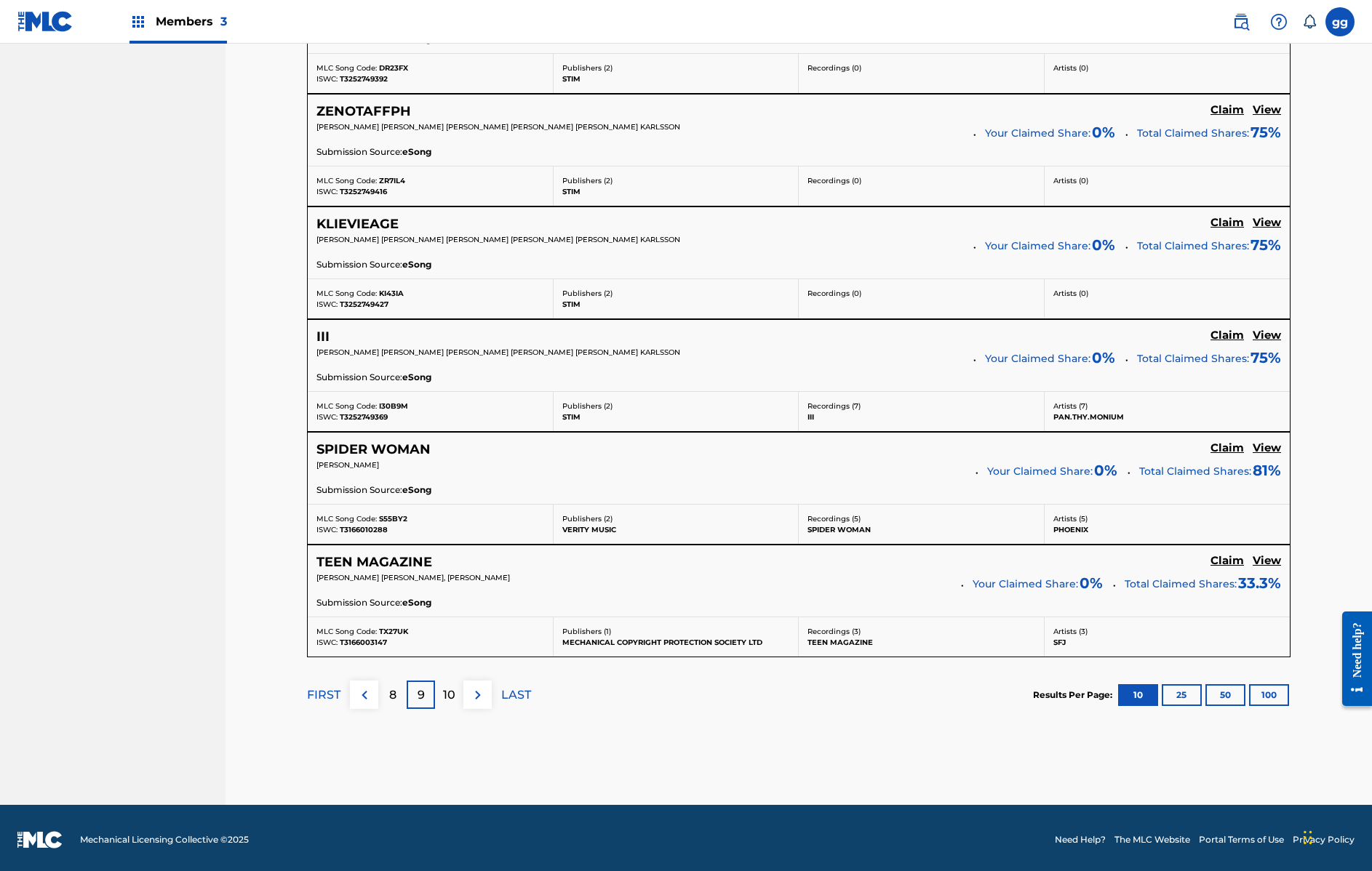
click at [453, 695] on p "10" at bounding box center [449, 695] width 12 height 17
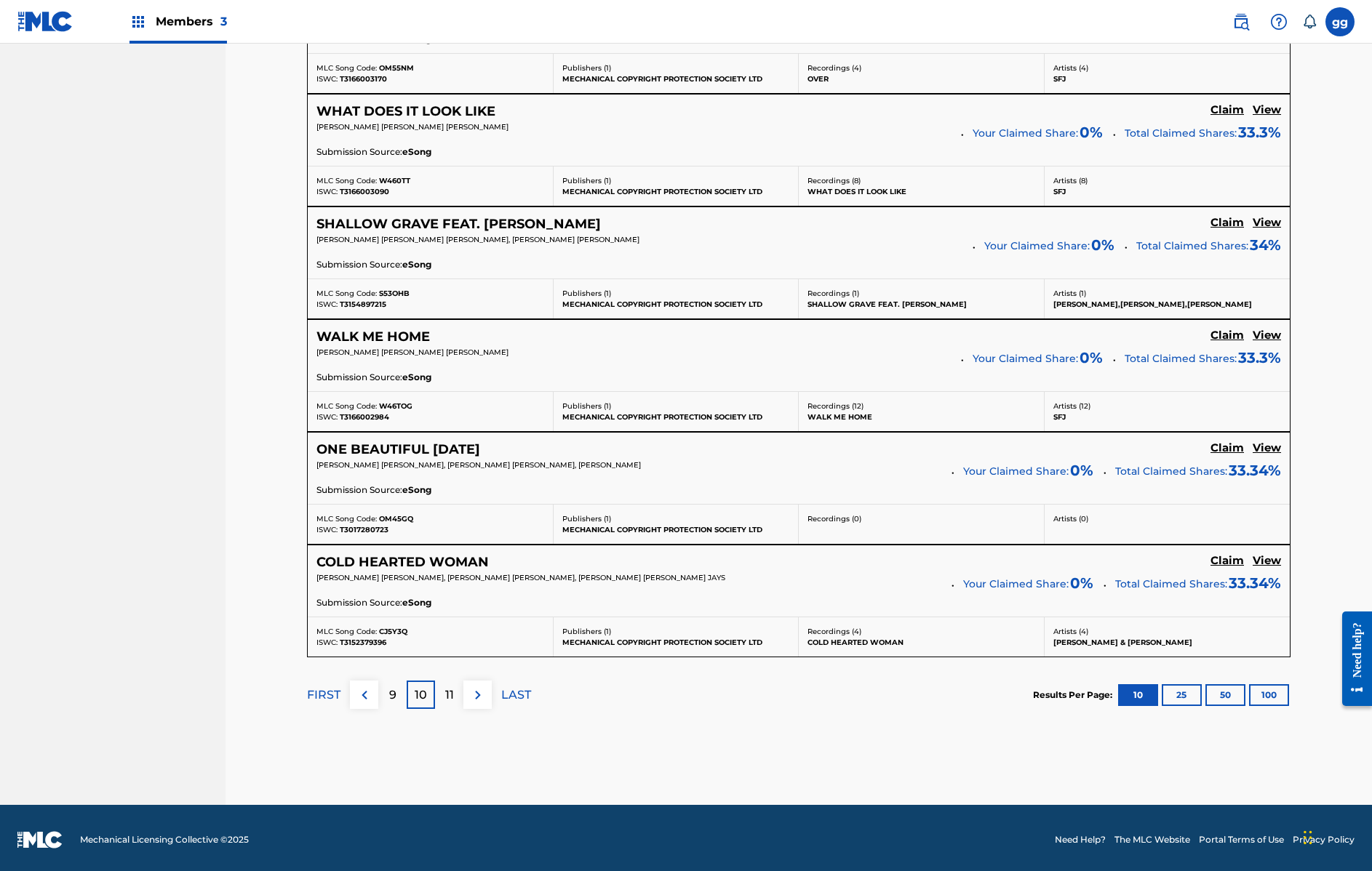
scroll to position [1048, 0]
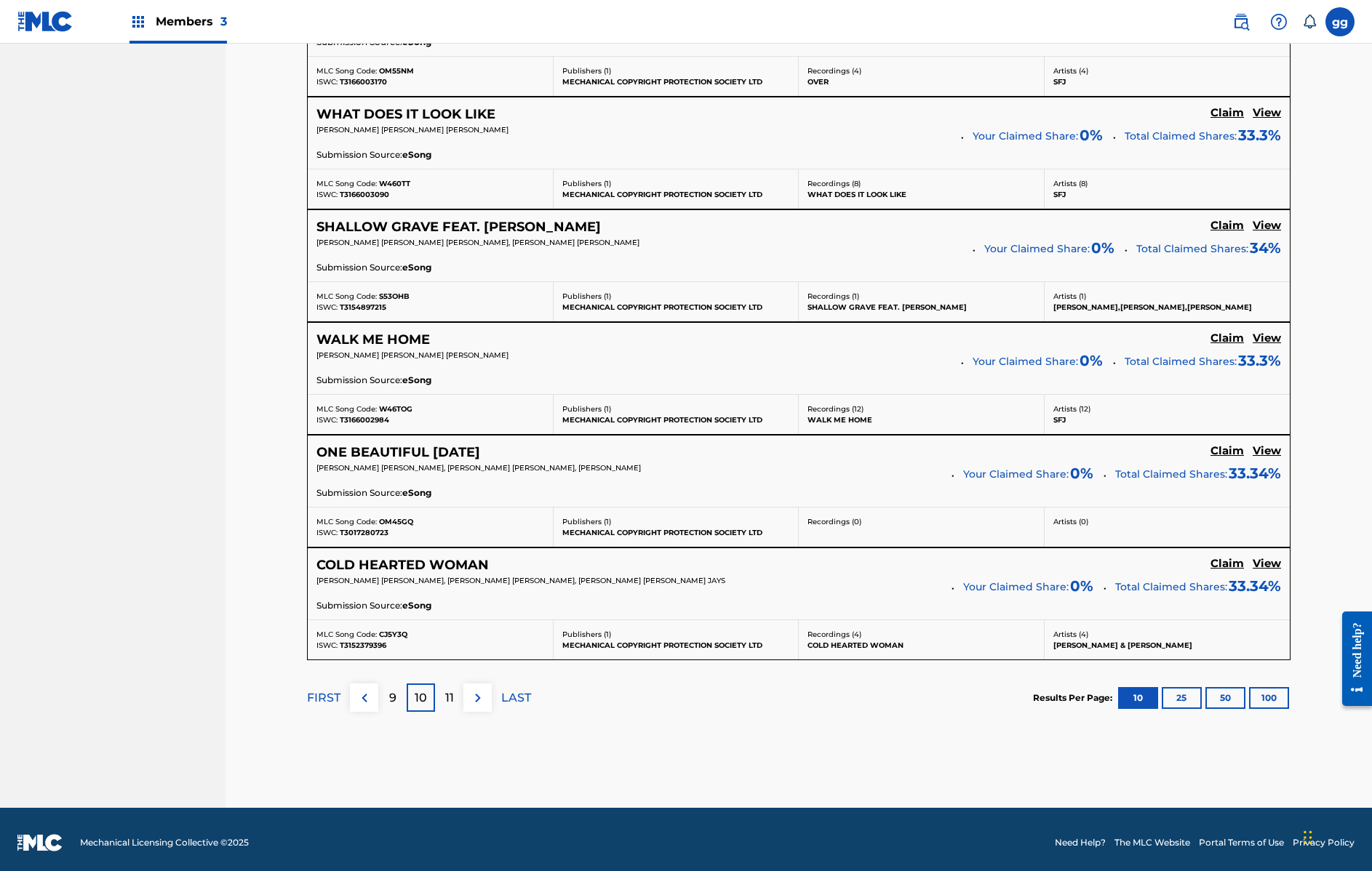
click at [452, 702] on p "11" at bounding box center [449, 698] width 9 height 17
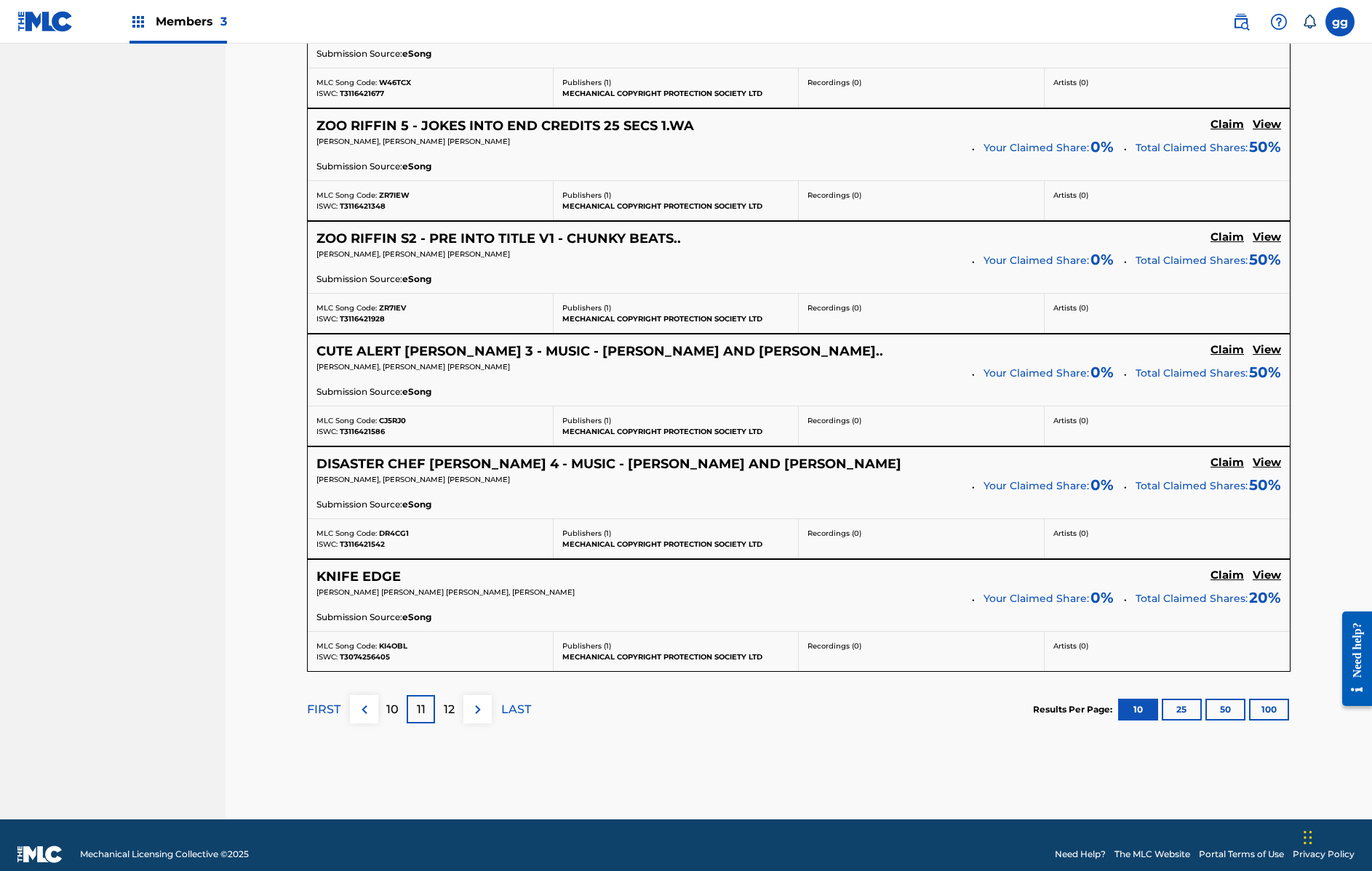
scroll to position [1039, 0]
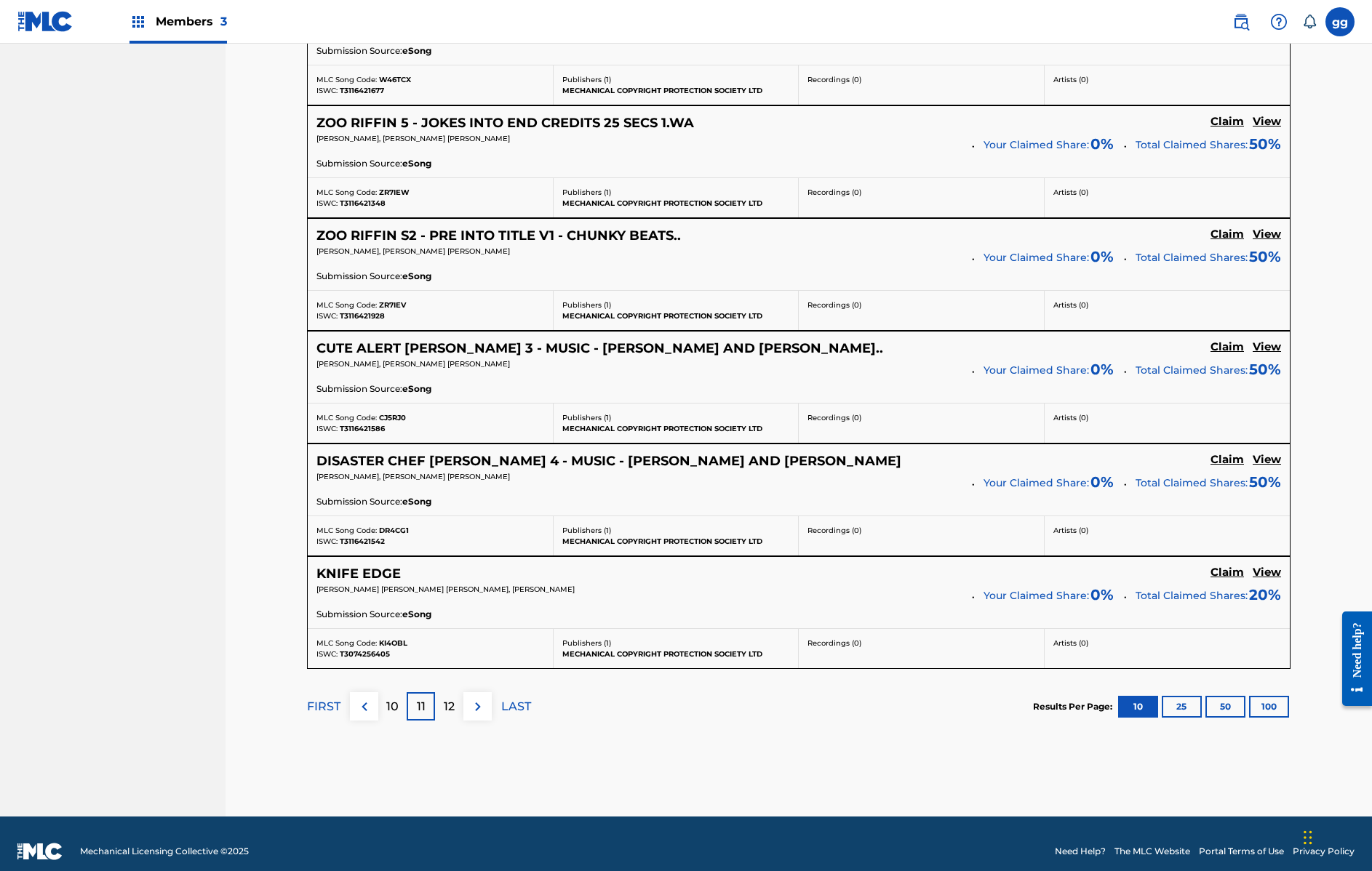
click at [451, 709] on p "12" at bounding box center [449, 707] width 11 height 17
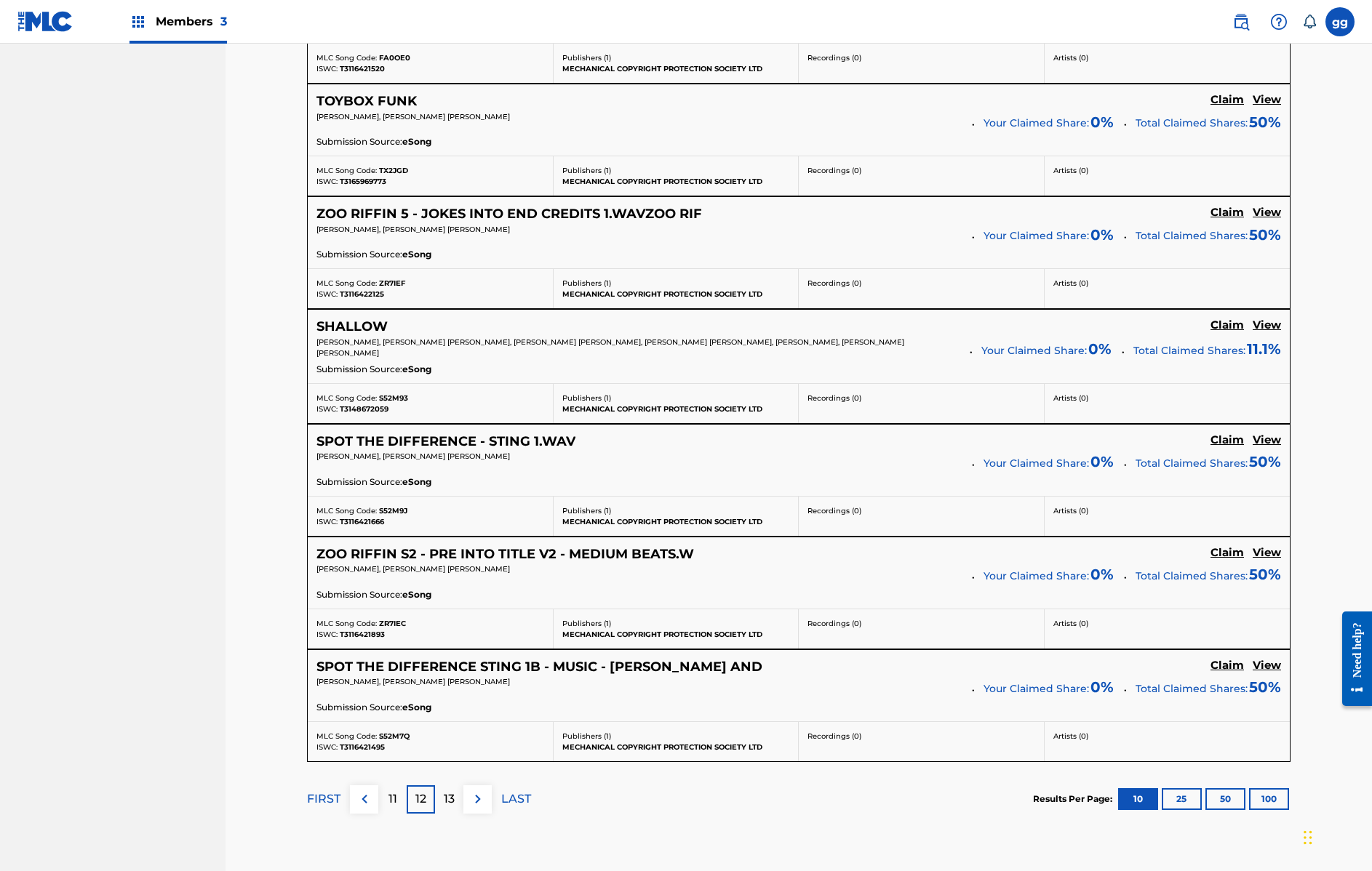
scroll to position [1051, 0]
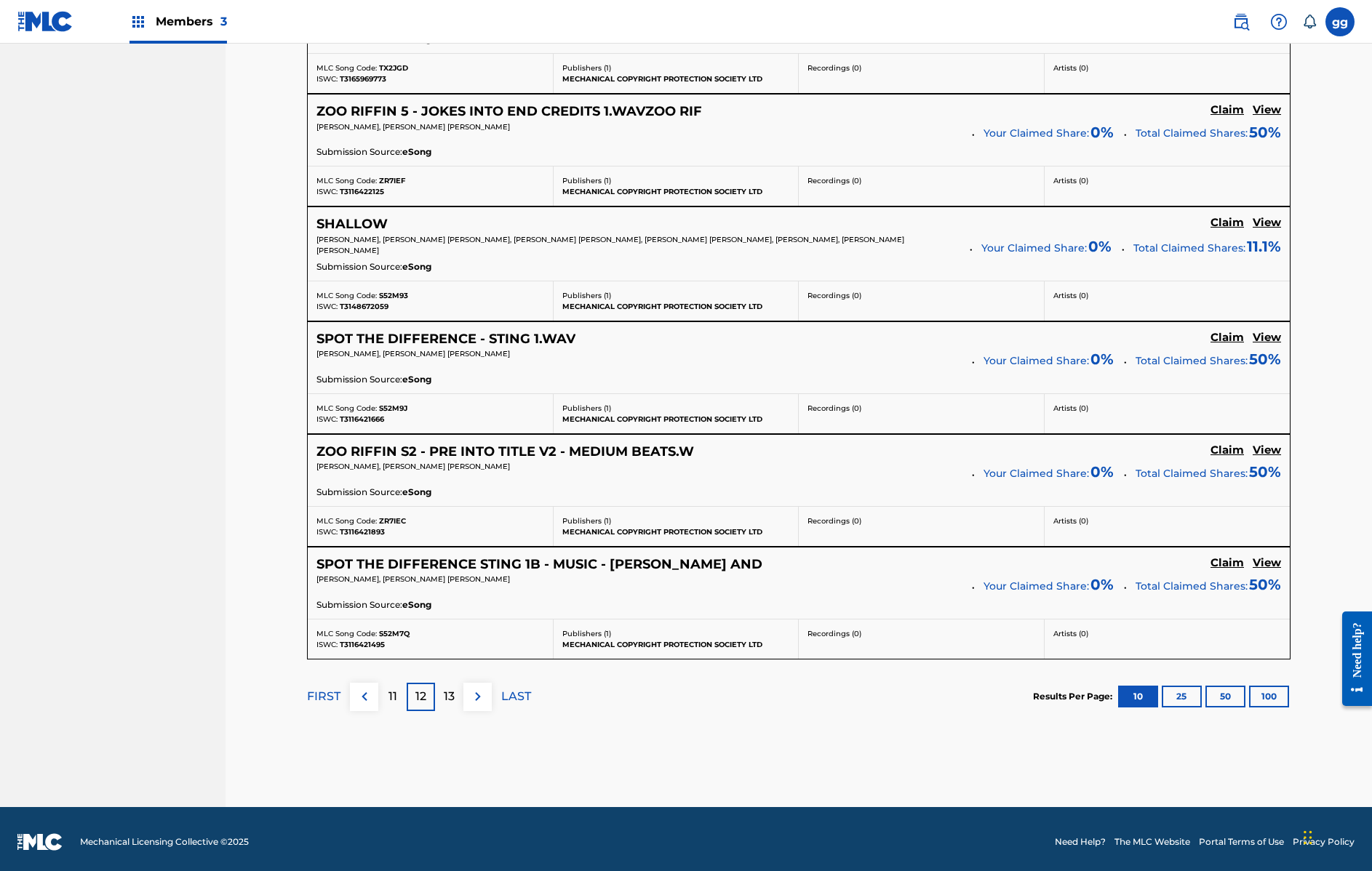
click at [451, 697] on p "13" at bounding box center [449, 696] width 11 height 17
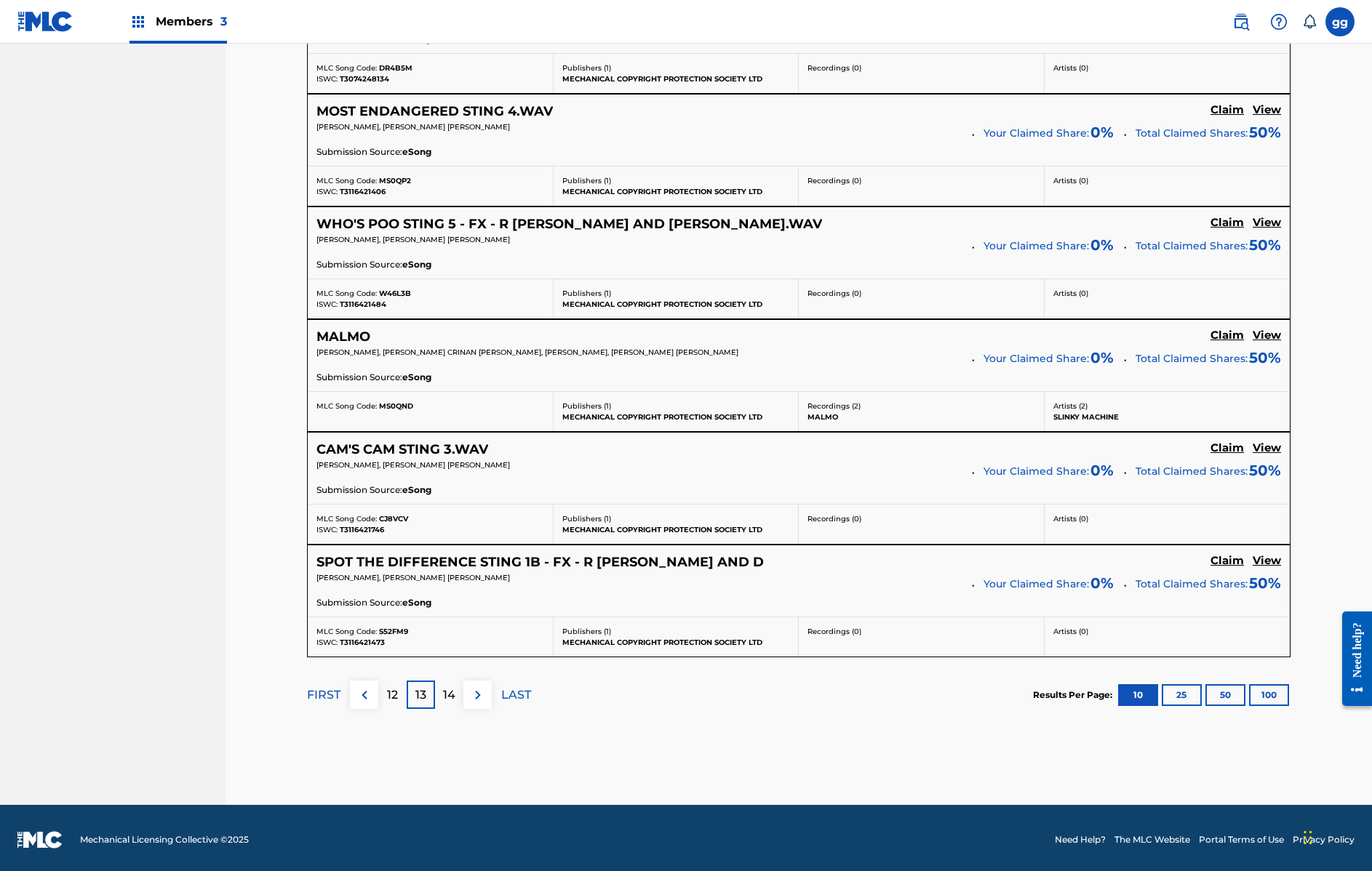
click at [451, 696] on p "14" at bounding box center [449, 695] width 12 height 17
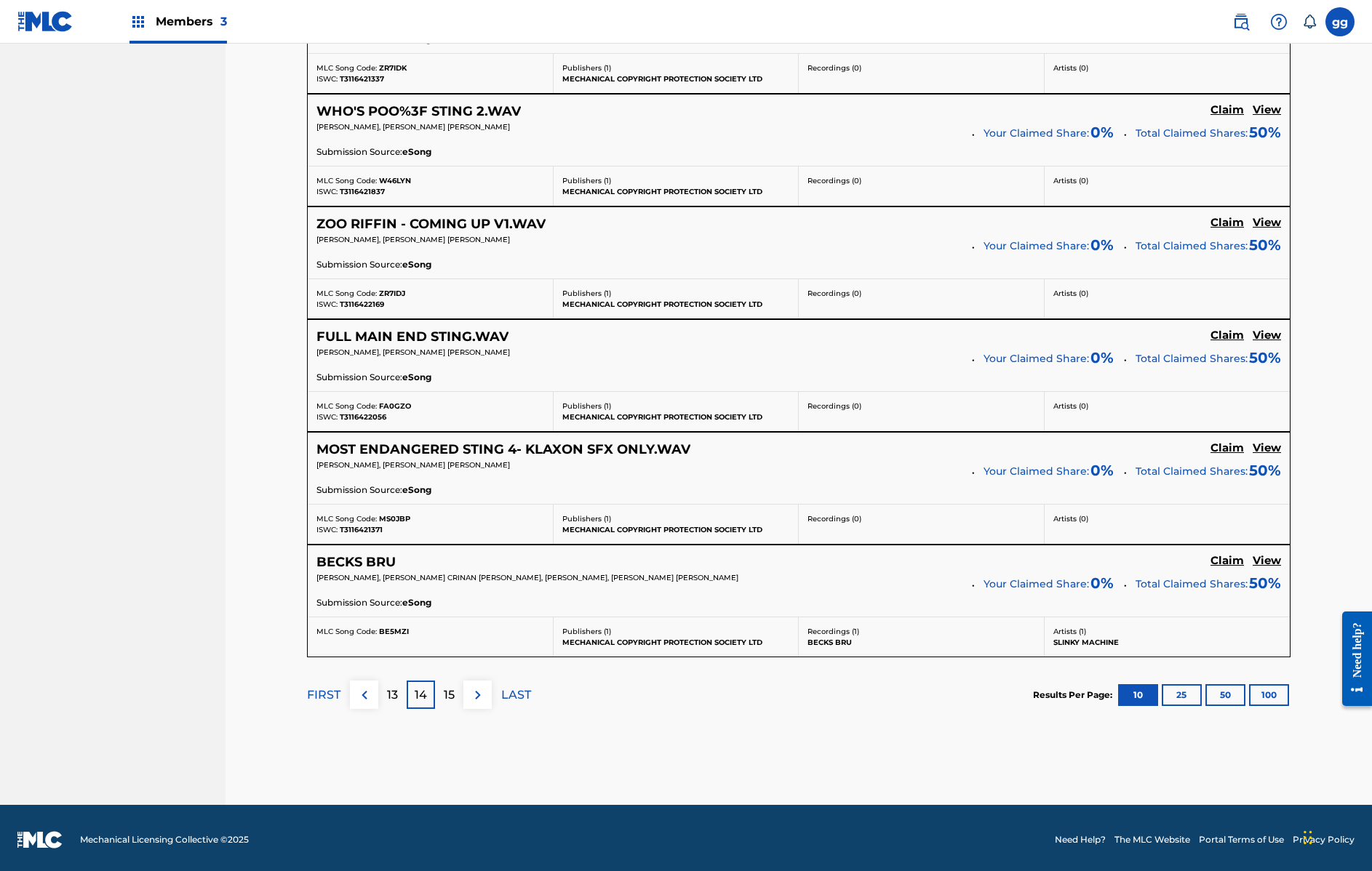
click at [450, 695] on p "15" at bounding box center [449, 695] width 11 height 17
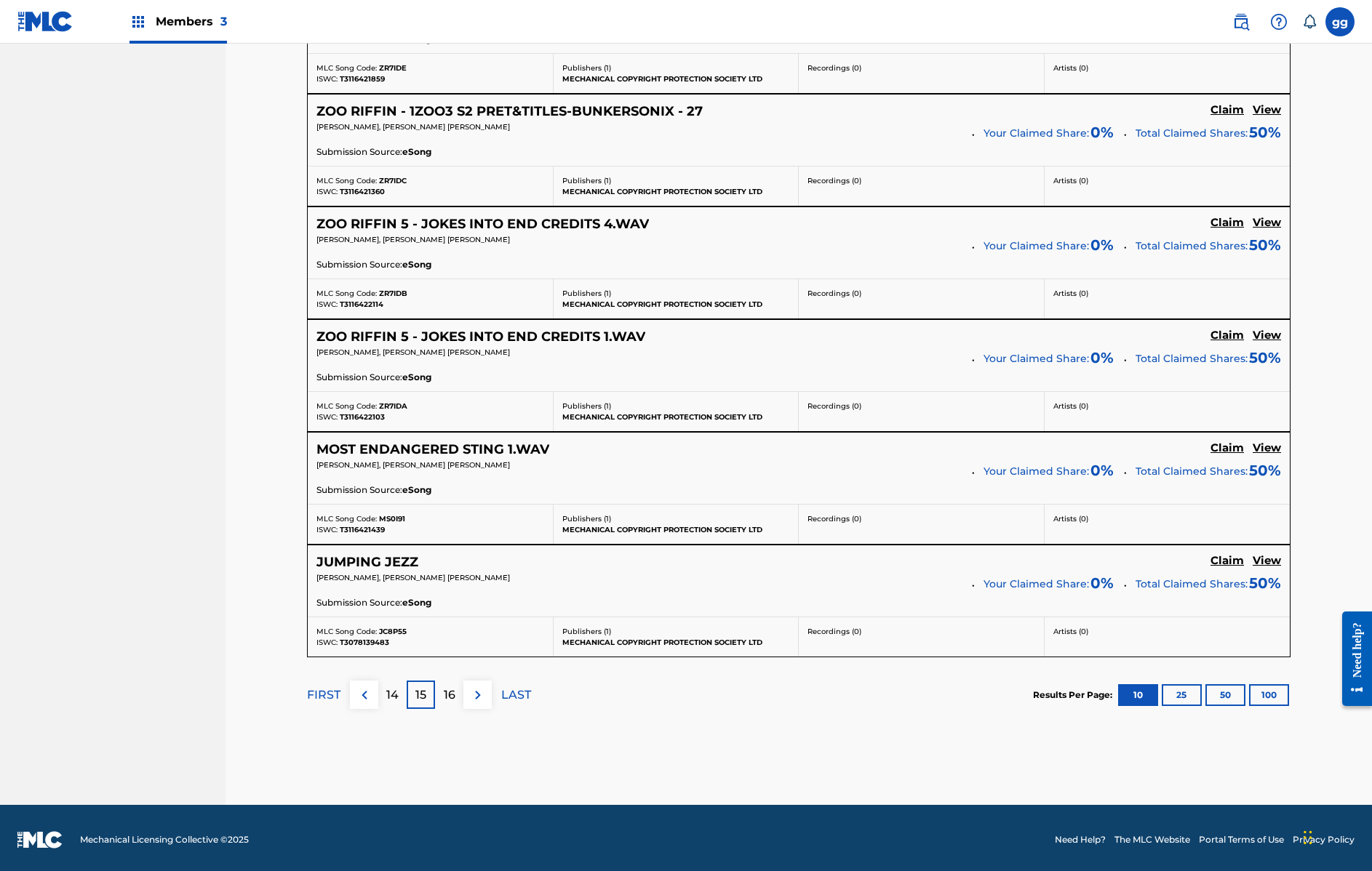
click at [448, 697] on p "16" at bounding box center [450, 695] width 11 height 17
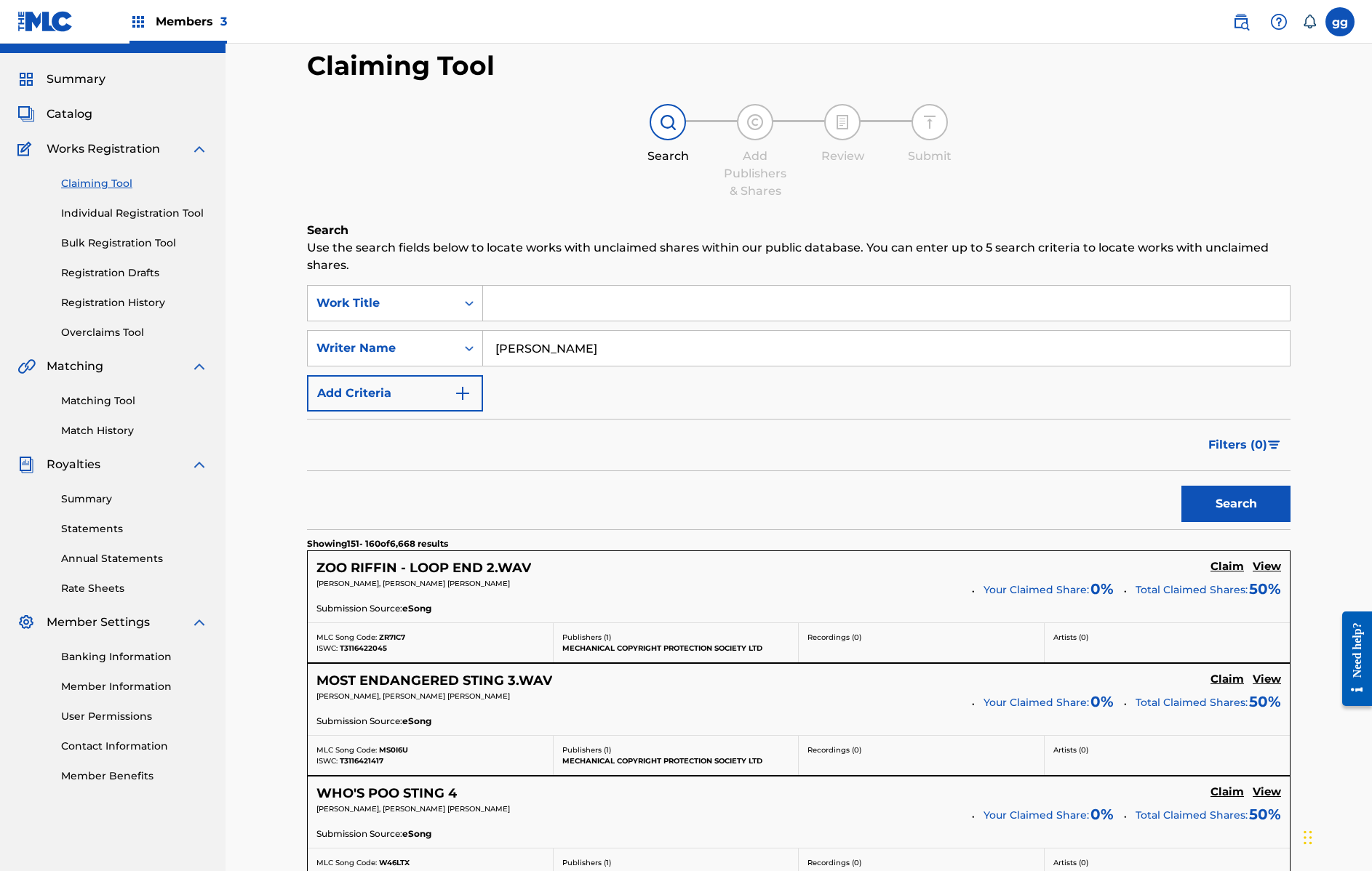
click at [520, 347] on input "John robert" at bounding box center [886, 348] width 807 height 35
click at [520, 349] on input "John robert" at bounding box center [886, 348] width 807 height 35
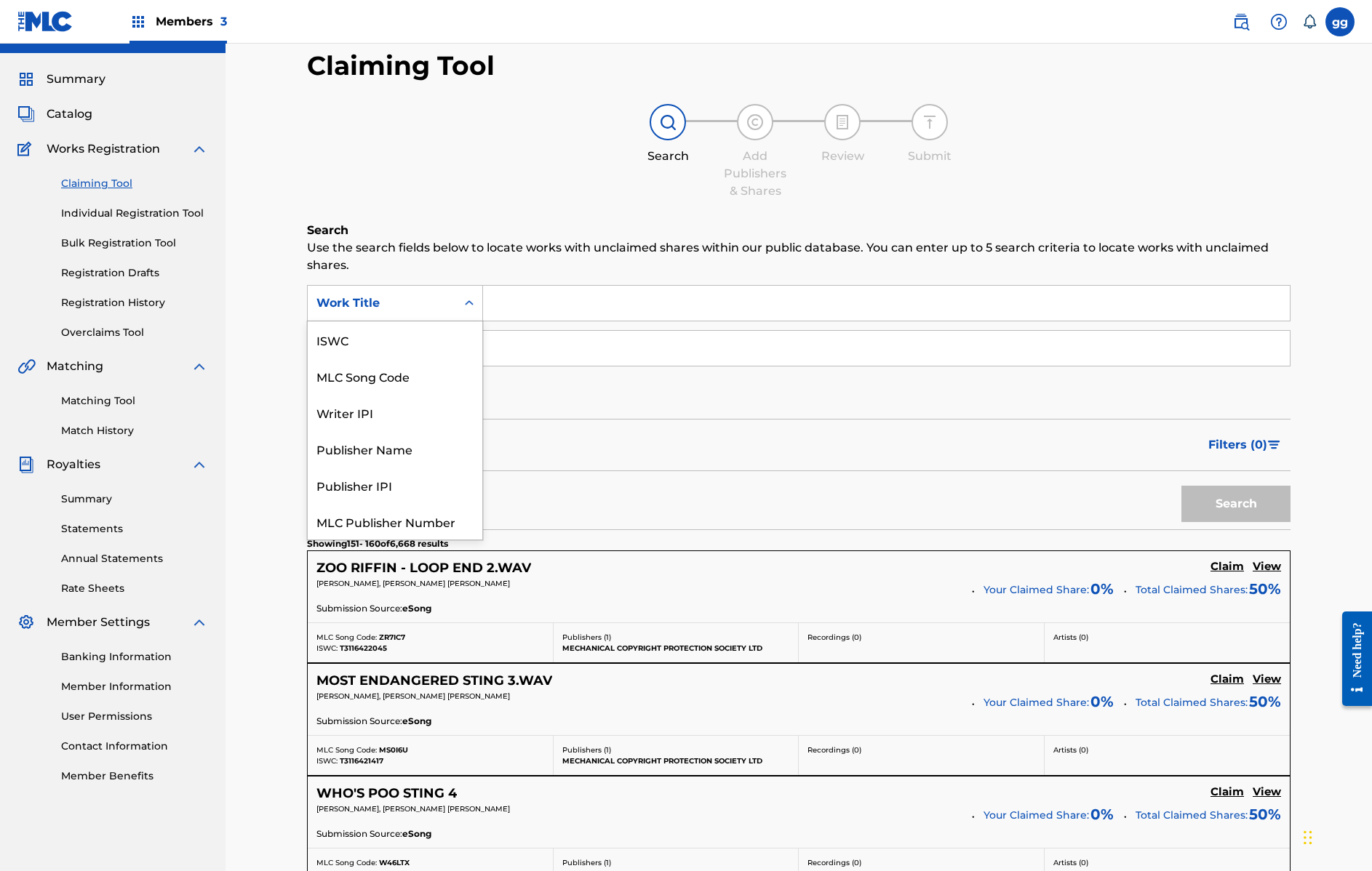
scroll to position [37, 0]
click at [474, 305] on icon "Search Form" at bounding box center [469, 303] width 15 height 15
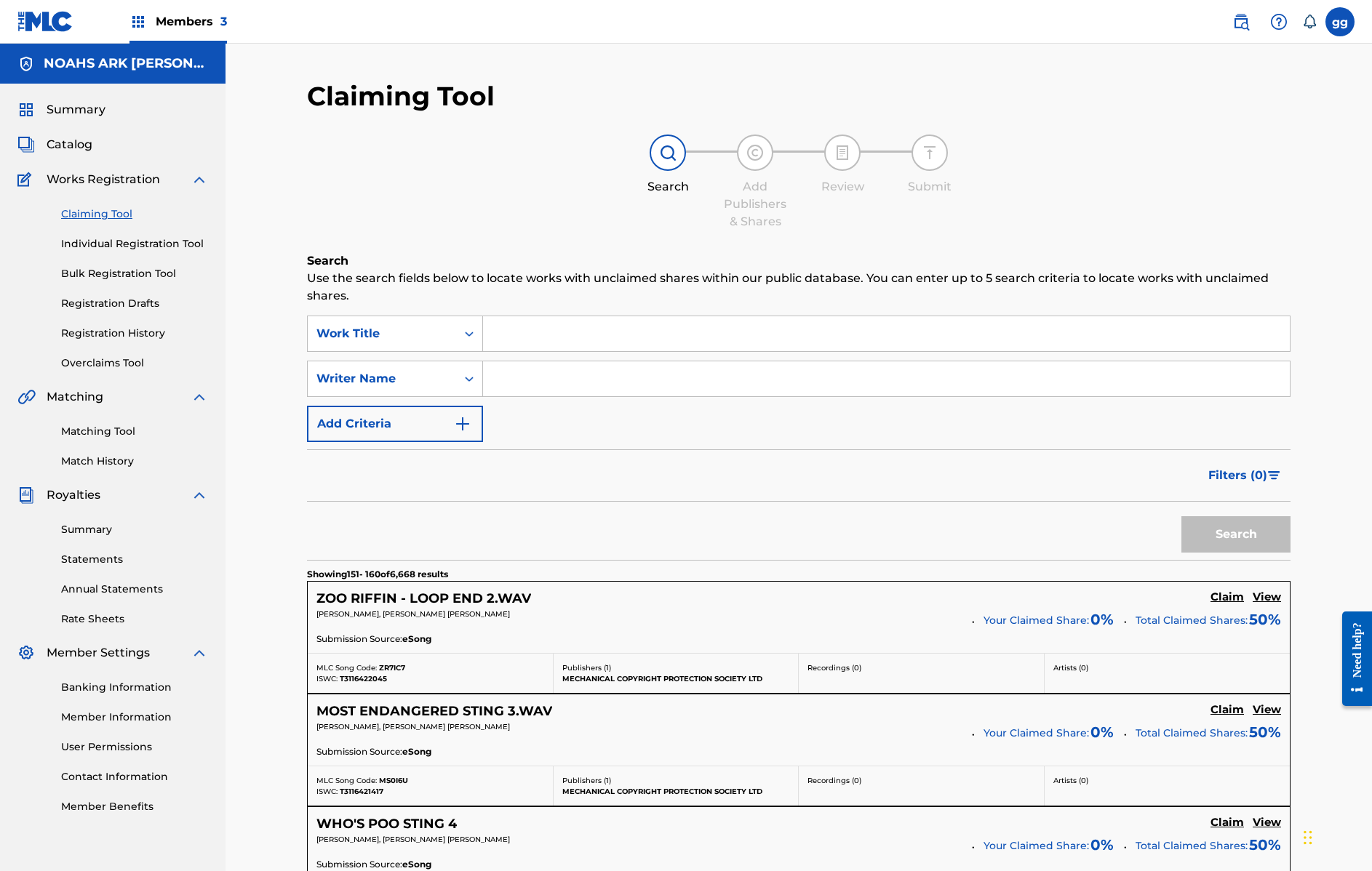
click at [182, 23] on span "Members 3" at bounding box center [191, 21] width 72 height 17
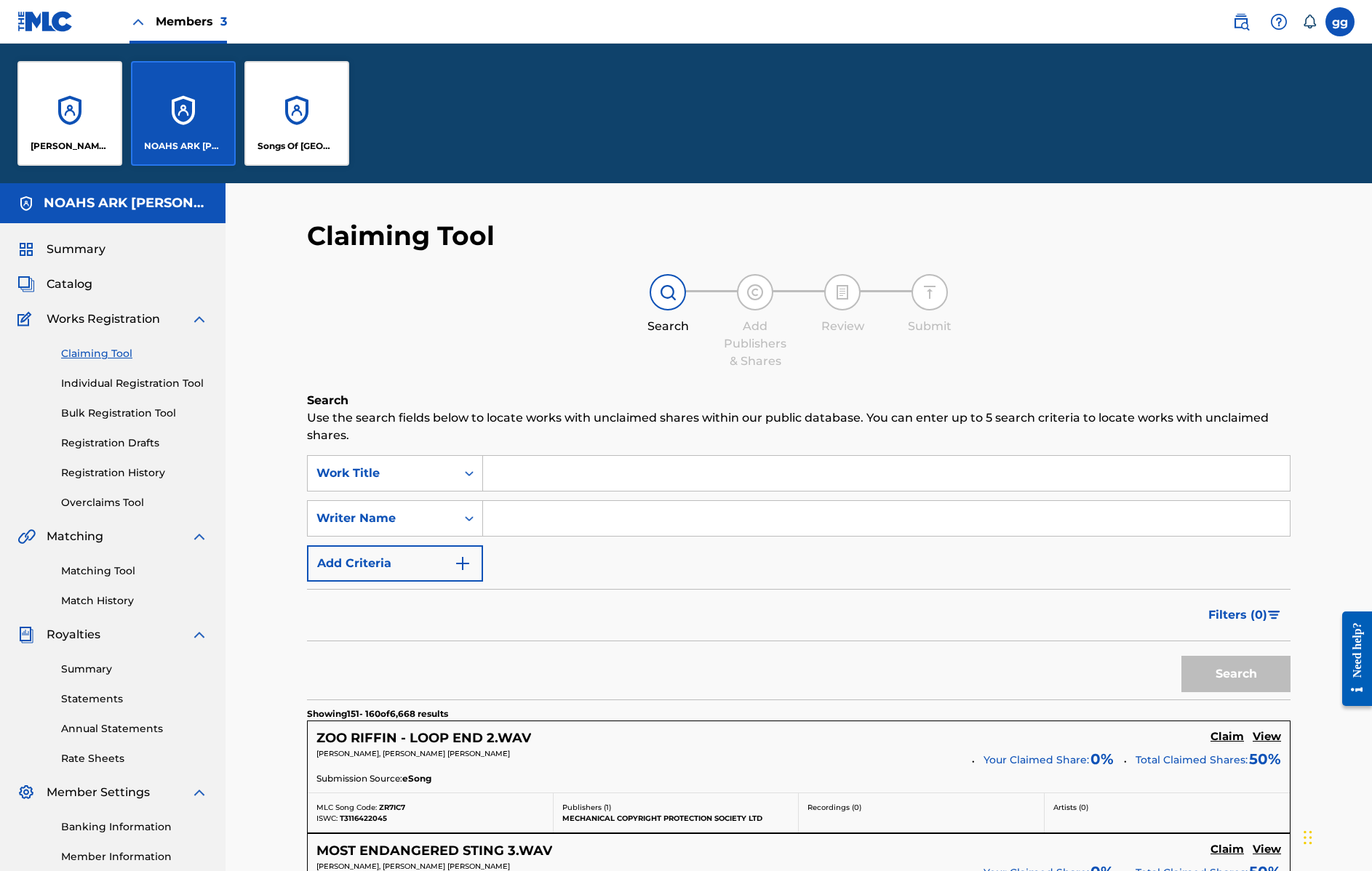
click at [84, 113] on div "GLENDA GREEN MUSIC" at bounding box center [69, 113] width 105 height 105
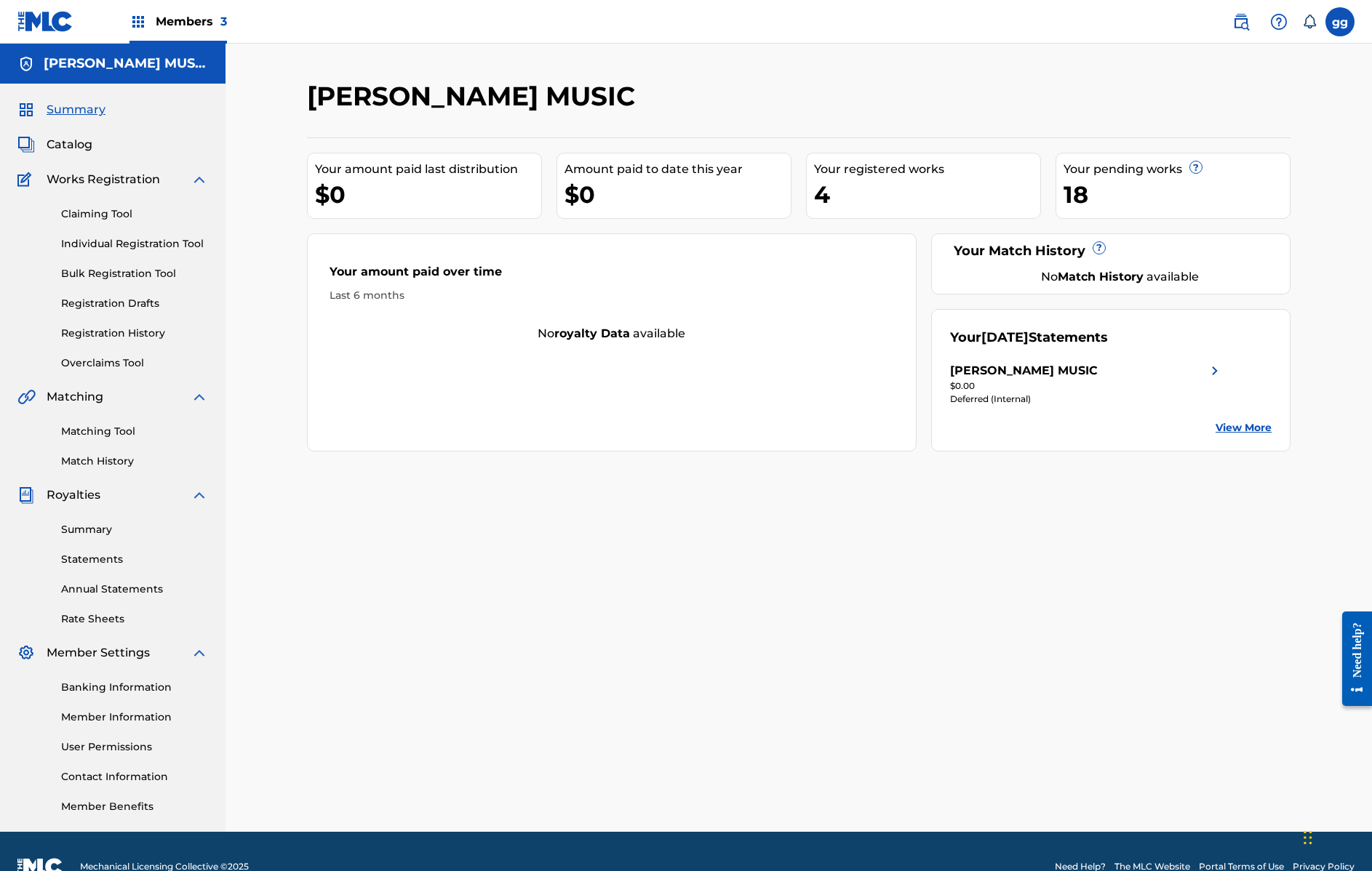
click at [104, 215] on link "Claiming Tool" at bounding box center [134, 214] width 147 height 15
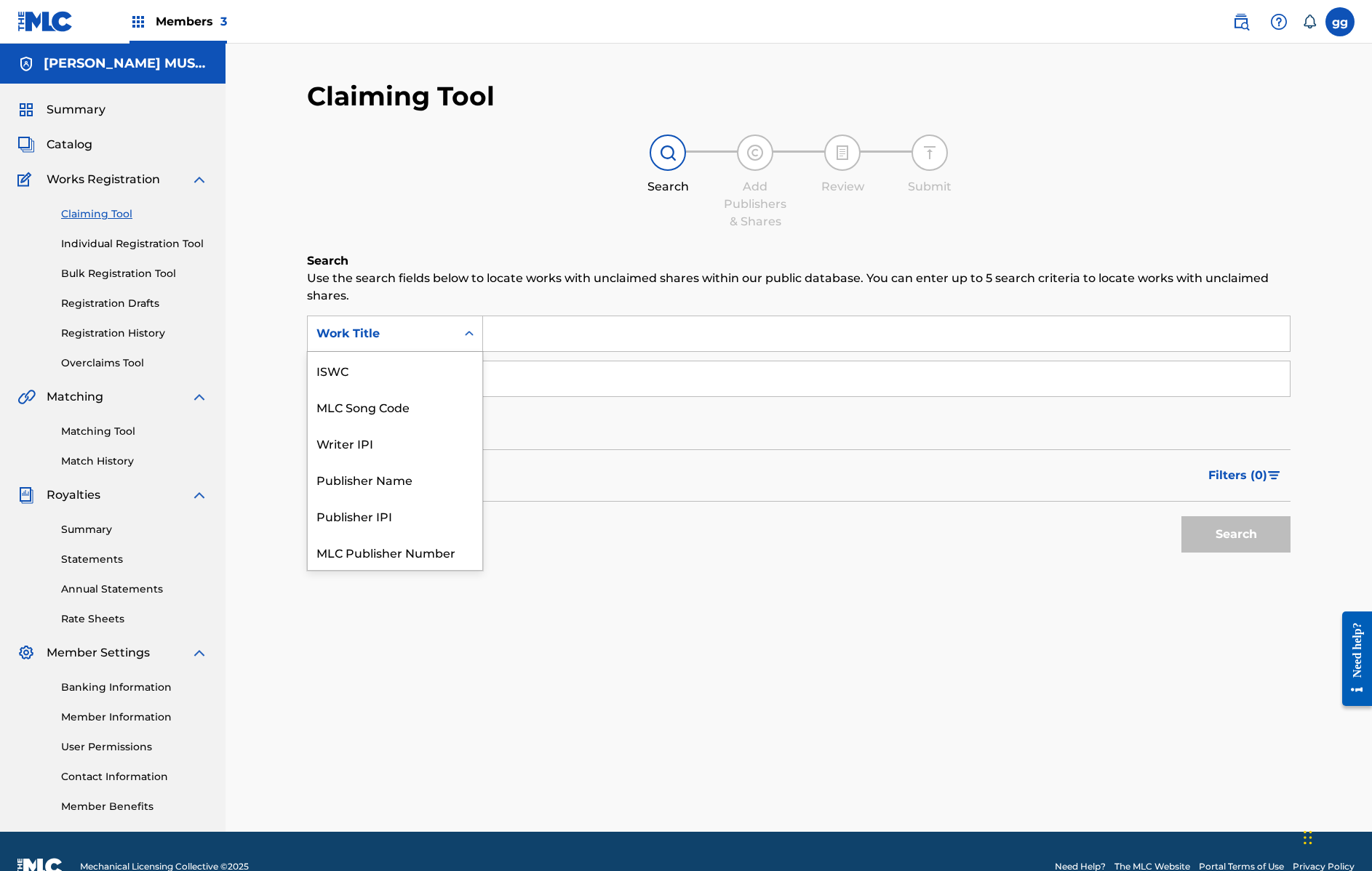
click at [471, 336] on icon "Search Form" at bounding box center [469, 334] width 15 height 15
click at [448, 446] on div "Publisher Name" at bounding box center [394, 442] width 175 height 37
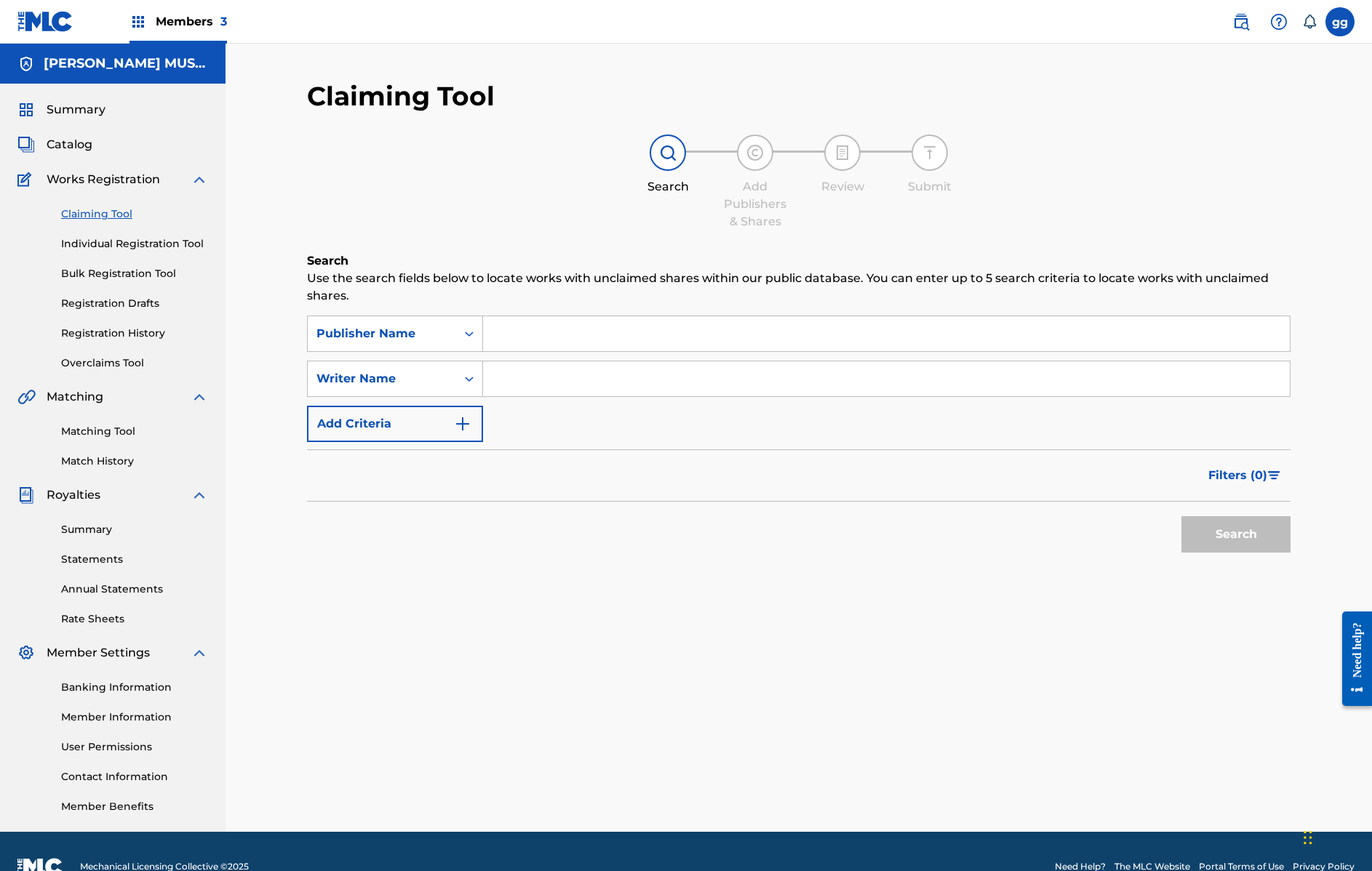
click at [533, 338] on input "Search Form" at bounding box center [886, 333] width 807 height 35
type input "all hood music group"
click at [1235, 534] on button "Search" at bounding box center [1235, 534] width 109 height 37
click at [524, 381] on input "Search Form" at bounding box center [886, 378] width 807 height 35
click at [1235, 534] on button "Search" at bounding box center [1235, 534] width 109 height 37
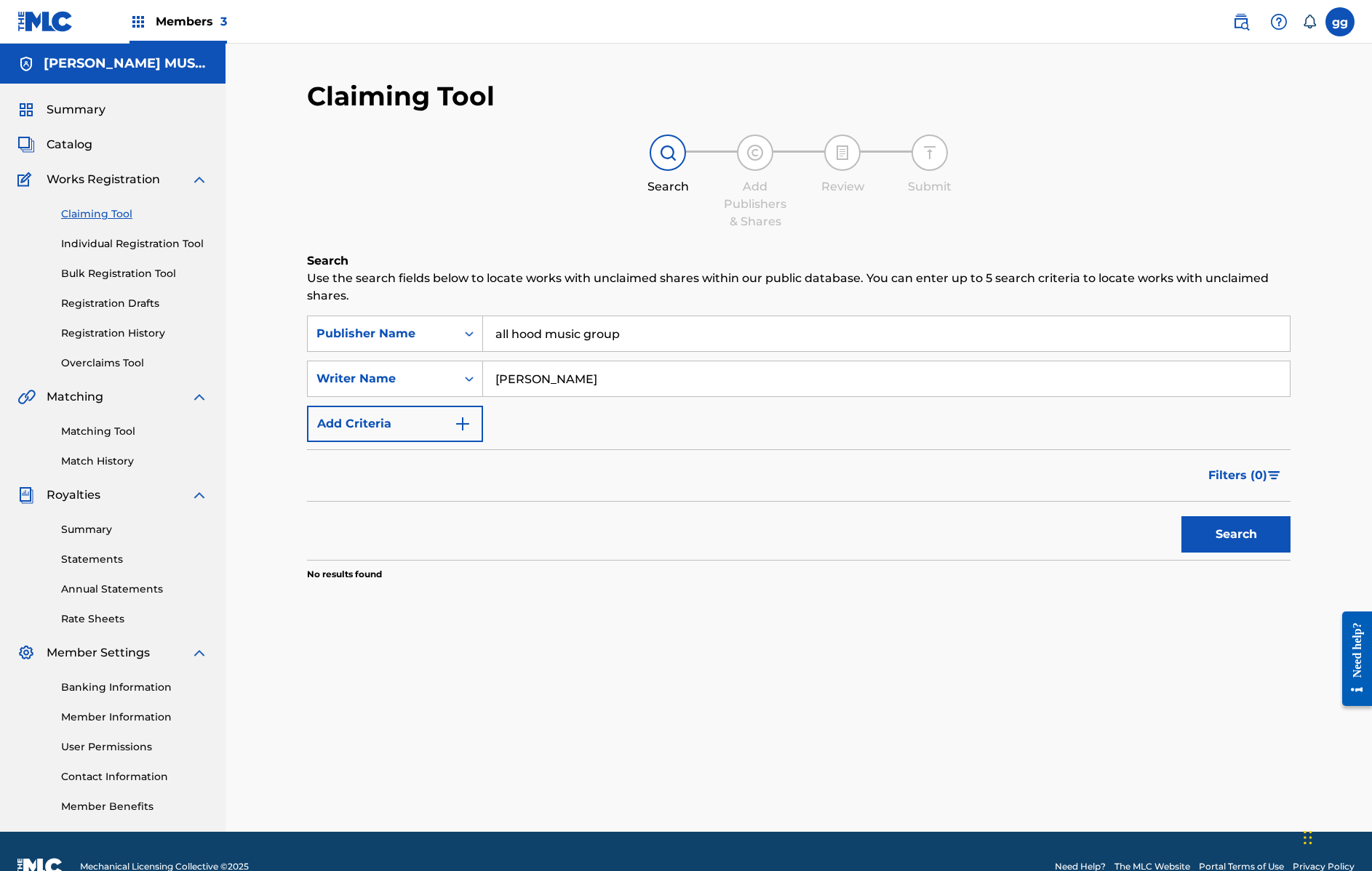
type input "glenda robert"
click at [1235, 534] on button "Search" at bounding box center [1235, 534] width 109 height 37
click at [643, 406] on div "SearchWithCriteria16cd5be7-65cb-436b-882a-c1ed3598e854 Publisher Name all hood …" at bounding box center [798, 379] width 983 height 127
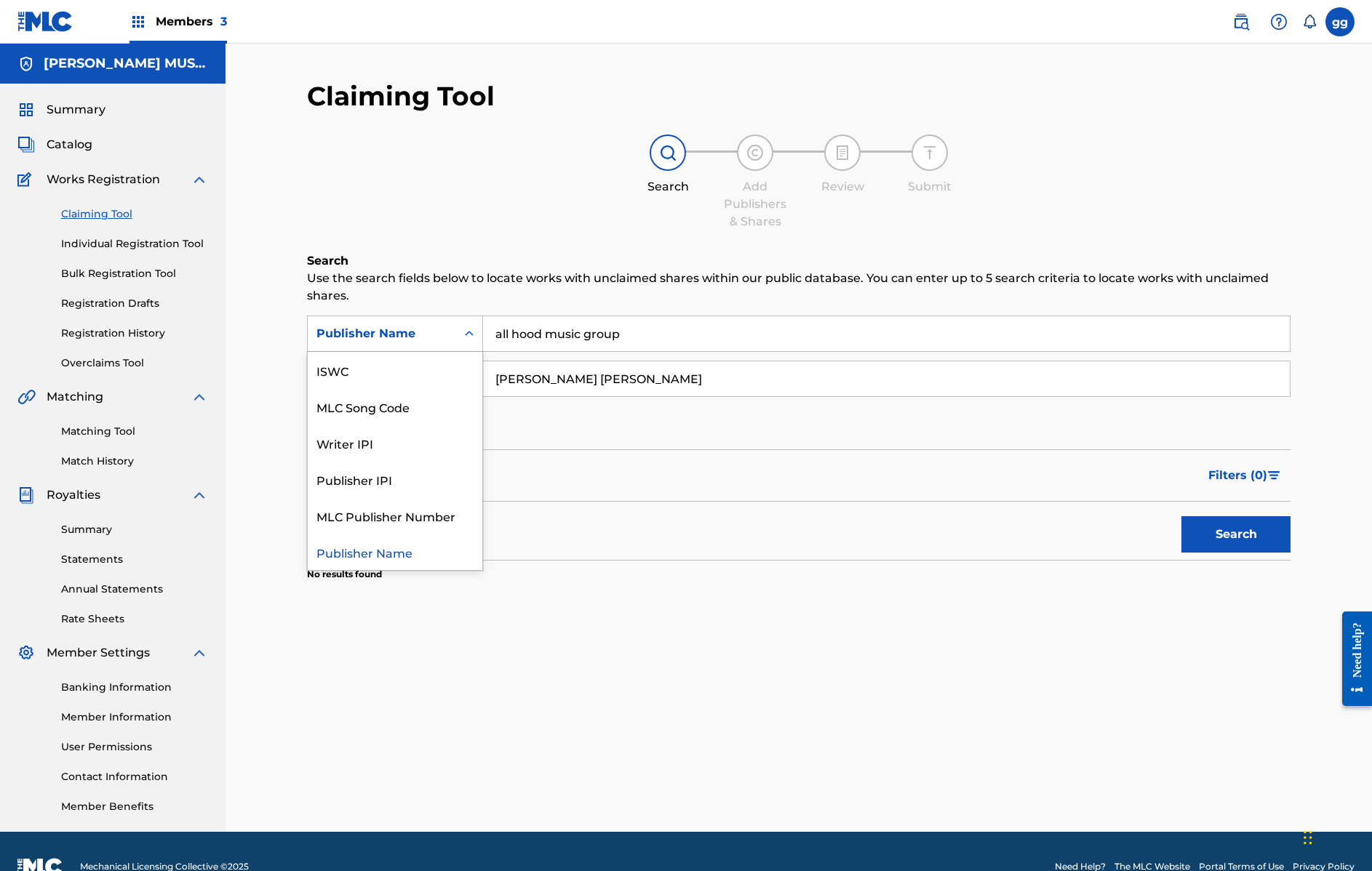
click at [472, 333] on icon "Search Form" at bounding box center [468, 333] width 9 height 5
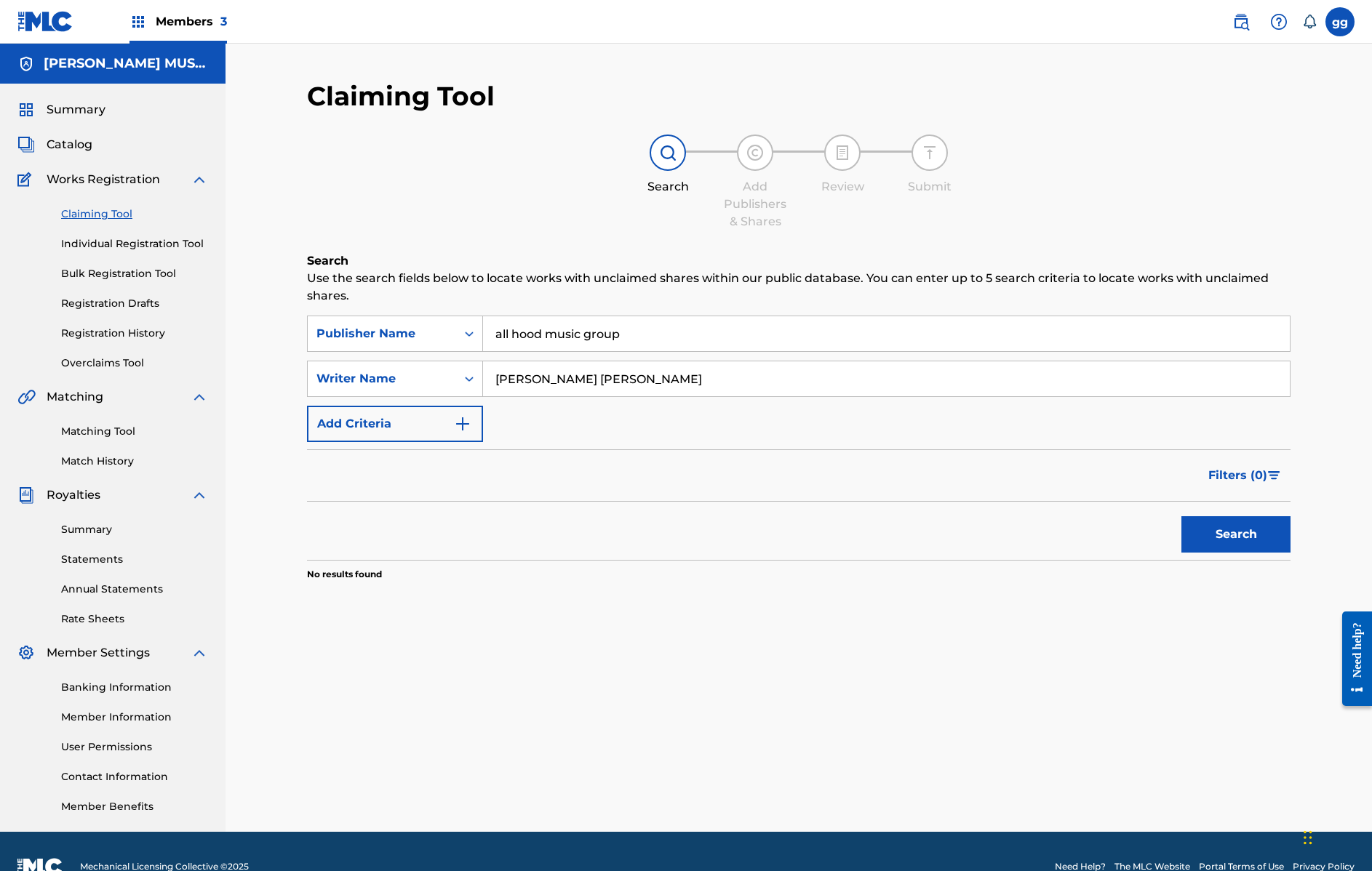
click at [568, 455] on div "Filters ( 0 )" at bounding box center [798, 476] width 983 height 52
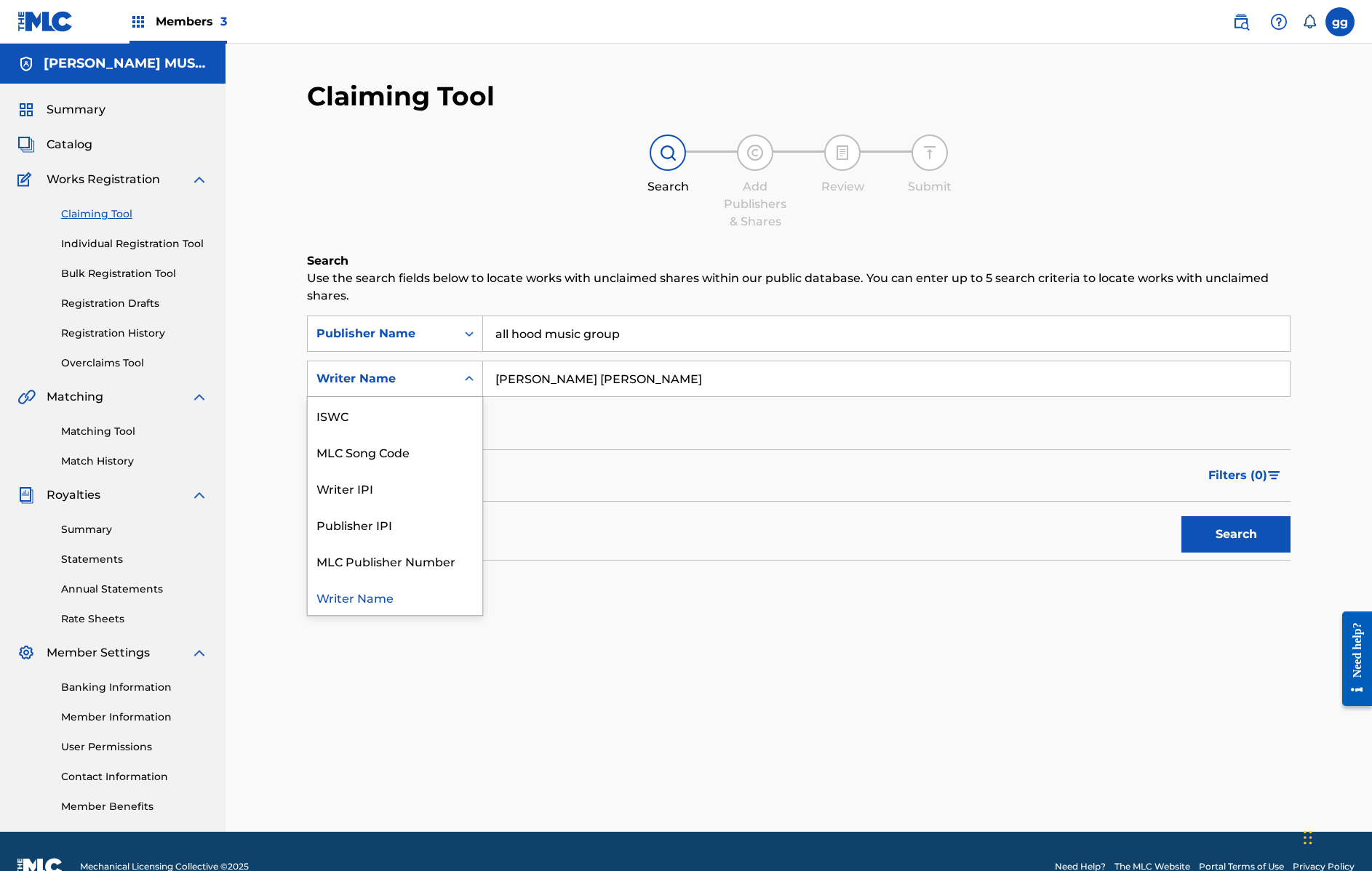
click at [464, 372] on icon "Search Form" at bounding box center [469, 379] width 15 height 15
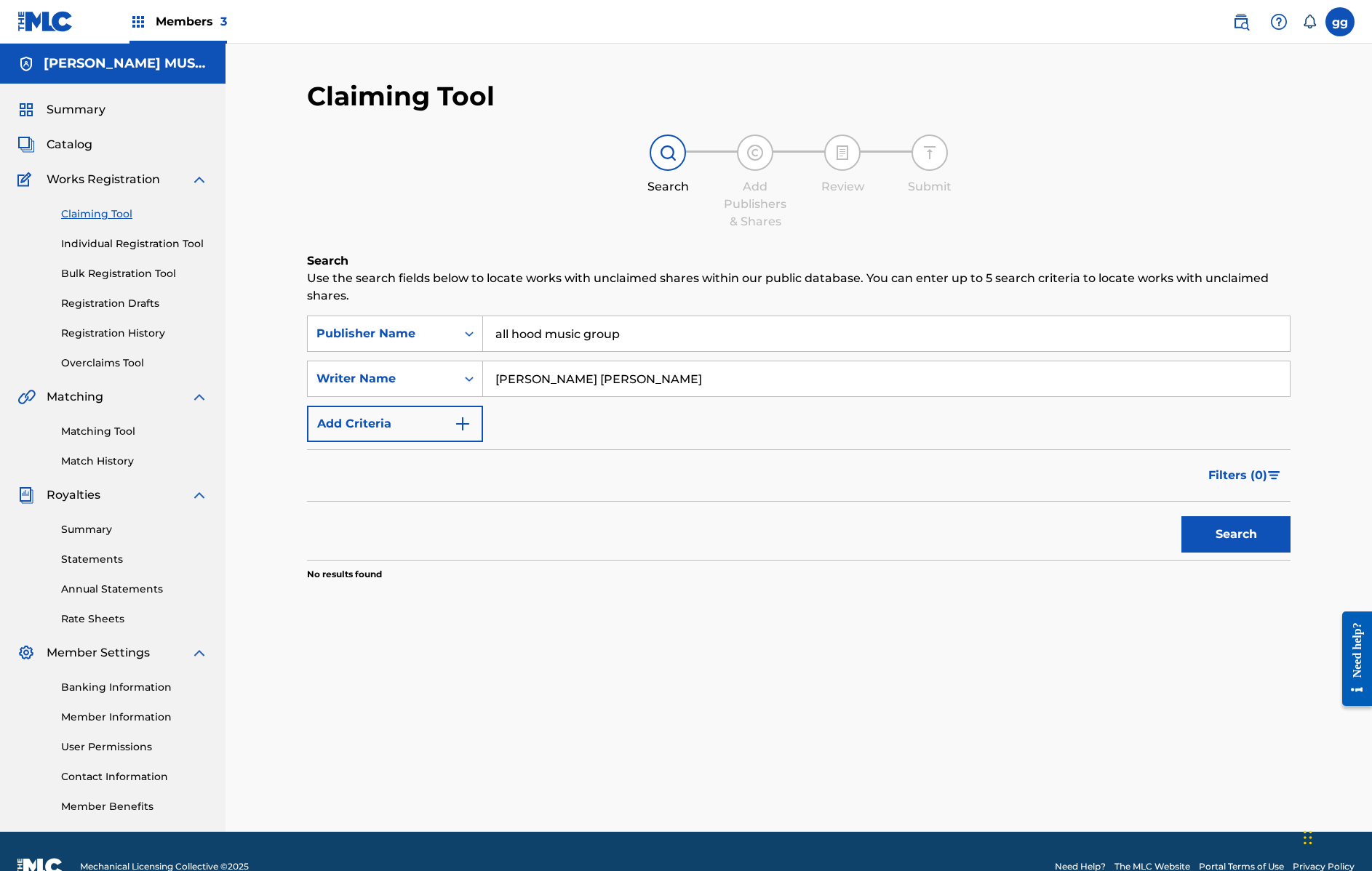
click at [570, 376] on input "glenda robert" at bounding box center [886, 378] width 807 height 35
click at [467, 421] on img "Search Form" at bounding box center [462, 424] width 17 height 17
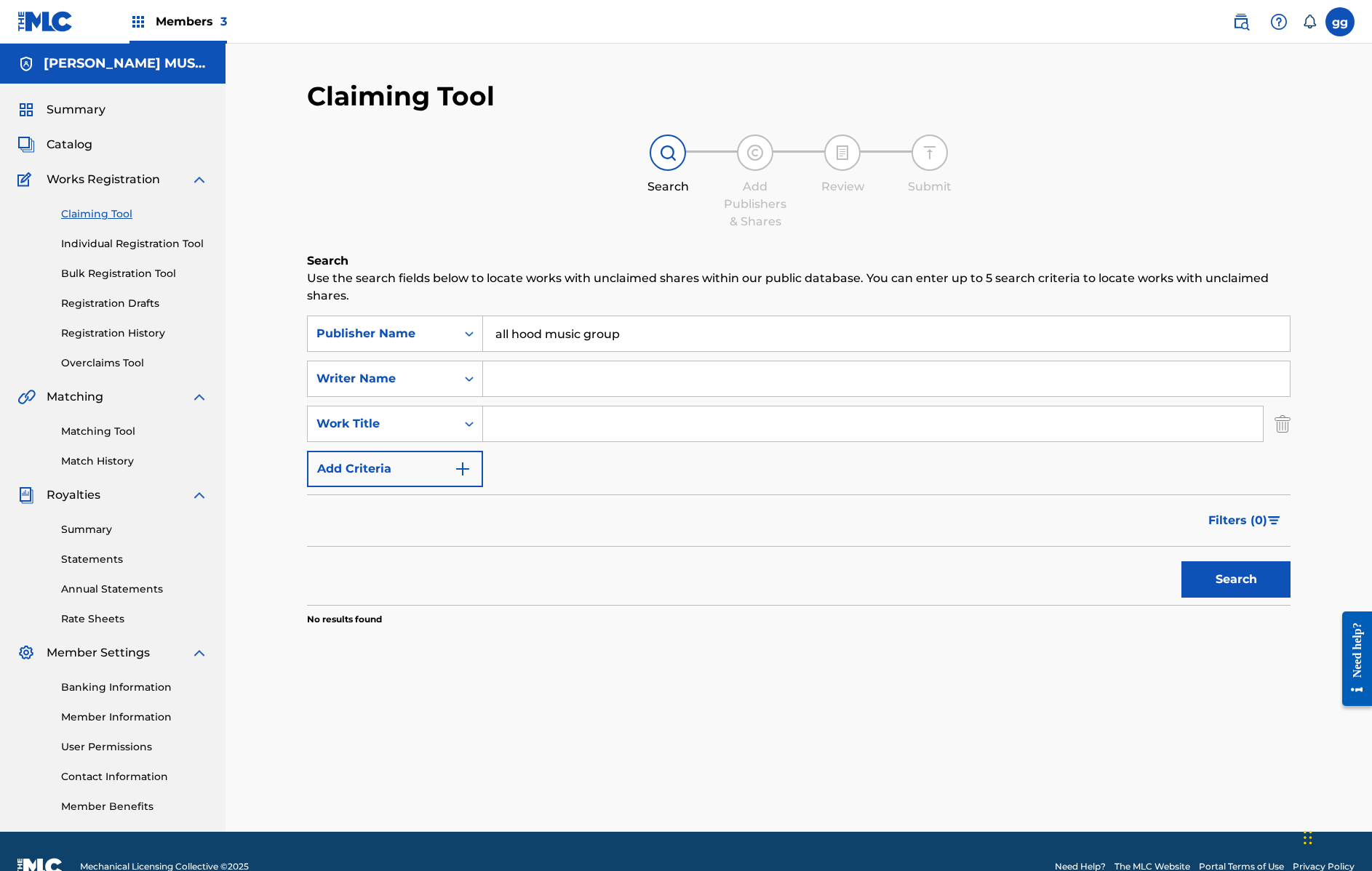
click at [467, 421] on icon "Search Form" at bounding box center [469, 424] width 15 height 15
click at [468, 419] on icon "Search Form" at bounding box center [469, 424] width 15 height 15
click at [543, 377] on input "Search Form" at bounding box center [886, 378] width 807 height 35
click at [1235, 580] on button "Search" at bounding box center [1235, 579] width 109 height 37
click at [547, 375] on input "John robert" at bounding box center [886, 378] width 807 height 35
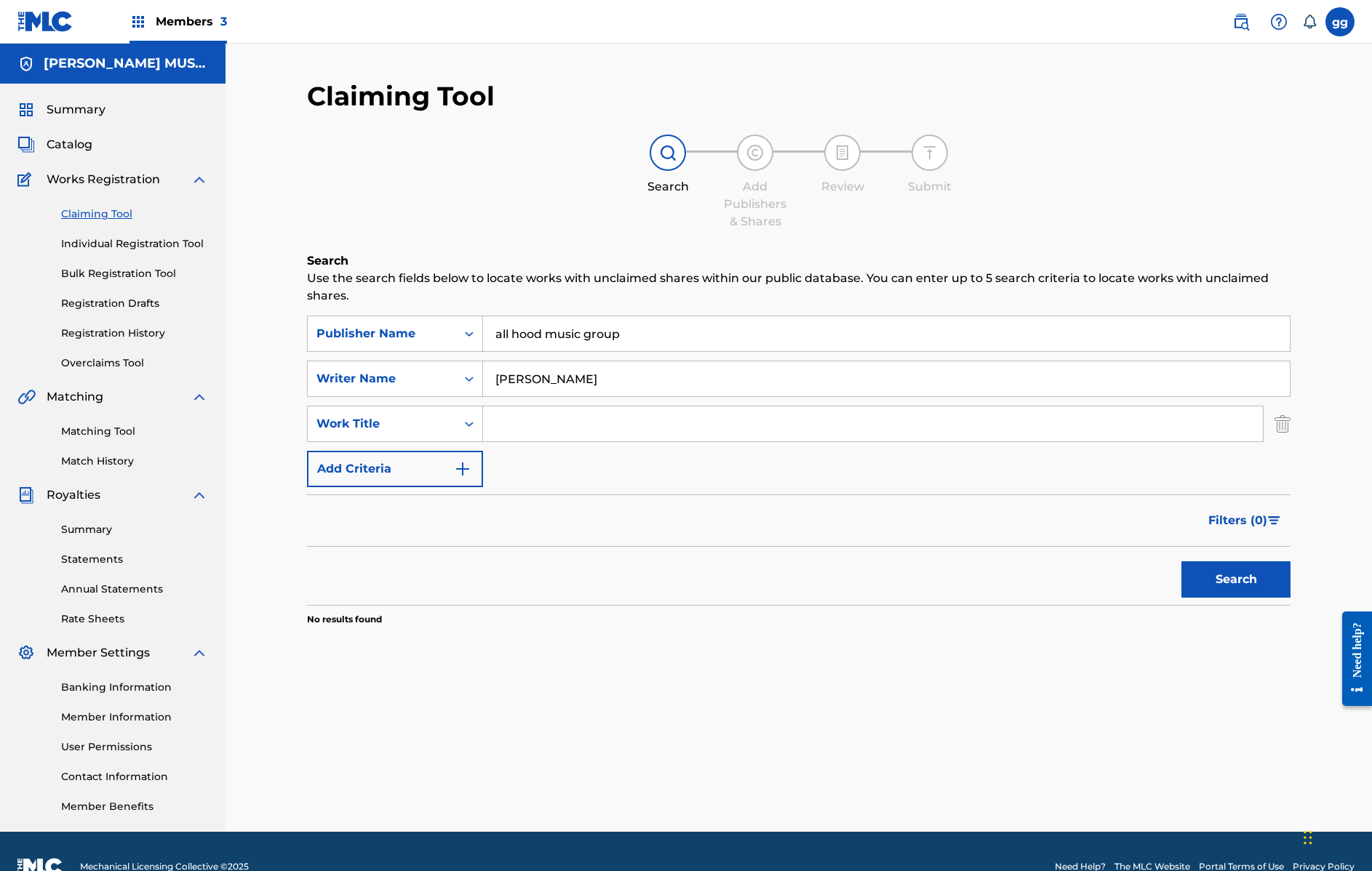
click at [547, 375] on input "John robert" at bounding box center [886, 378] width 807 height 35
type input "Frederick palmer"
click at [1235, 580] on button "Search" at bounding box center [1235, 579] width 109 height 37
click at [563, 381] on input "Frederick palmer" at bounding box center [886, 378] width 807 height 35
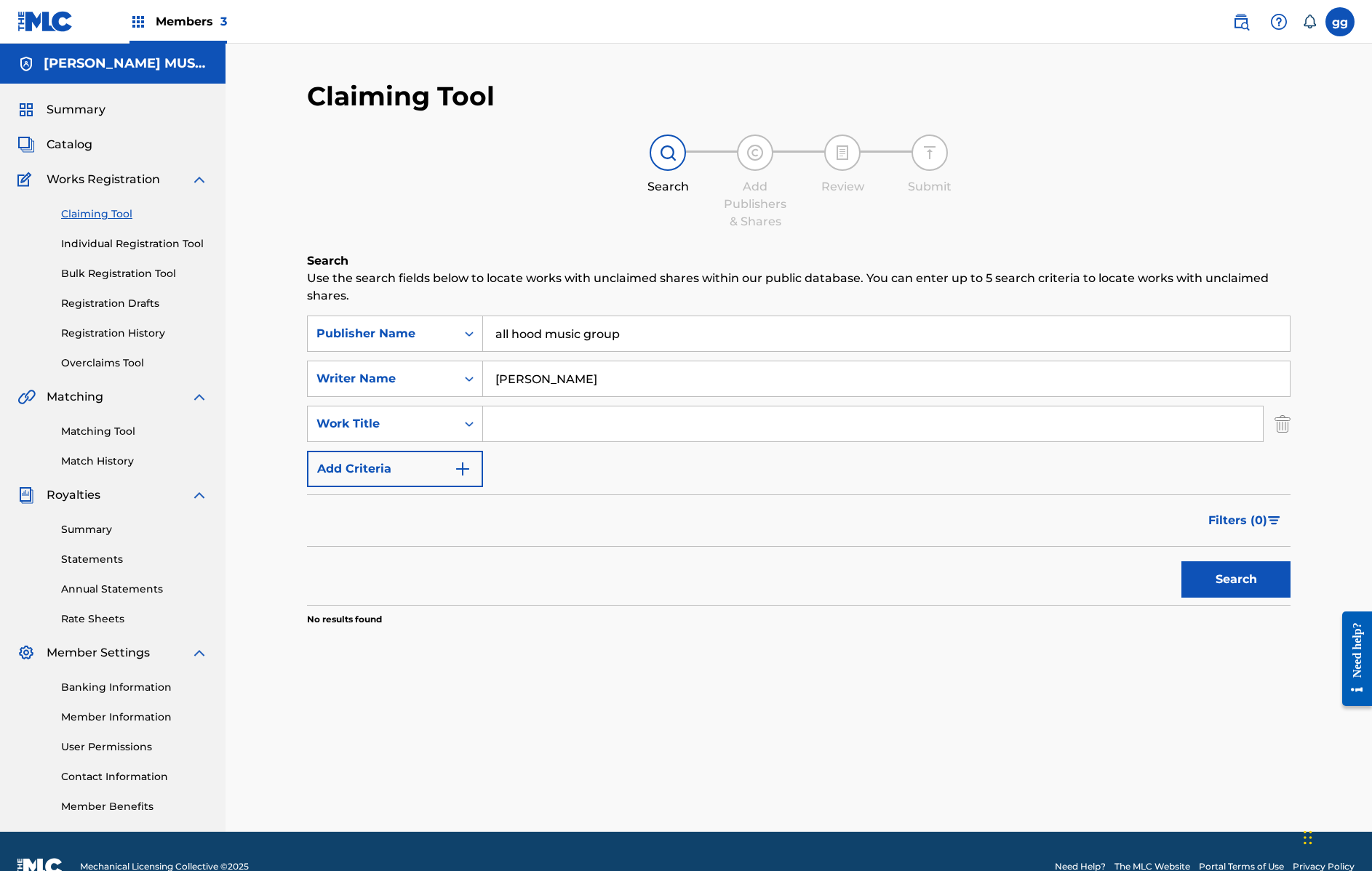
click at [563, 381] on input "Frederick palmer" at bounding box center [886, 378] width 807 height 35
click at [563, 340] on input "all hood music group" at bounding box center [886, 333] width 807 height 35
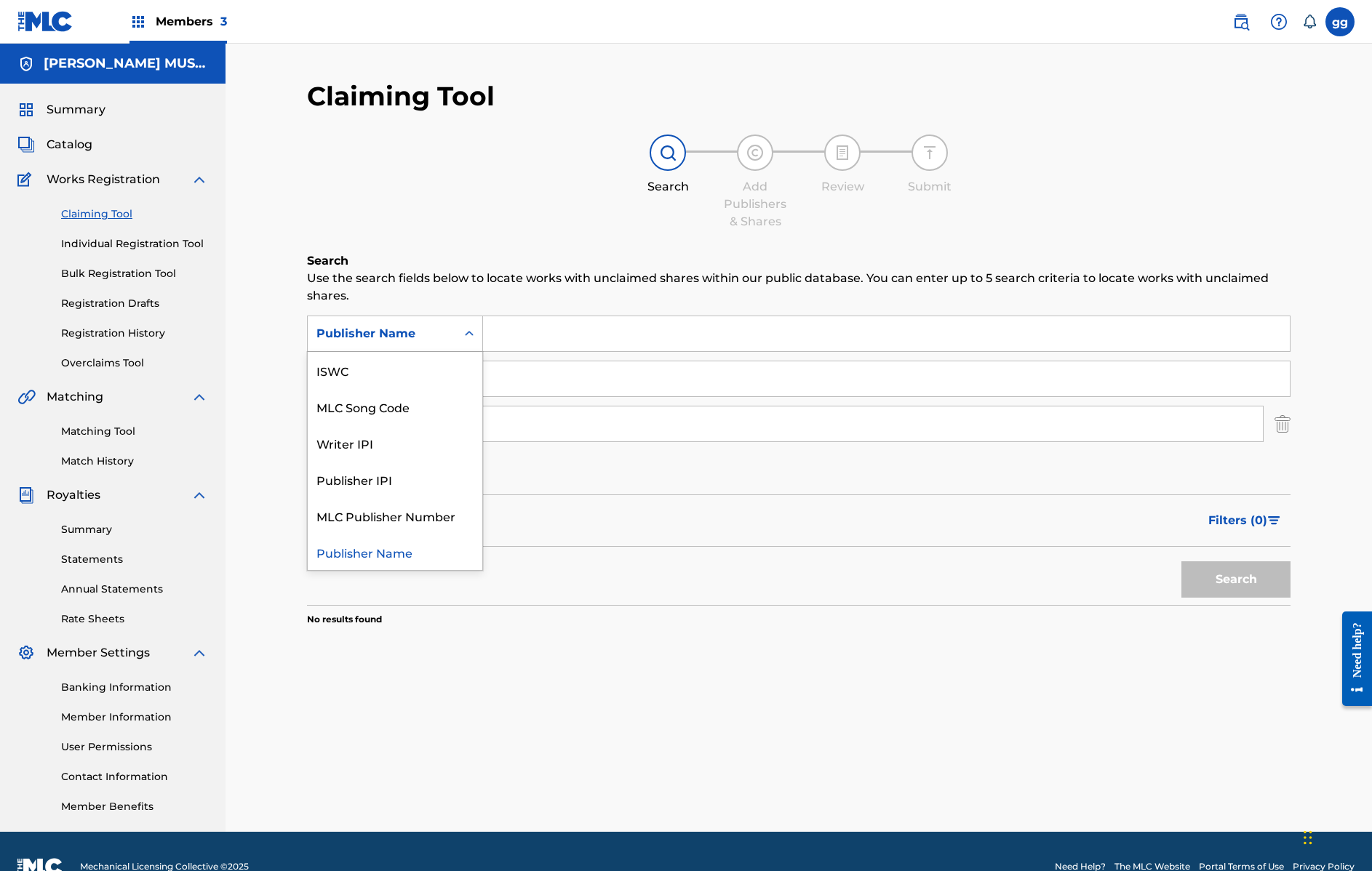
click at [466, 333] on icon "Search Form" at bounding box center [468, 333] width 9 height 5
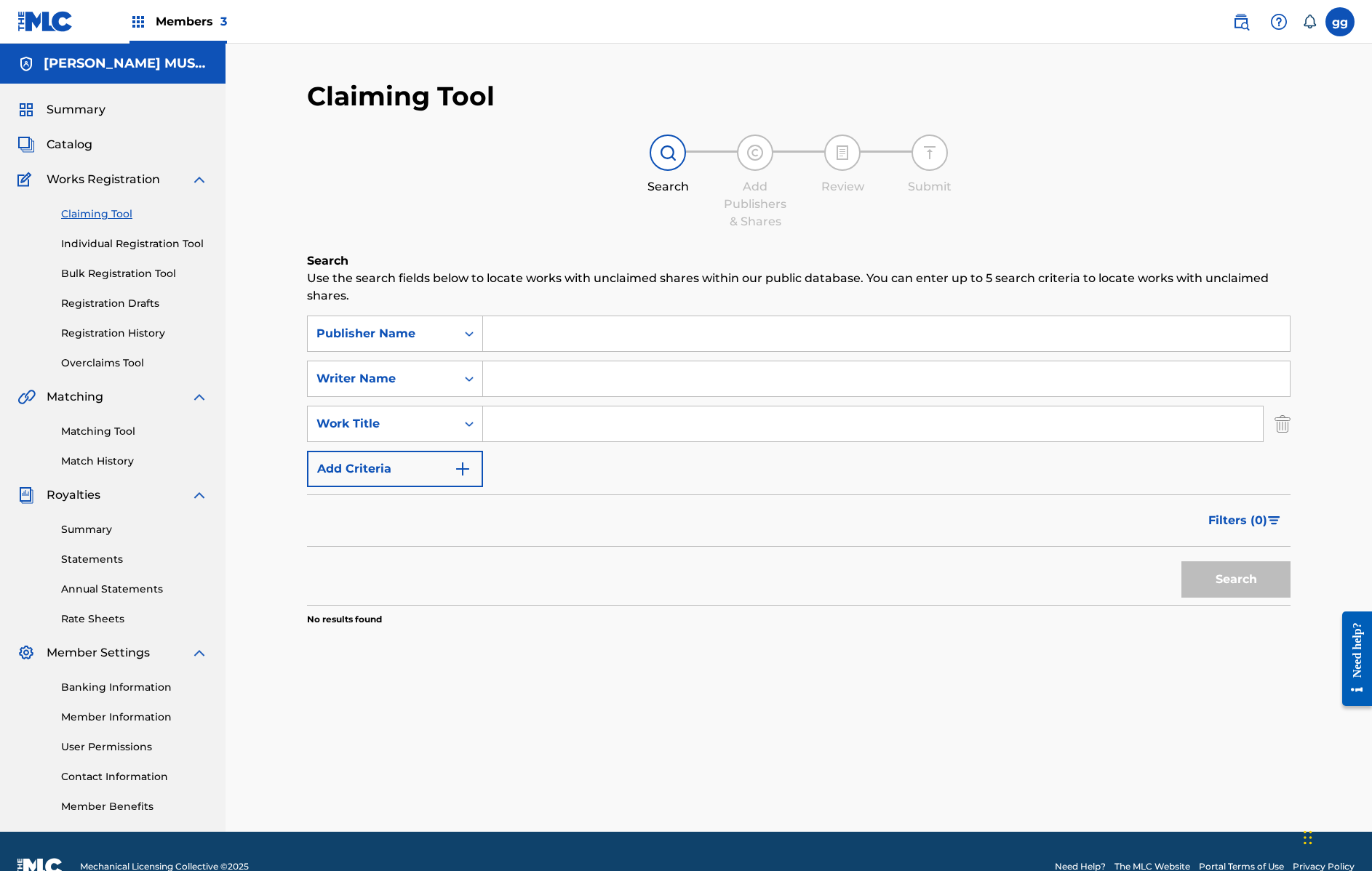
click at [534, 334] on input "Search Form" at bounding box center [886, 333] width 807 height 35
click at [512, 377] on input "Search Form" at bounding box center [886, 378] width 807 height 35
type input "frederick palmer"
click at [1235, 580] on button "Search" at bounding box center [1235, 579] width 109 height 37
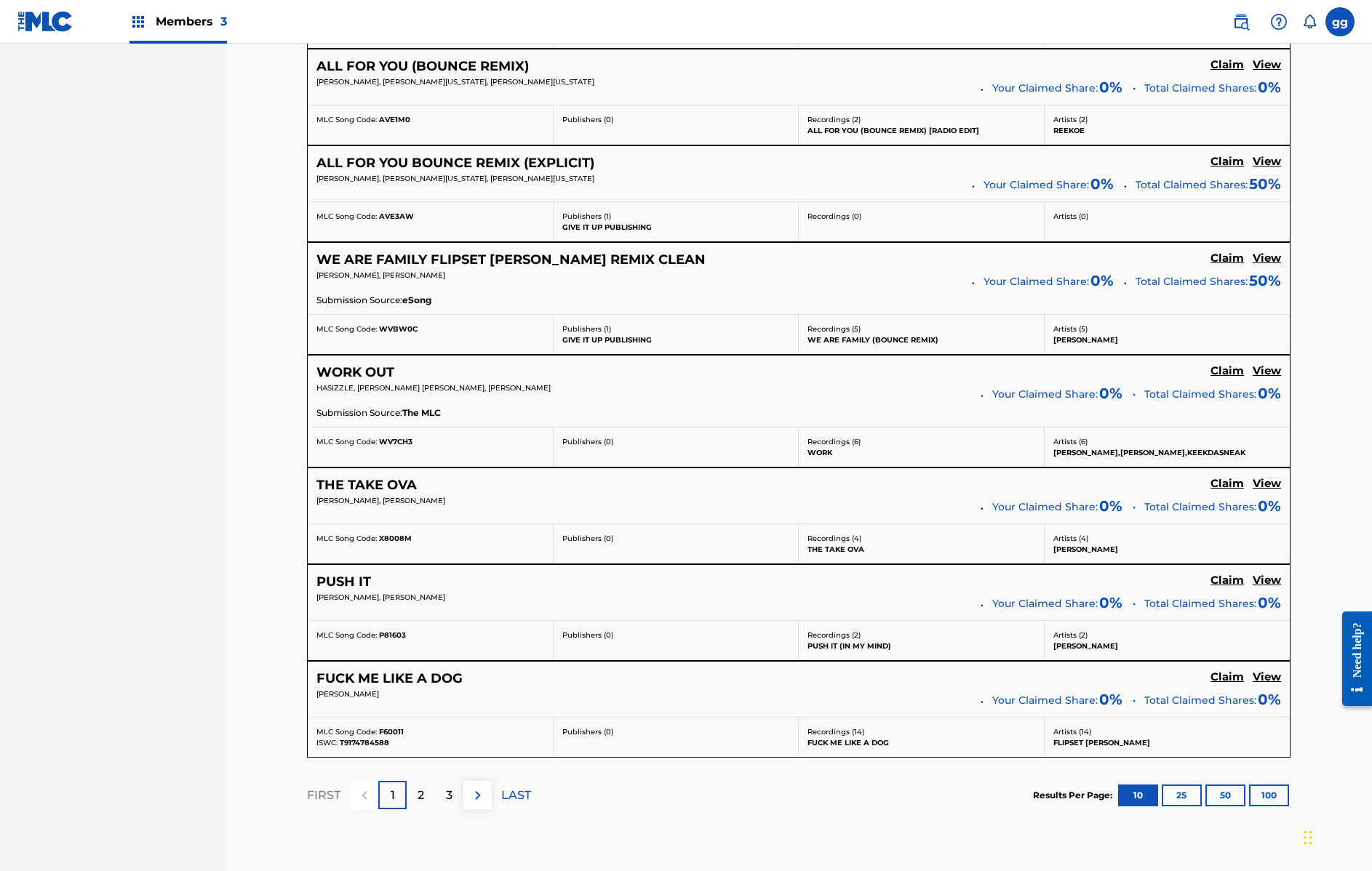
scroll to position [984, 0]
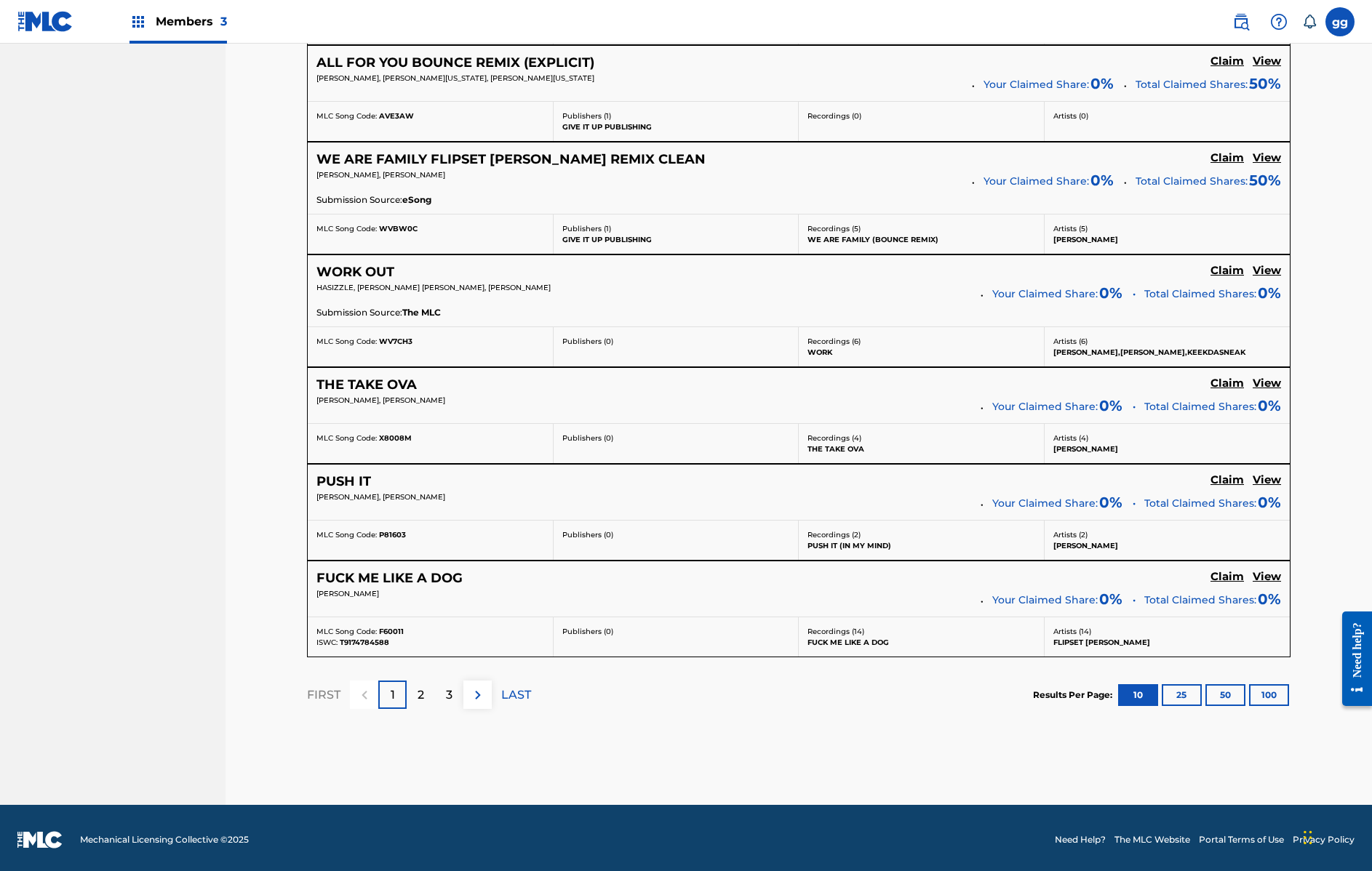
click at [1272, 689] on button "100" at bounding box center [1269, 695] width 40 height 22
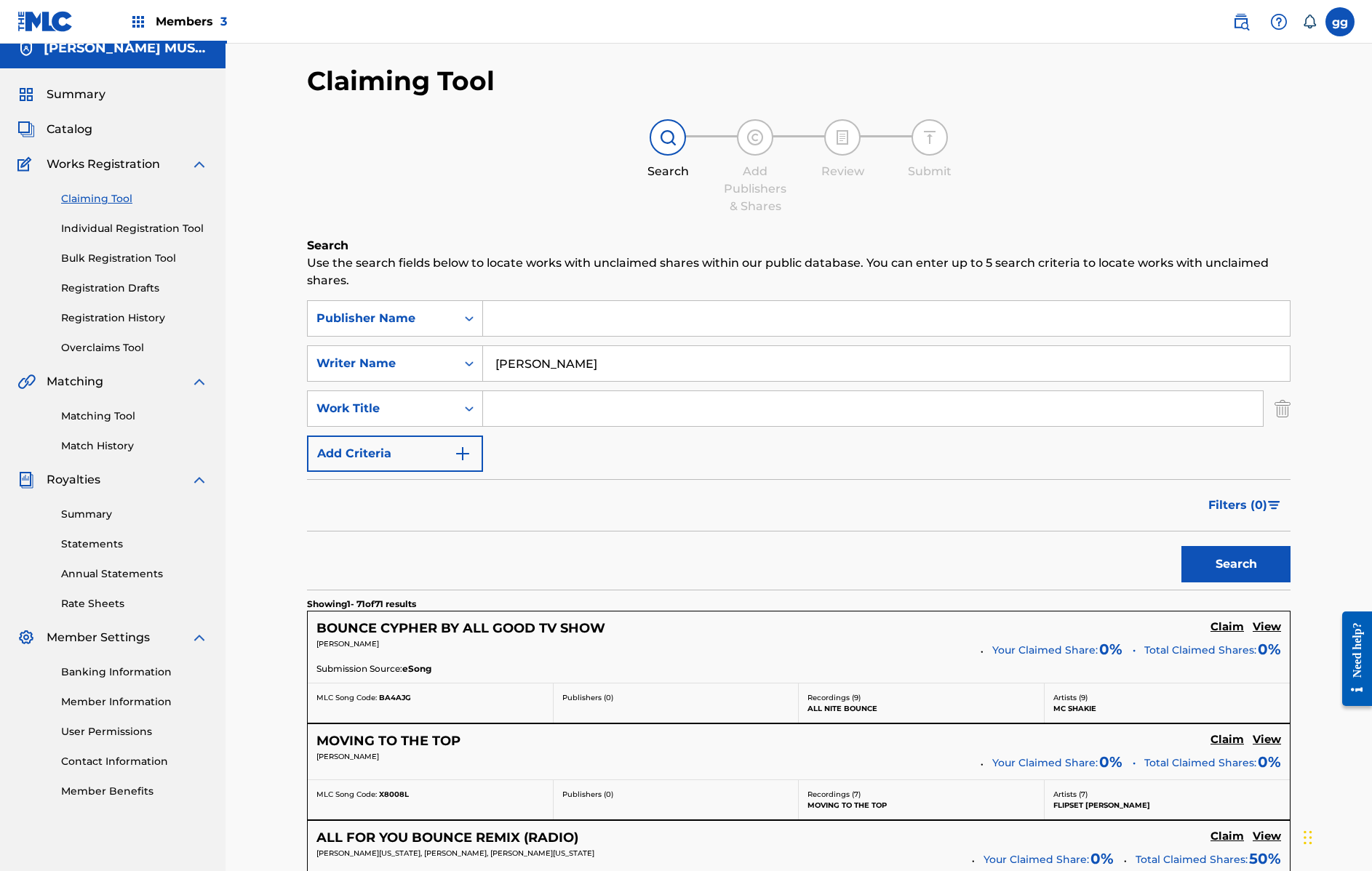
scroll to position [0, 0]
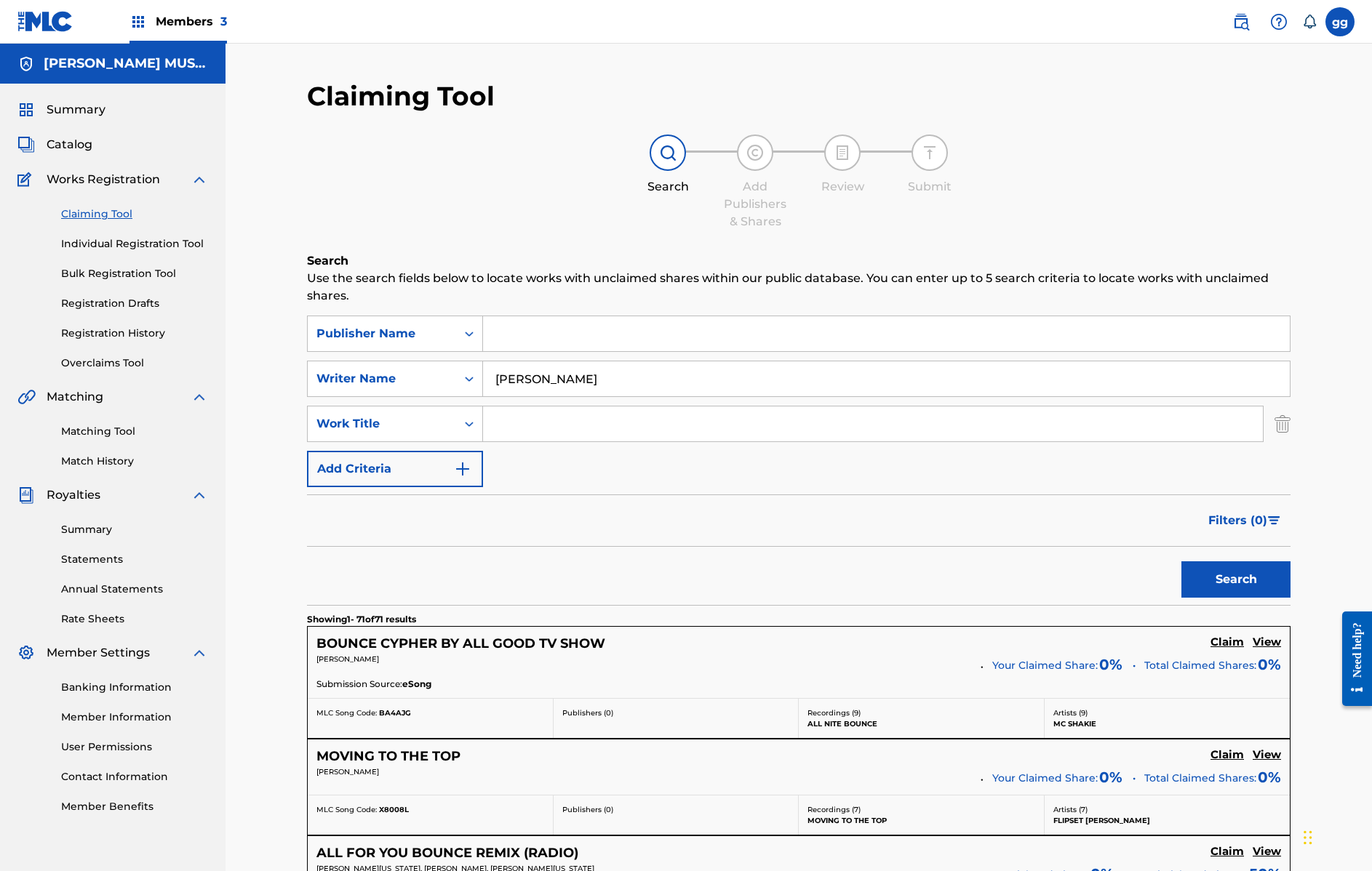
click at [182, 22] on span "Members 3" at bounding box center [191, 21] width 72 height 17
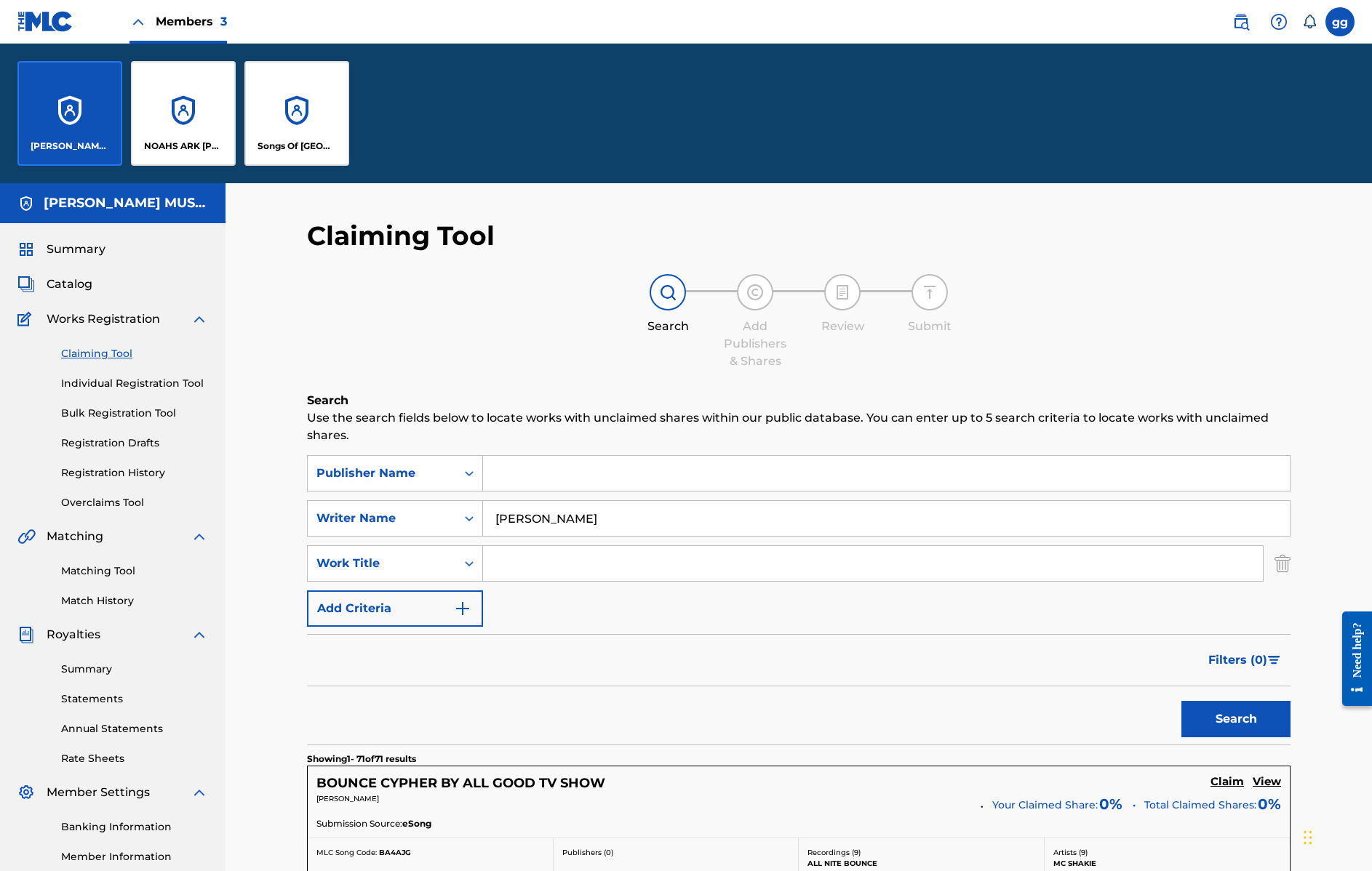
click at [188, 123] on div "NOAHS ARK [PERSON_NAME] PUBLISHERS" at bounding box center [183, 113] width 105 height 105
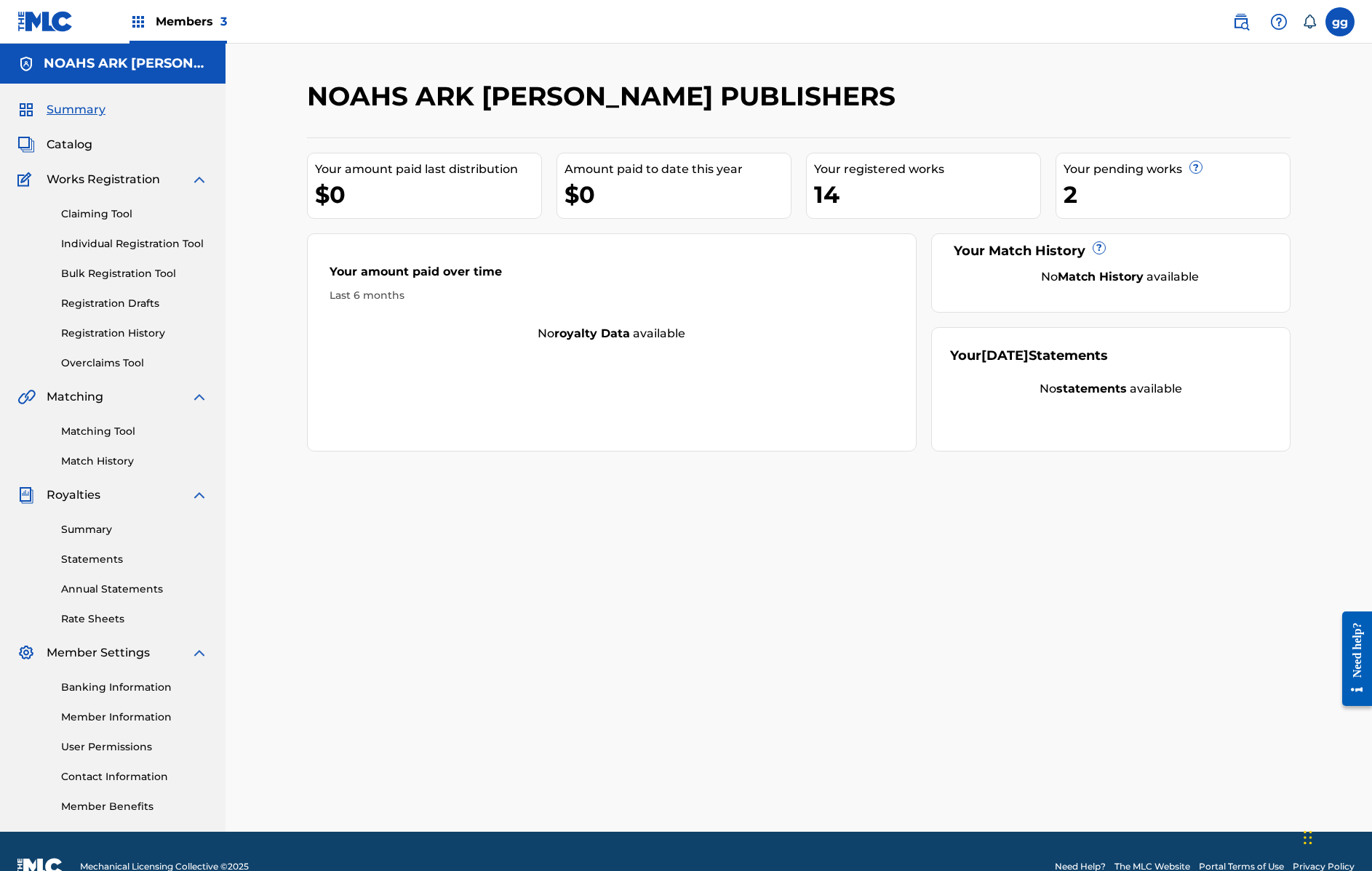
click at [85, 146] on span "Catalog" at bounding box center [69, 144] width 46 height 17
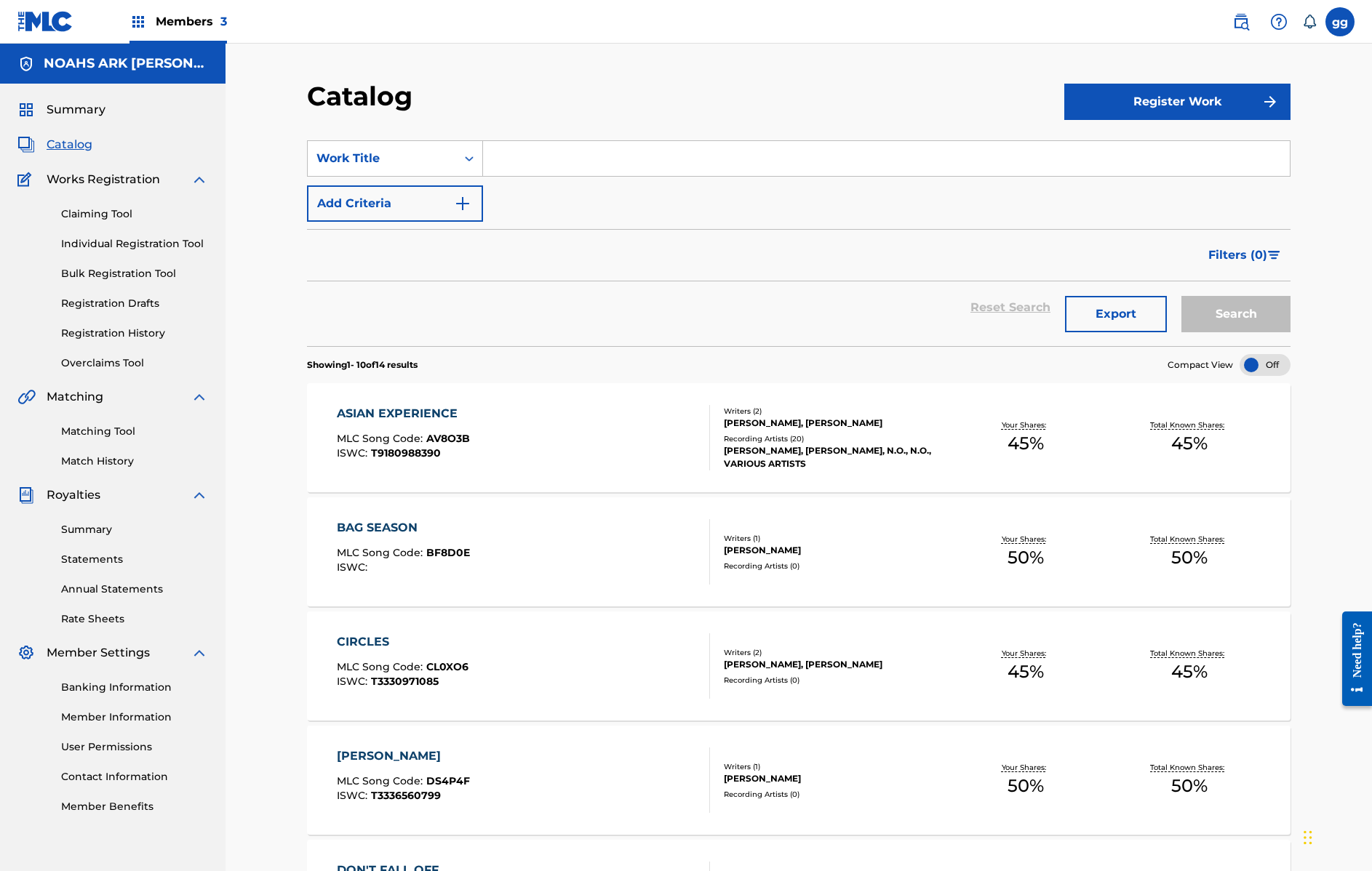
click at [112, 216] on link "Claiming Tool" at bounding box center [134, 214] width 147 height 15
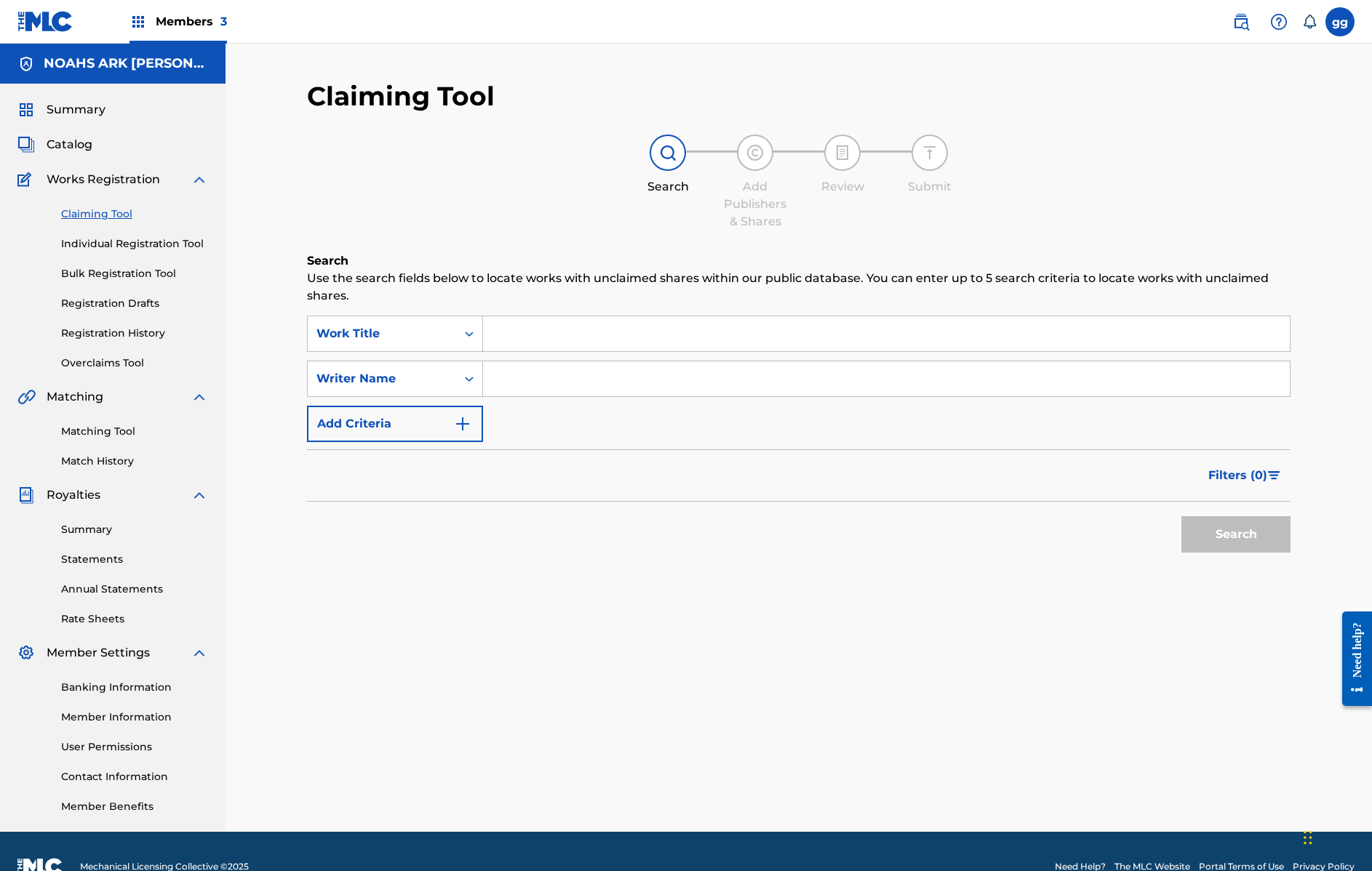
click at [542, 381] on input "Search Form" at bounding box center [886, 378] width 807 height 35
type input "frederick palmer"
click at [1235, 534] on button "Search" at bounding box center [1235, 534] width 109 height 37
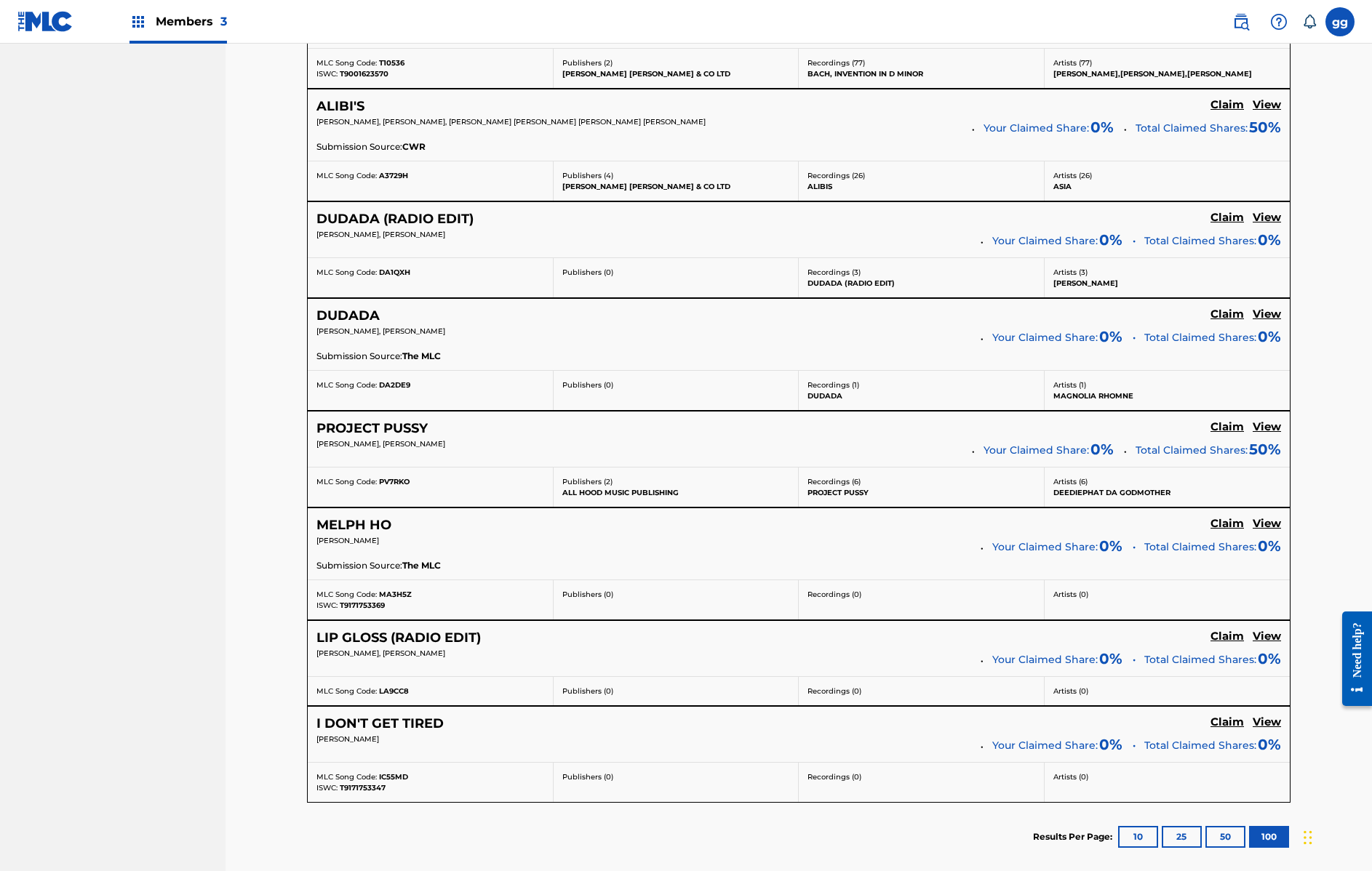
scroll to position [7047, 0]
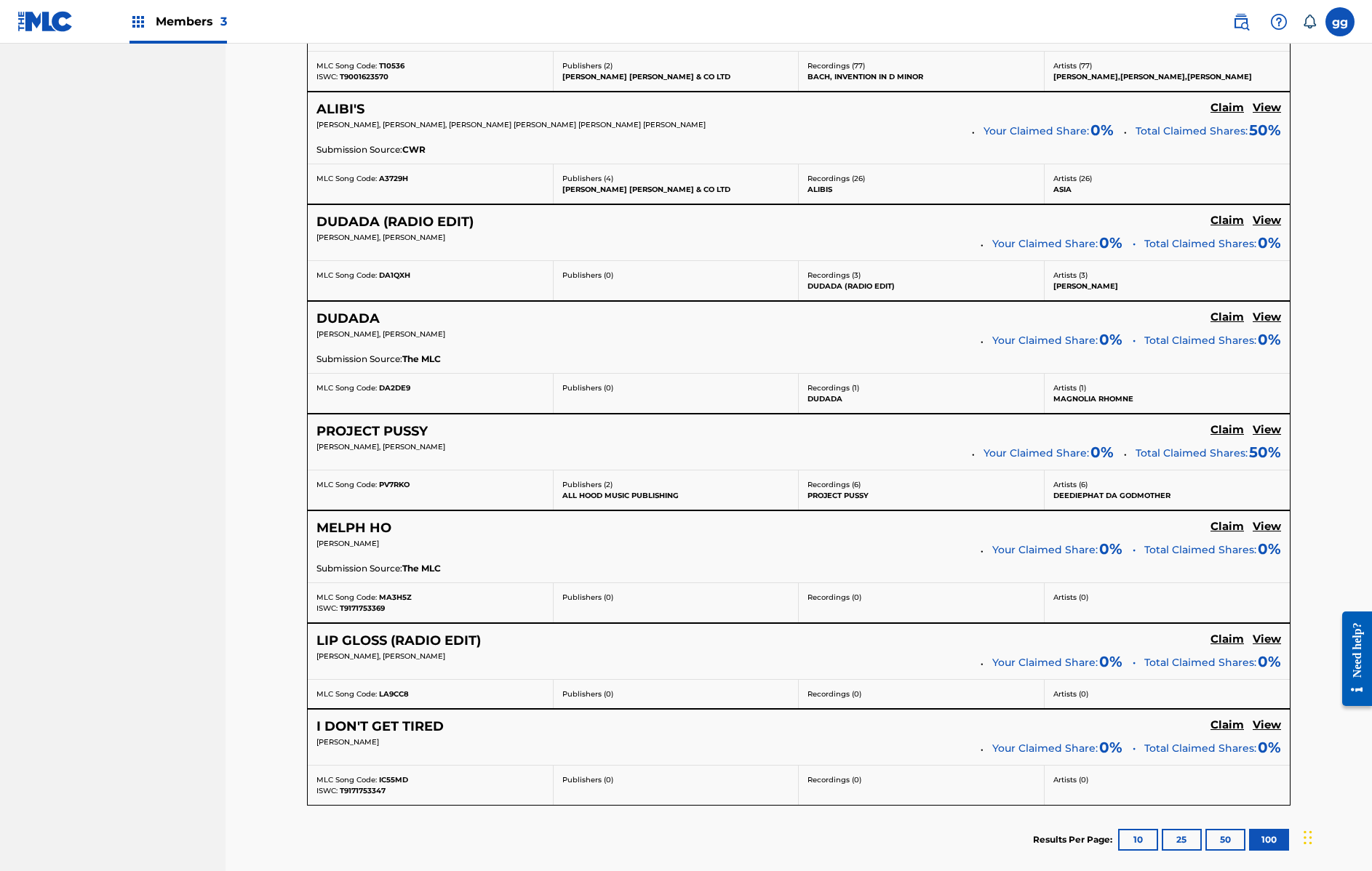
click at [1221, 423] on h5 "Claim" at bounding box center [1226, 429] width 33 height 14
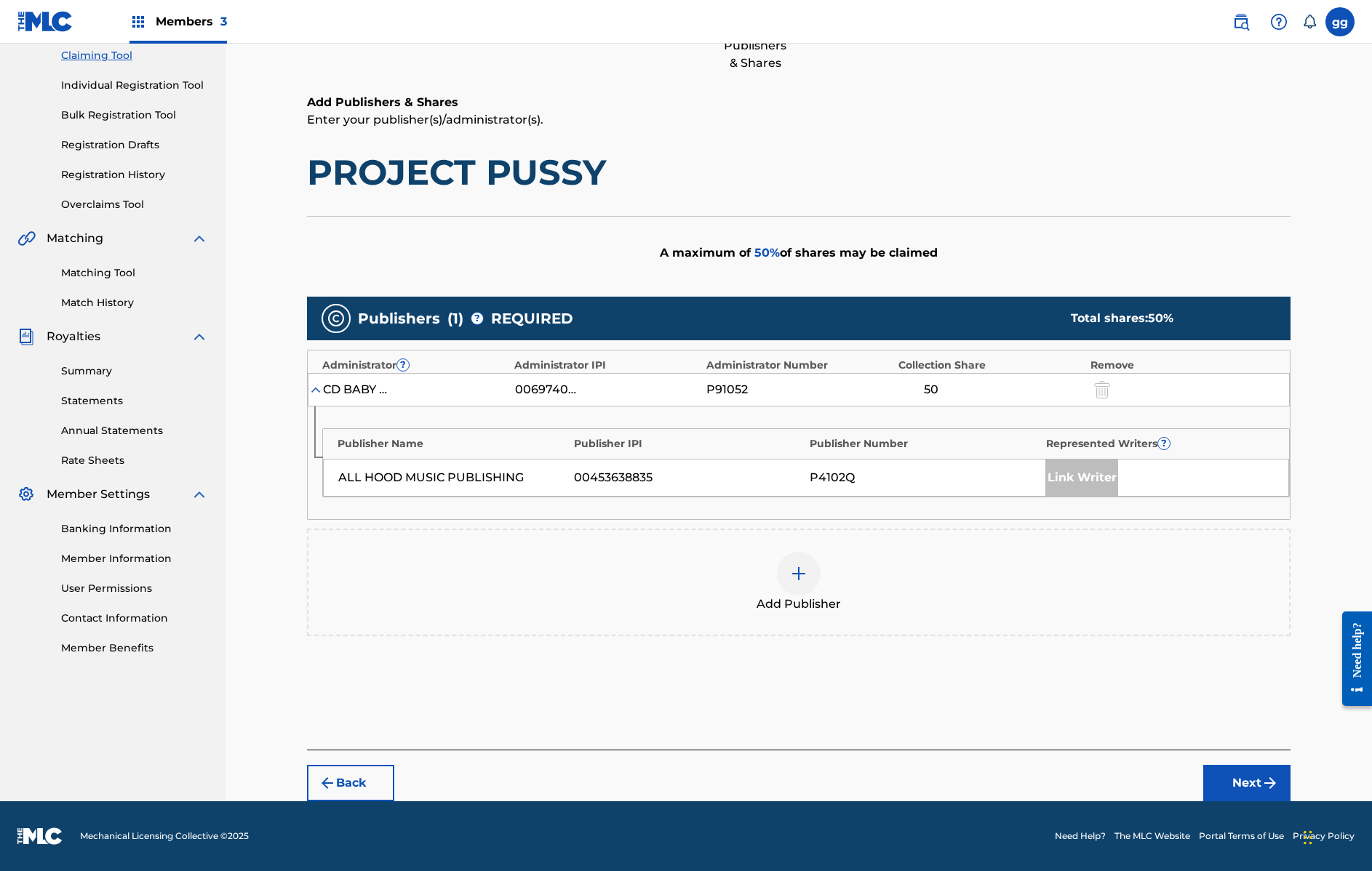
scroll to position [0, 0]
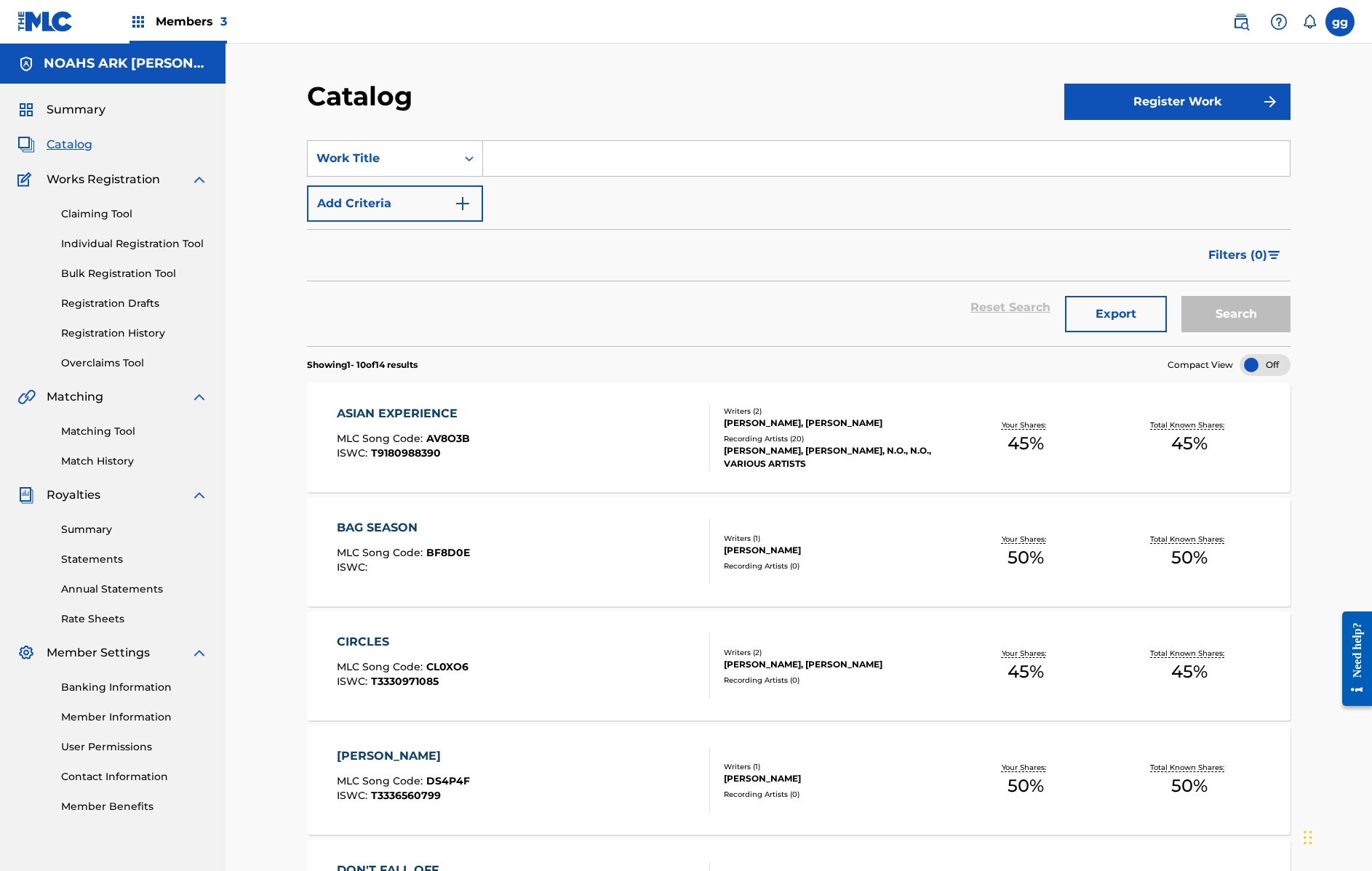
click at [133, 365] on link "Overclaims Tool" at bounding box center [134, 363] width 147 height 15
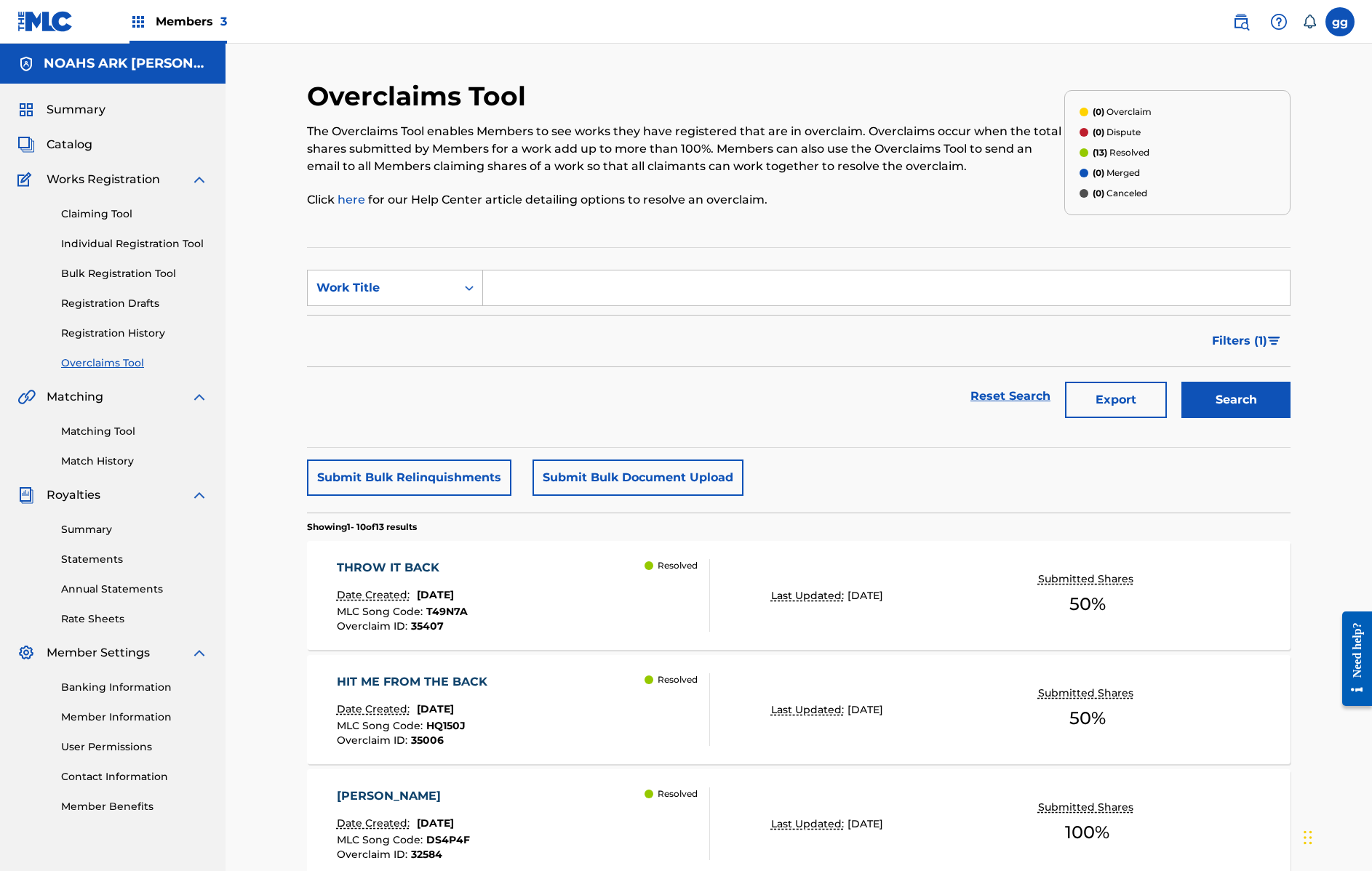
click at [118, 216] on link "Claiming Tool" at bounding box center [134, 214] width 147 height 15
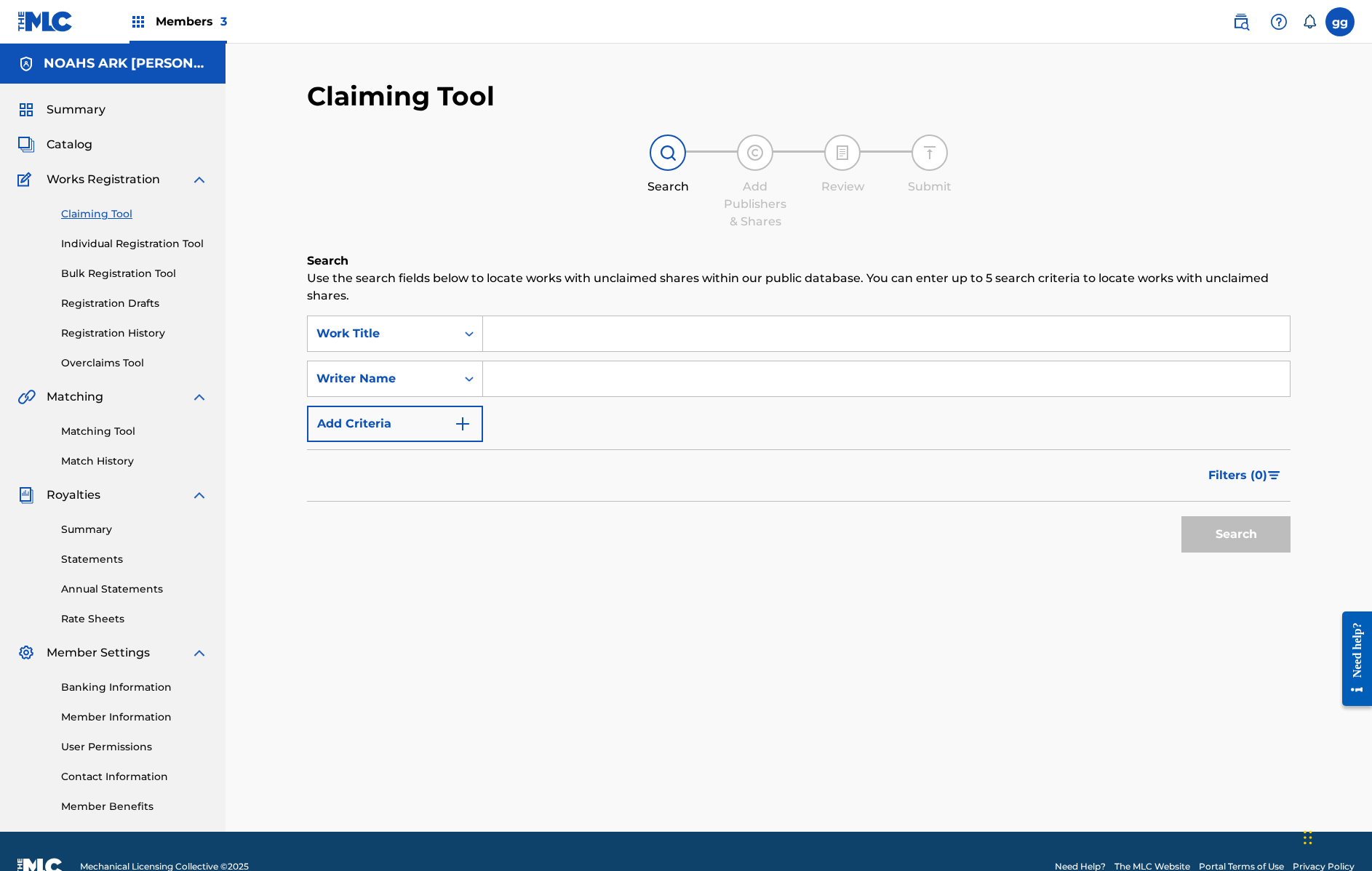
click at [559, 377] on input "Search Form" at bounding box center [886, 378] width 807 height 35
type input "frederick palmer"
click at [1235, 534] on button "Search" at bounding box center [1235, 534] width 109 height 37
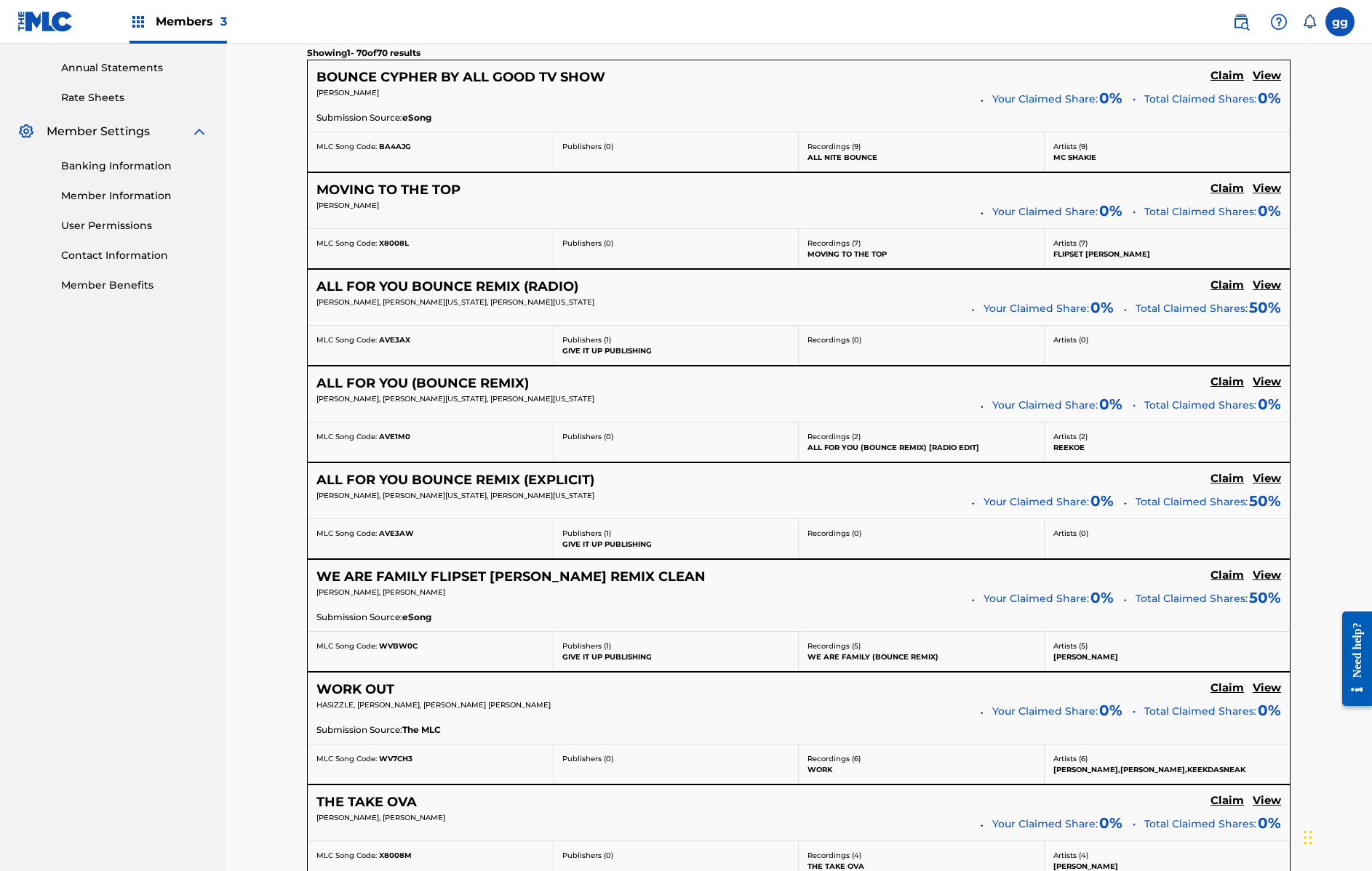
scroll to position [525, 0]
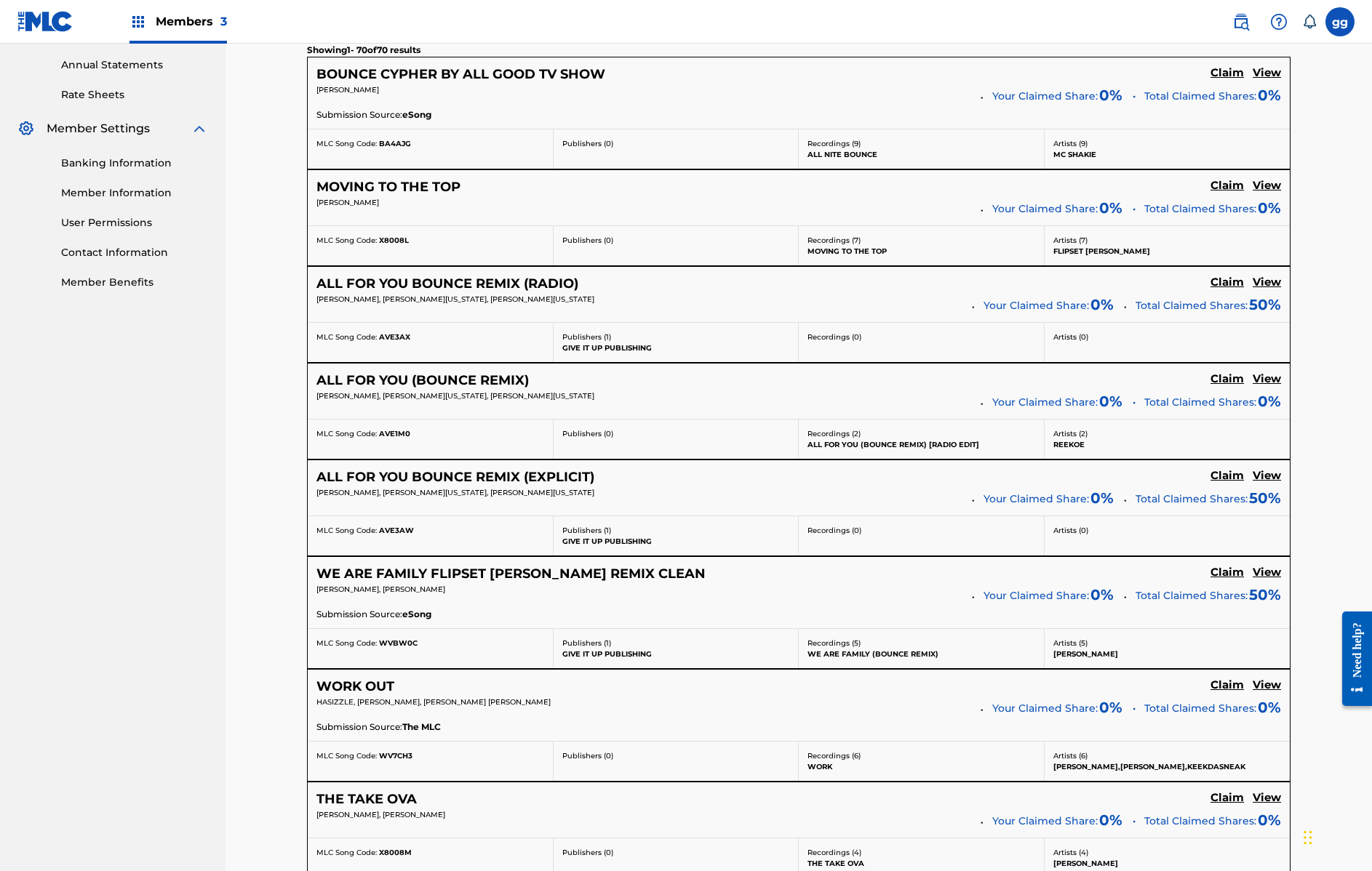
click at [489, 382] on h5 "ALL FOR YOU (BOUNCE REMIX)" at bounding box center [422, 381] width 212 height 17
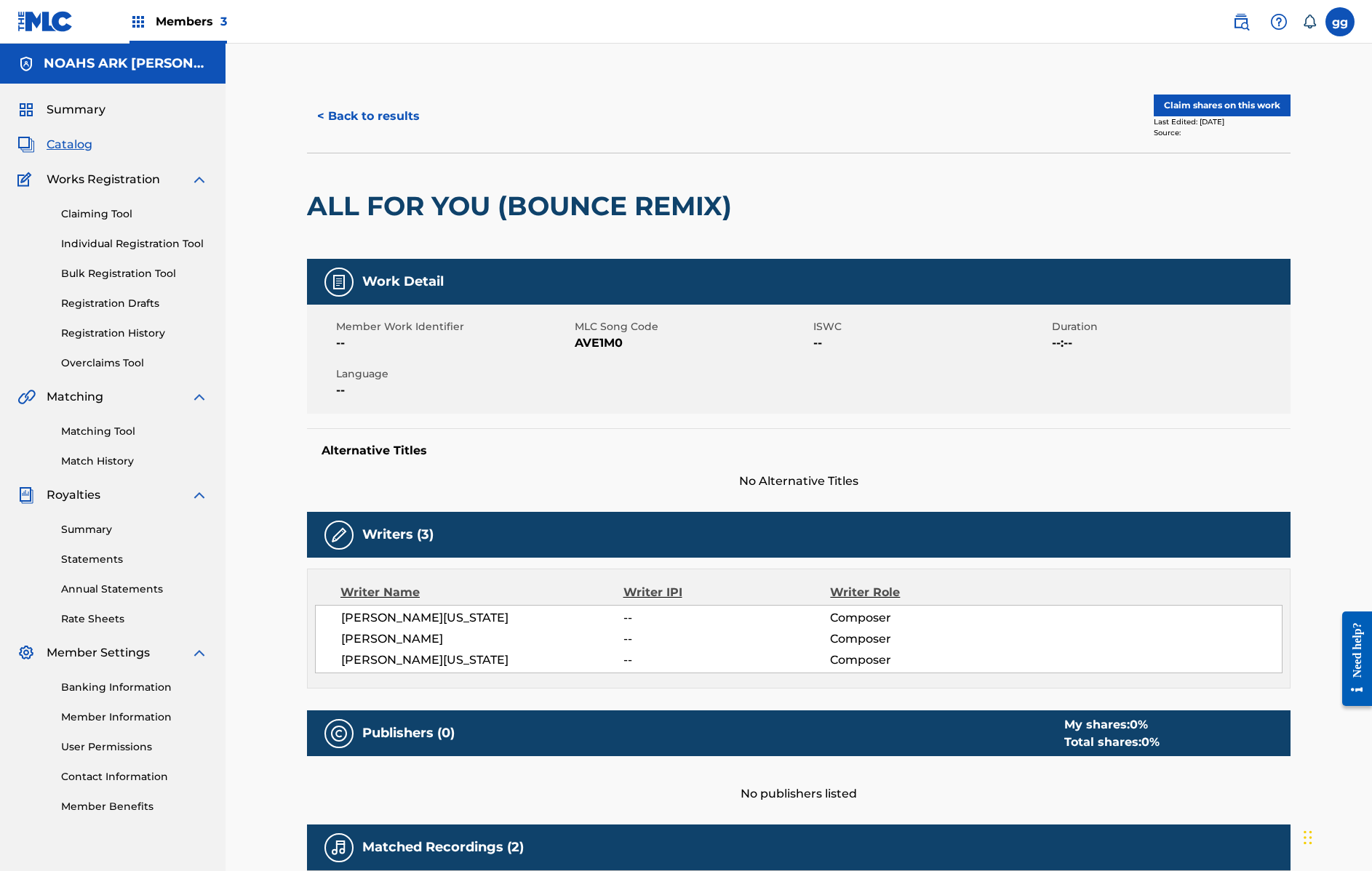
click at [344, 117] on button "< Back to results" at bounding box center [368, 116] width 123 height 37
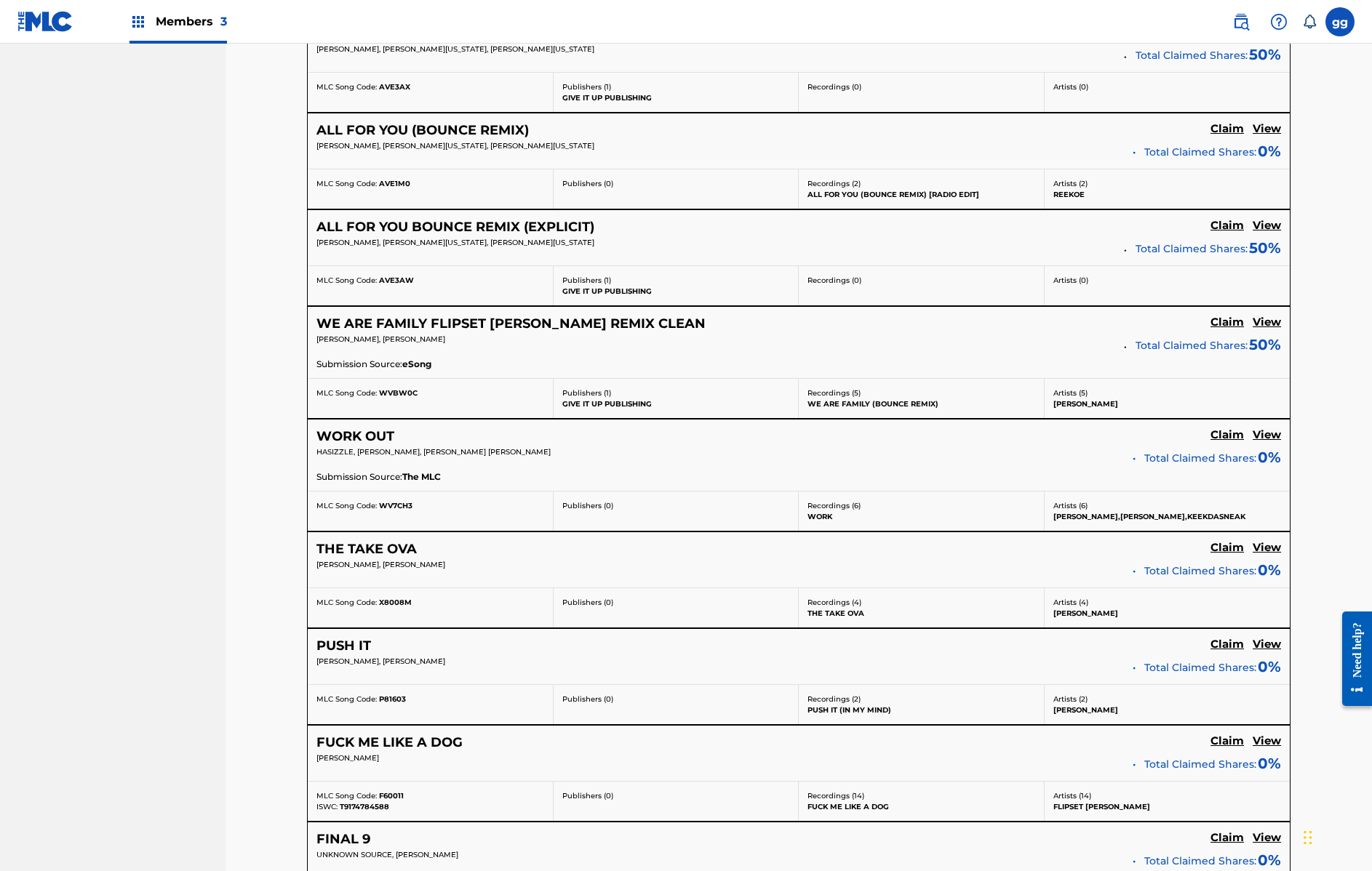
scroll to position [902, 0]
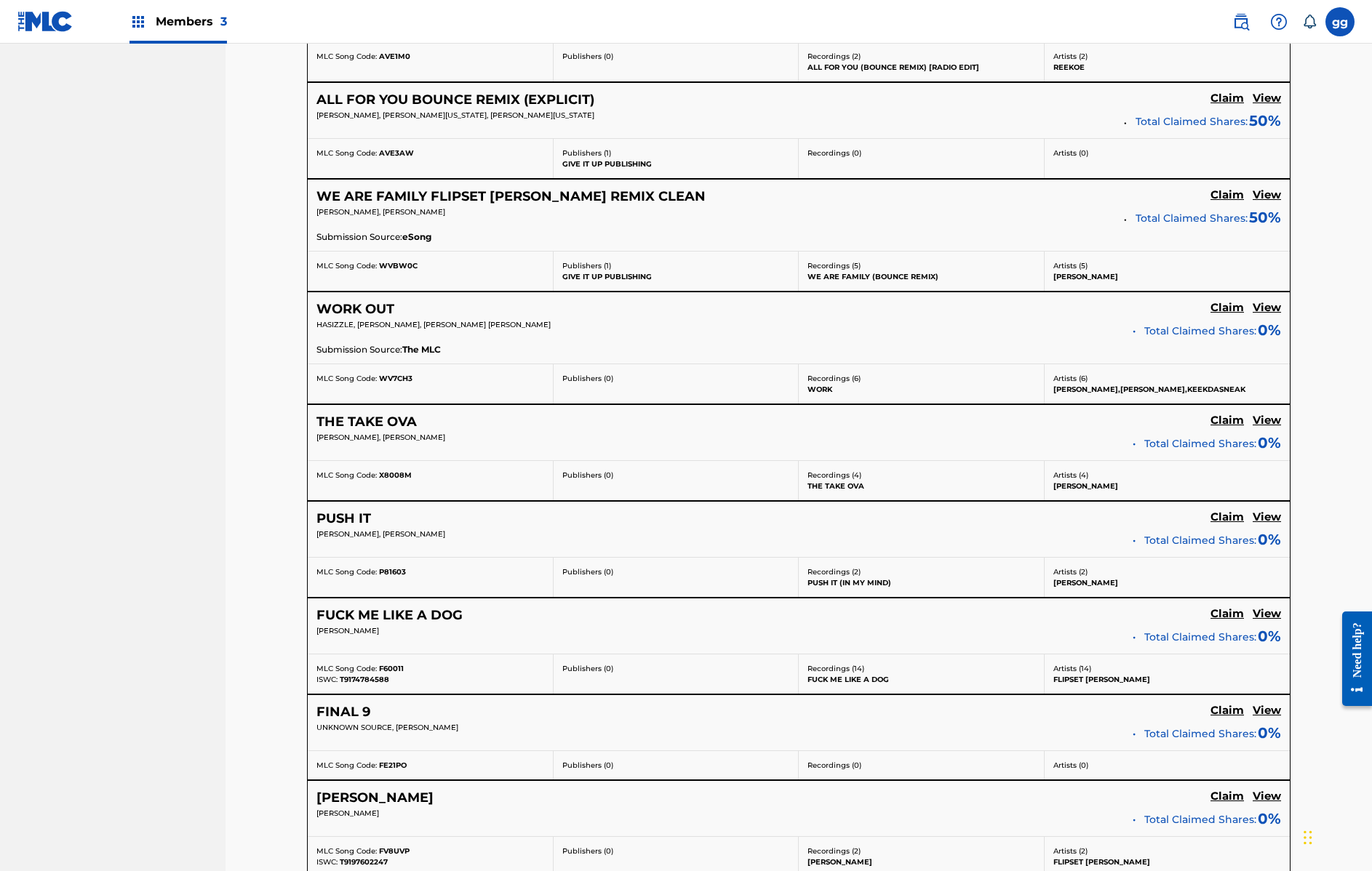
click at [355, 417] on h5 "THE TAKE OVA" at bounding box center [366, 422] width 100 height 17
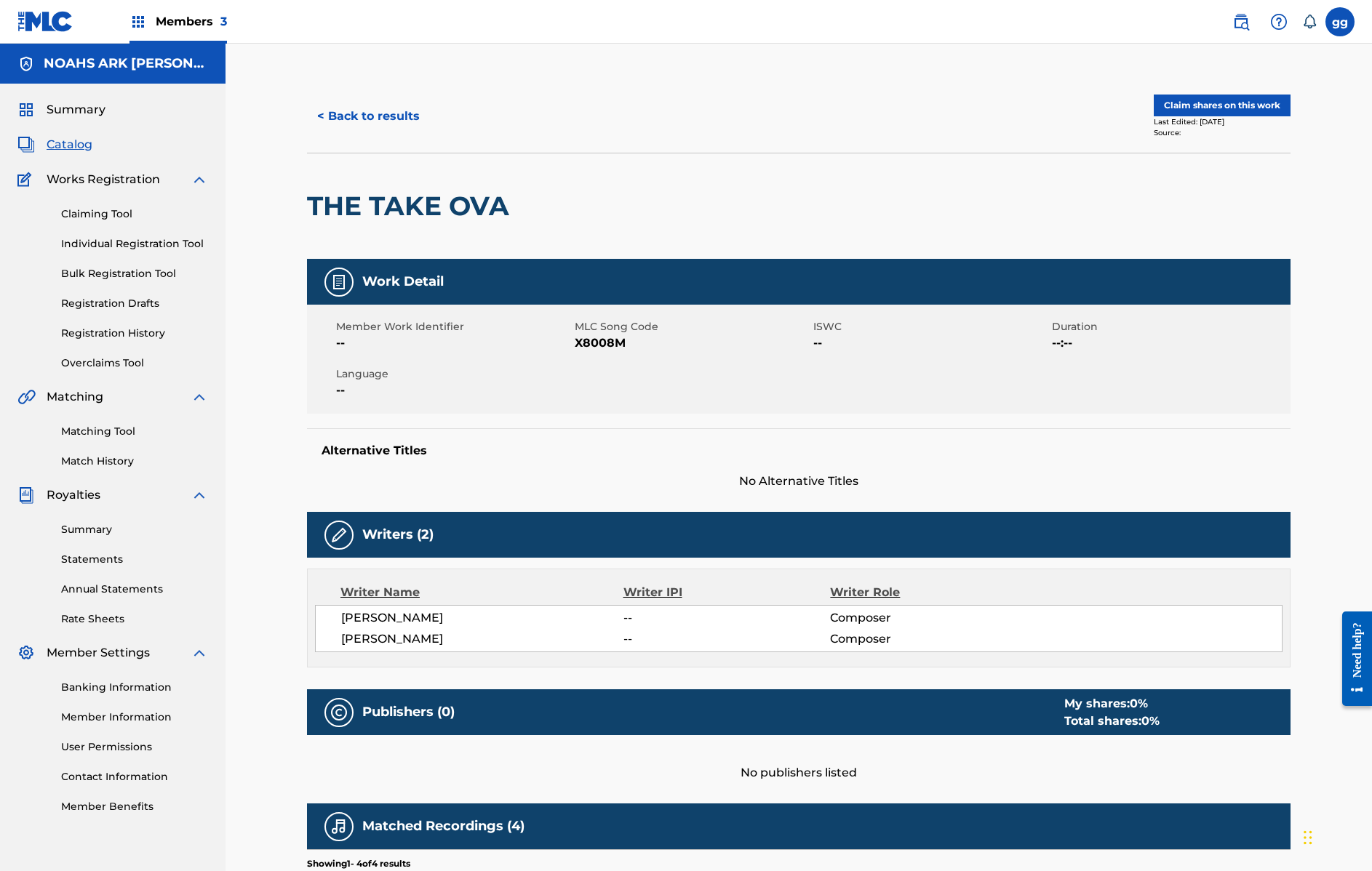
click at [324, 117] on button "< Back to results" at bounding box center [368, 116] width 123 height 37
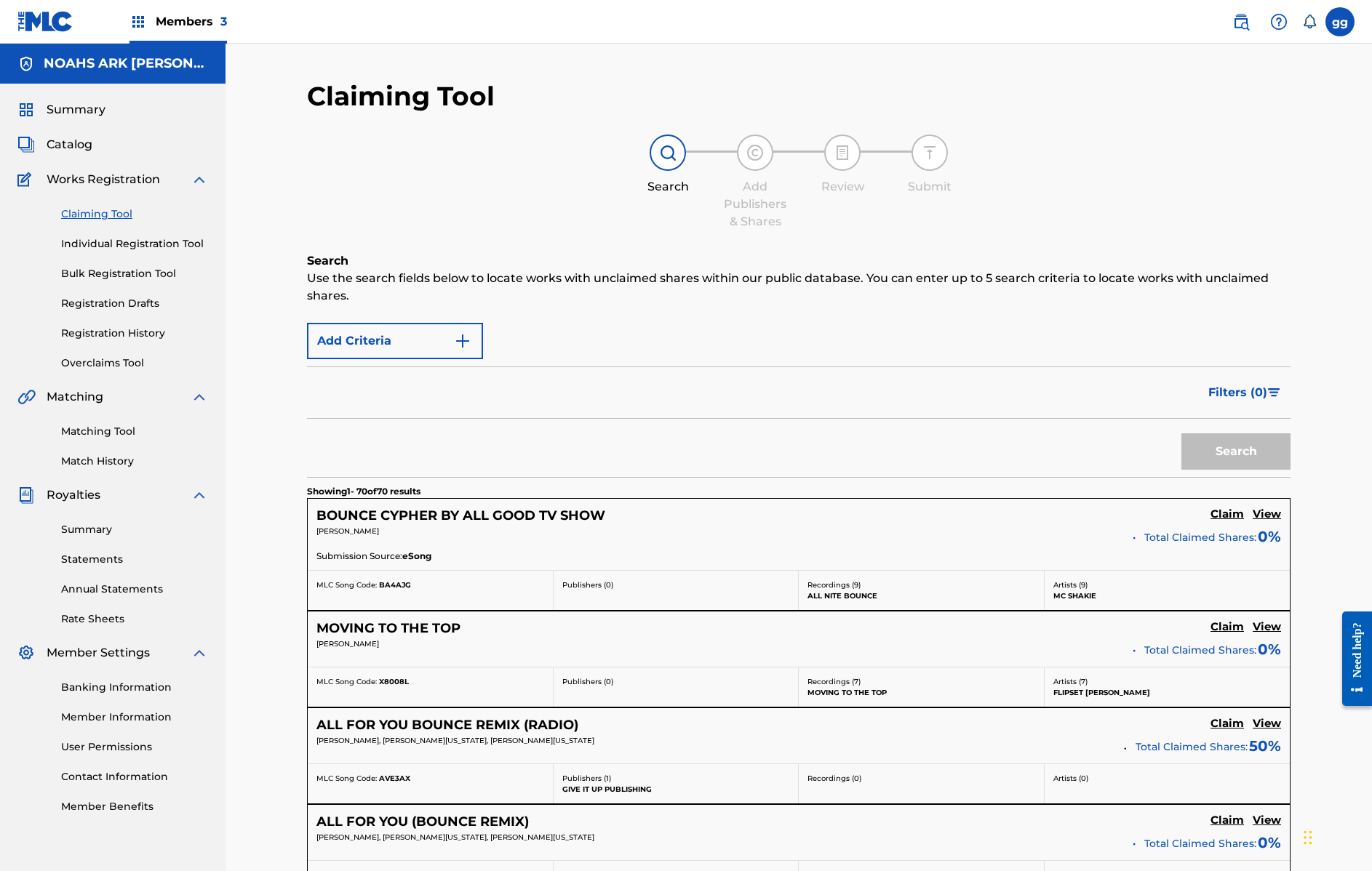
scroll to position [902, 0]
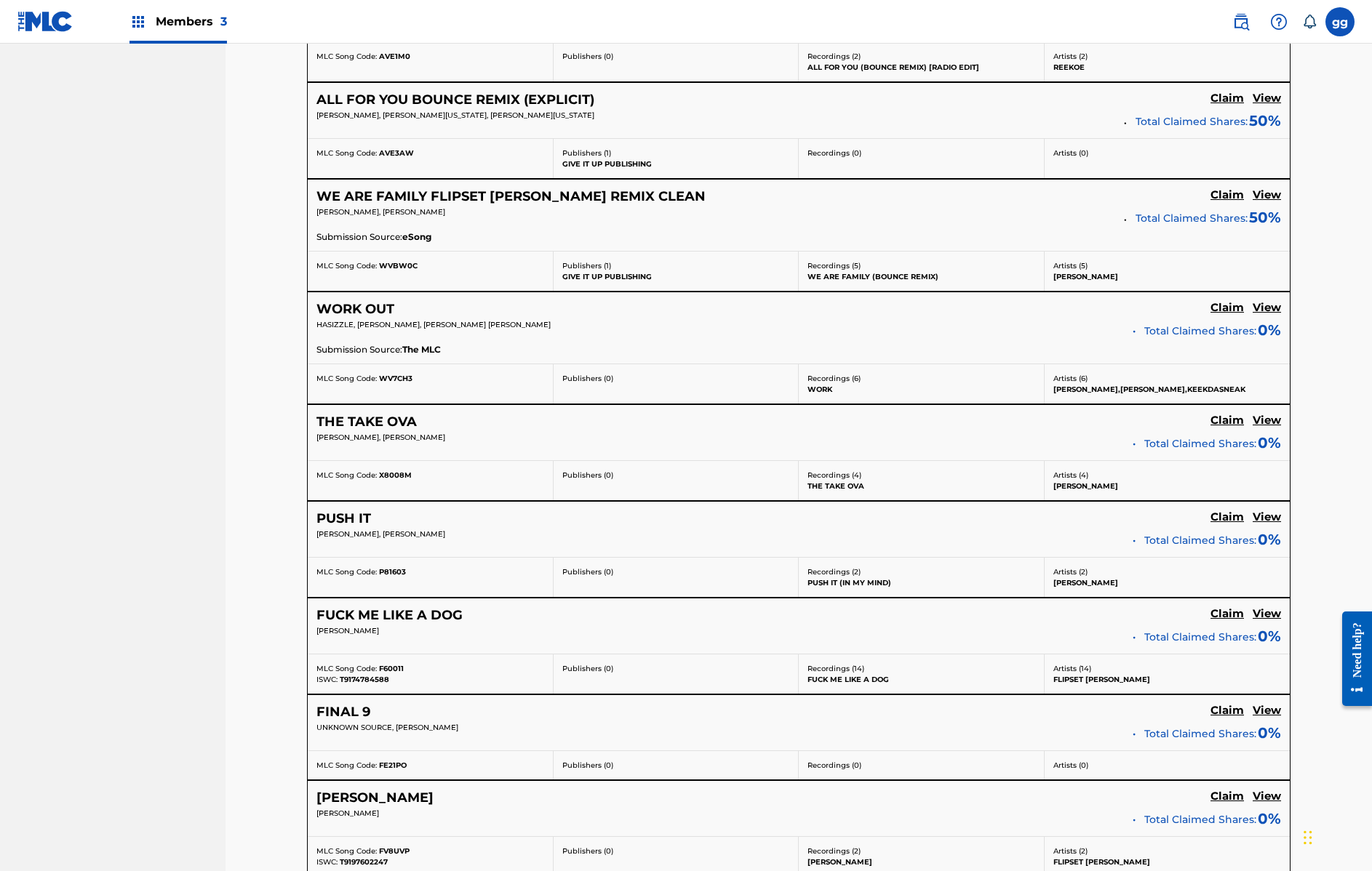
click at [425, 612] on h5 "FUCK ME LIKE A DOG" at bounding box center [390, 616] width 146 height 17
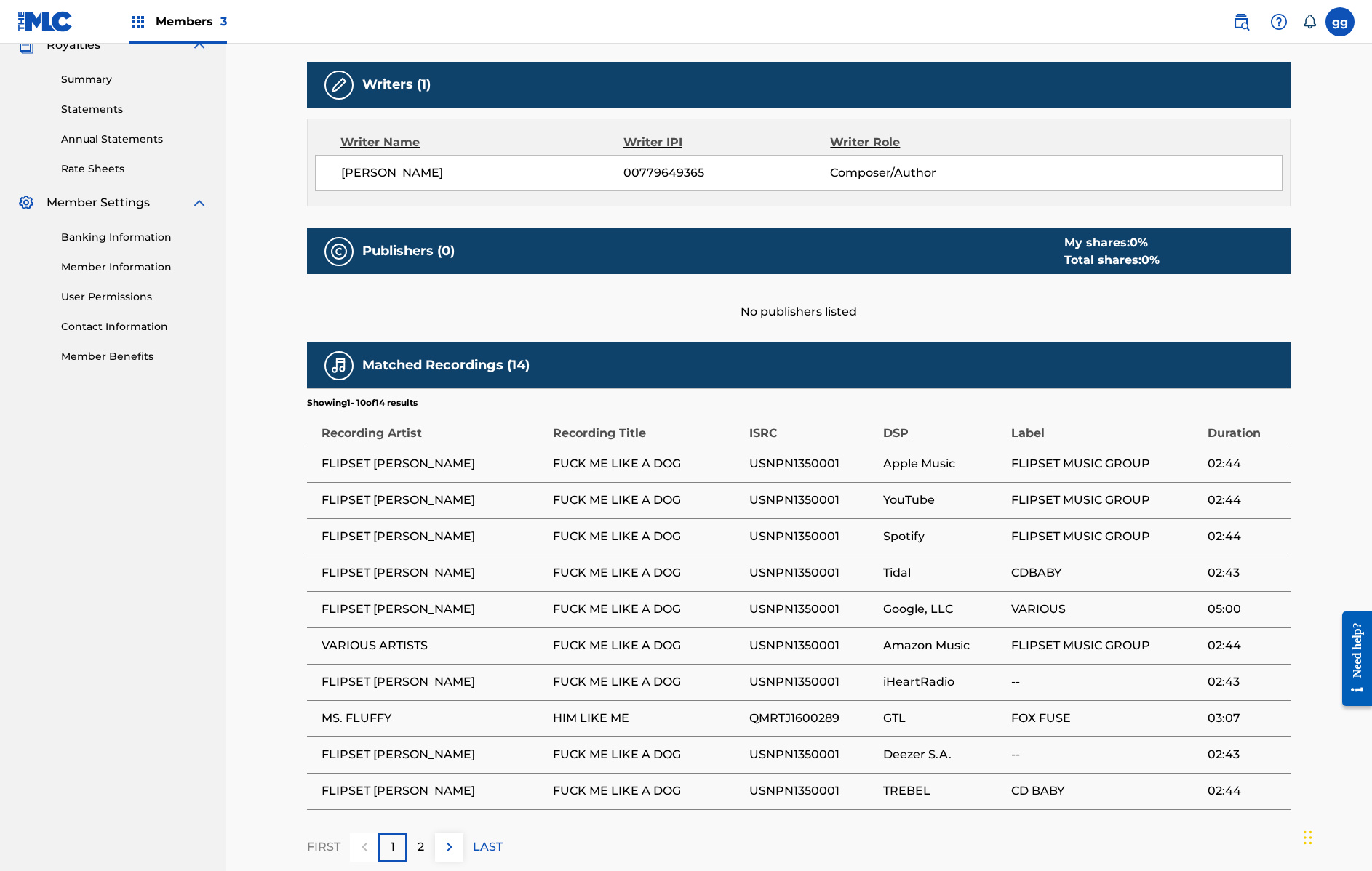
scroll to position [570, 0]
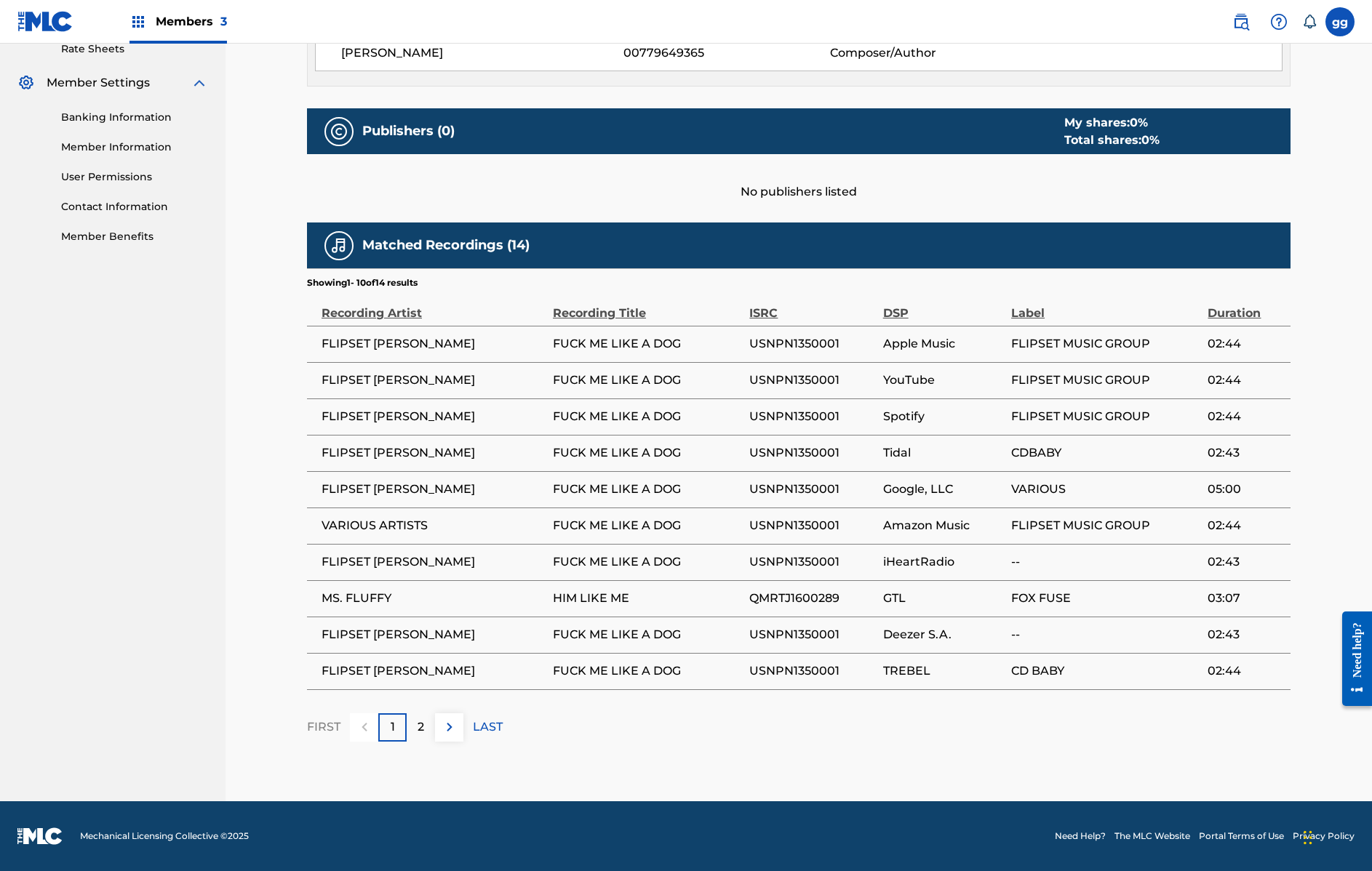
click at [424, 726] on p "2" at bounding box center [420, 727] width 7 height 17
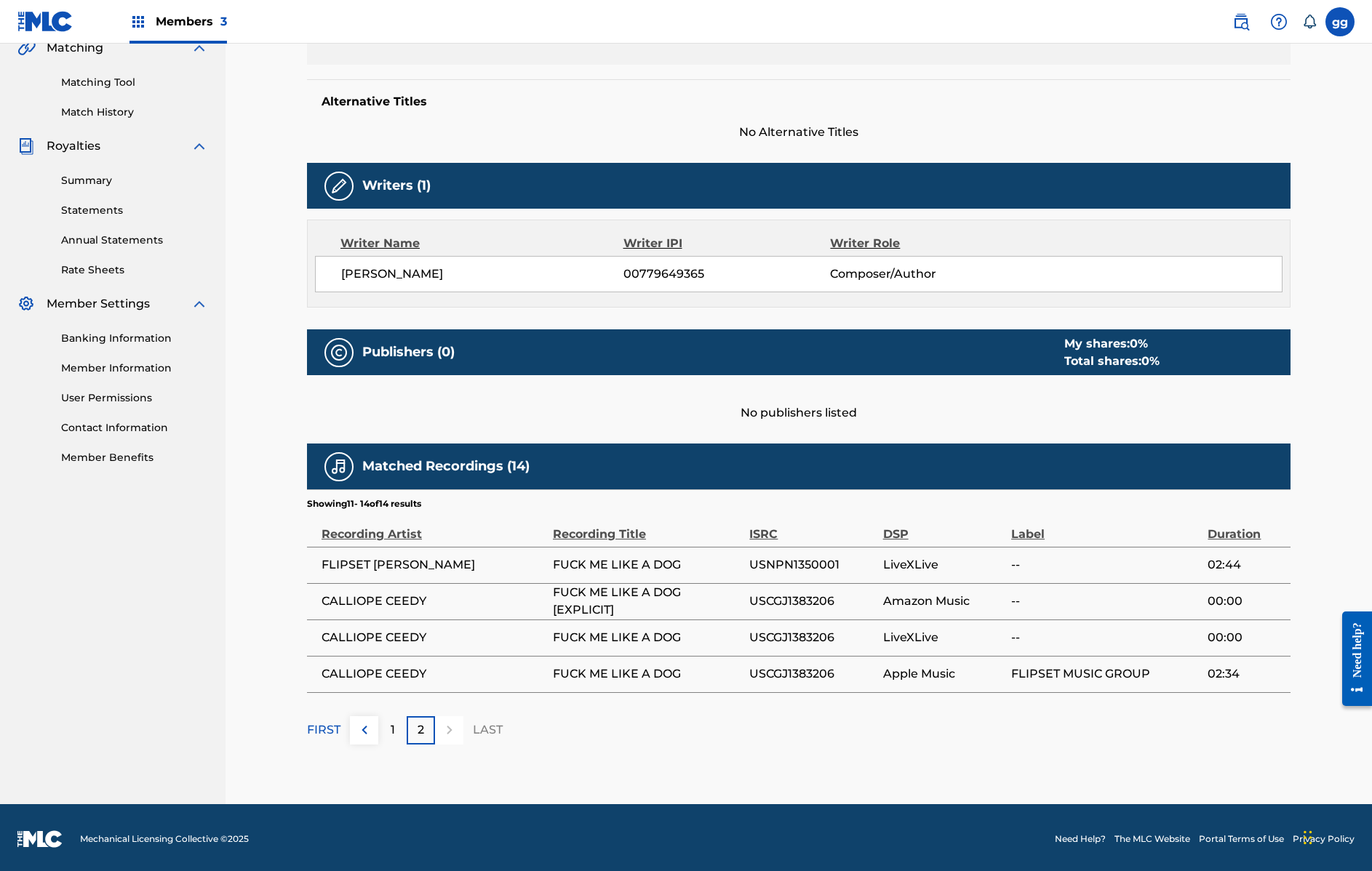
scroll to position [0, 0]
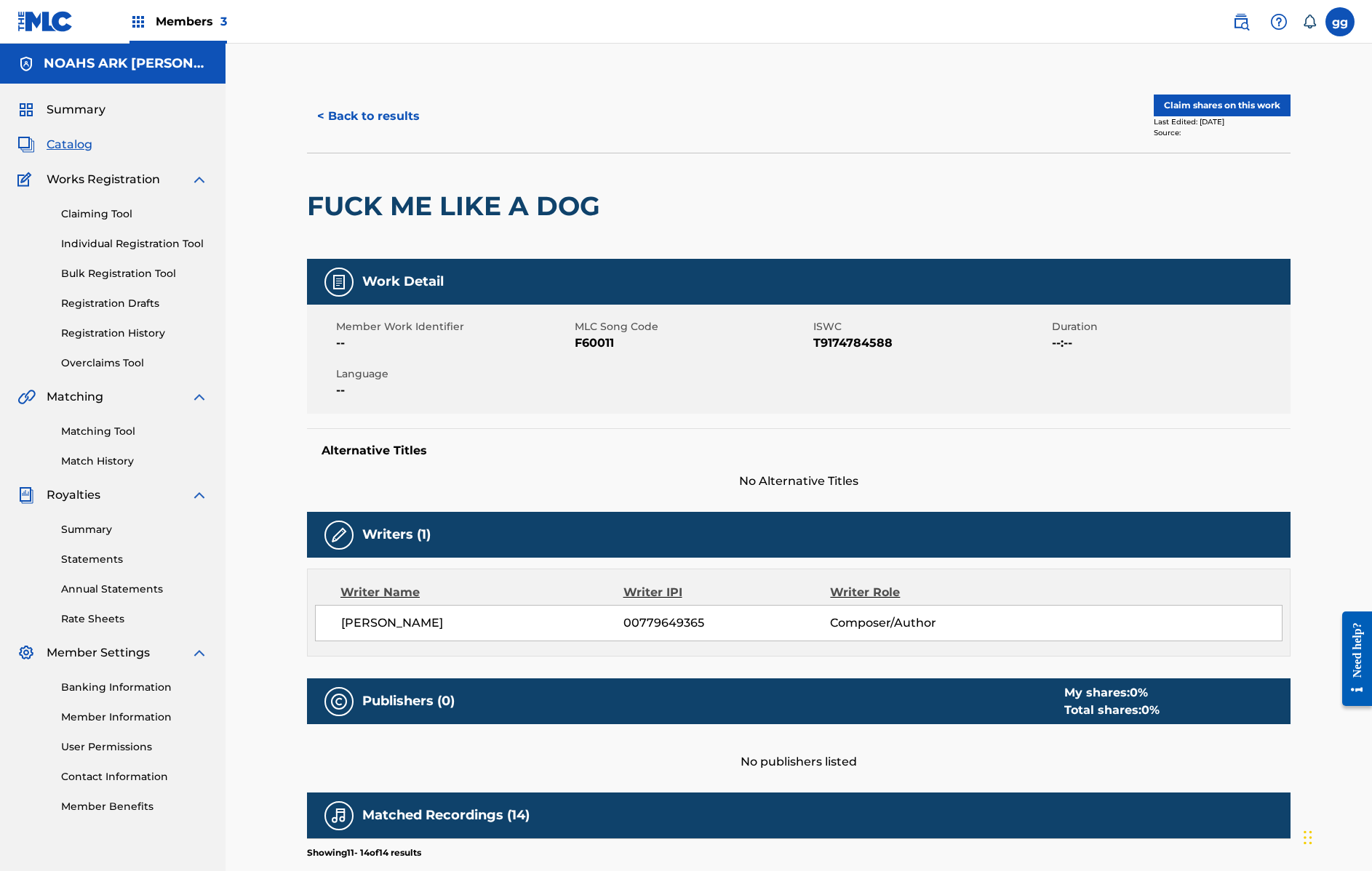
click at [1218, 103] on button "Claim shares on this work" at bounding box center [1222, 105] width 137 height 22
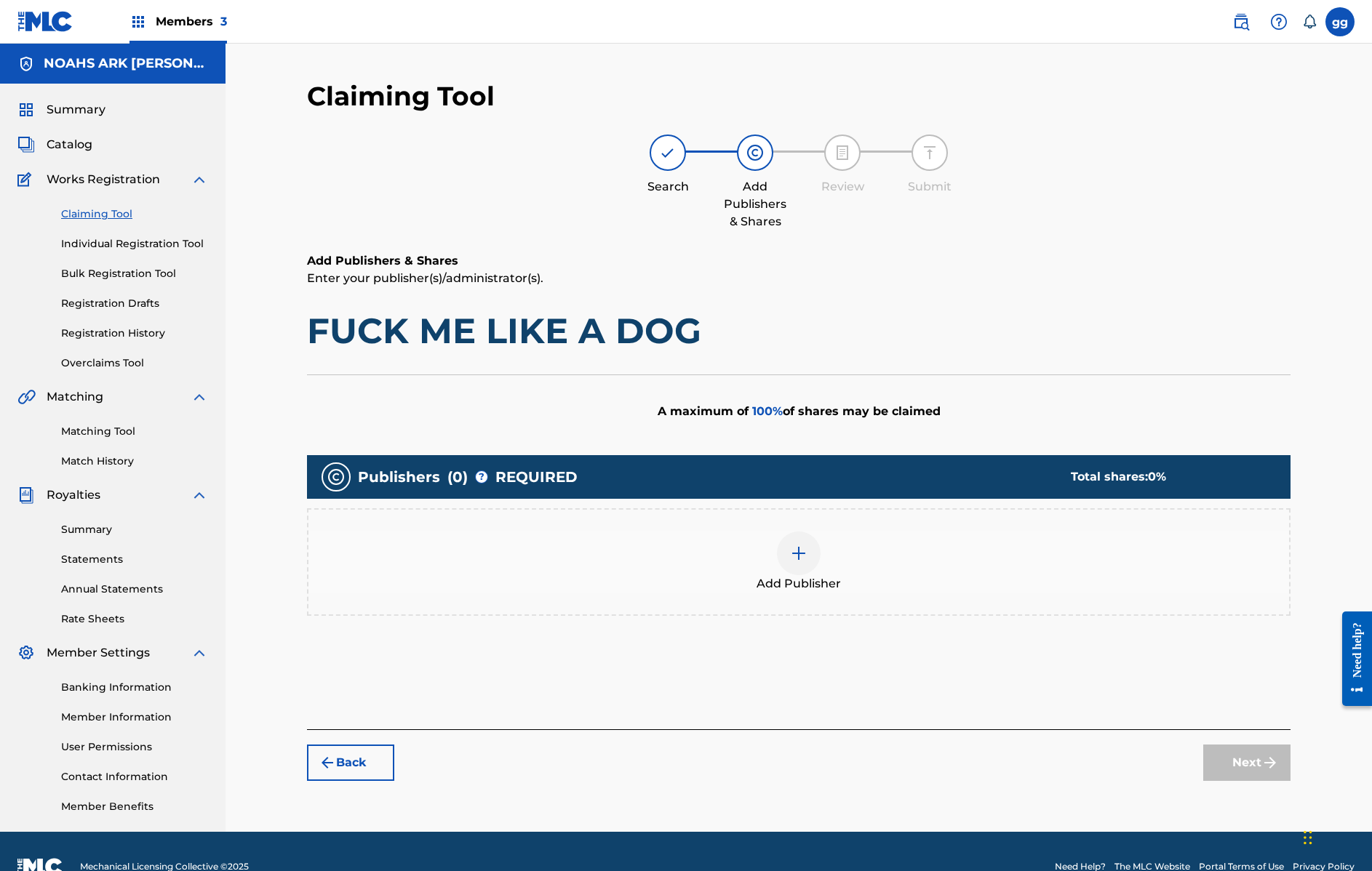
click at [374, 756] on button "Back" at bounding box center [350, 763] width 87 height 37
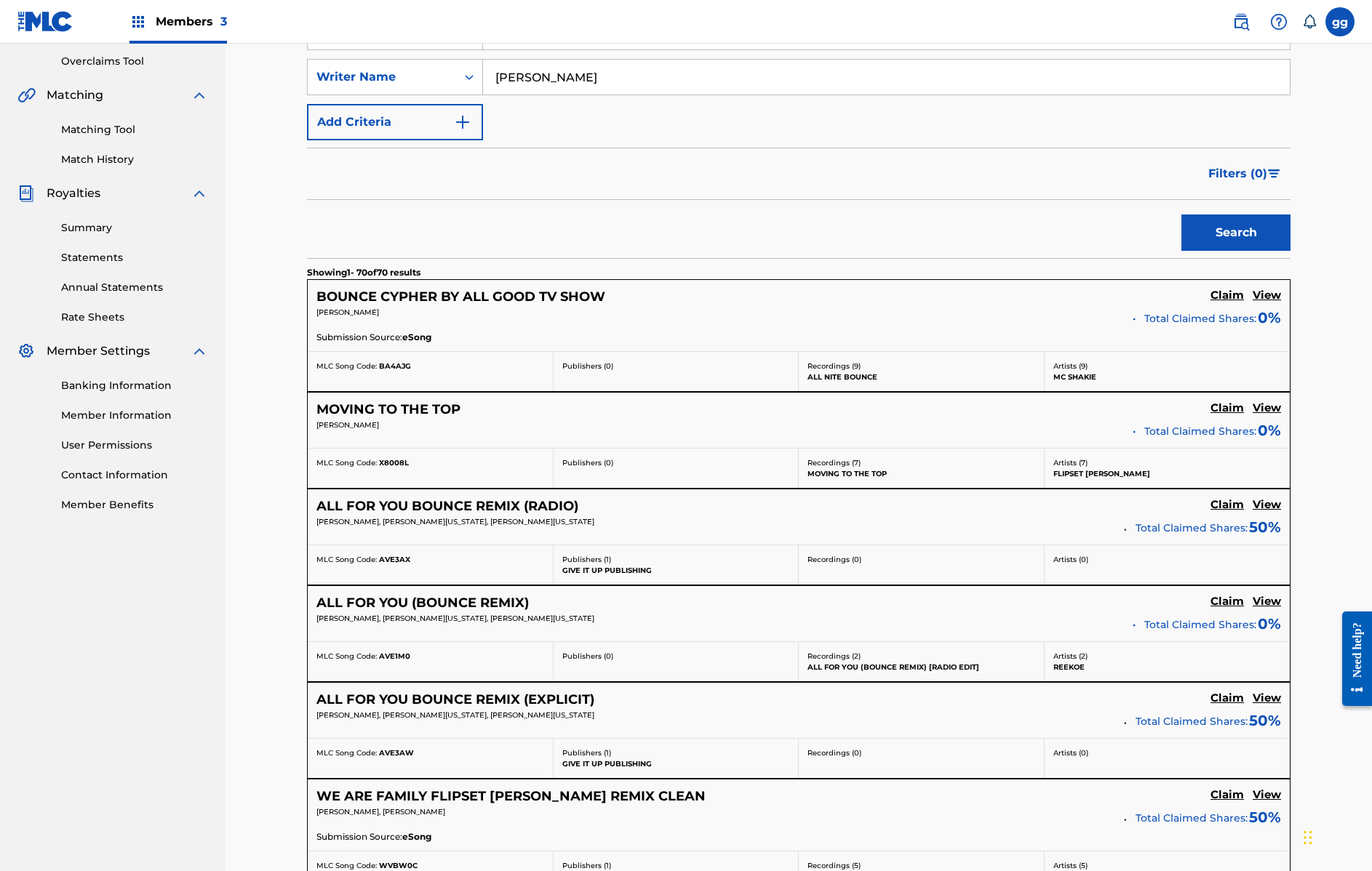
scroll to position [299, 0]
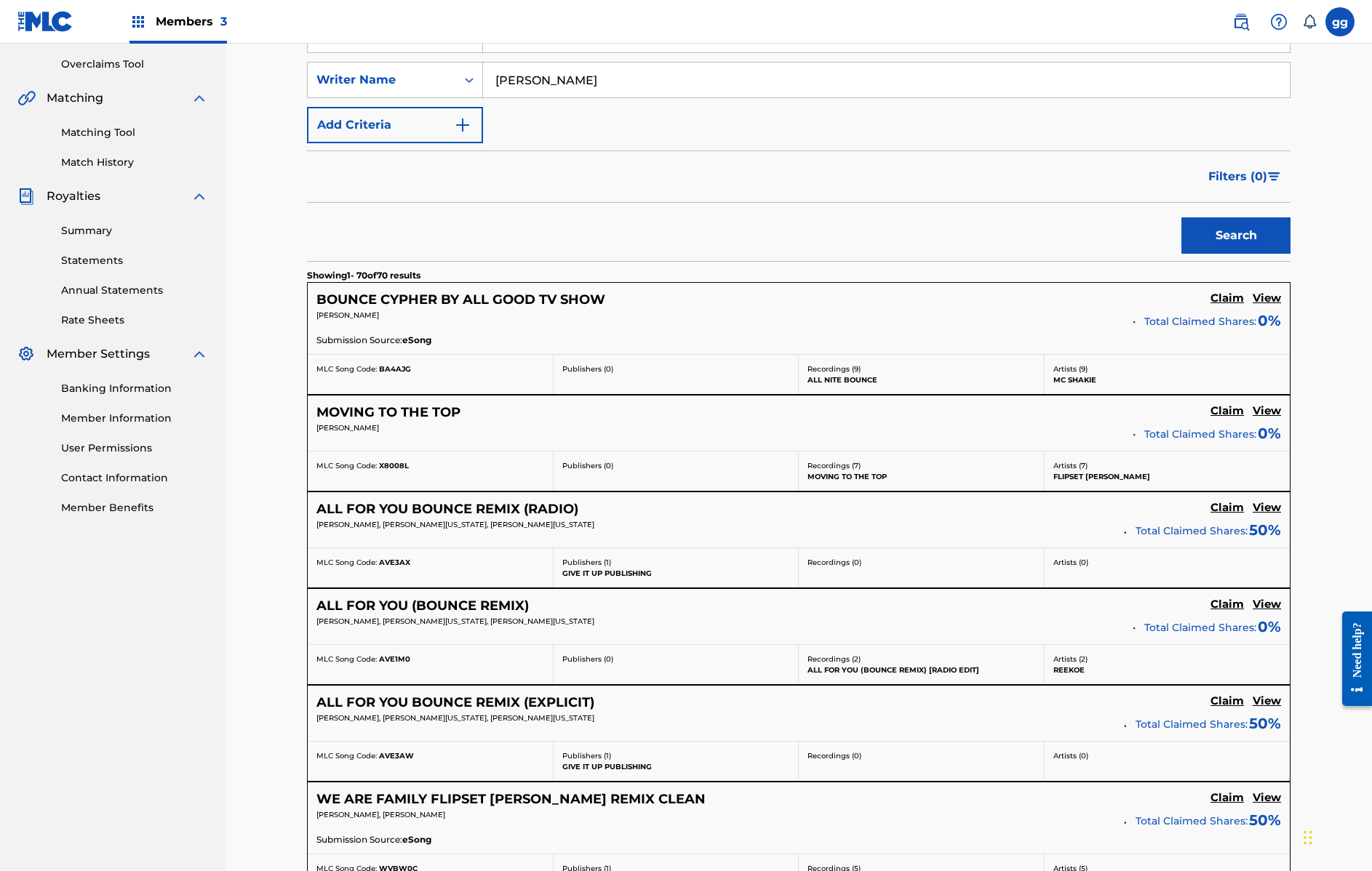
click at [1229, 298] on h5 "Claim" at bounding box center [1226, 298] width 33 height 14
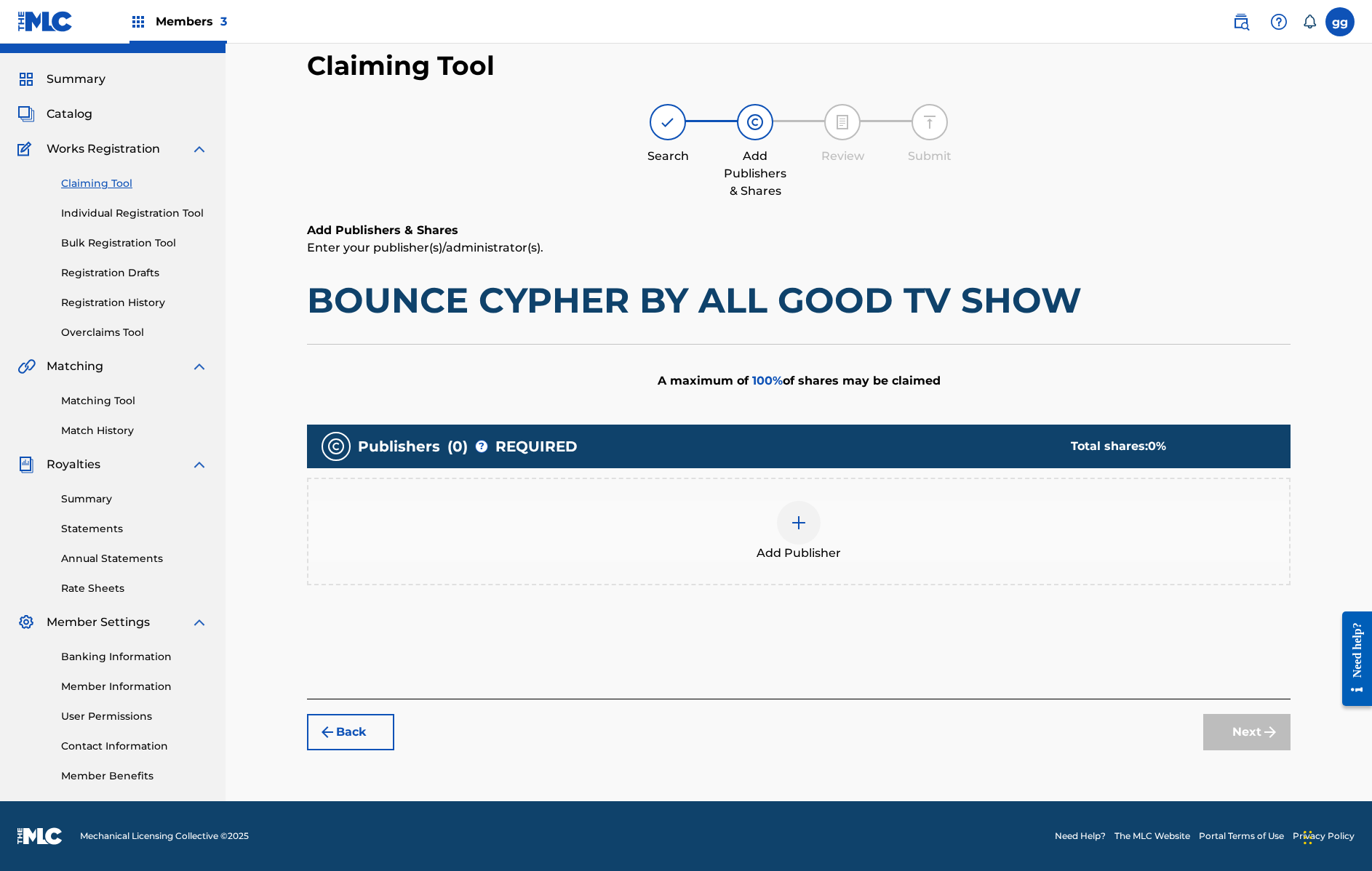
scroll to position [31, 0]
click at [355, 726] on button "Back" at bounding box center [350, 732] width 87 height 37
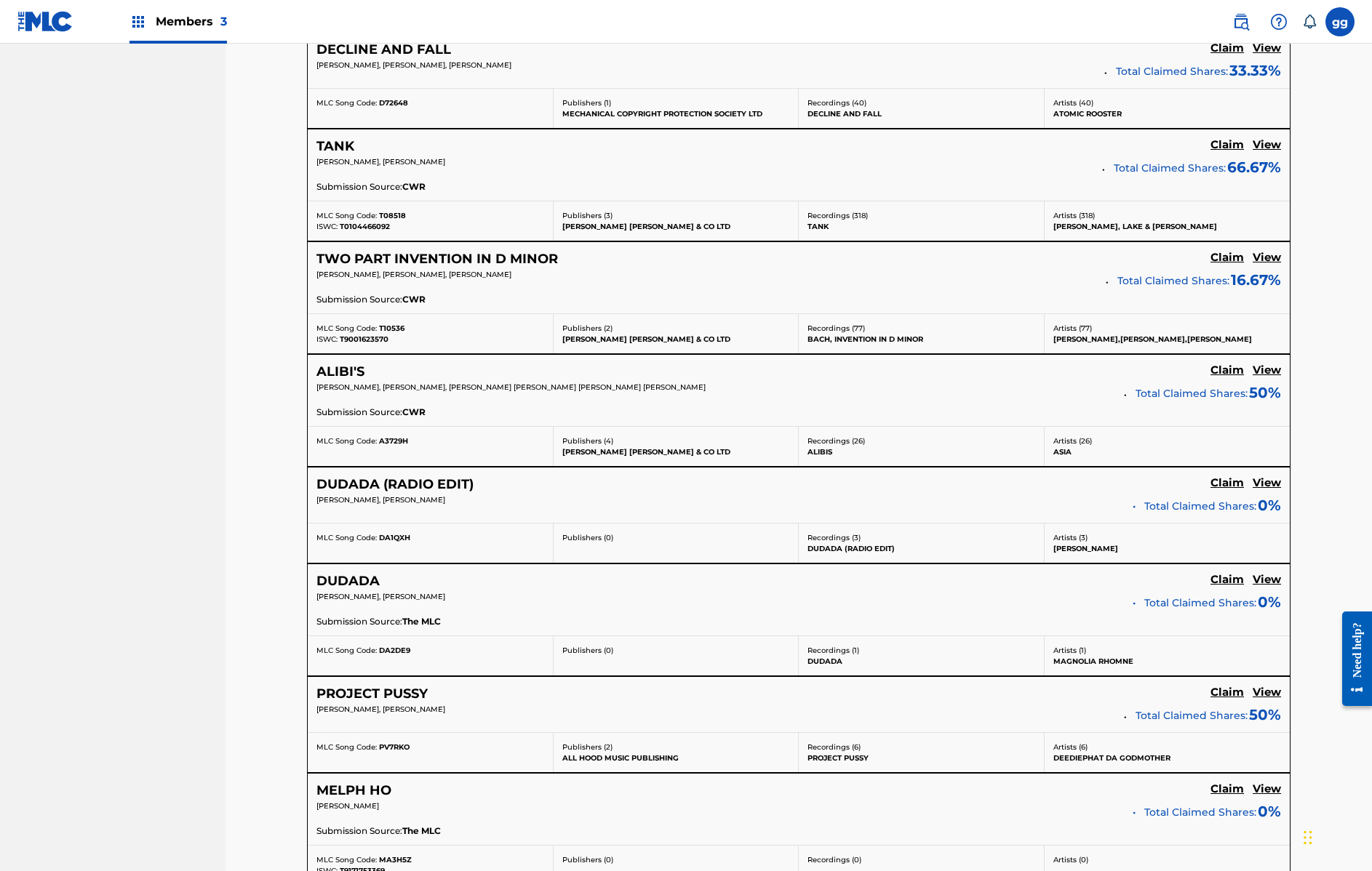
scroll to position [7053, 0]
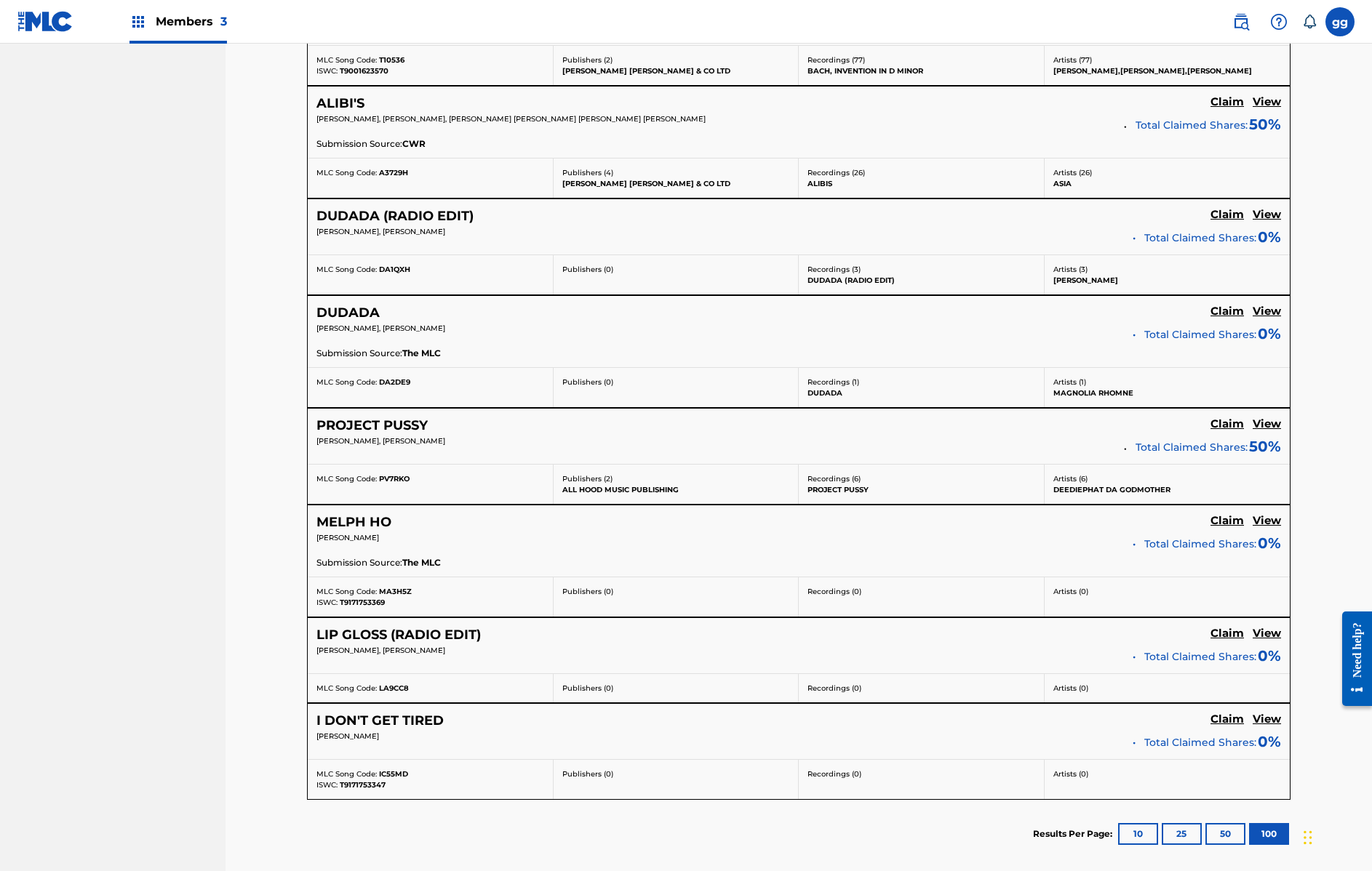
click at [1226, 305] on h5 "Claim" at bounding box center [1226, 311] width 33 height 14
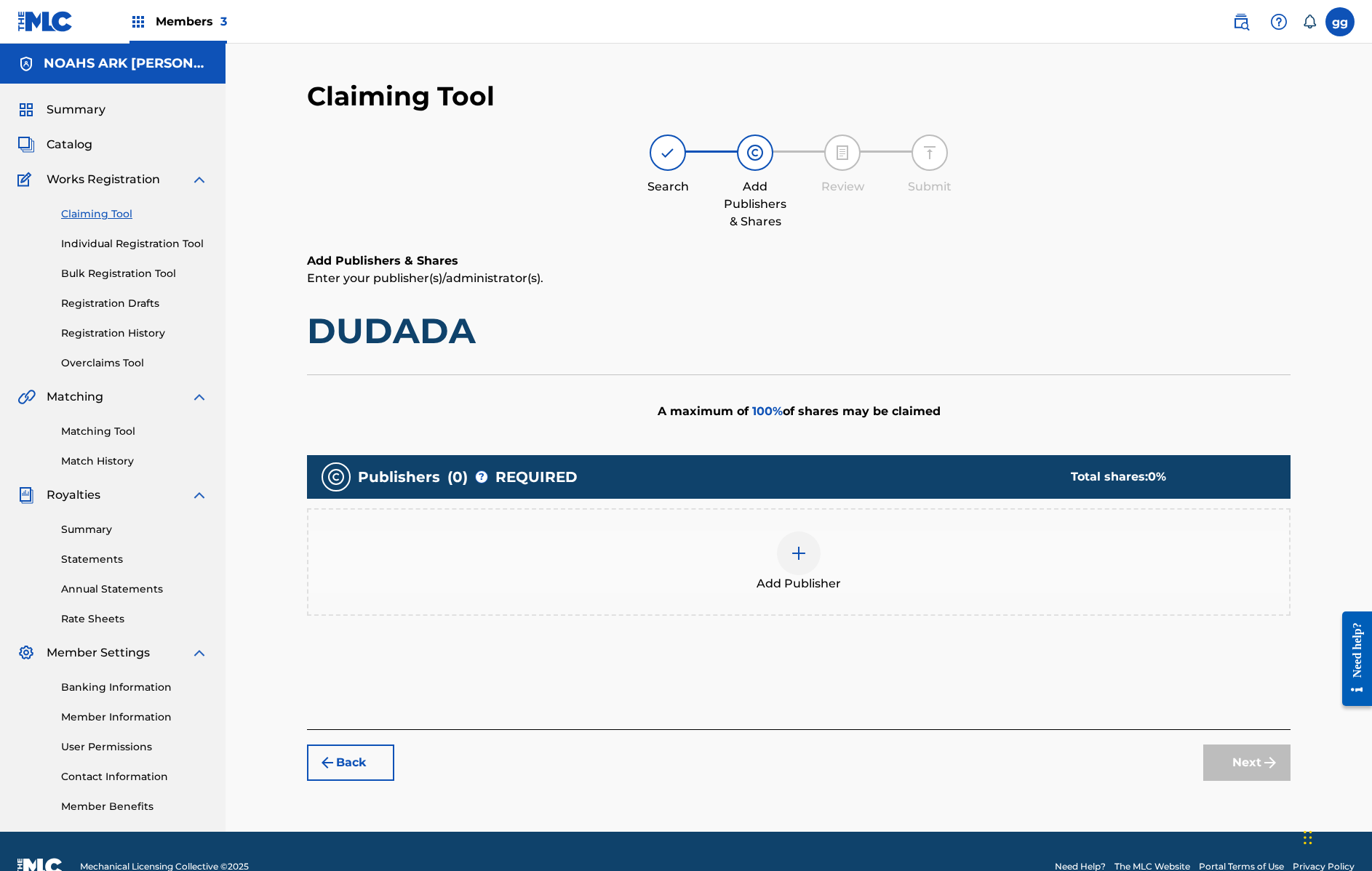
scroll to position [31, 0]
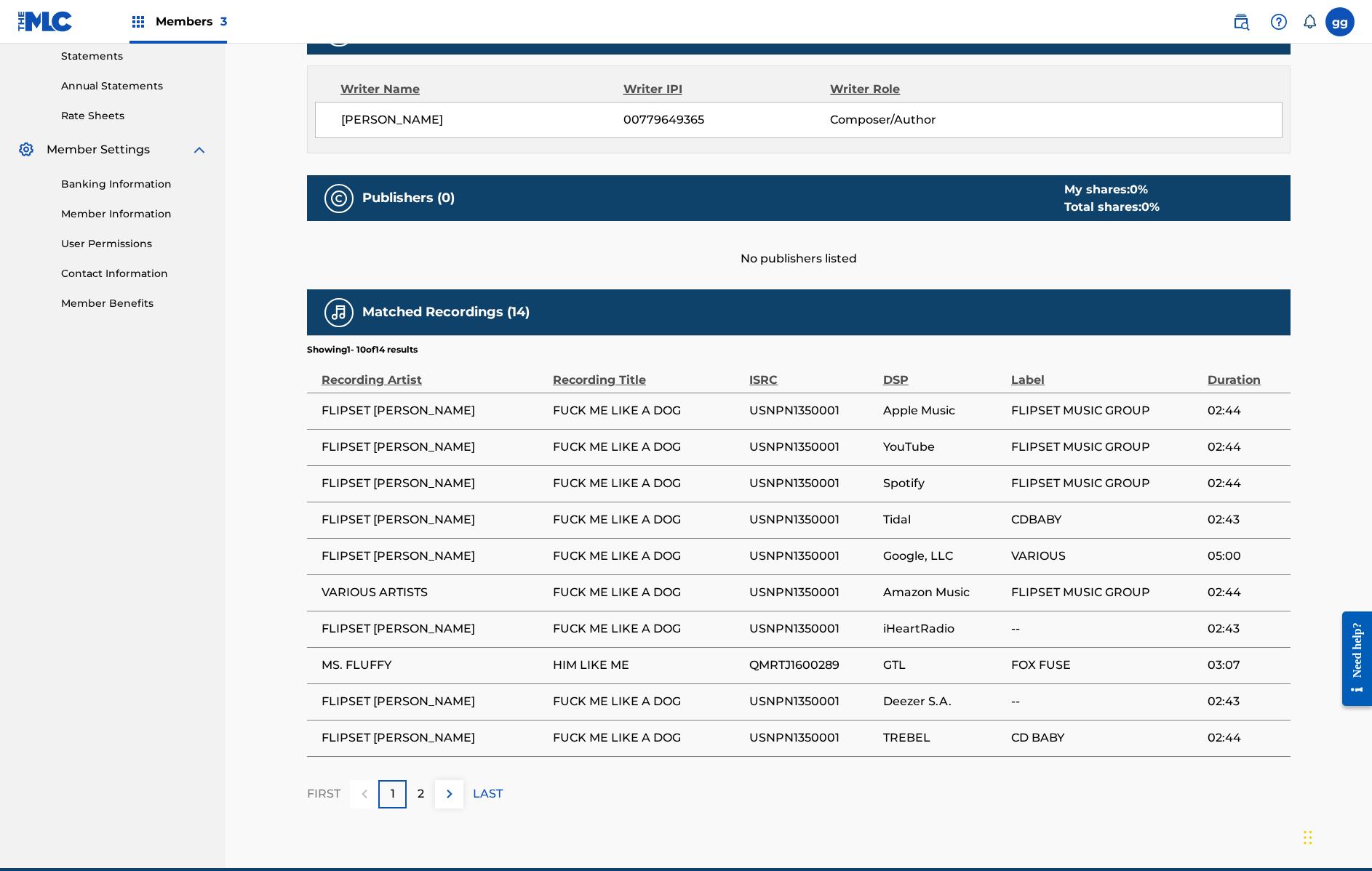
scroll to position [570, 0]
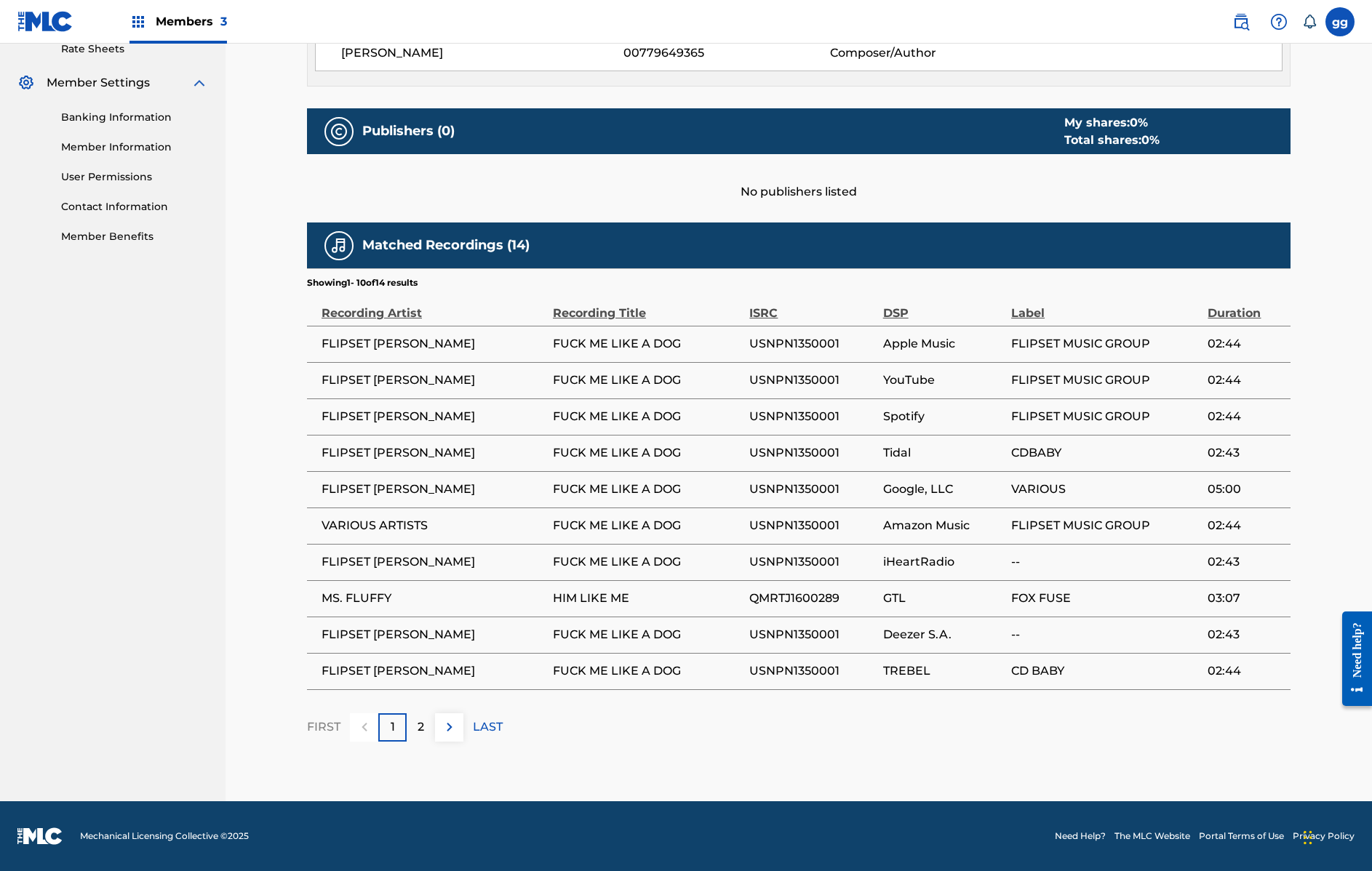
click at [417, 727] on p "2" at bounding box center [420, 727] width 7 height 17
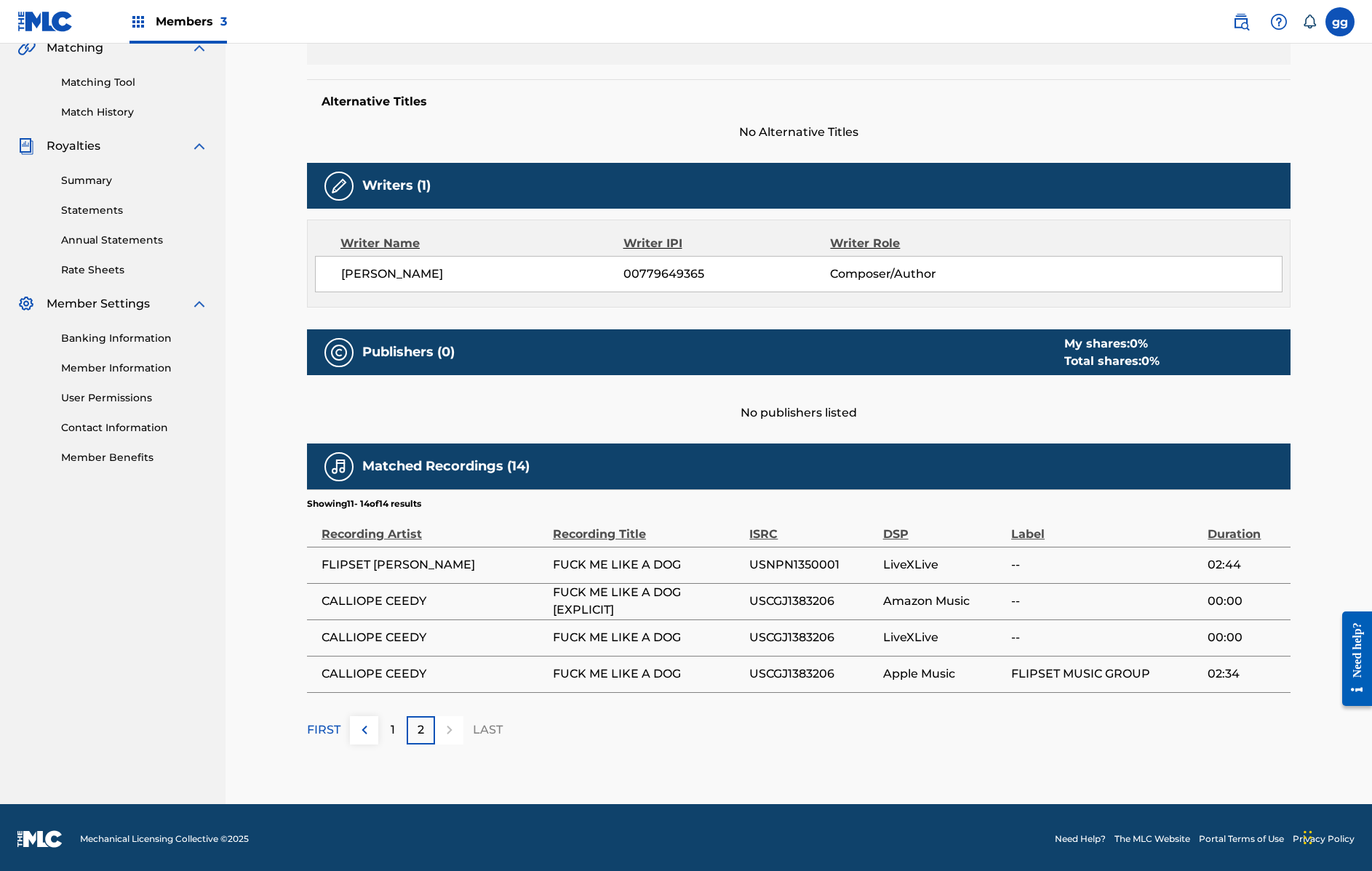
scroll to position [0, 0]
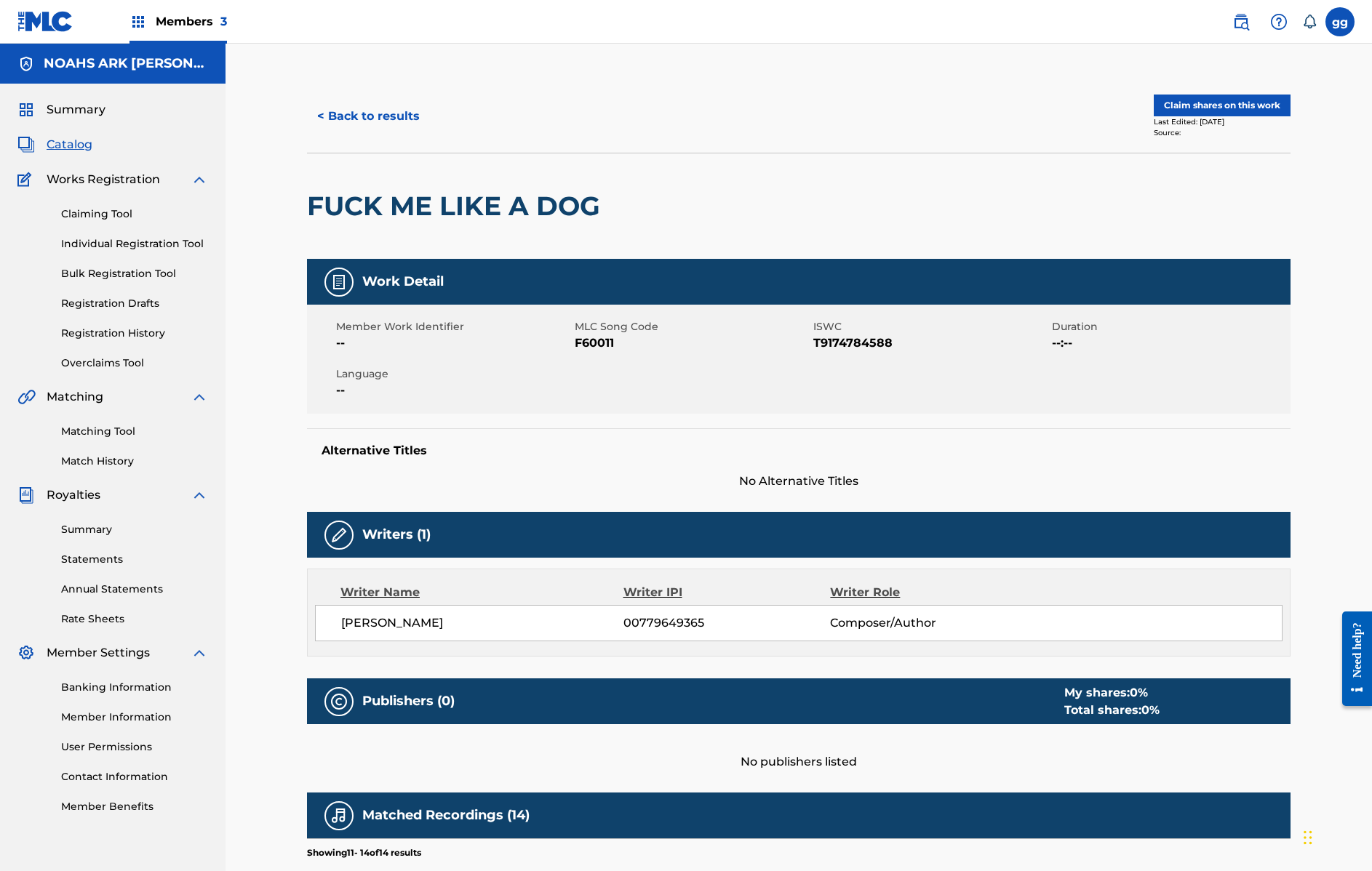
click at [347, 115] on button "< Back to results" at bounding box center [368, 116] width 123 height 37
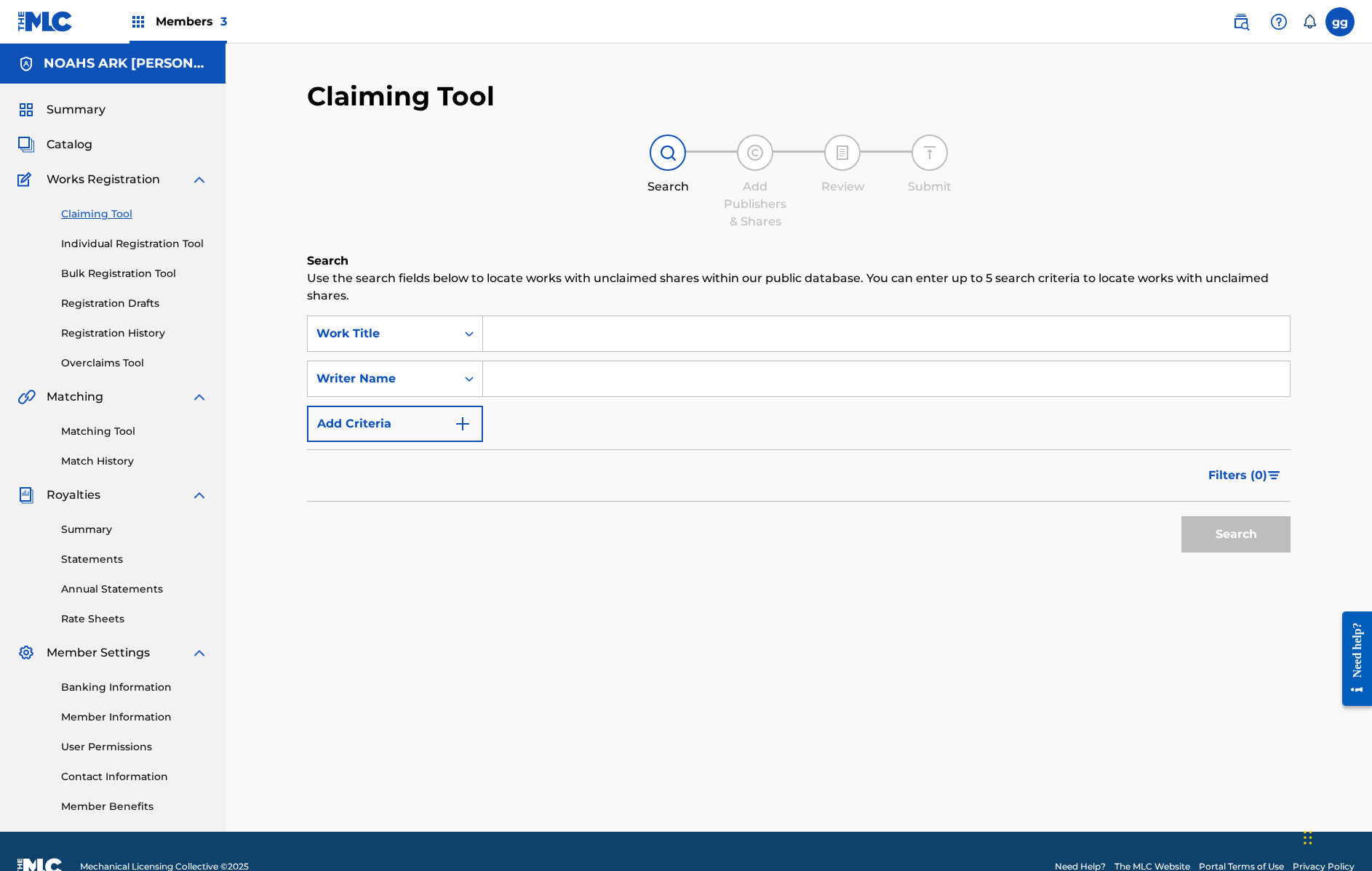
scroll to position [31, 0]
